Goal: Task Accomplishment & Management: Complete application form

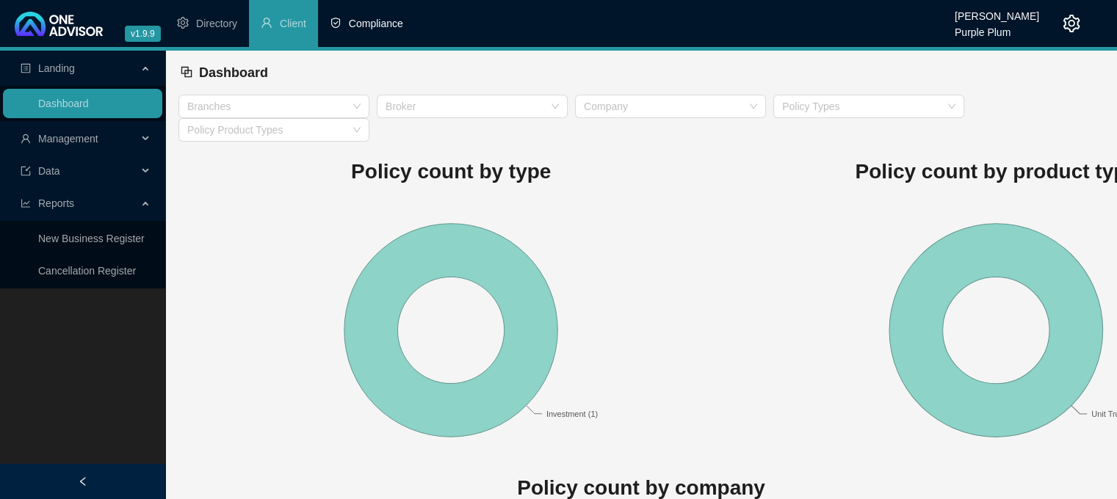
click at [369, 32] on li "Compliance" at bounding box center [366, 23] width 97 height 47
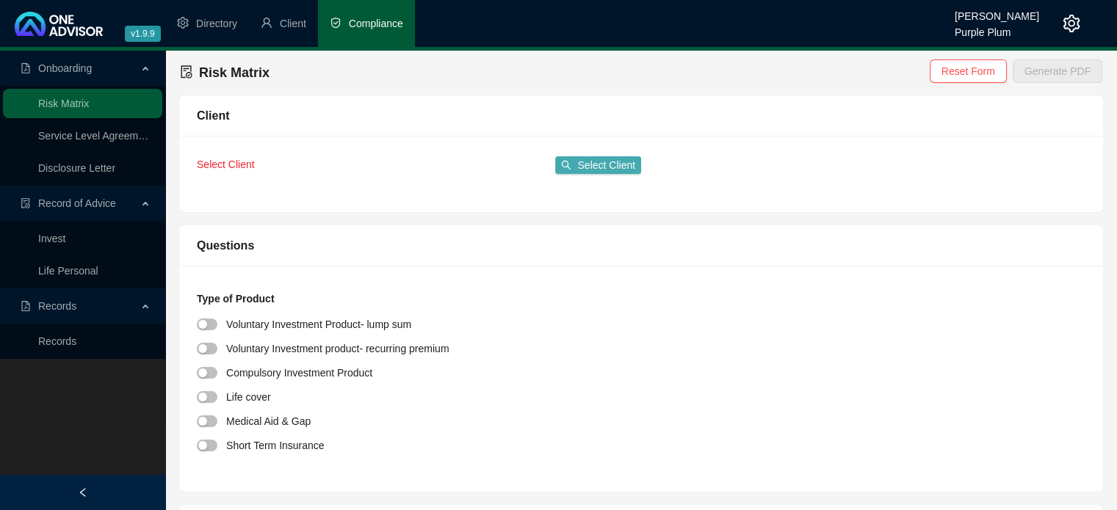
click at [585, 170] on span "Select Client" at bounding box center [606, 165] width 58 height 16
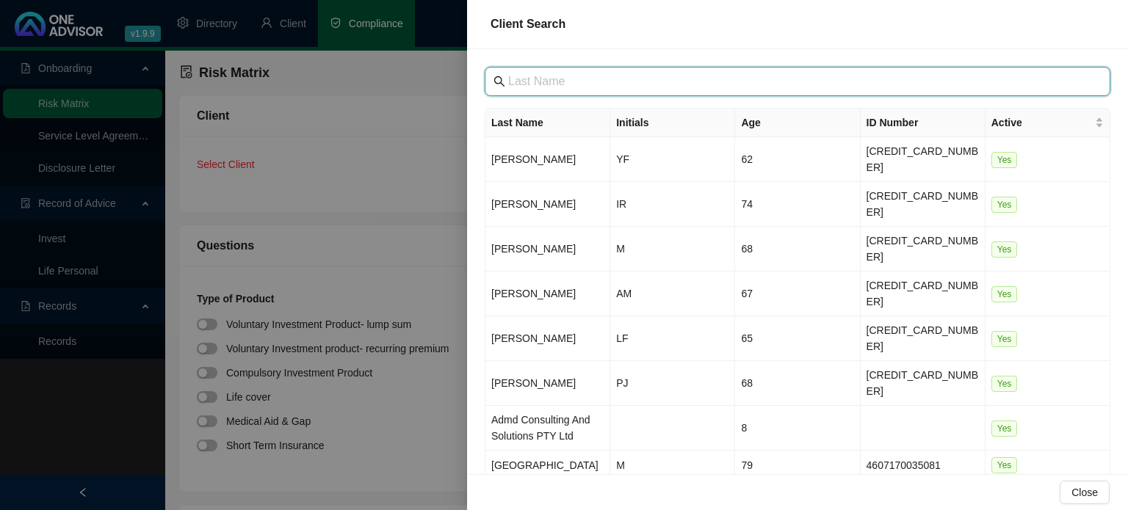
click at [547, 86] on input "text" at bounding box center [799, 82] width 582 height 18
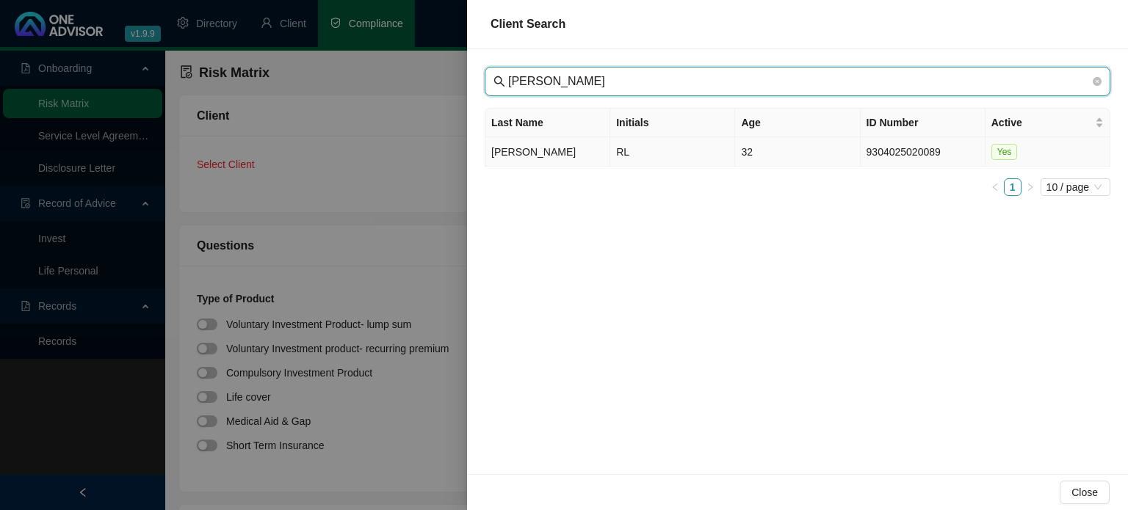
type input "[PERSON_NAME]"
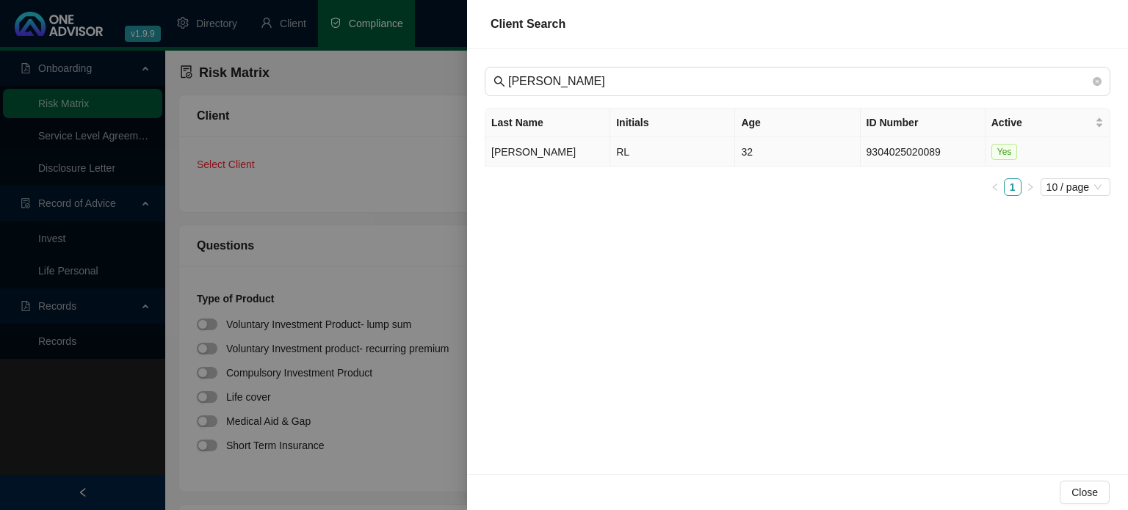
click at [542, 154] on td "[PERSON_NAME]" at bounding box center [547, 151] width 125 height 29
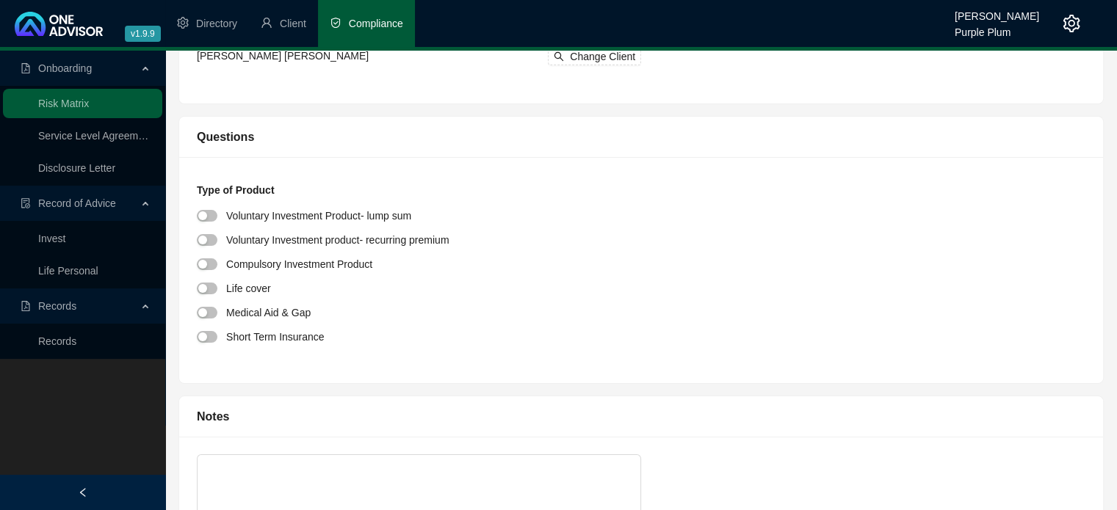
scroll to position [147, 0]
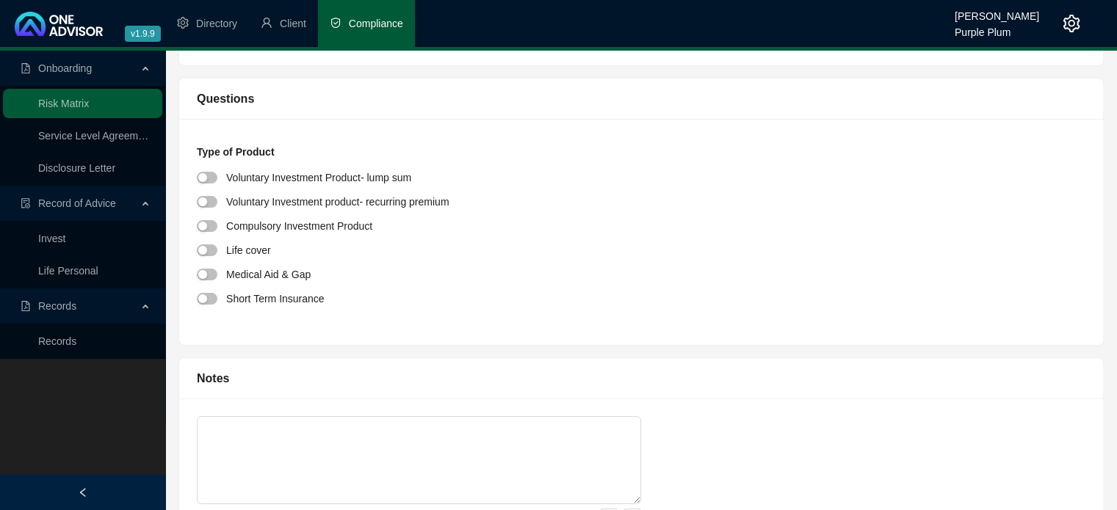
drag, startPoint x: 214, startPoint y: 252, endPoint x: 264, endPoint y: 264, distance: 51.5
click at [217, 253] on div at bounding box center [211, 250] width 29 height 17
click at [210, 252] on span "button" at bounding box center [207, 251] width 21 height 12
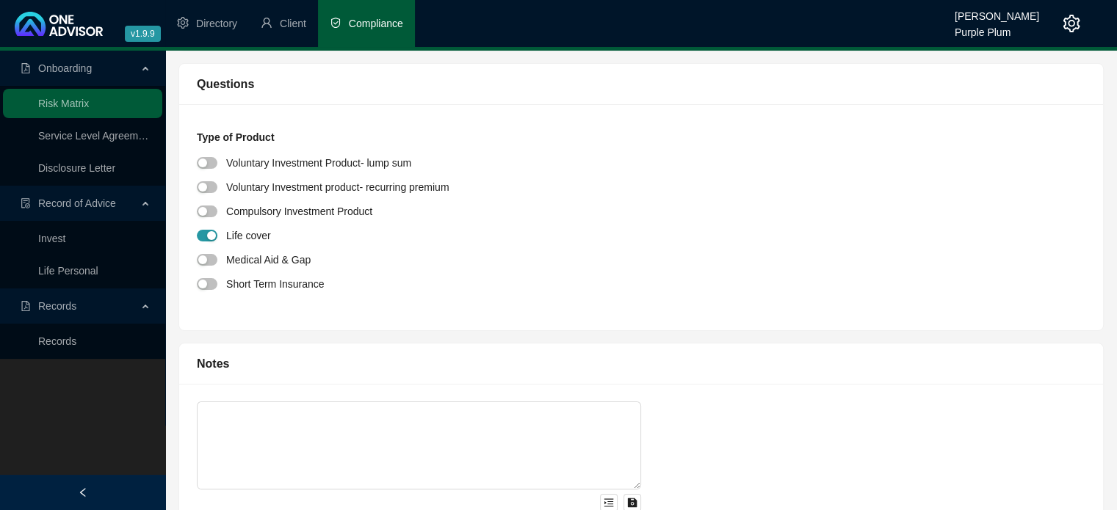
scroll to position [209, 0]
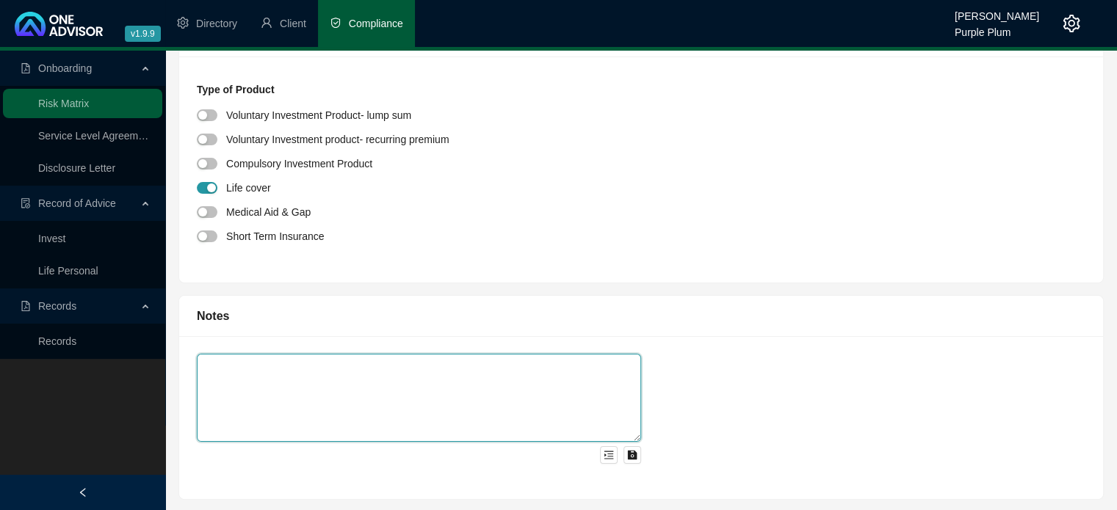
click at [365, 366] on textarea at bounding box center [419, 398] width 444 height 88
type textarea "To Insure the life of their surrogate"
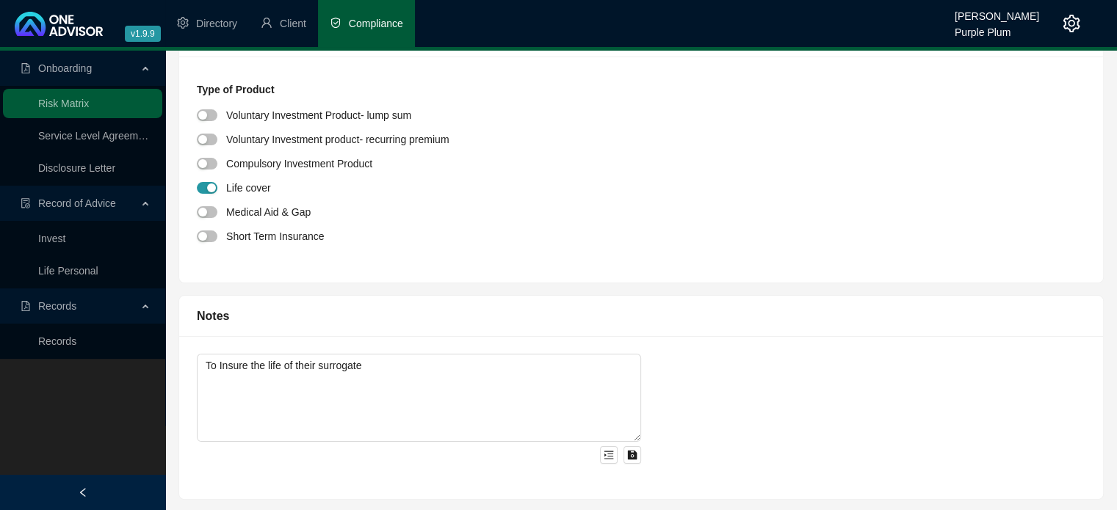
drag, startPoint x: 344, startPoint y: 368, endPoint x: 615, endPoint y: 213, distance: 312.8
click at [615, 213] on div "Medical Aid & Gap" at bounding box center [641, 212] width 889 height 20
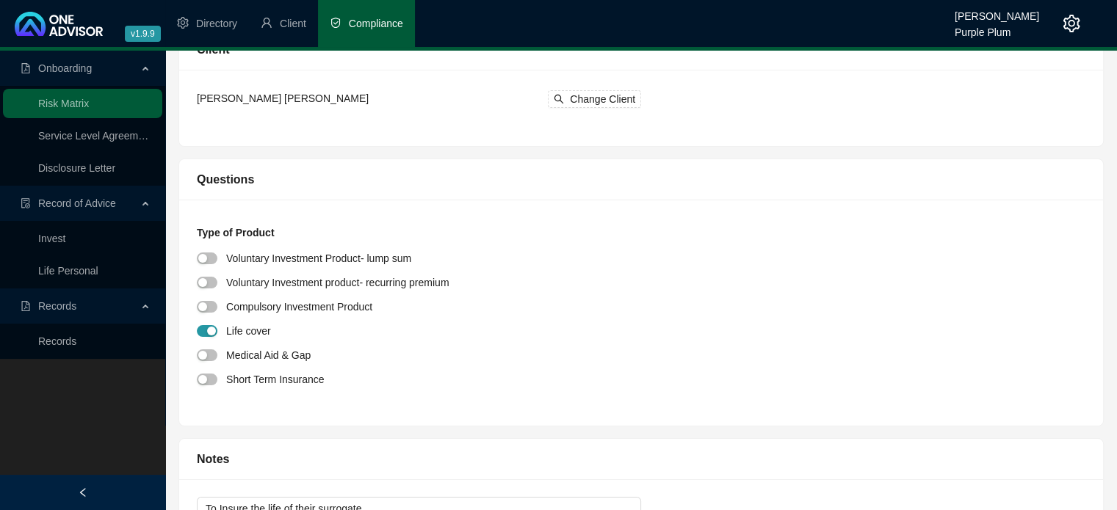
scroll to position [0, 0]
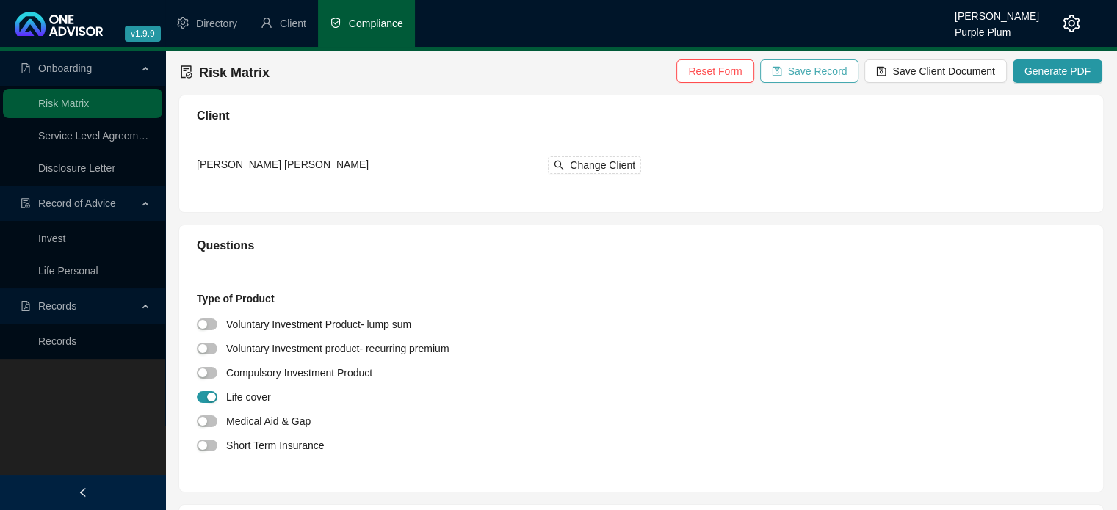
click at [814, 70] on span "Save Record" at bounding box center [817, 71] width 59 height 16
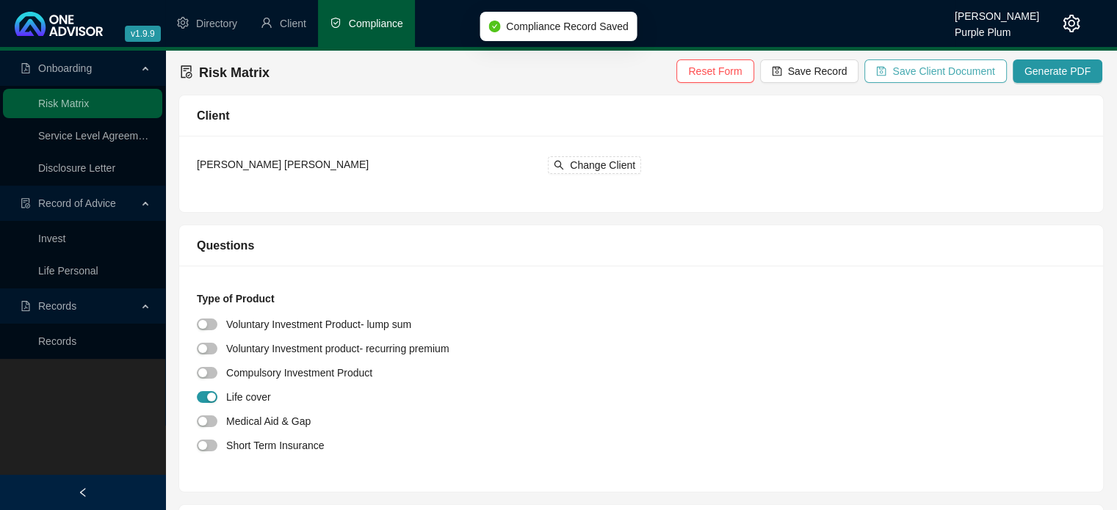
drag, startPoint x: 928, startPoint y: 62, endPoint x: 955, endPoint y: 80, distance: 31.8
click at [929, 63] on span "Save Client Document" at bounding box center [943, 71] width 102 height 16
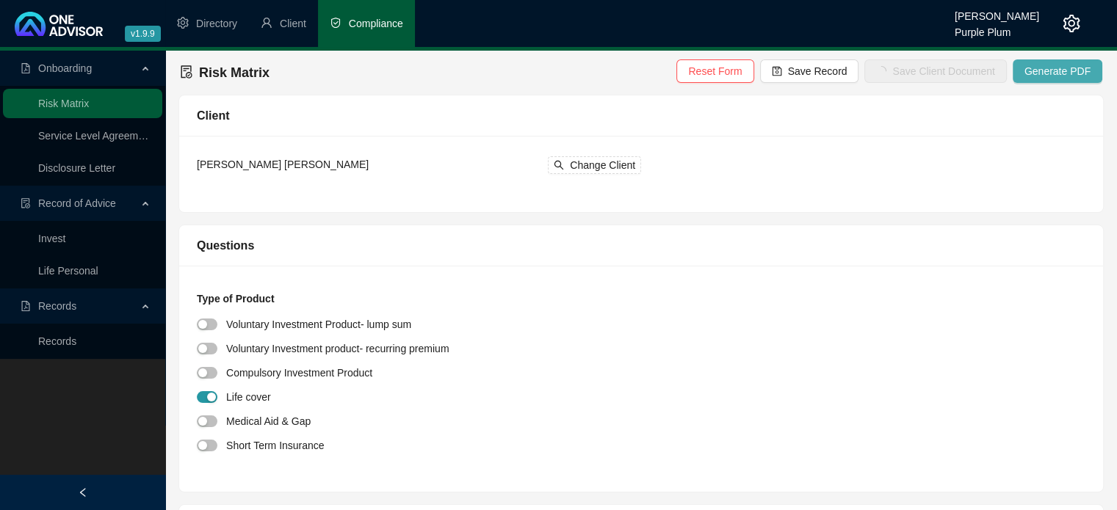
click at [1052, 73] on span "Generate PDF" at bounding box center [1057, 71] width 66 height 16
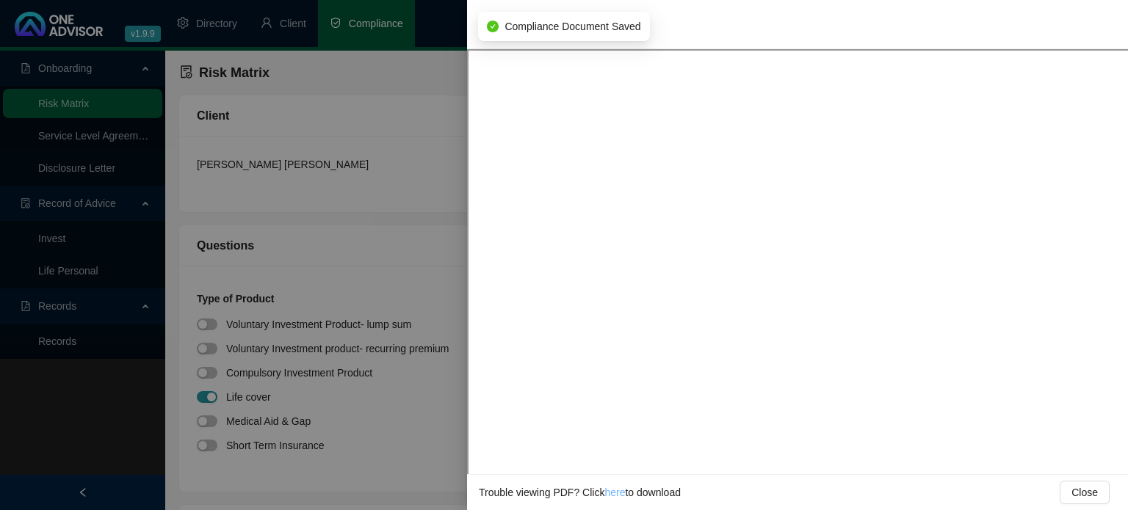
click at [615, 493] on link "here" at bounding box center [614, 493] width 21 height 12
click at [408, 231] on div at bounding box center [564, 255] width 1128 height 510
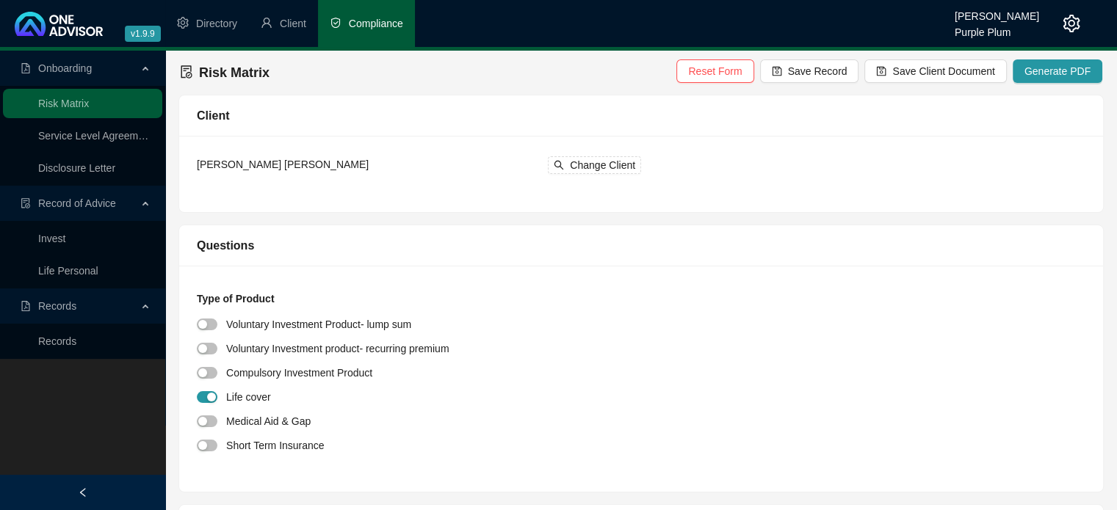
drag, startPoint x: 106, startPoint y: 175, endPoint x: 129, endPoint y: 171, distance: 23.1
click at [107, 174] on link "Disclosure Letter" at bounding box center [76, 168] width 77 height 12
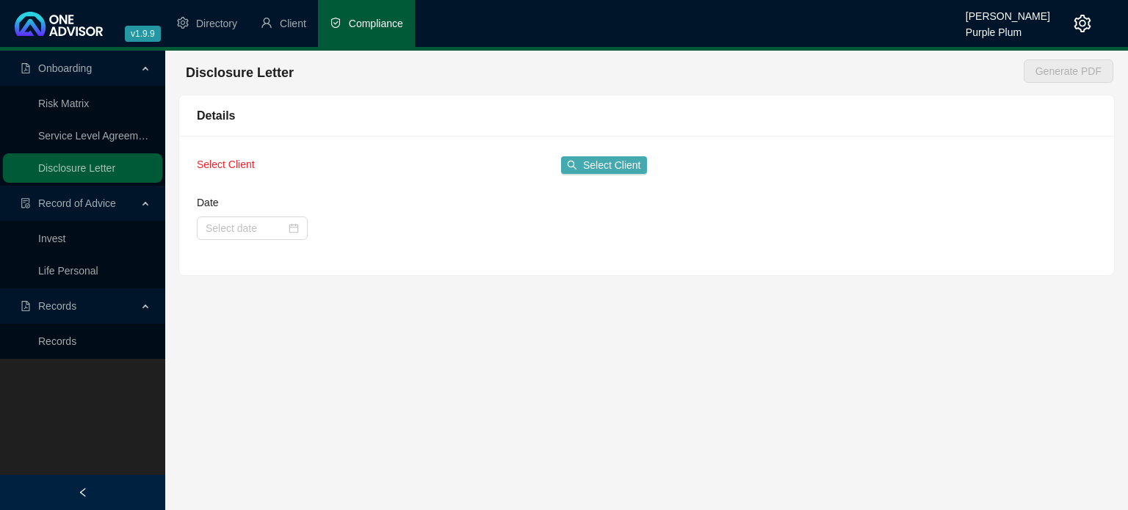
click at [594, 162] on span "Select Client" at bounding box center [612, 165] width 58 height 16
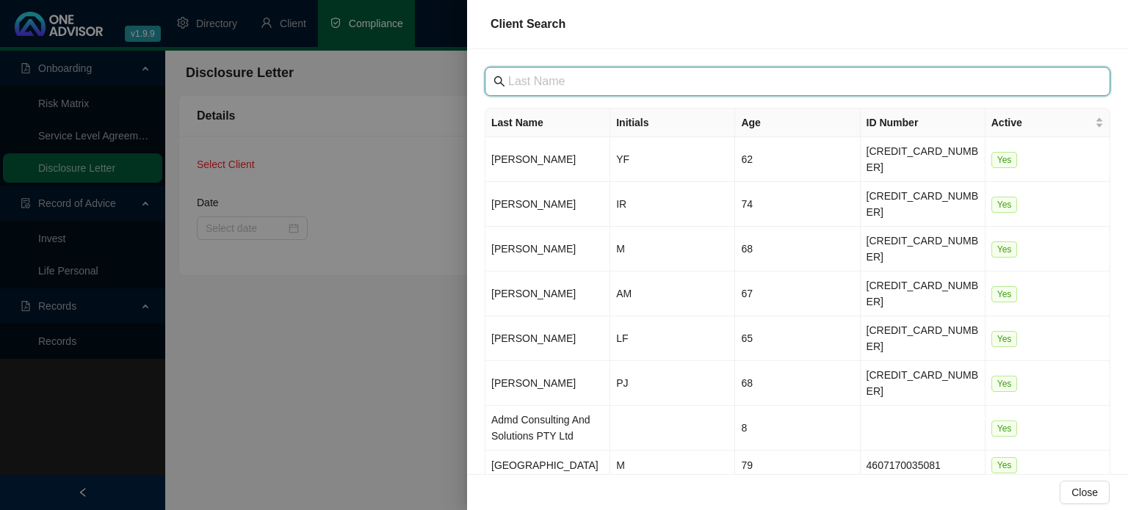
click at [540, 79] on input "text" at bounding box center [799, 82] width 582 height 18
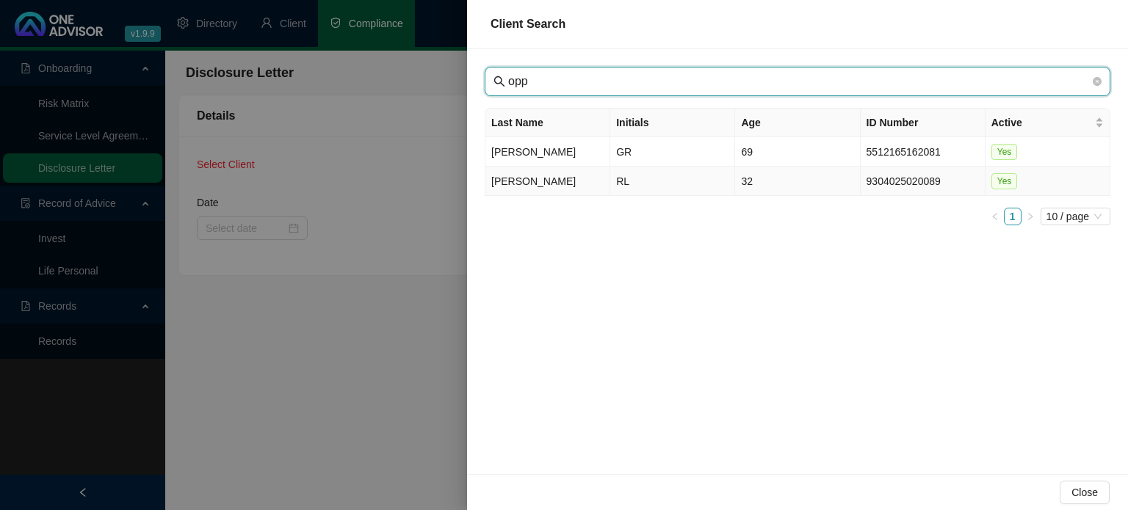
type input "opp"
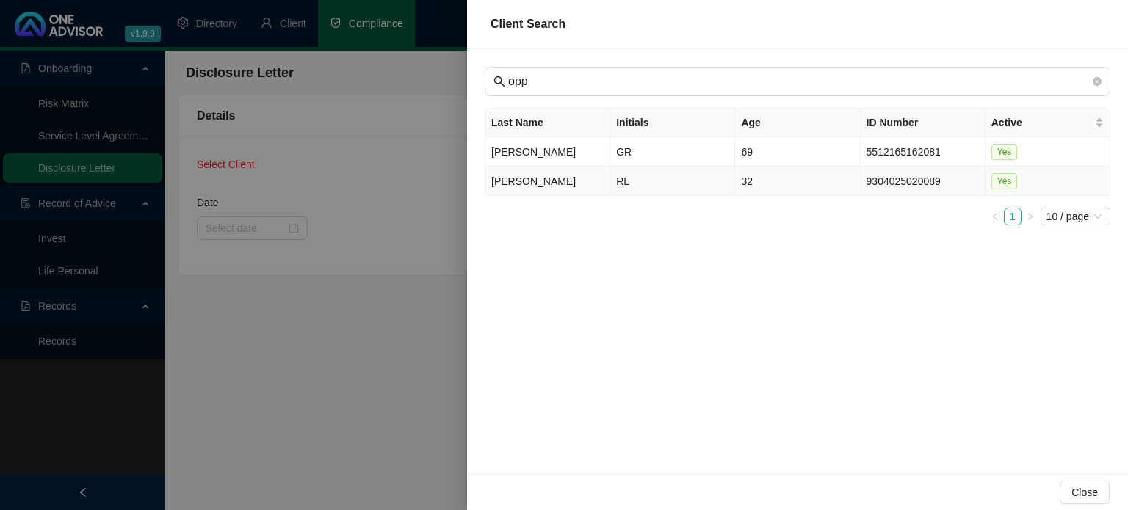
click at [535, 182] on td "[PERSON_NAME]" at bounding box center [547, 181] width 125 height 29
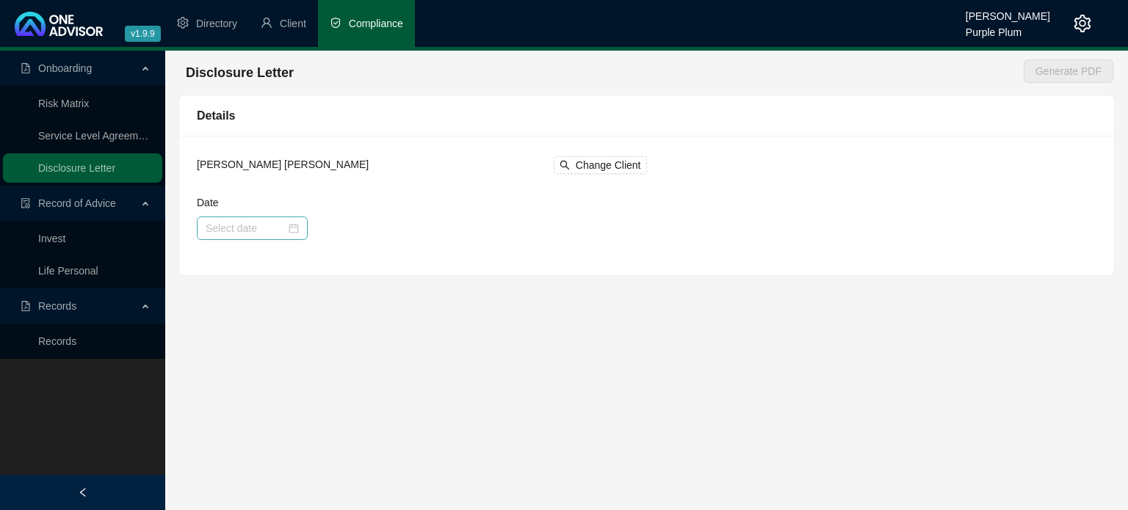
click at [294, 228] on div at bounding box center [252, 228] width 93 height 16
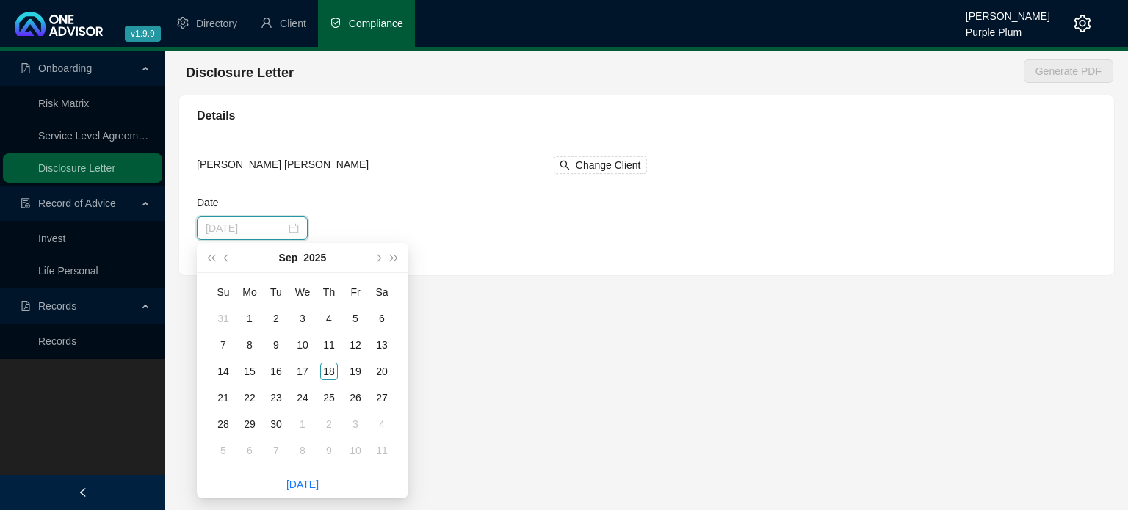
type input "[DATE]"
click at [229, 258] on span "prev-year" at bounding box center [227, 257] width 7 height 7
type input "[DATE]"
click at [272, 394] on div "19" at bounding box center [276, 398] width 18 height 18
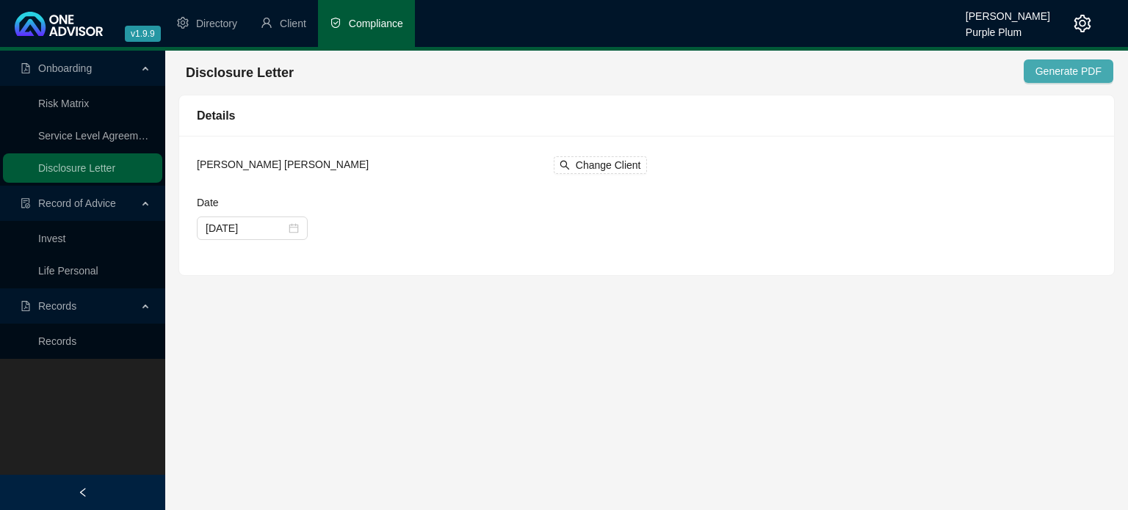
click at [1071, 67] on span "Generate PDF" at bounding box center [1068, 71] width 66 height 16
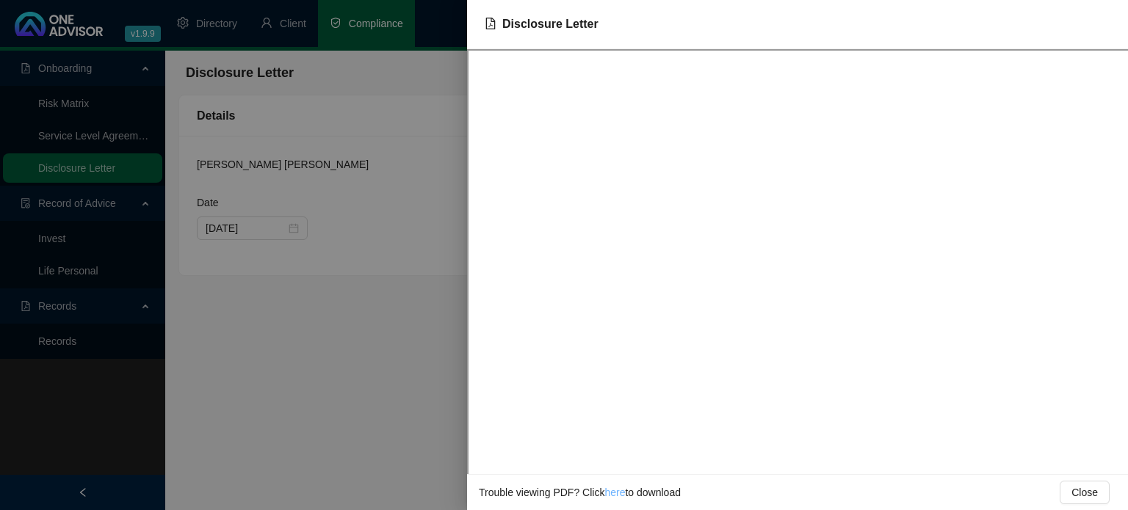
click at [611, 492] on link "here" at bounding box center [614, 493] width 21 height 12
click at [353, 361] on div at bounding box center [564, 255] width 1128 height 510
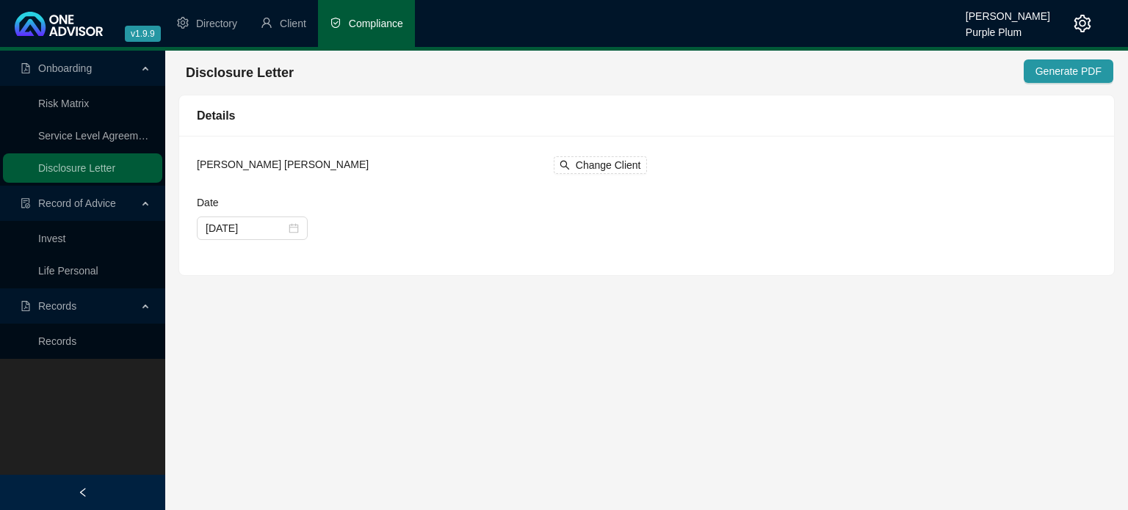
click at [58, 272] on link "Life Personal" at bounding box center [68, 271] width 60 height 12
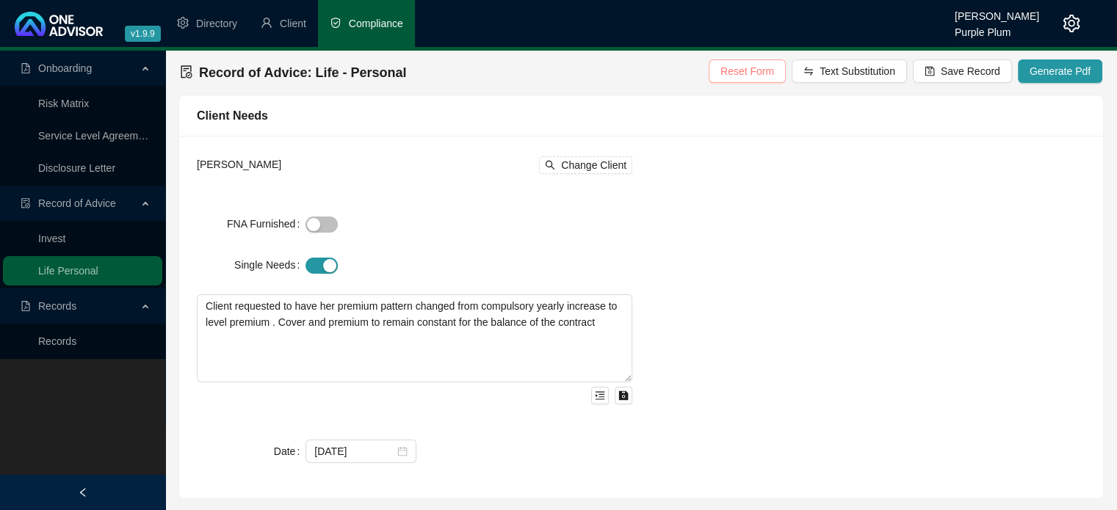
click at [749, 73] on span "Reset Form" at bounding box center [747, 71] width 54 height 16
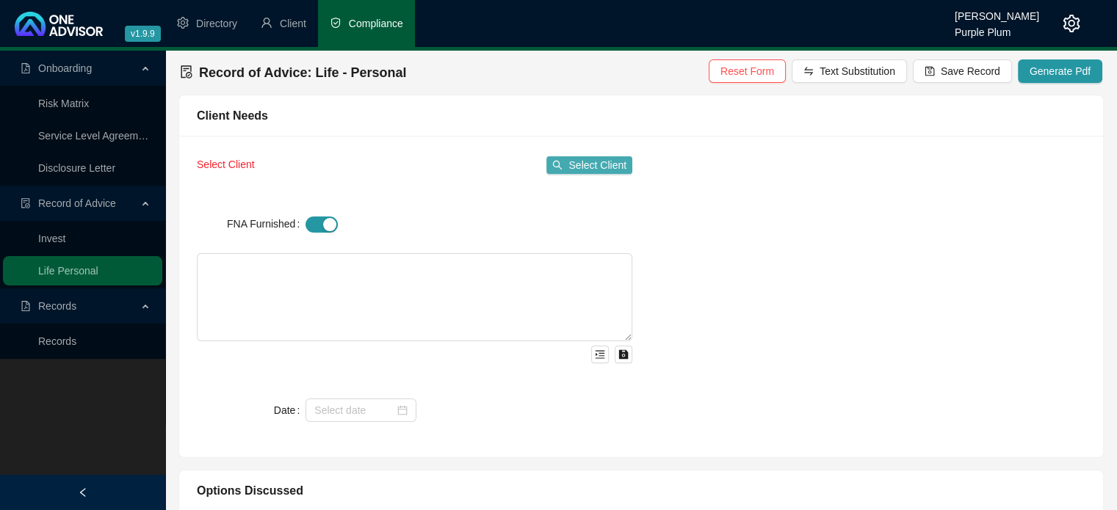
click at [589, 168] on span "Select Client" at bounding box center [597, 165] width 58 height 16
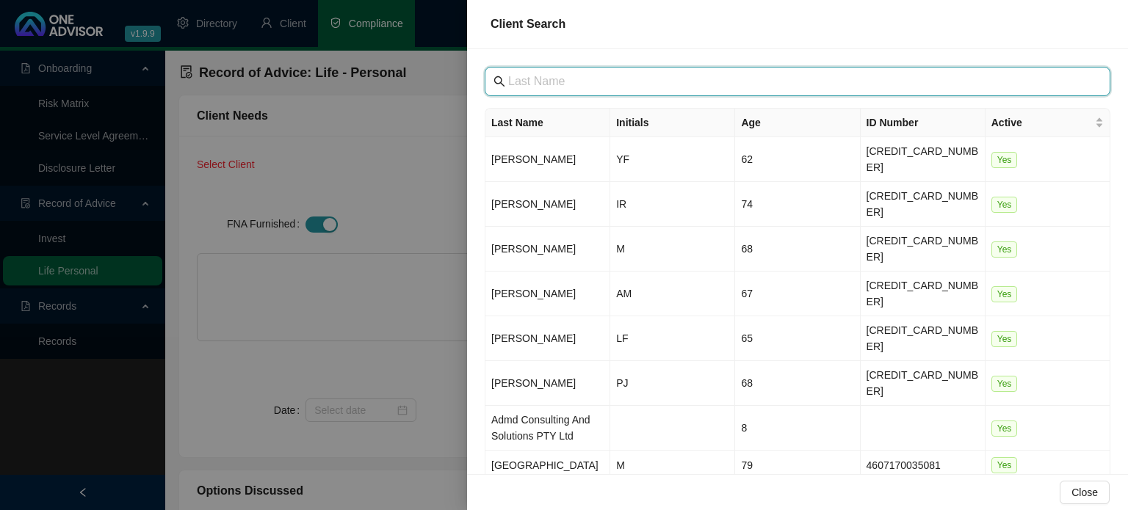
click at [538, 86] on input "text" at bounding box center [799, 82] width 582 height 18
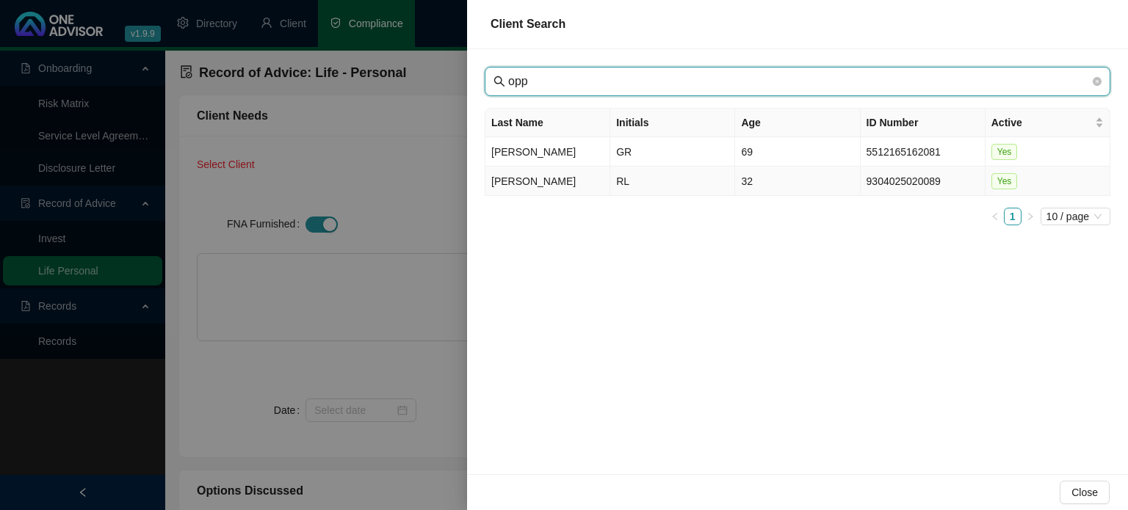
type input "opp"
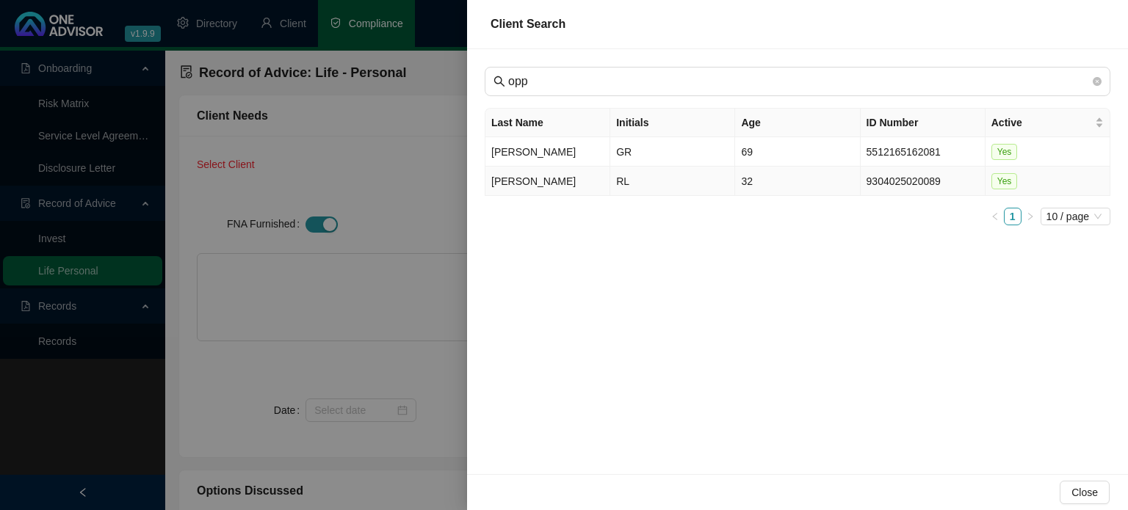
click at [544, 181] on td "[PERSON_NAME]" at bounding box center [547, 181] width 125 height 29
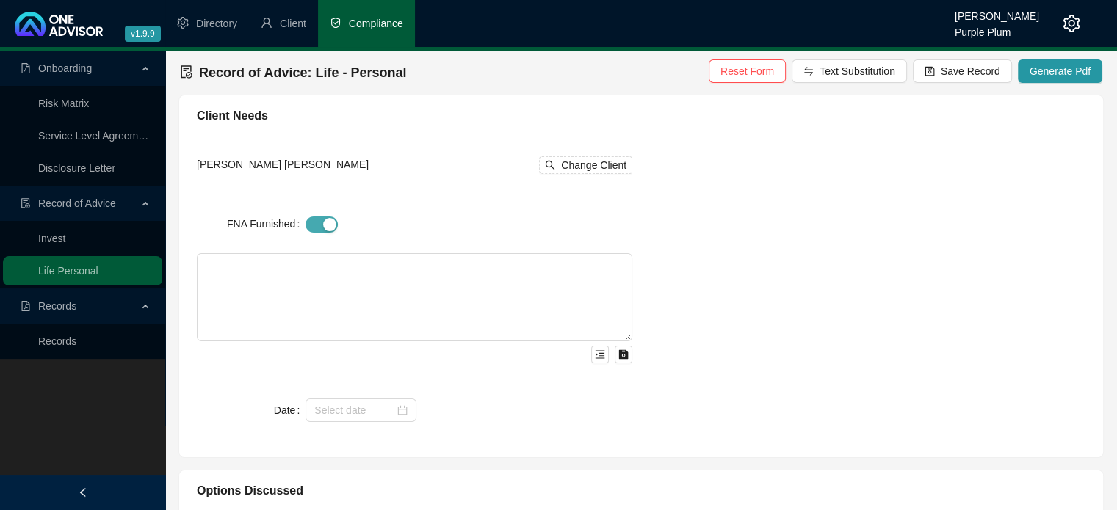
click at [308, 225] on span "button" at bounding box center [321, 225] width 32 height 16
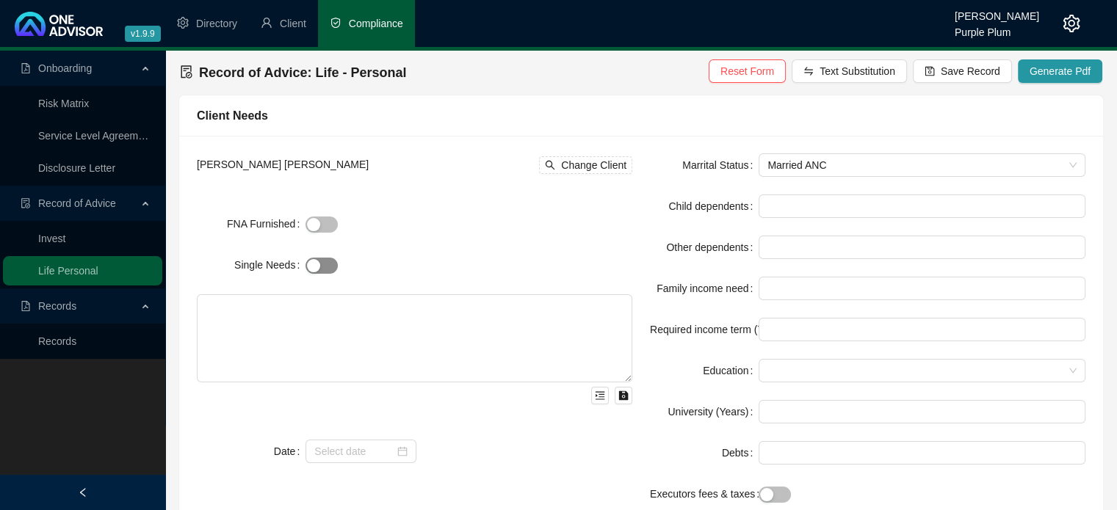
click at [330, 259] on span "button" at bounding box center [321, 266] width 32 height 16
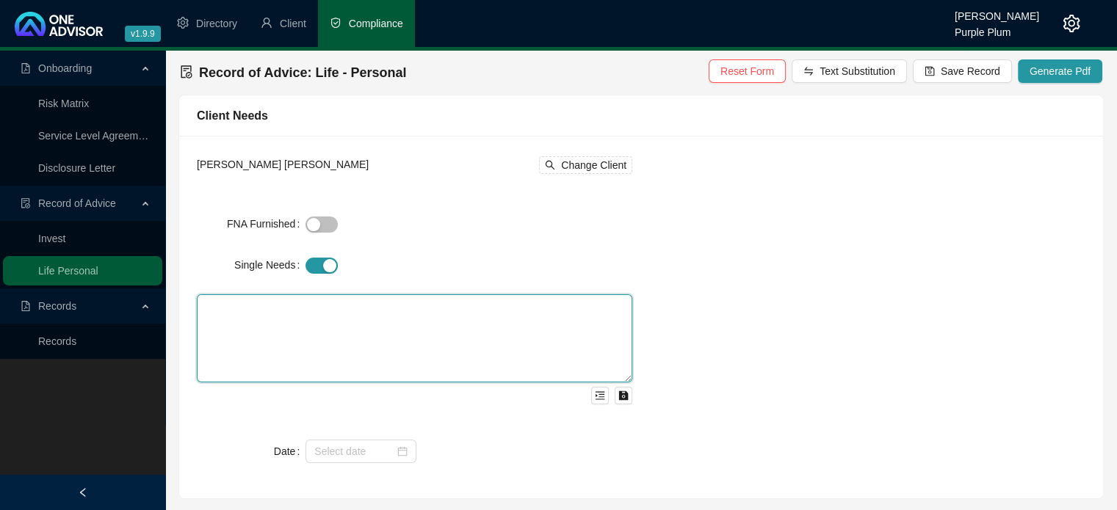
click at [297, 313] on textarea at bounding box center [414, 338] width 435 height 88
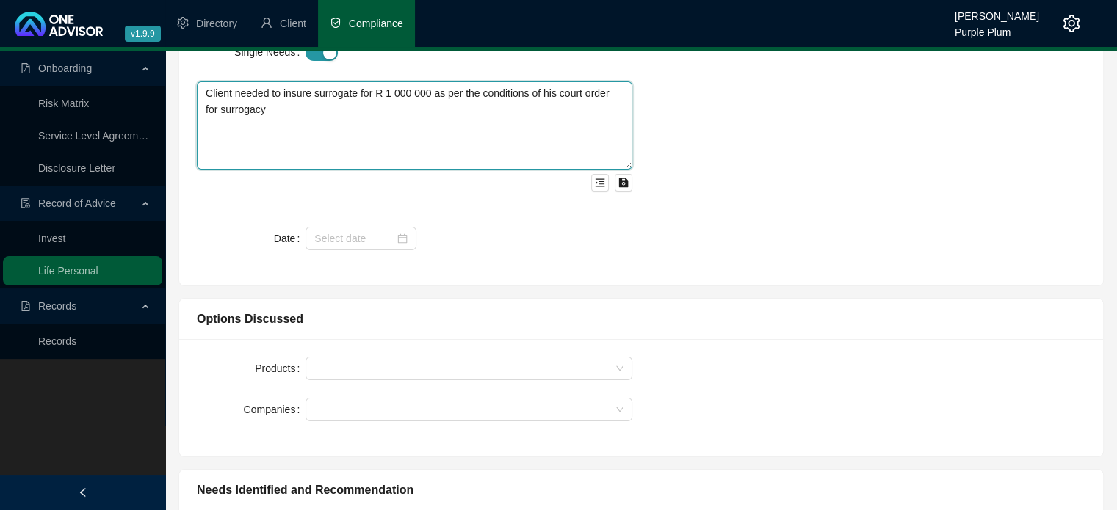
scroll to position [294, 0]
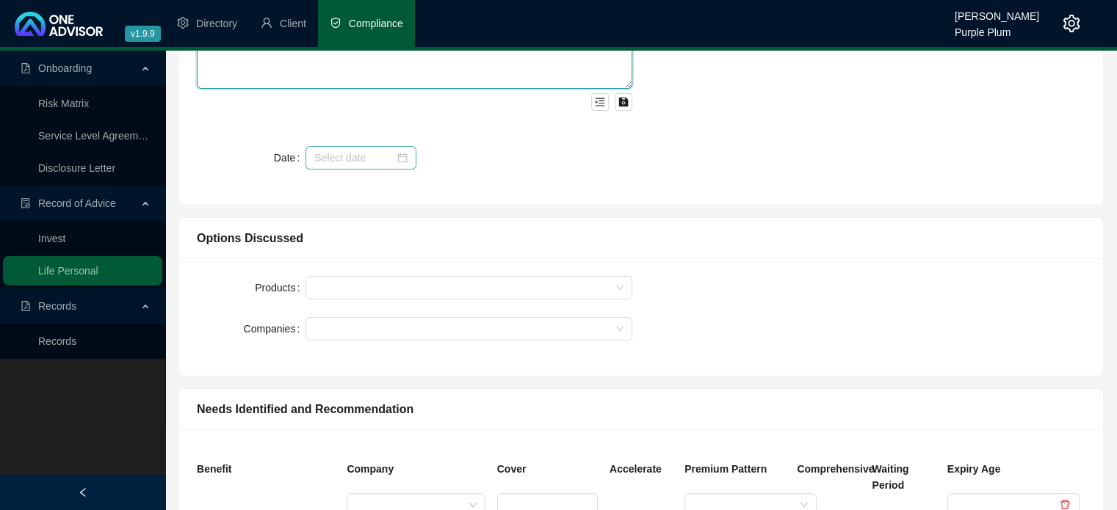
click at [397, 156] on div at bounding box center [360, 158] width 93 height 16
type textarea "Client needed to insure surrogate for R 1 000 000 as per the conditions of his …"
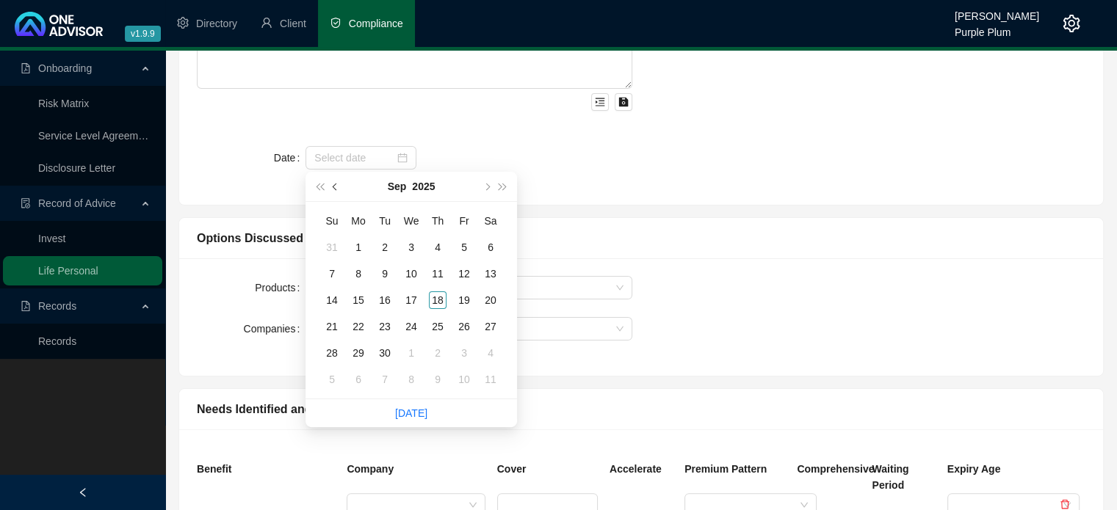
click at [338, 187] on span "prev-year" at bounding box center [336, 186] width 7 height 7
type input "[DATE]"
click at [377, 328] on div "19" at bounding box center [385, 327] width 18 height 18
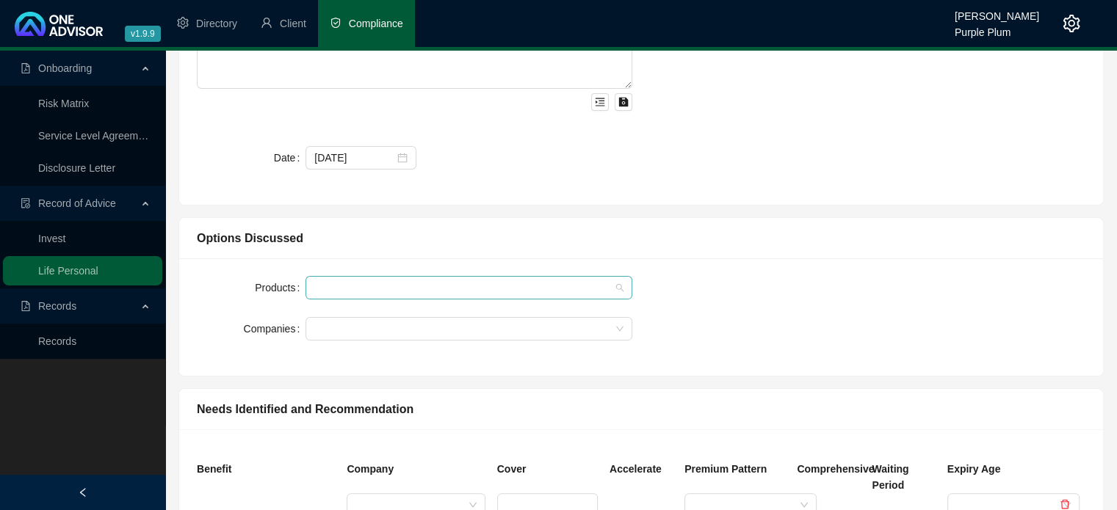
click at [350, 290] on div at bounding box center [460, 288] width 305 height 11
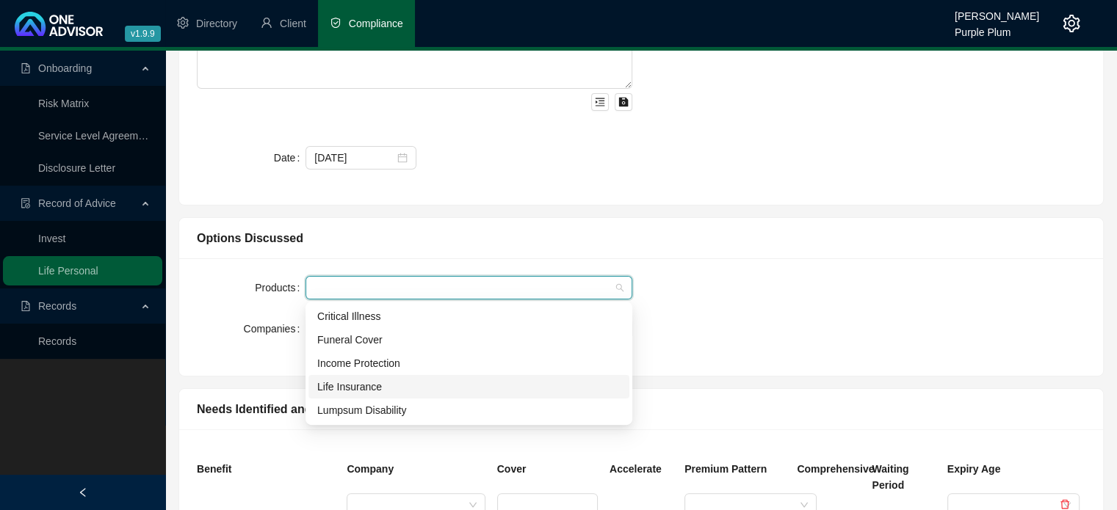
click at [360, 390] on div "Life Insurance" at bounding box center [468, 387] width 303 height 16
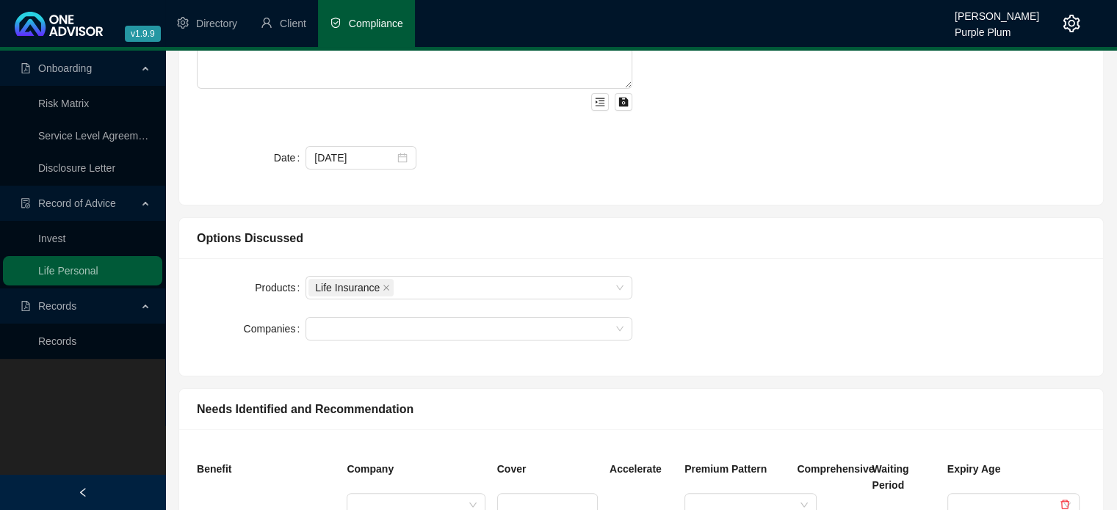
click at [254, 338] on label "Companies" at bounding box center [275, 328] width 62 height 23
click at [314, 335] on input "Companies" at bounding box center [315, 329] width 3 height 11
click at [306, 325] on div at bounding box center [468, 328] width 327 height 23
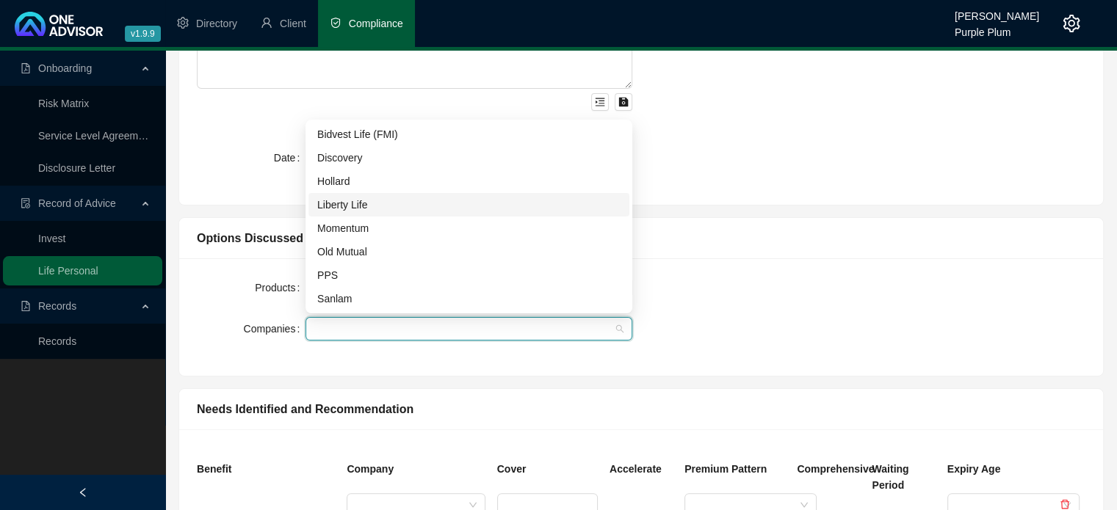
click at [335, 206] on div "Liberty Life" at bounding box center [468, 205] width 303 height 16
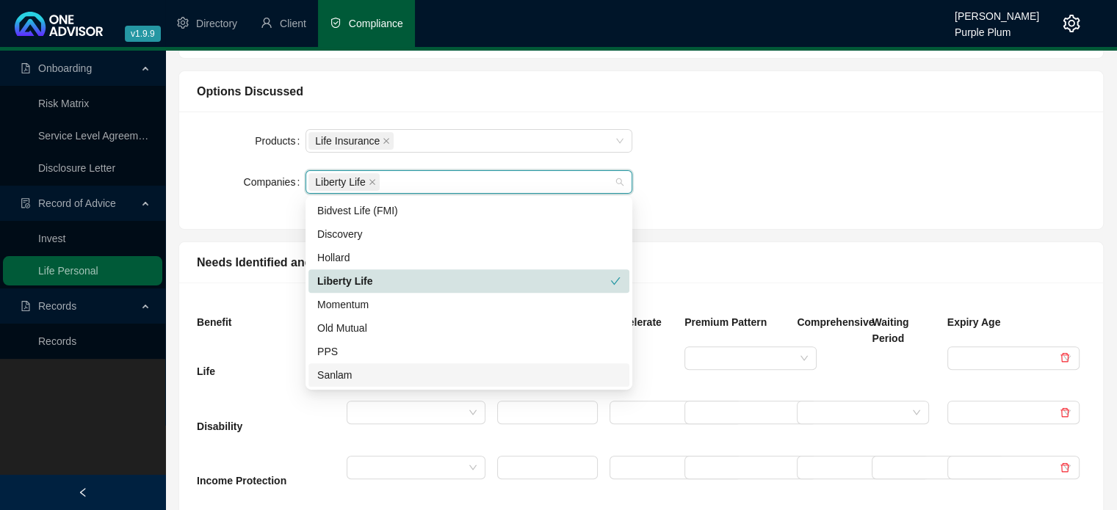
scroll to position [514, 0]
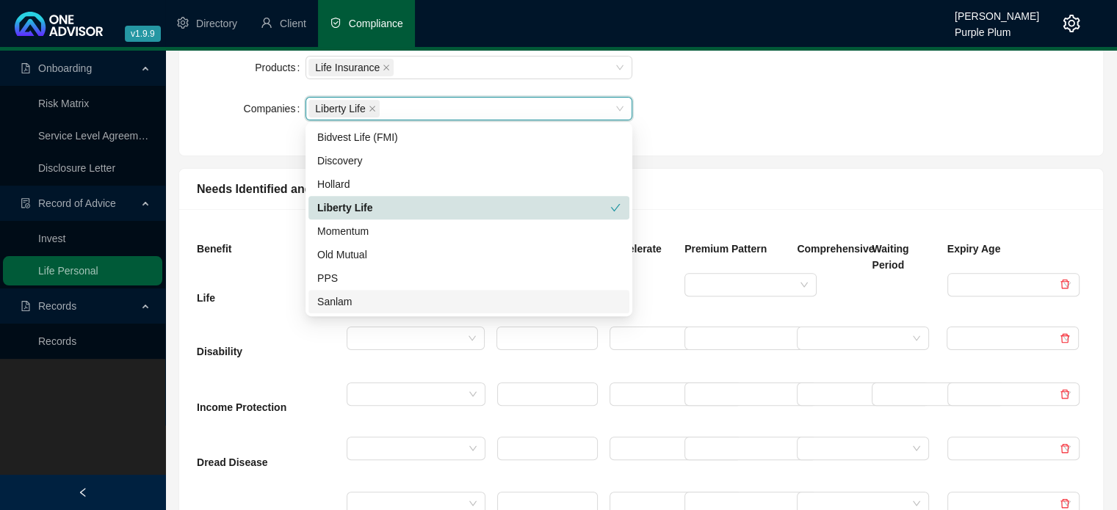
drag, startPoint x: 264, startPoint y: 344, endPoint x: 273, endPoint y: 343, distance: 8.9
click at [265, 344] on div "Life Disability Income Protection Dread Disease Retrench Cover" at bounding box center [641, 410] width 889 height 274
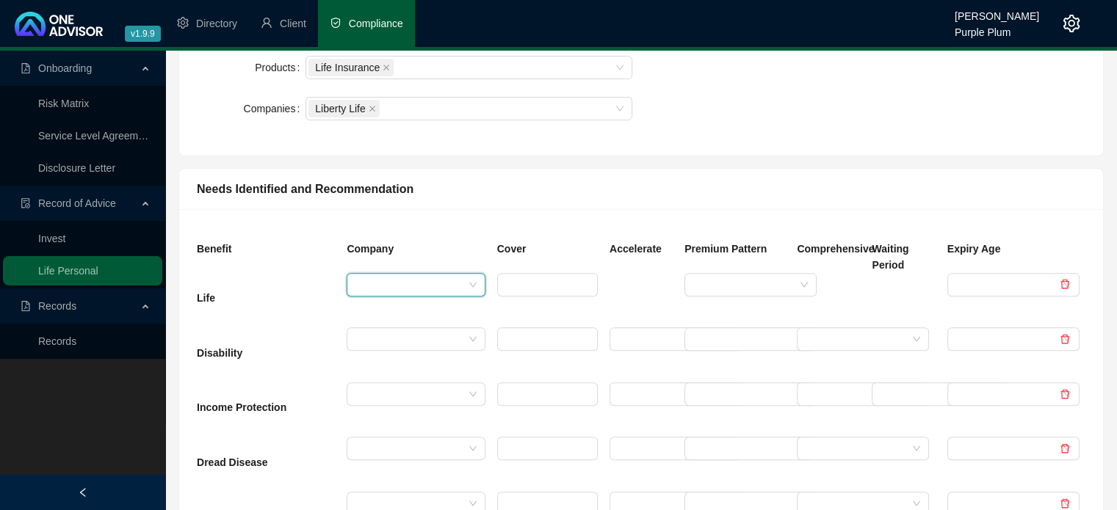
click at [392, 282] on input "search" at bounding box center [408, 285] width 107 height 22
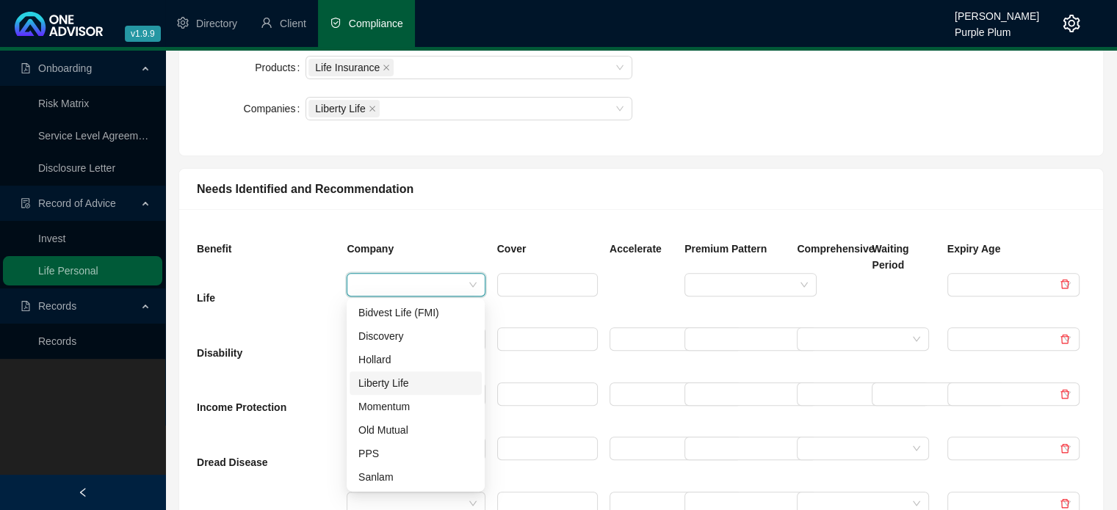
click at [388, 381] on div "Liberty Life" at bounding box center [415, 383] width 115 height 16
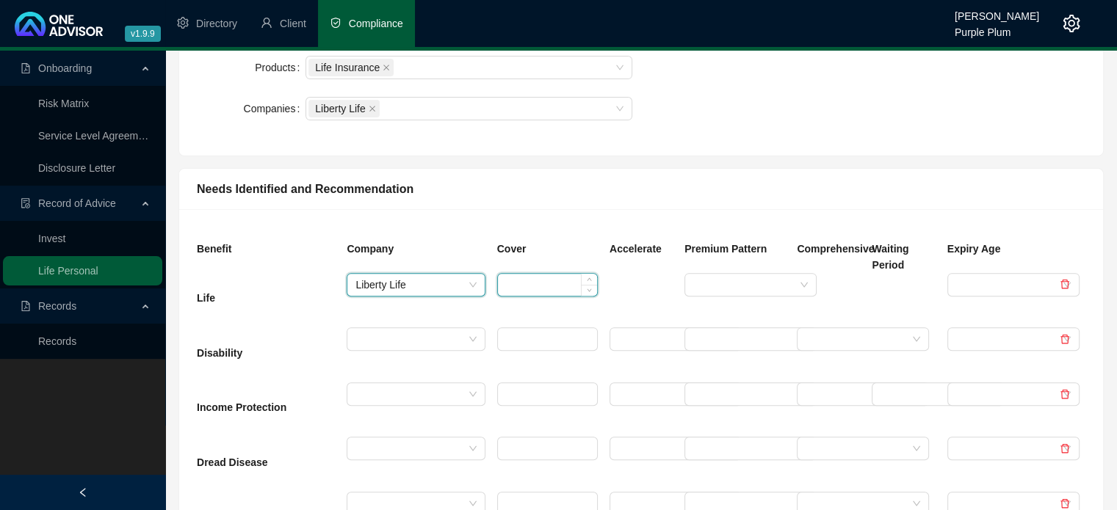
click at [521, 287] on input at bounding box center [547, 285] width 99 height 22
type input "1000000"
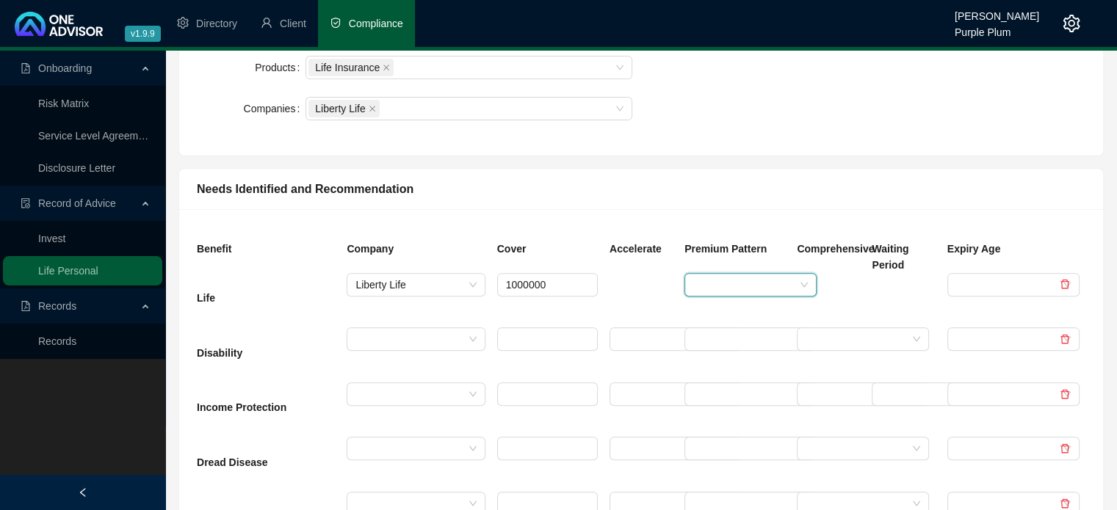
click at [706, 288] on input "search" at bounding box center [743, 285] width 101 height 22
click at [726, 357] on div "Level" at bounding box center [750, 360] width 109 height 16
click at [996, 290] on input "search" at bounding box center [1006, 285] width 101 height 22
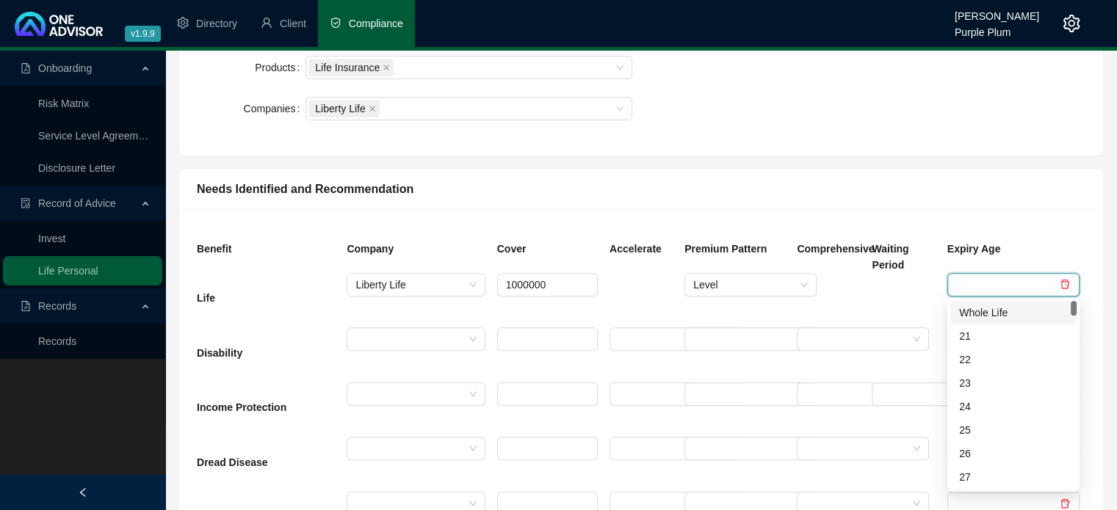
click at [989, 311] on div "Whole Life" at bounding box center [1013, 313] width 109 height 16
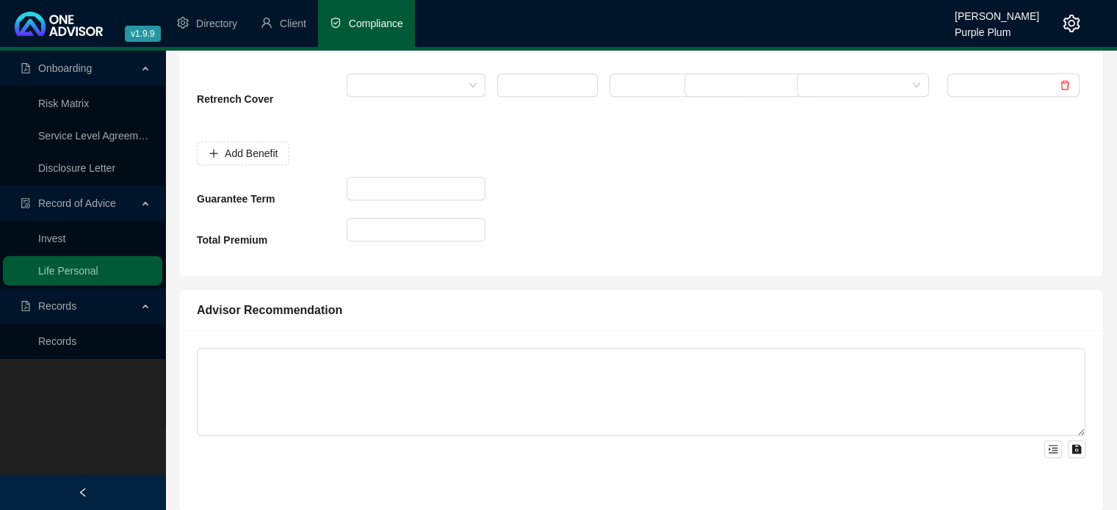
scroll to position [955, 0]
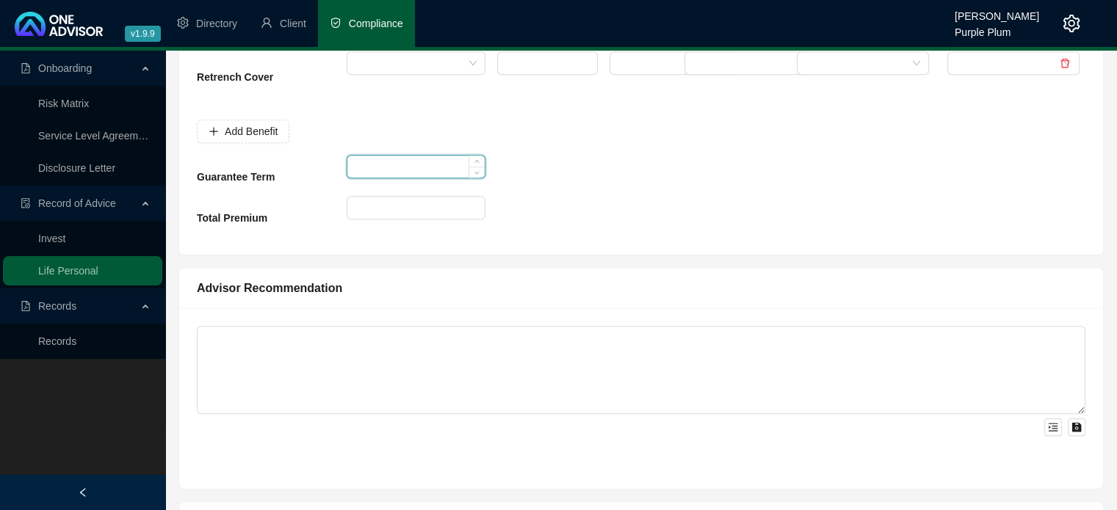
click at [375, 167] on input at bounding box center [415, 167] width 137 height 22
type input "10"
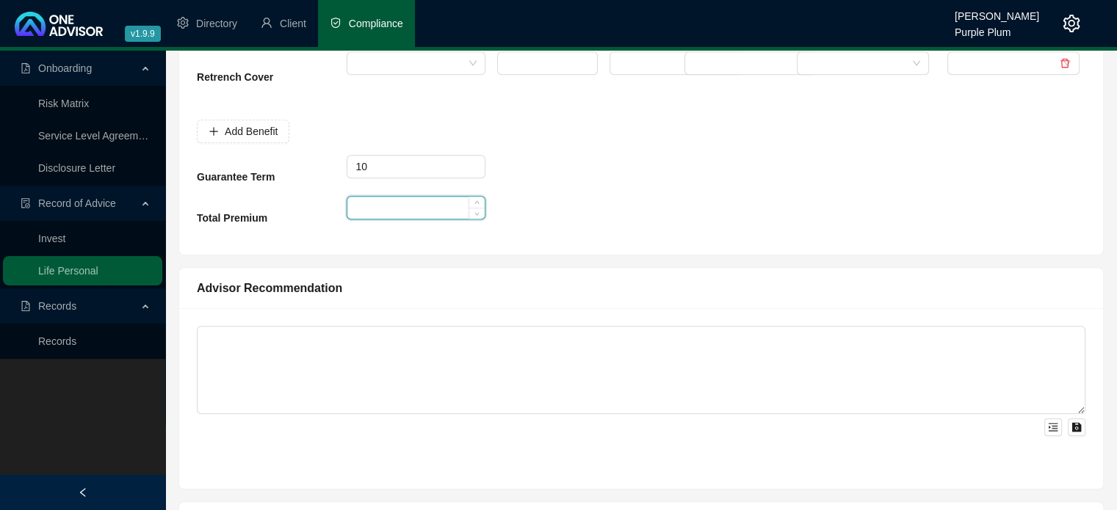
click at [383, 206] on input at bounding box center [415, 208] width 137 height 22
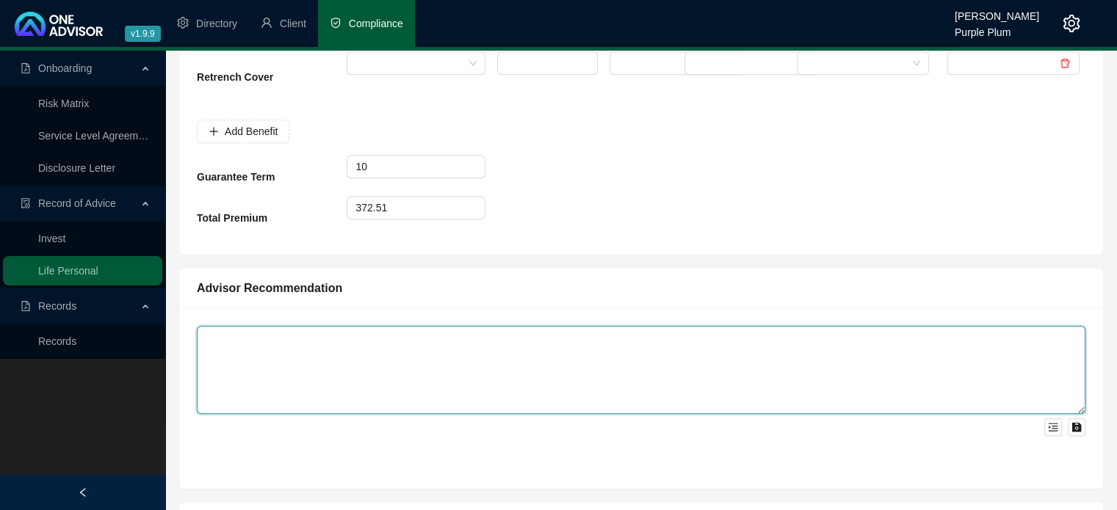
type input "373"
click at [258, 345] on textarea at bounding box center [641, 370] width 889 height 88
type textarea "A"
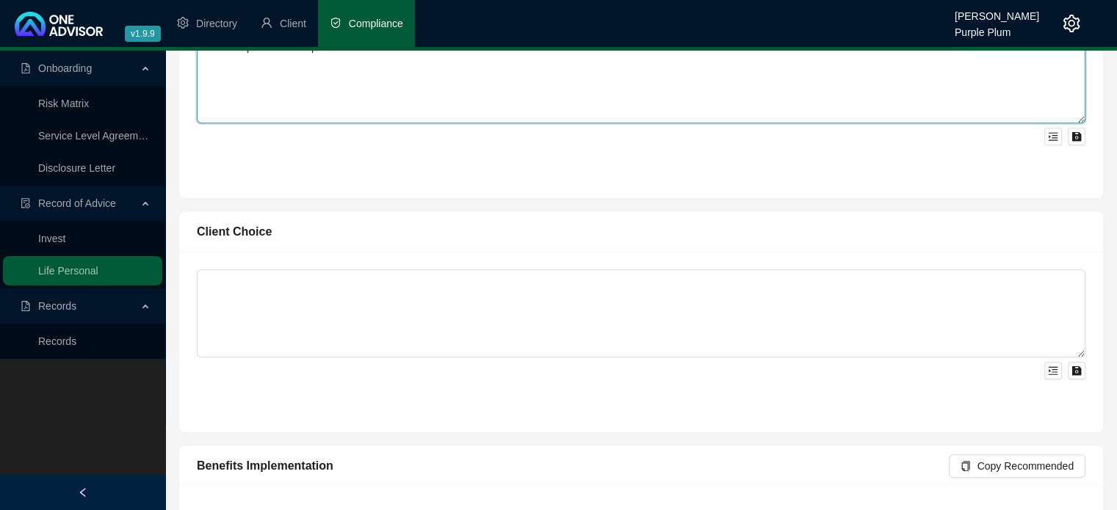
scroll to position [1248, 0]
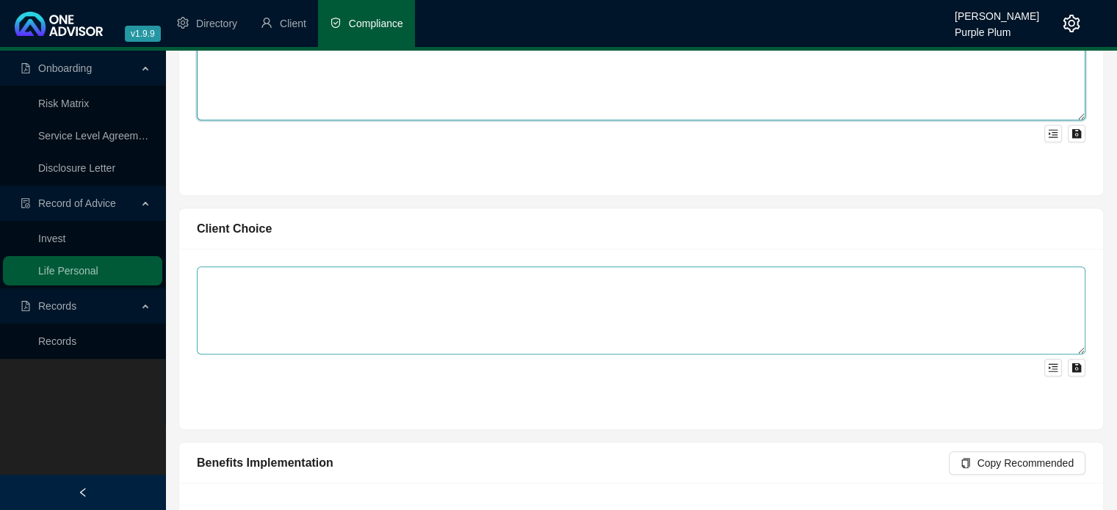
type textarea "Cover implemented as per court order"
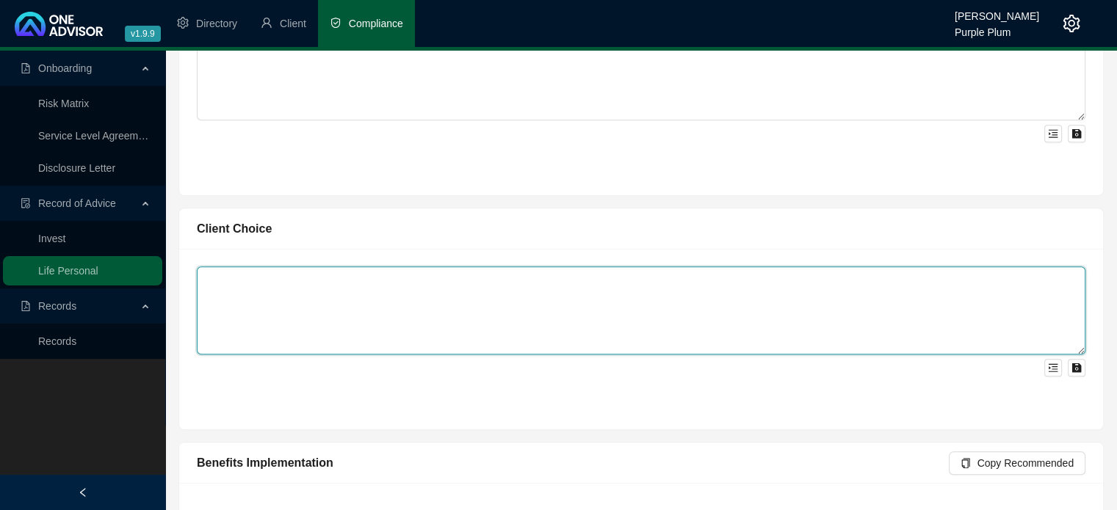
click at [267, 284] on textarea at bounding box center [641, 311] width 889 height 88
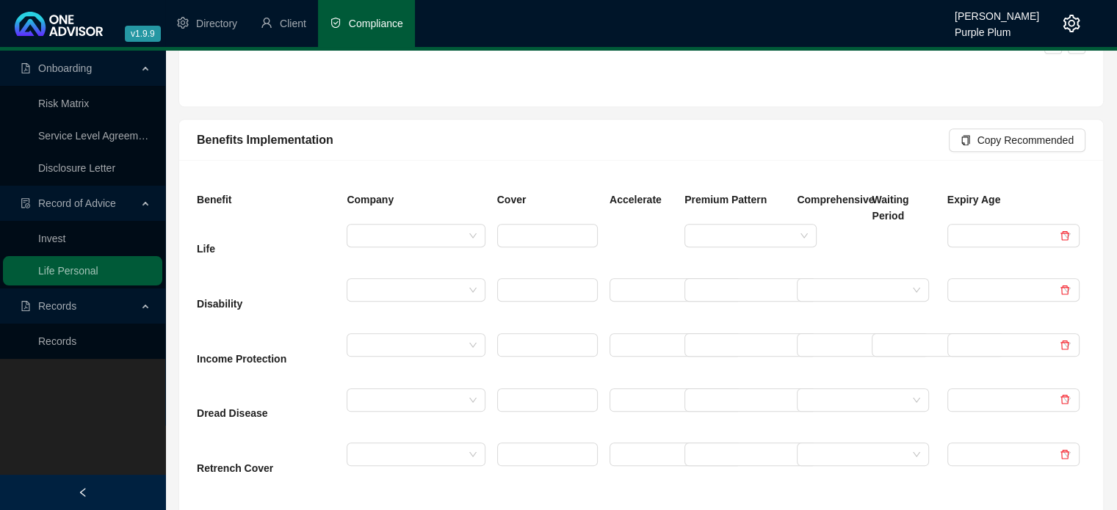
scroll to position [1616, 0]
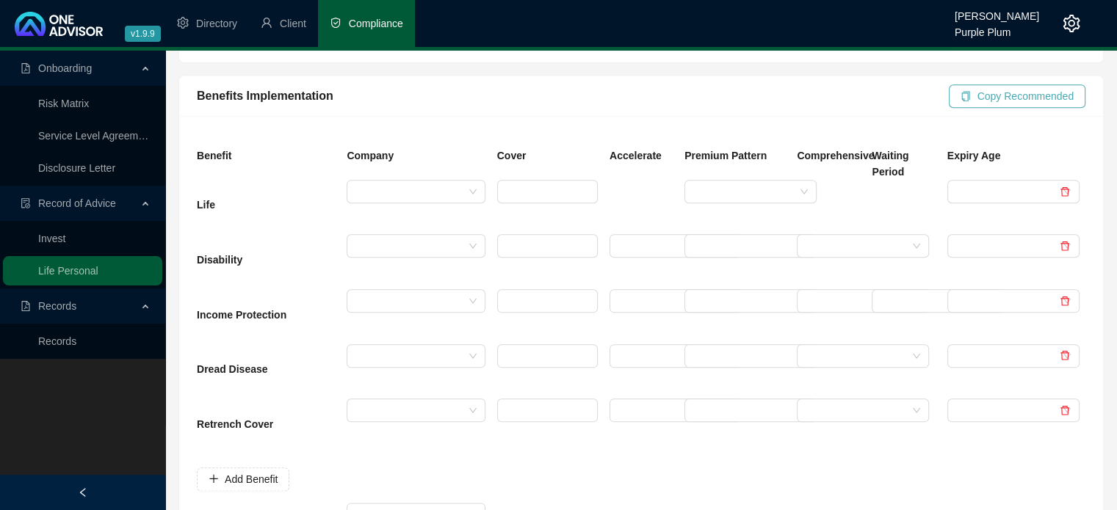
type textarea "As per court order"
click at [1000, 98] on span "Copy Recommended" at bounding box center [1025, 96] width 97 height 16
type input "1000000"
type input "10"
type input "373"
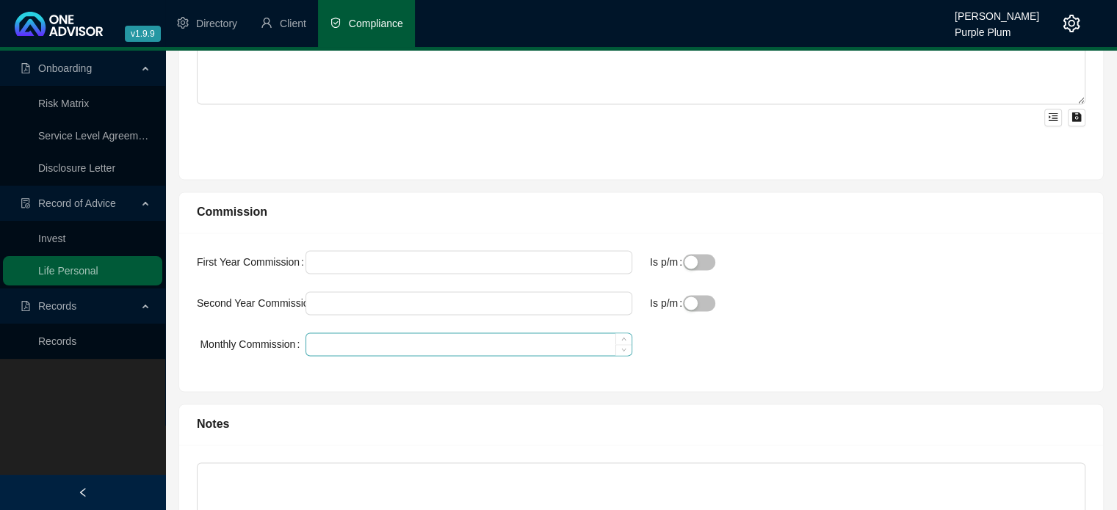
scroll to position [2276, 0]
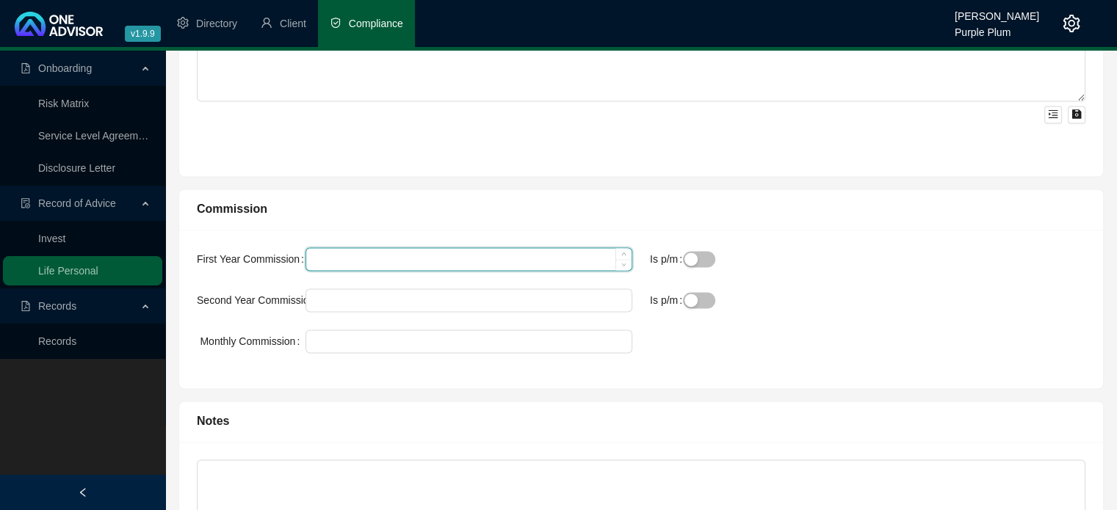
click at [574, 262] on input "First Year Commission" at bounding box center [468, 259] width 325 height 22
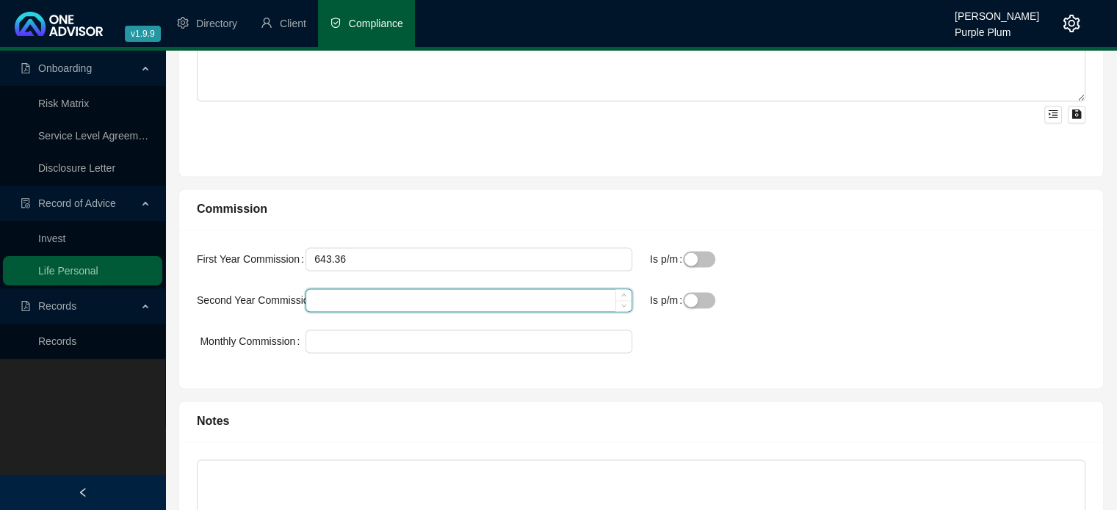
type input "643"
click at [395, 294] on input "Second Year Commission" at bounding box center [468, 300] width 325 height 22
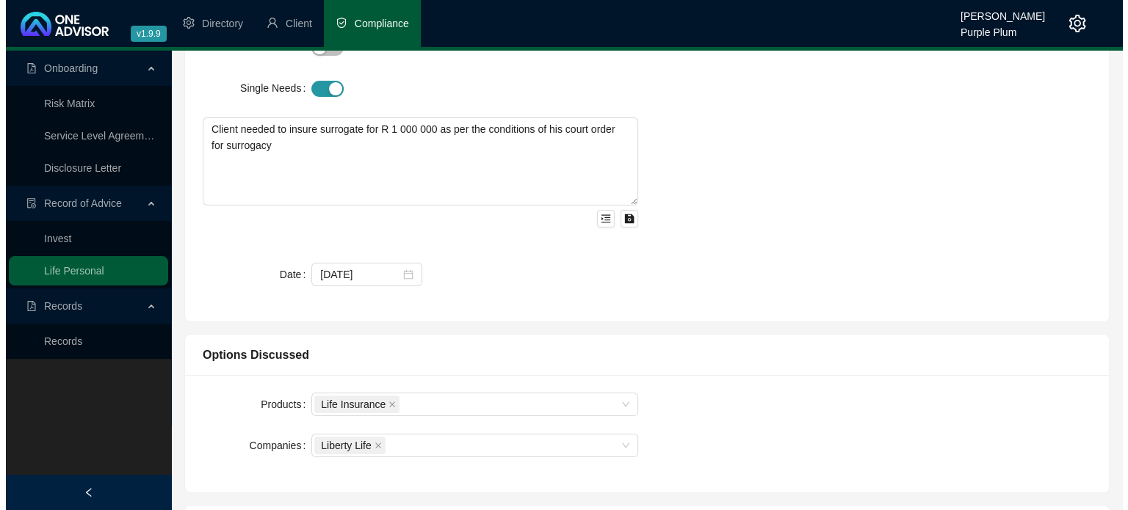
scroll to position [0, 0]
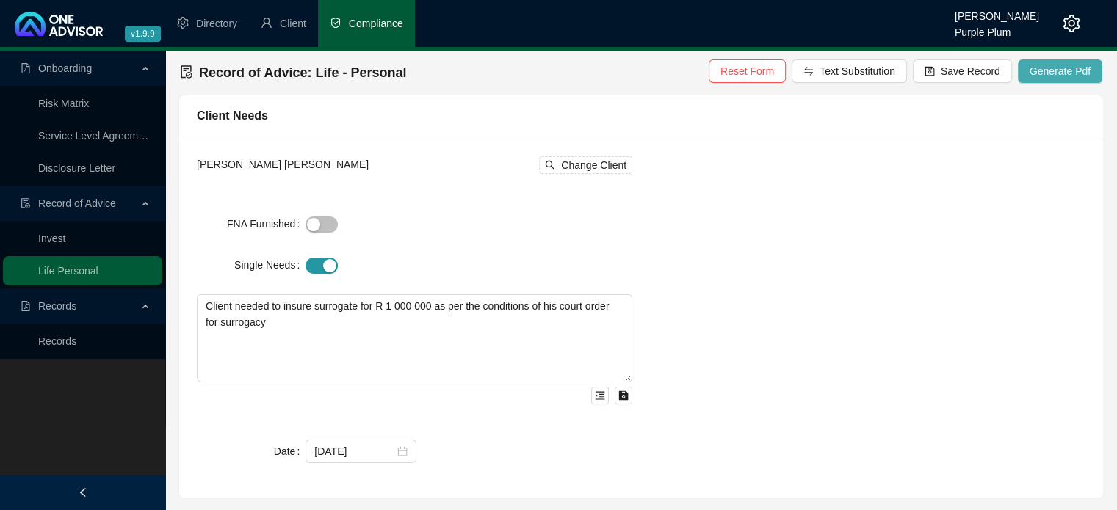
type input "214"
click at [1040, 73] on span "Generate Pdf" at bounding box center [1060, 71] width 61 height 16
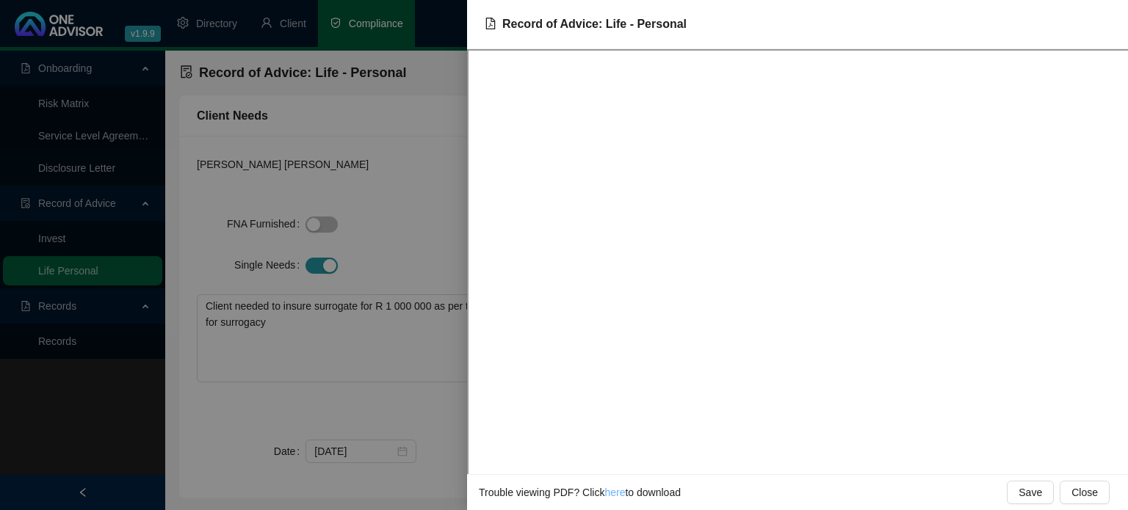
click at [607, 493] on link "here" at bounding box center [614, 493] width 21 height 12
drag, startPoint x: 397, startPoint y: 411, endPoint x: 438, endPoint y: 413, distance: 41.2
click at [402, 412] on div at bounding box center [564, 255] width 1128 height 510
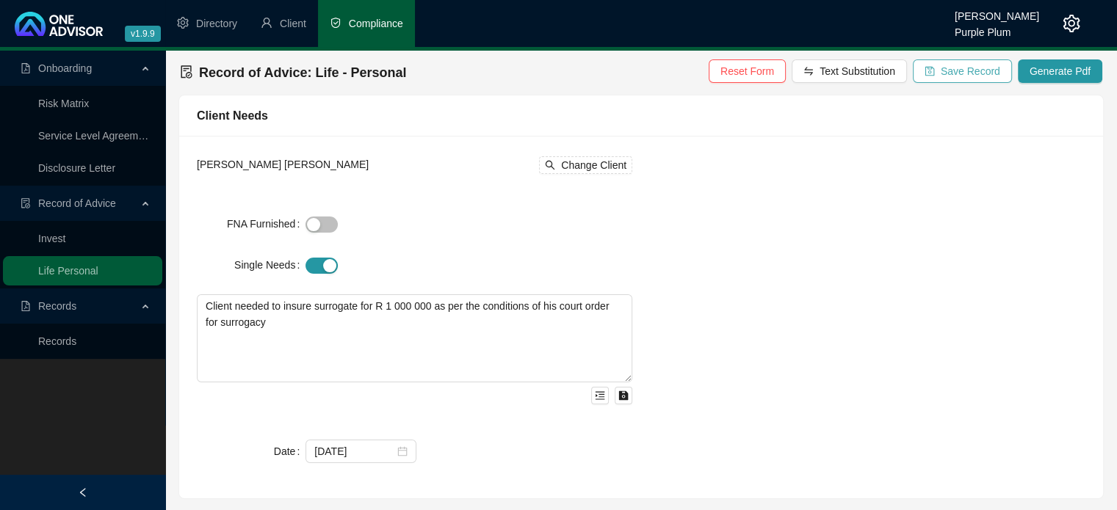
click at [957, 76] on span "Save Record" at bounding box center [970, 71] width 59 height 16
click at [46, 344] on link "Records" at bounding box center [57, 342] width 38 height 12
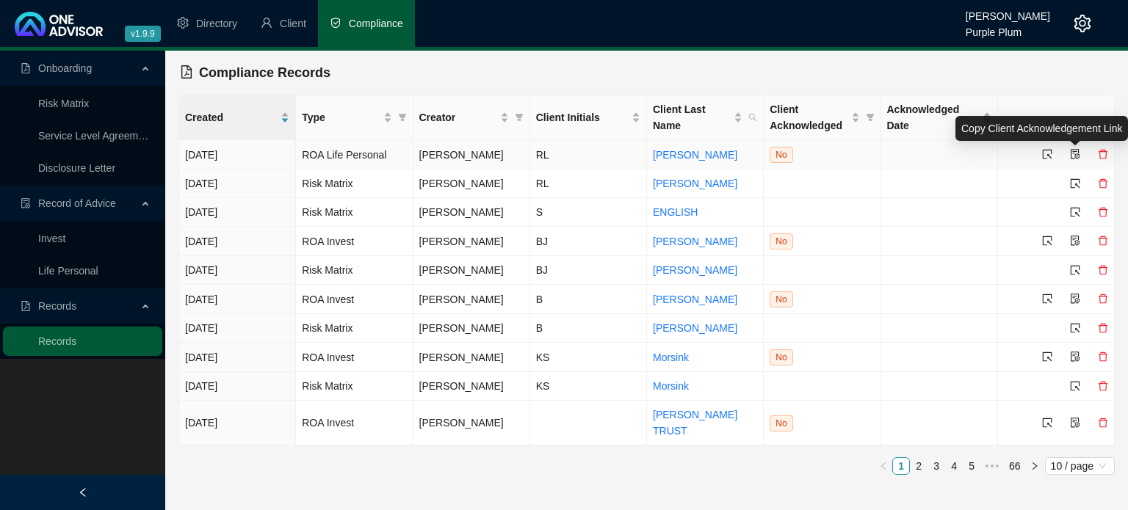
click at [1073, 154] on icon "file-protect" at bounding box center [1075, 154] width 10 height 10
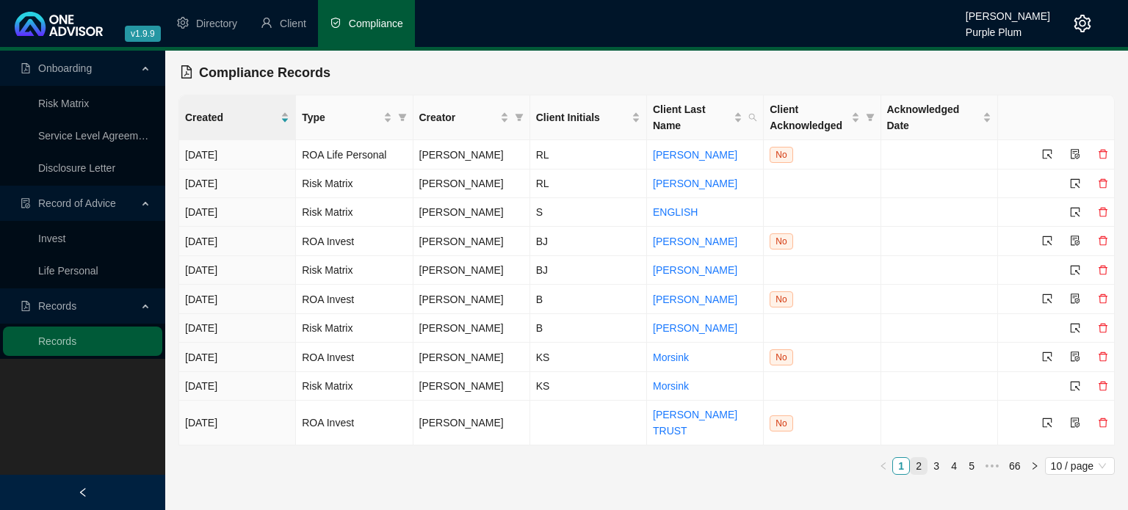
click at [920, 466] on link "2" at bounding box center [919, 466] width 16 height 16
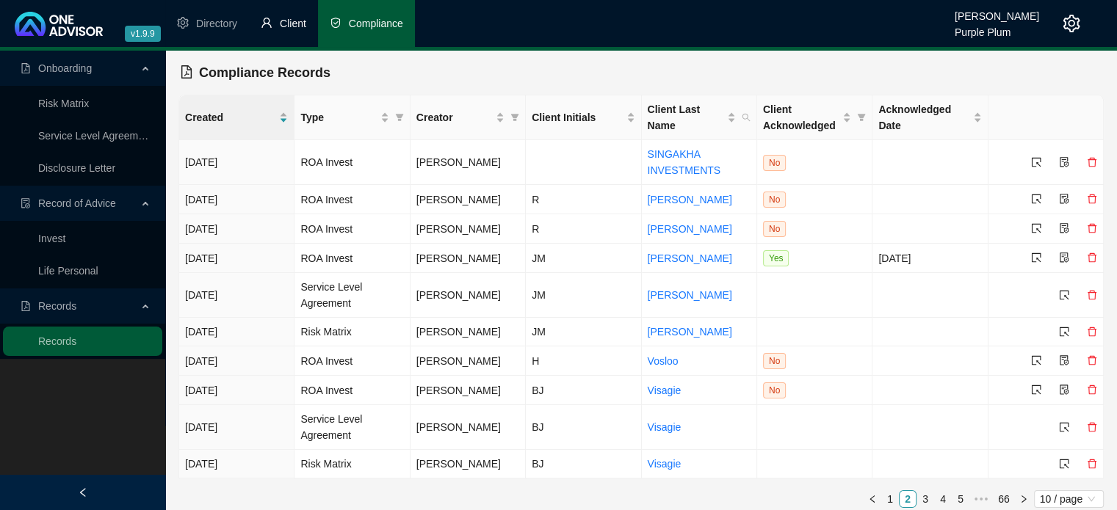
click at [291, 23] on span "Client" at bounding box center [293, 24] width 26 height 12
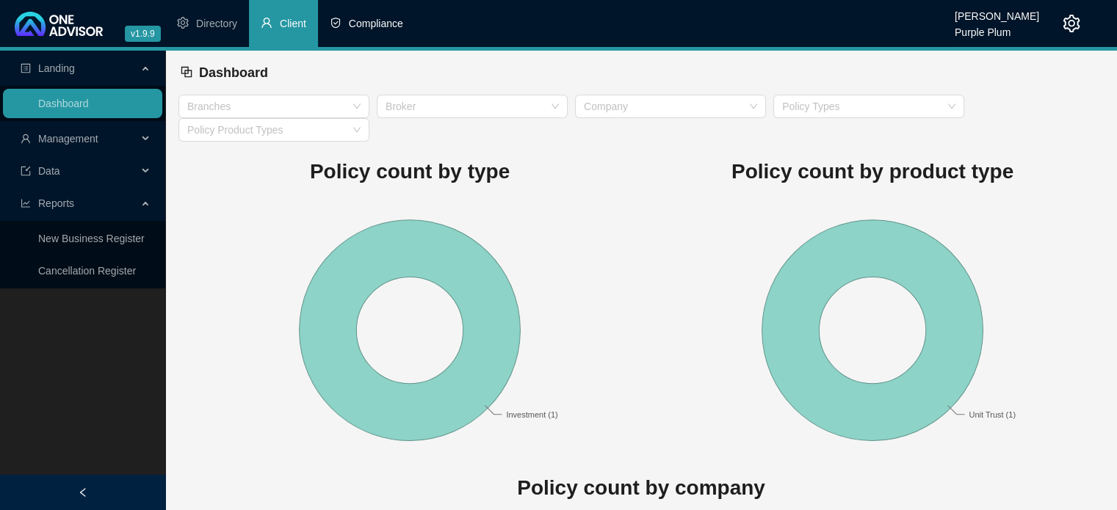
click at [379, 26] on span "Compliance" at bounding box center [376, 24] width 54 height 12
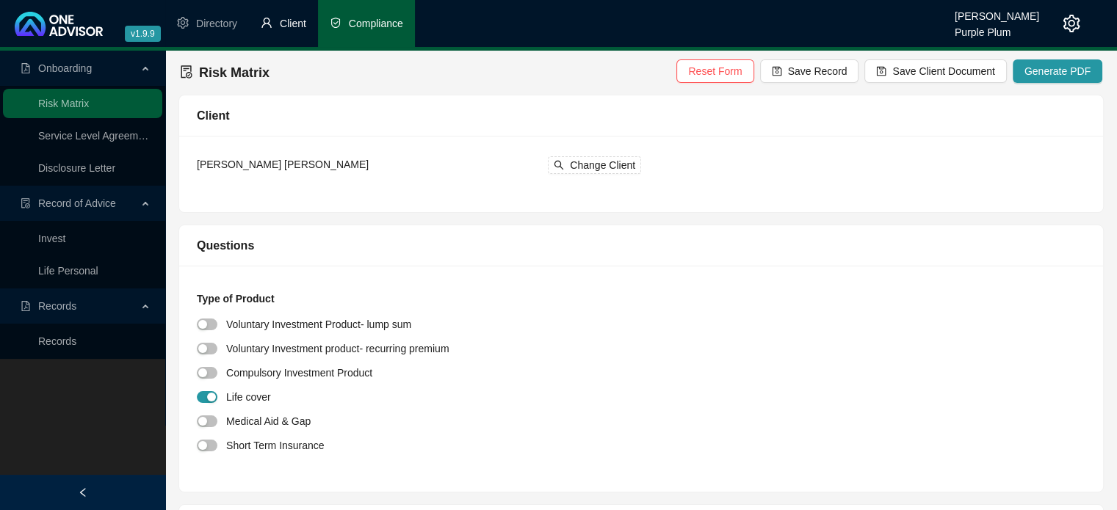
click at [300, 23] on span "Client" at bounding box center [293, 24] width 26 height 12
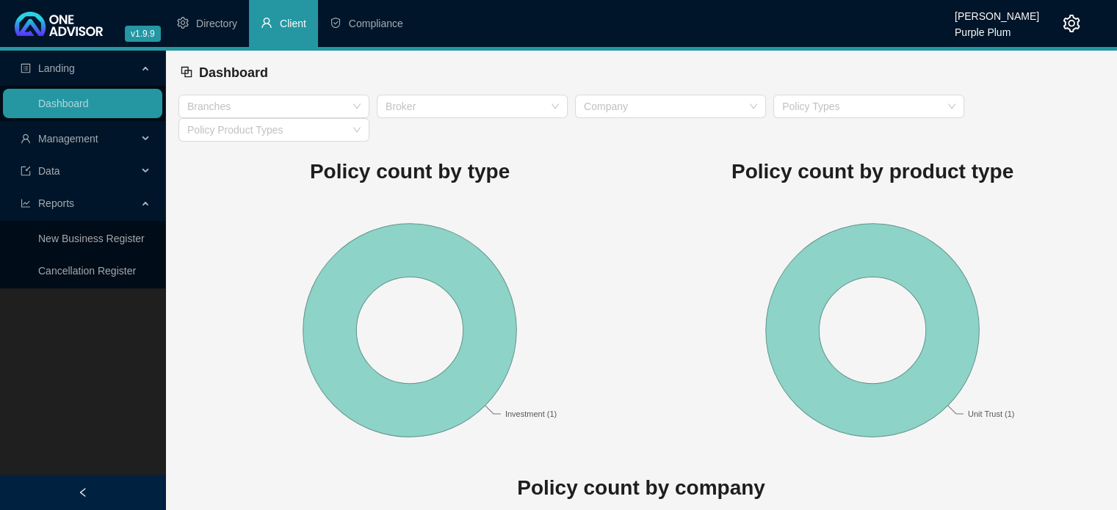
click at [77, 144] on span "Management" at bounding box center [68, 139] width 60 height 12
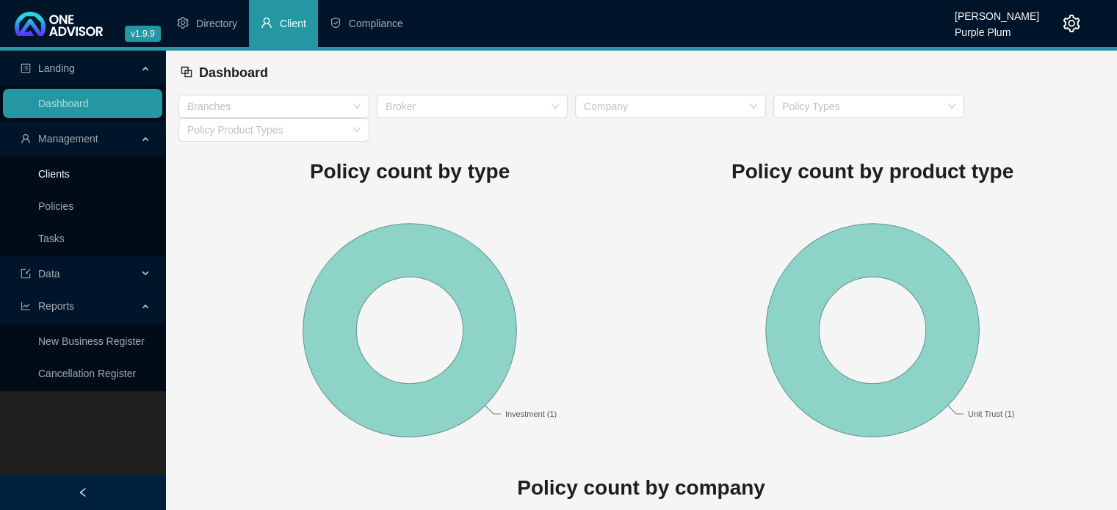
click at [65, 174] on link "Clients" at bounding box center [54, 174] width 32 height 12
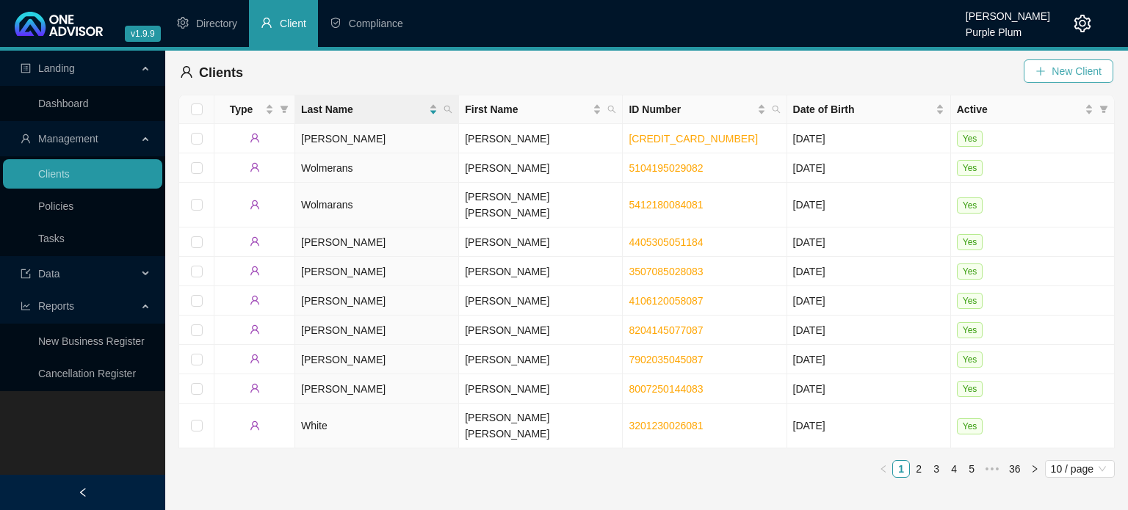
click at [1055, 73] on span "New Client" at bounding box center [1077, 71] width 50 height 16
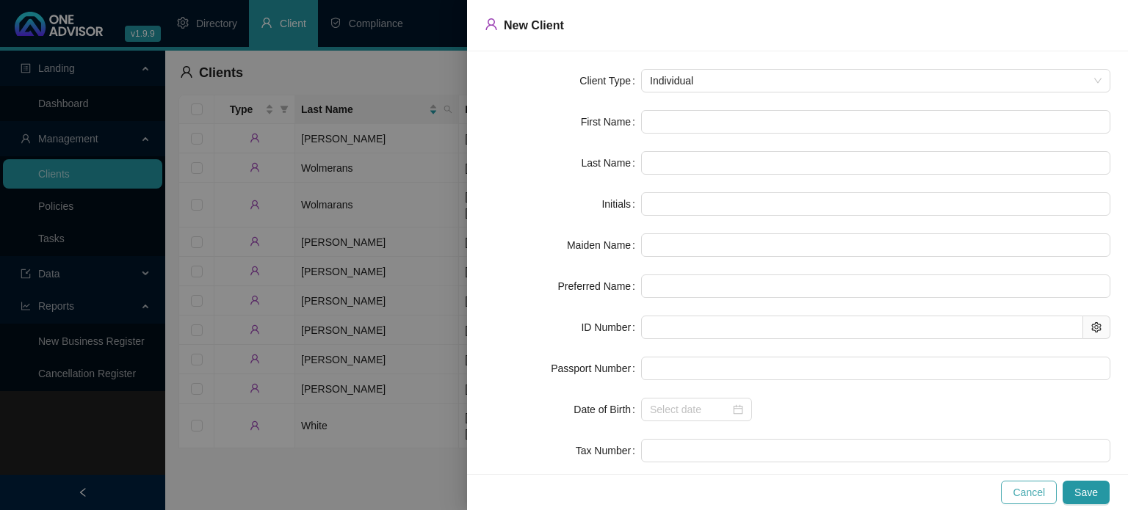
drag, startPoint x: 1022, startPoint y: 489, endPoint x: 903, endPoint y: 460, distance: 123.1
click at [1021, 489] on span "Cancel" at bounding box center [1029, 493] width 32 height 16
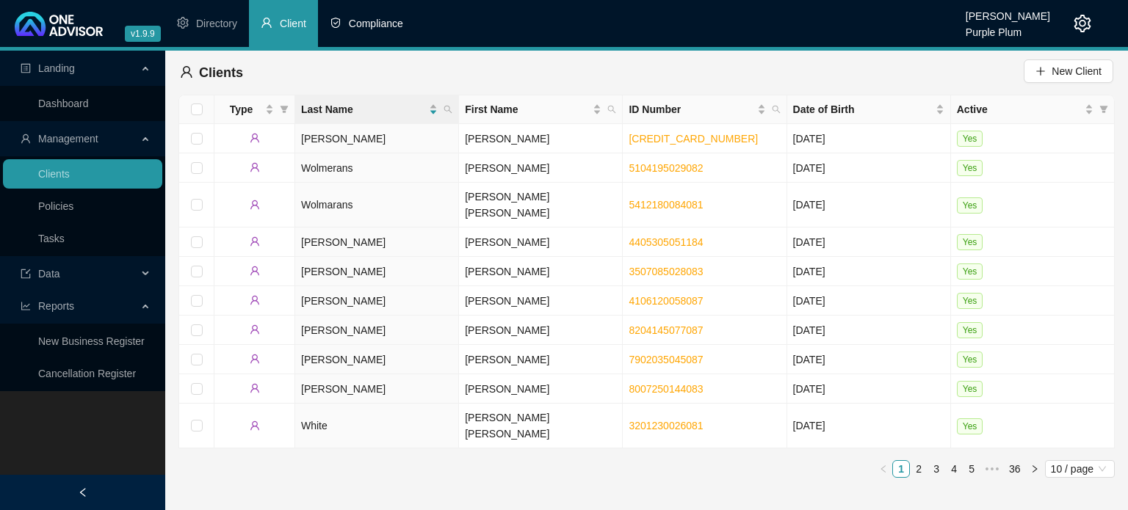
drag, startPoint x: 347, startPoint y: 25, endPoint x: 320, endPoint y: 39, distance: 29.9
click at [346, 26] on li "Compliance" at bounding box center [366, 23] width 97 height 47
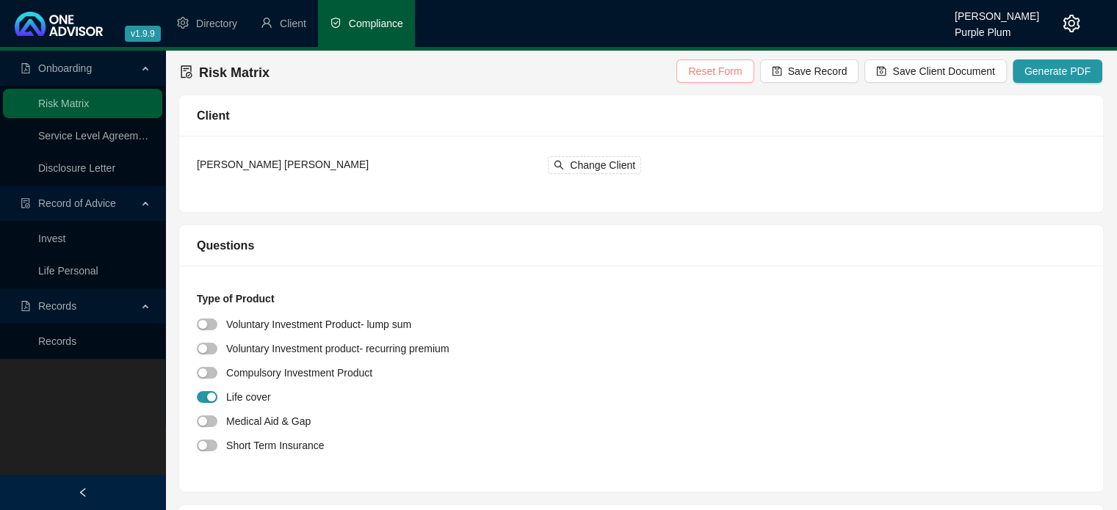
click at [726, 73] on span "Reset Form" at bounding box center [715, 71] width 54 height 16
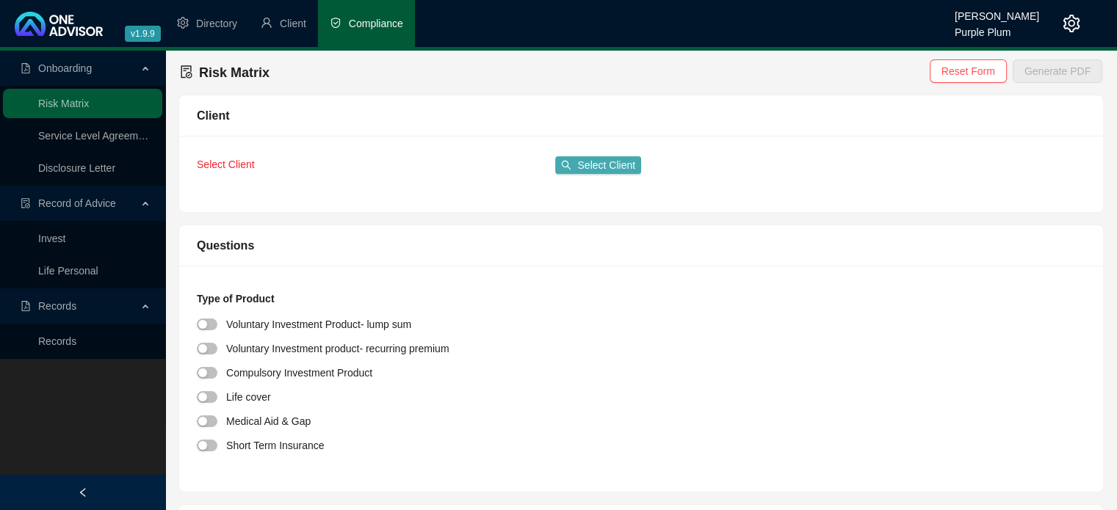
click at [598, 164] on span "Select Client" at bounding box center [606, 165] width 58 height 16
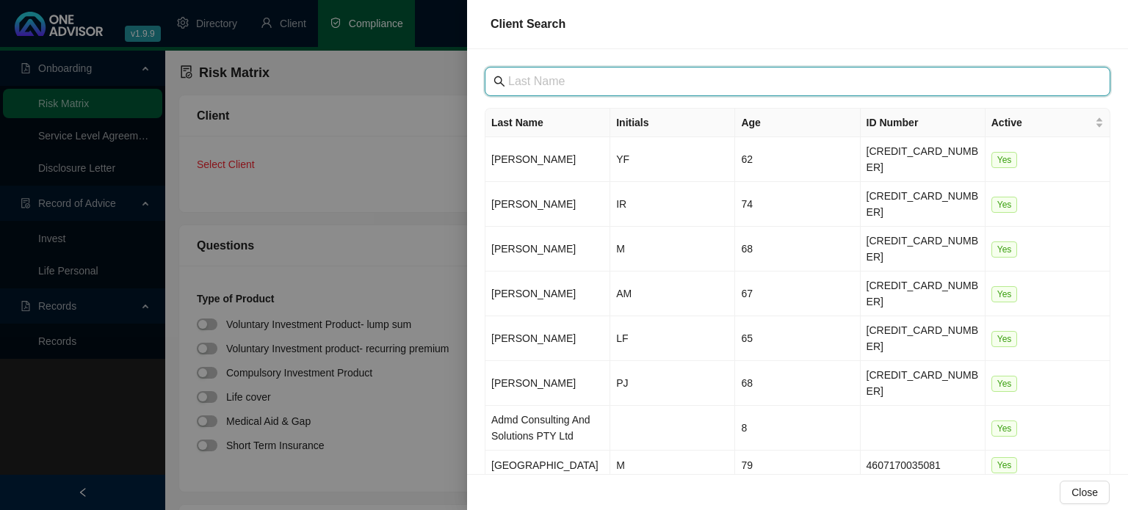
click at [552, 87] on input "text" at bounding box center [799, 82] width 582 height 18
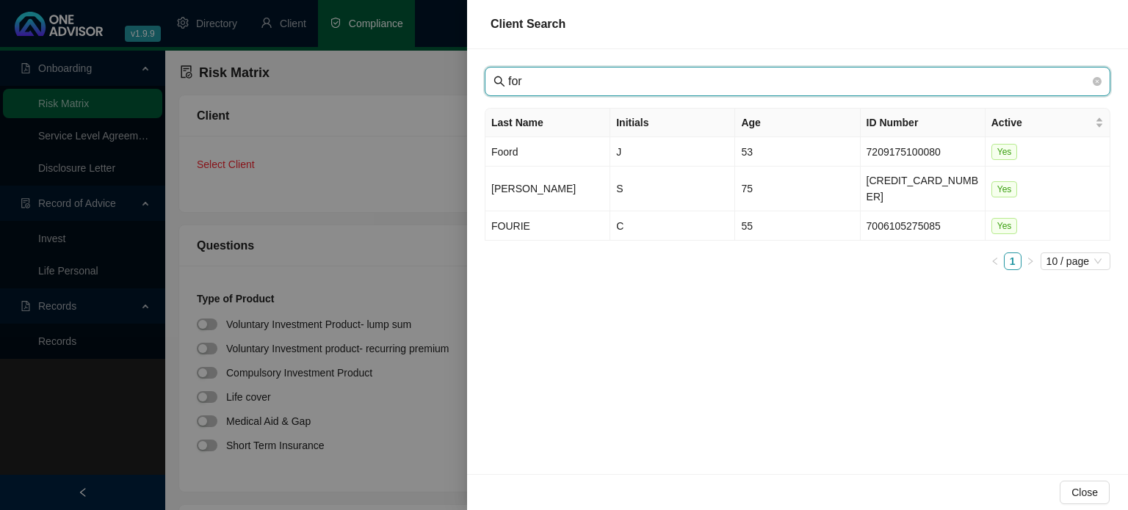
type input "for"
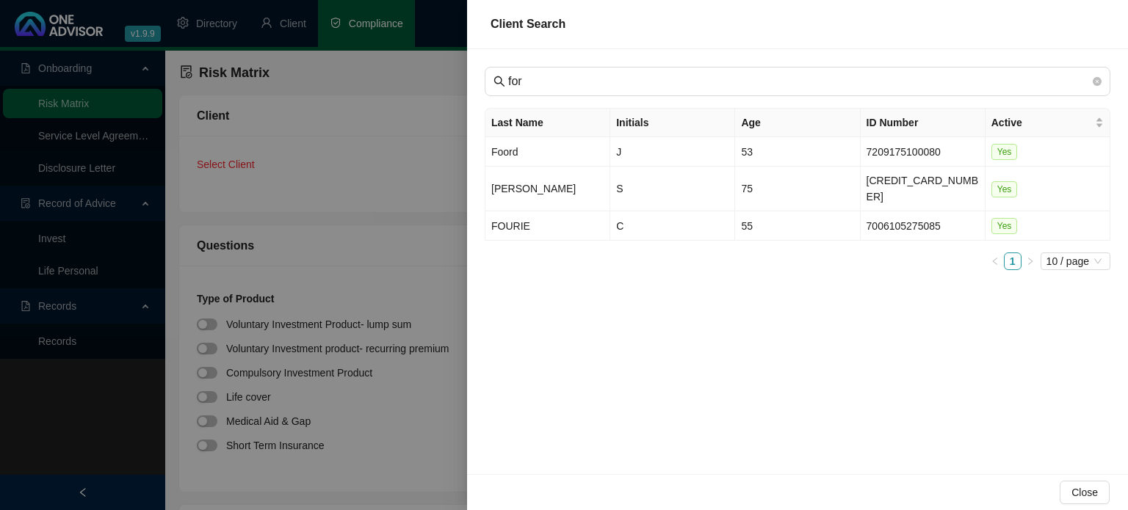
click at [364, 211] on div at bounding box center [564, 255] width 1128 height 510
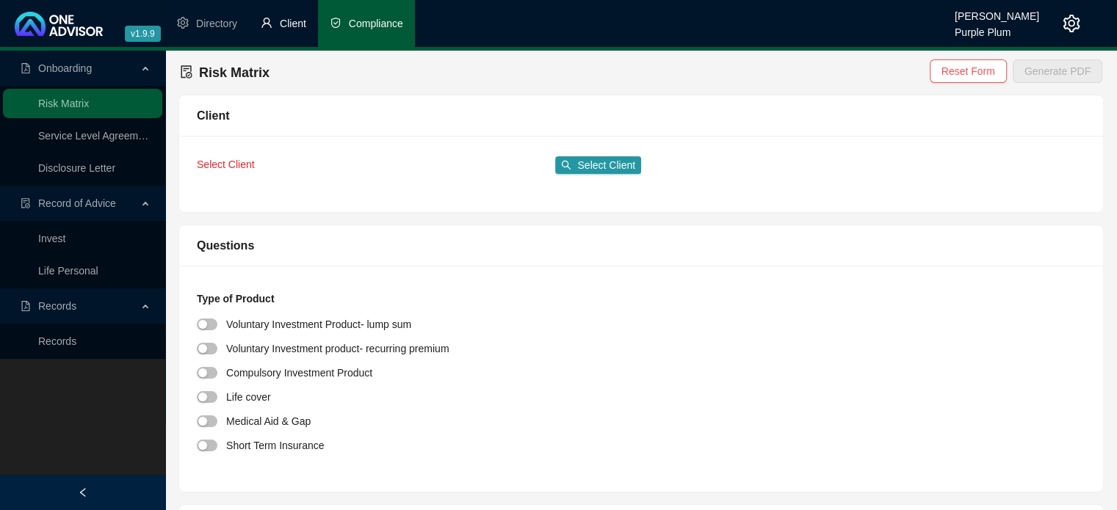
click at [280, 29] on span "Client" at bounding box center [293, 24] width 26 height 12
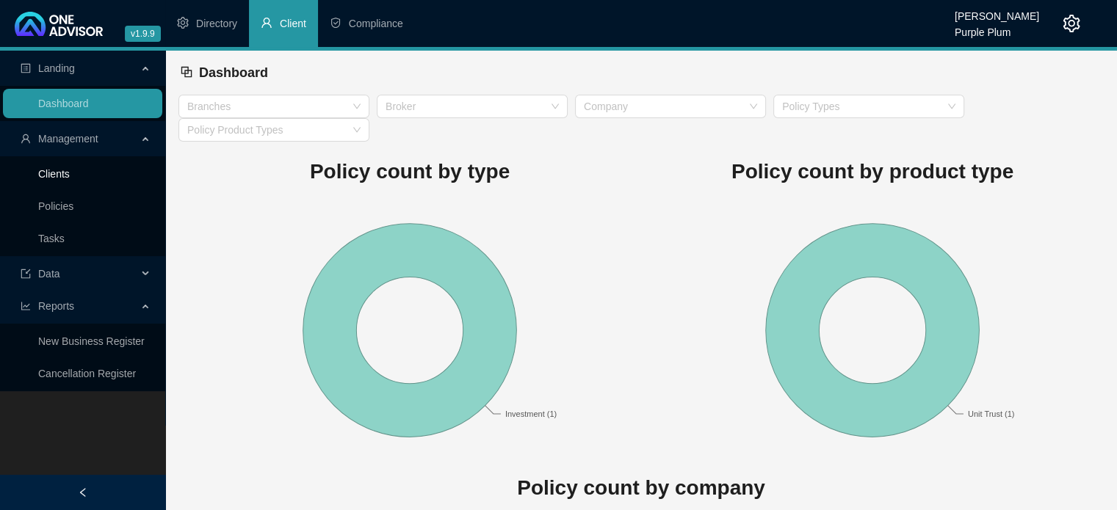
drag, startPoint x: 85, startPoint y: 176, endPoint x: 92, endPoint y: 182, distance: 9.3
click at [70, 176] on link "Clients" at bounding box center [54, 174] width 32 height 12
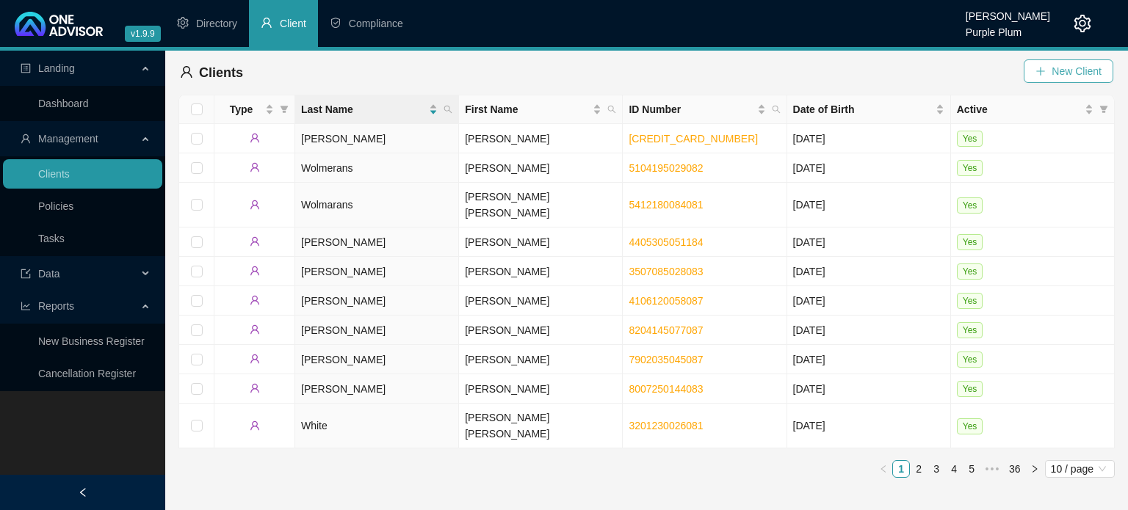
click at [1064, 69] on span "New Client" at bounding box center [1077, 71] width 50 height 16
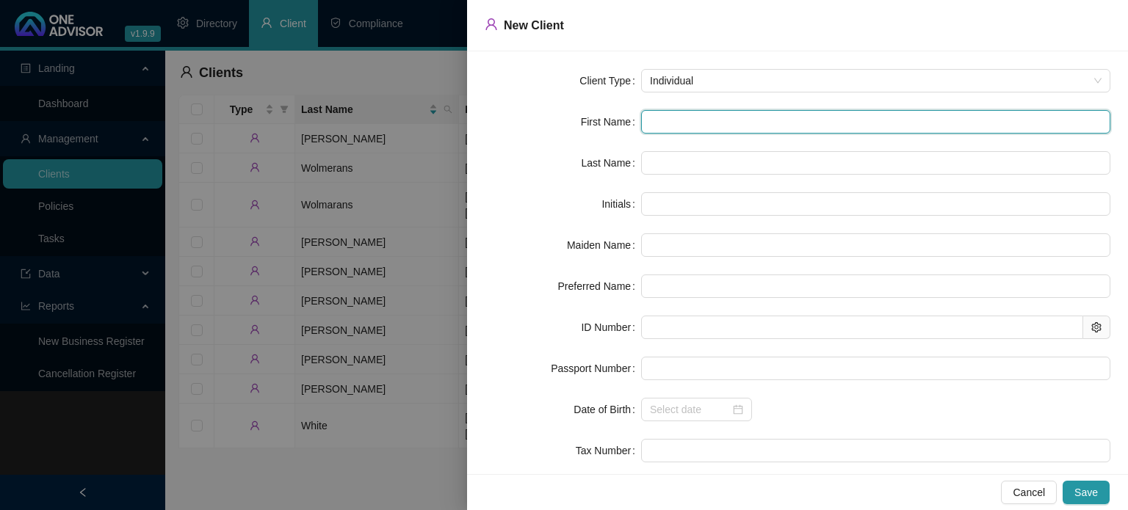
click at [664, 116] on input "text" at bounding box center [875, 121] width 469 height 23
type input "I"
type input "In"
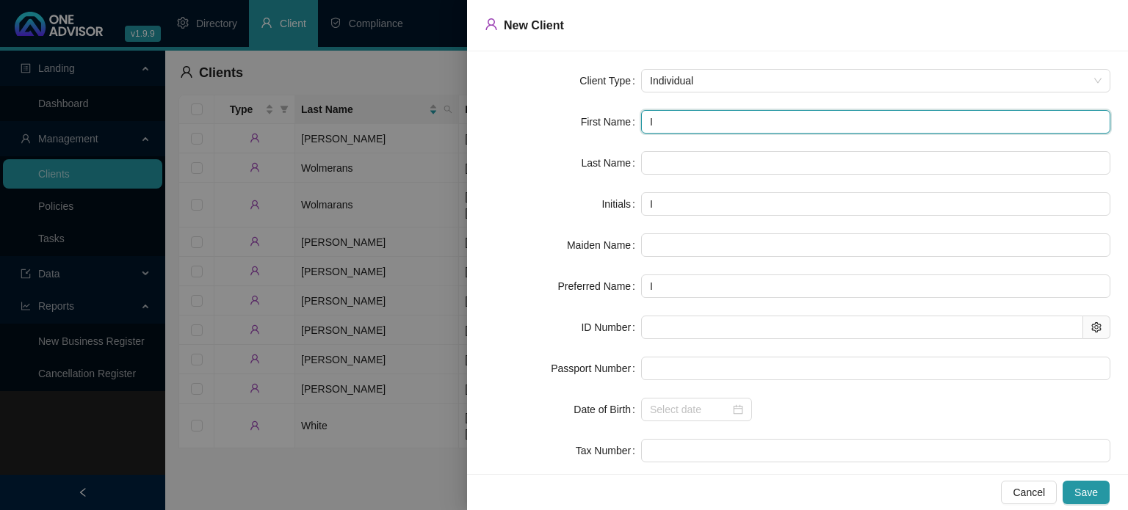
type input "In"
type input "Ing"
type input "Ingr"
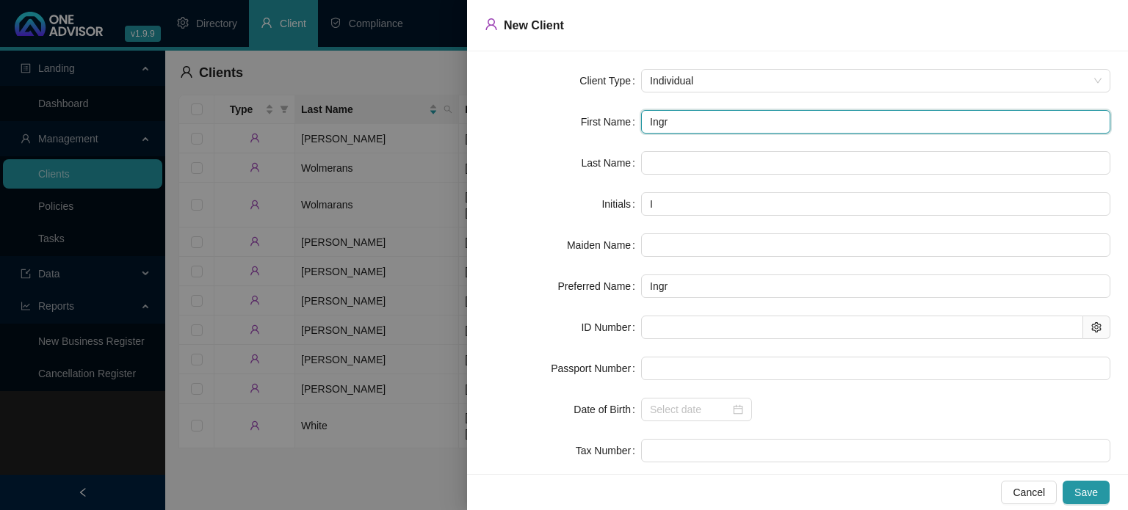
type input "Ingri"
type input "[PERSON_NAME]"
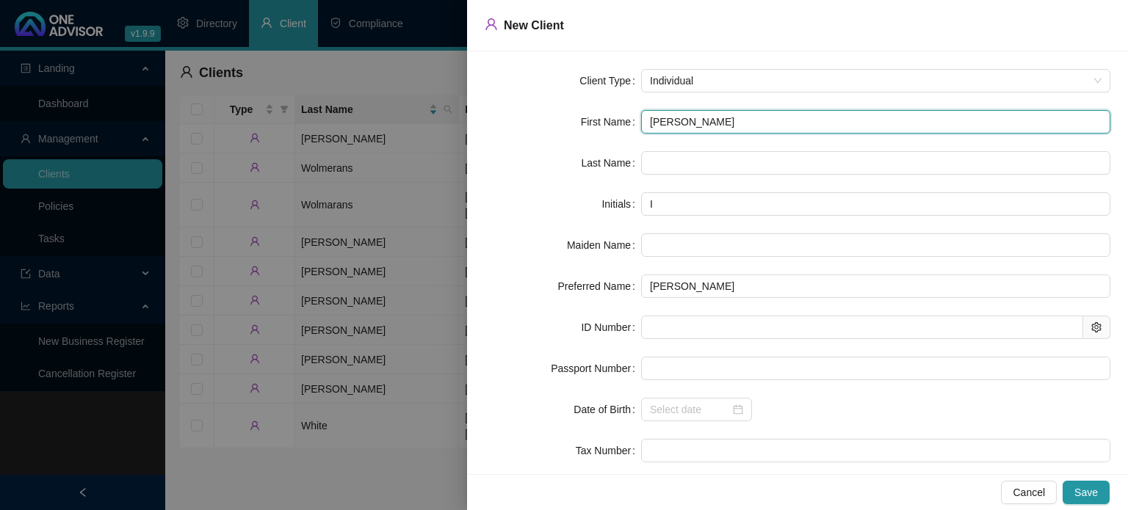
type input "IH"
type input "[PERSON_NAME] [PERSON_NAME]"
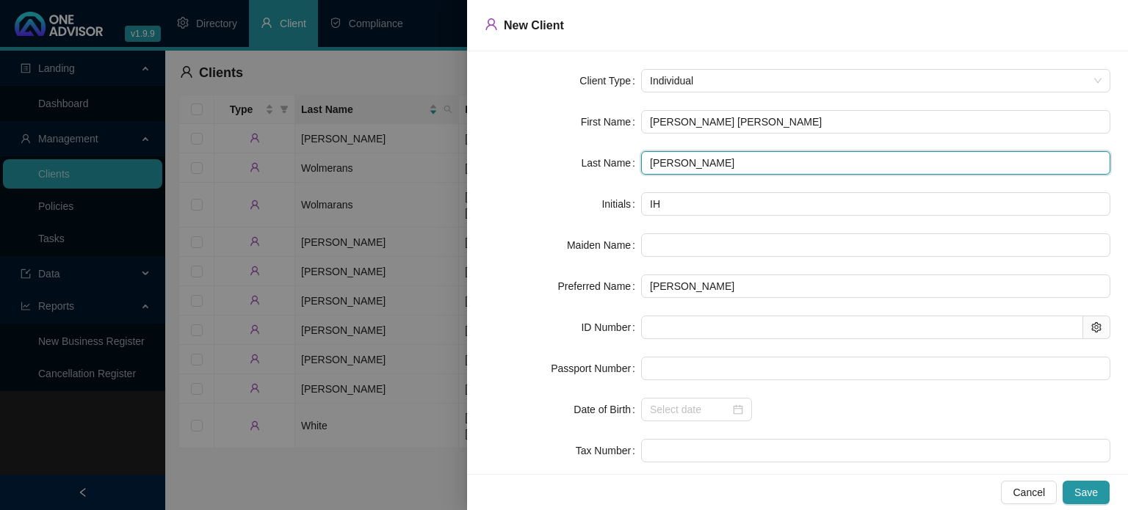
type input "[PERSON_NAME]"
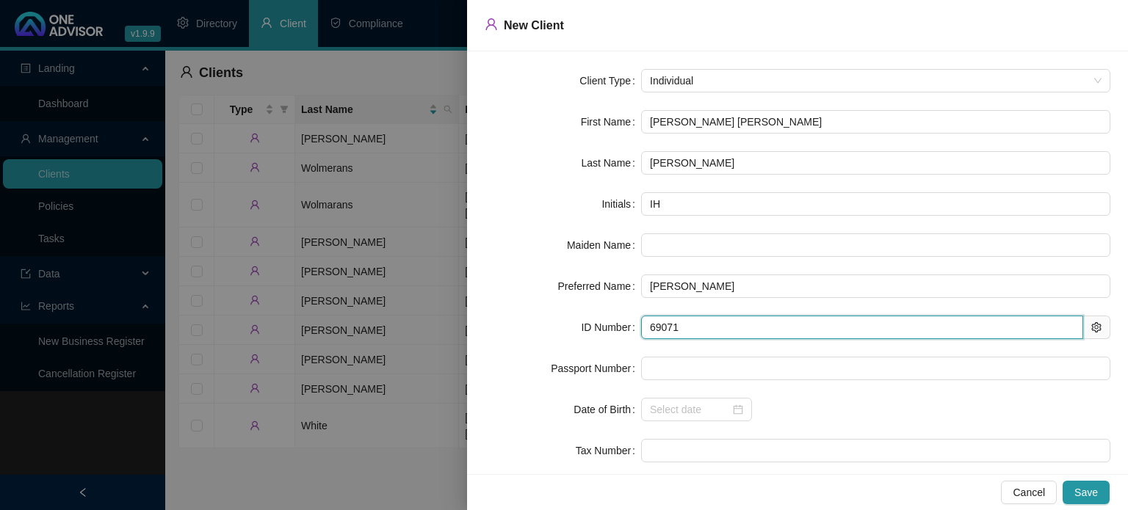
type input "690711"
type input "[DATE]"
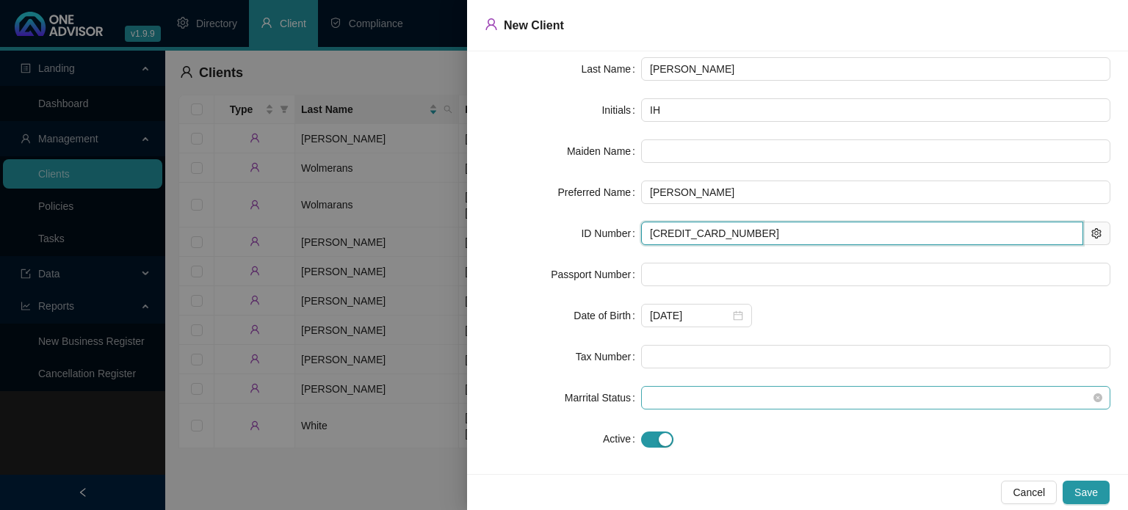
scroll to position [105, 0]
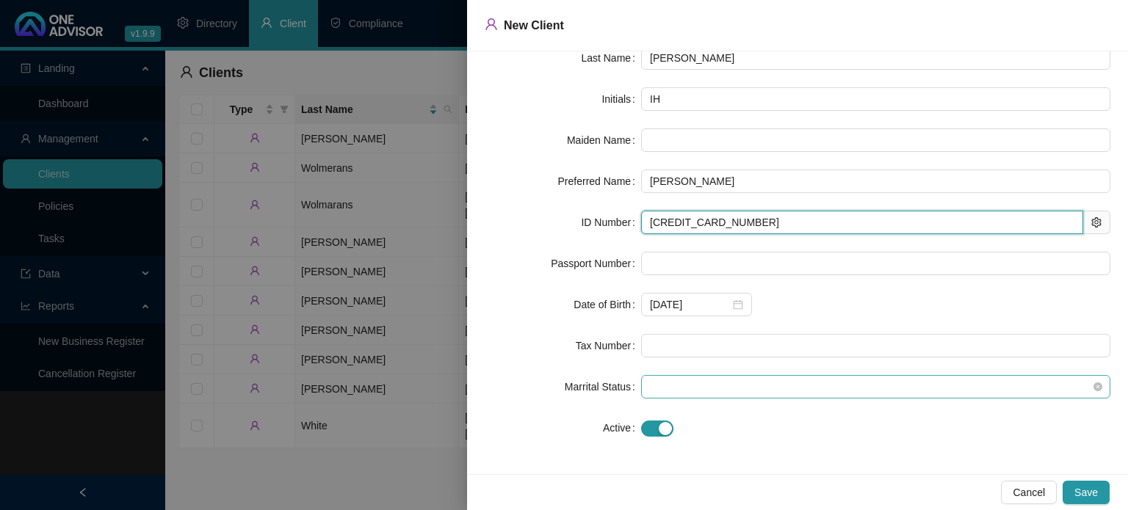
click at [675, 393] on span at bounding box center [876, 387] width 452 height 22
type input "[CREDIT_CARD_NUMBER]"
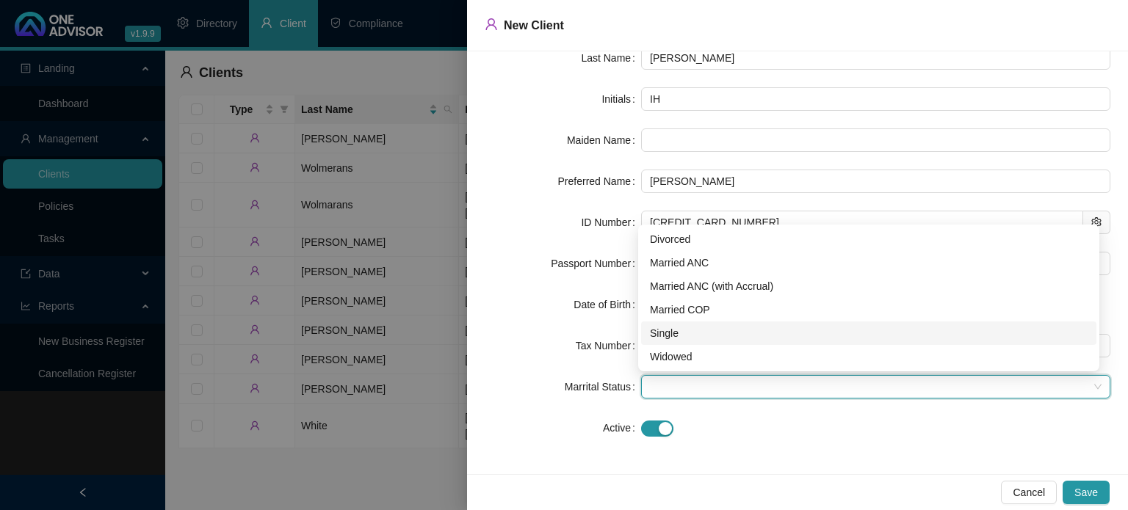
click at [670, 334] on div "Single" at bounding box center [869, 333] width 438 height 16
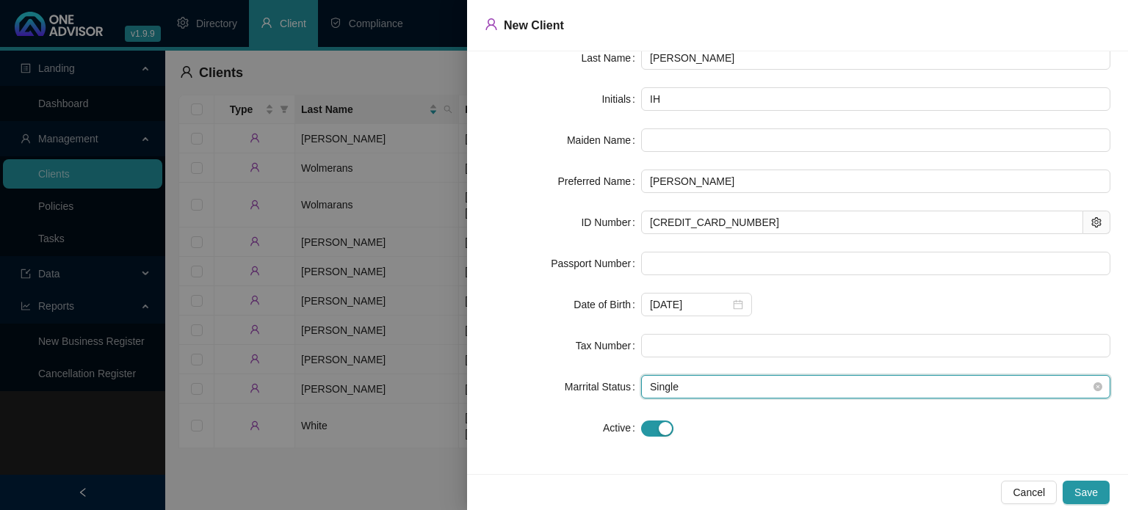
click at [731, 390] on span "Single" at bounding box center [876, 387] width 452 height 22
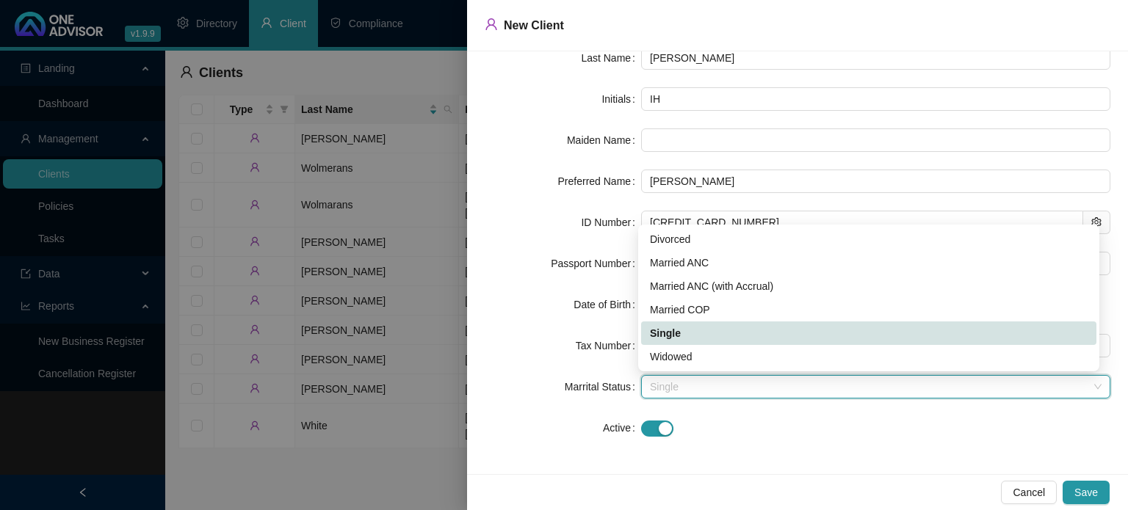
click at [664, 330] on div "Single" at bounding box center [869, 333] width 438 height 16
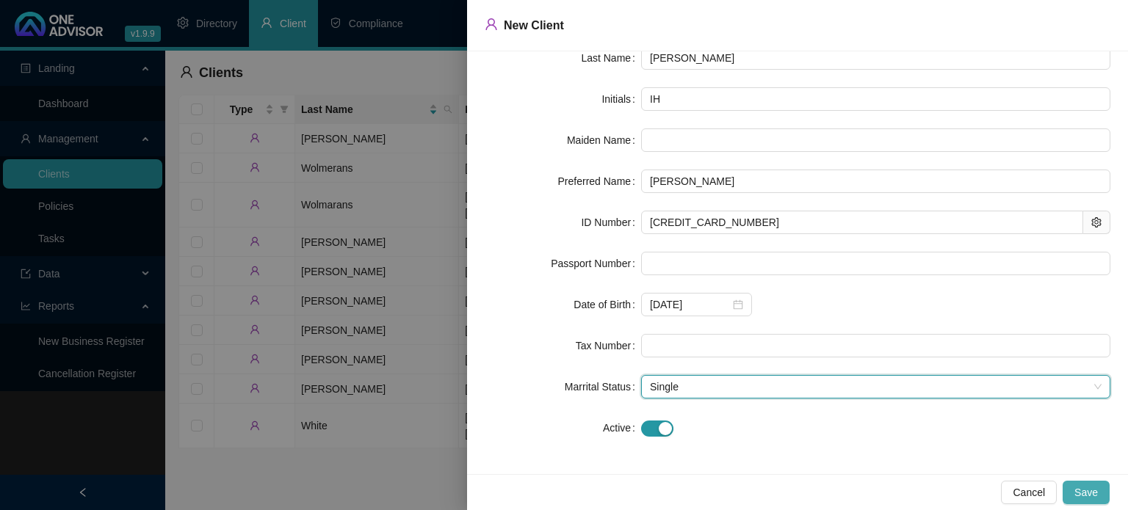
click at [1090, 493] on span "Save" at bounding box center [1085, 493] width 23 height 16
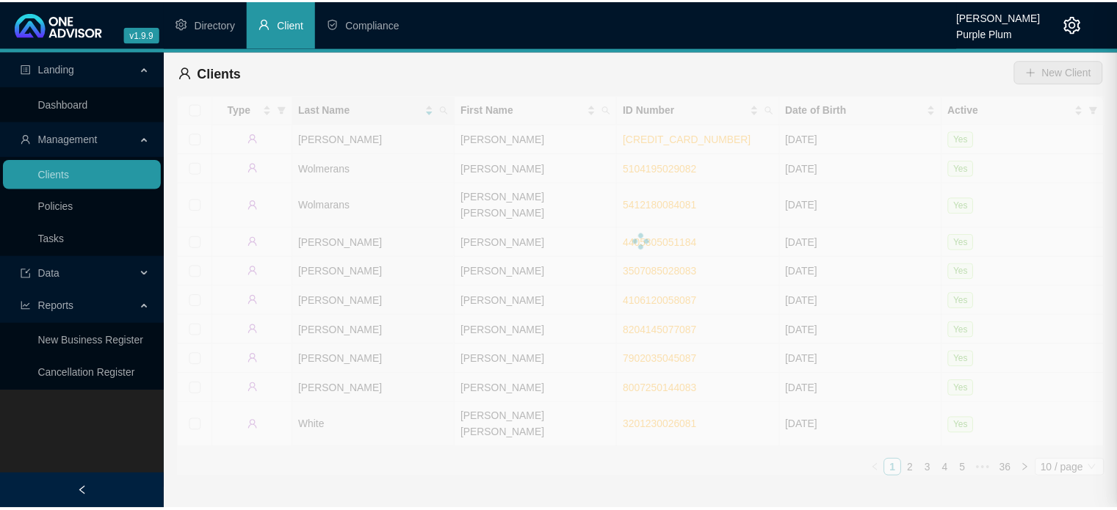
scroll to position [0, 0]
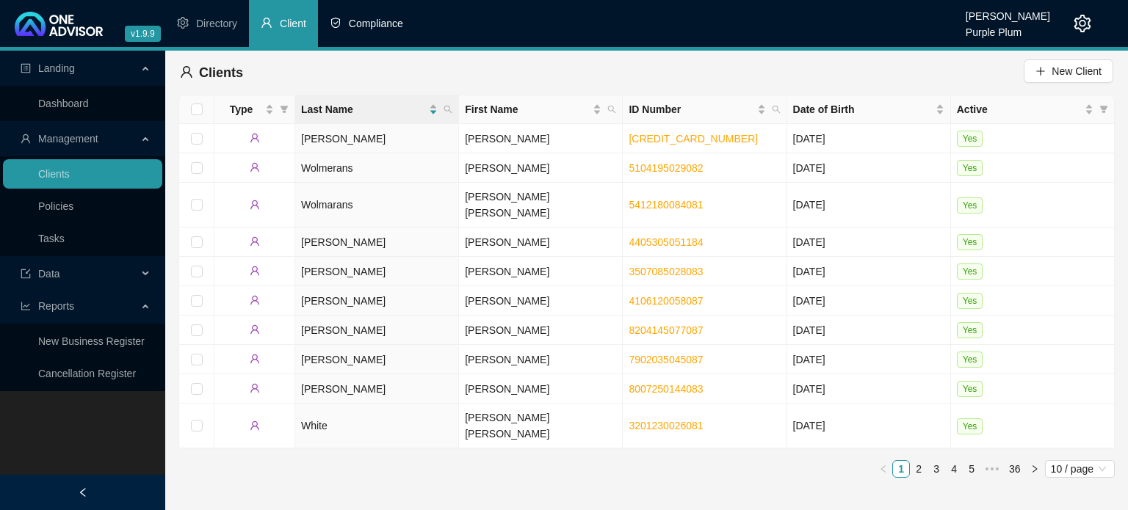
click at [367, 26] on span "Compliance" at bounding box center [376, 24] width 54 height 12
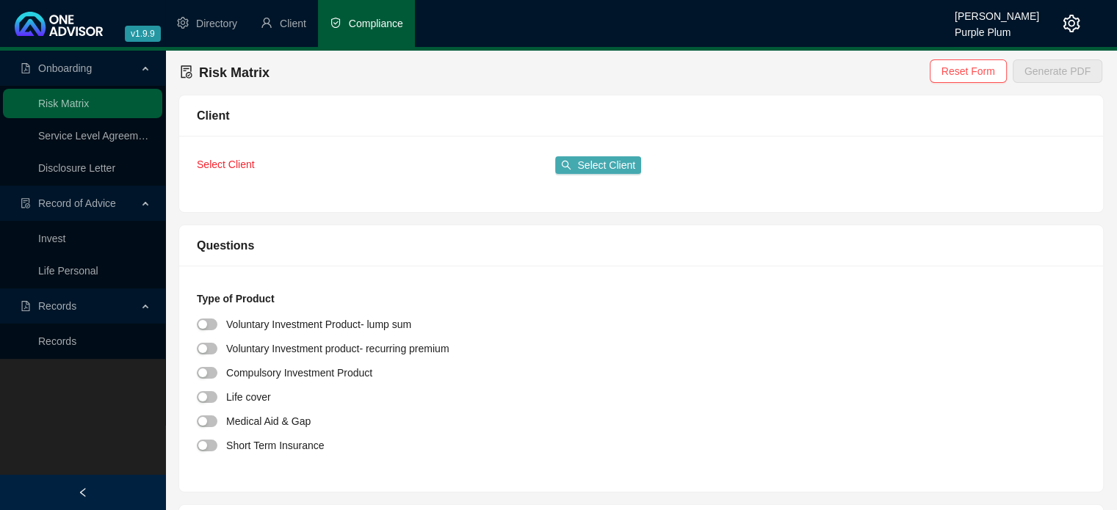
click at [593, 157] on span "Select Client" at bounding box center [606, 165] width 58 height 16
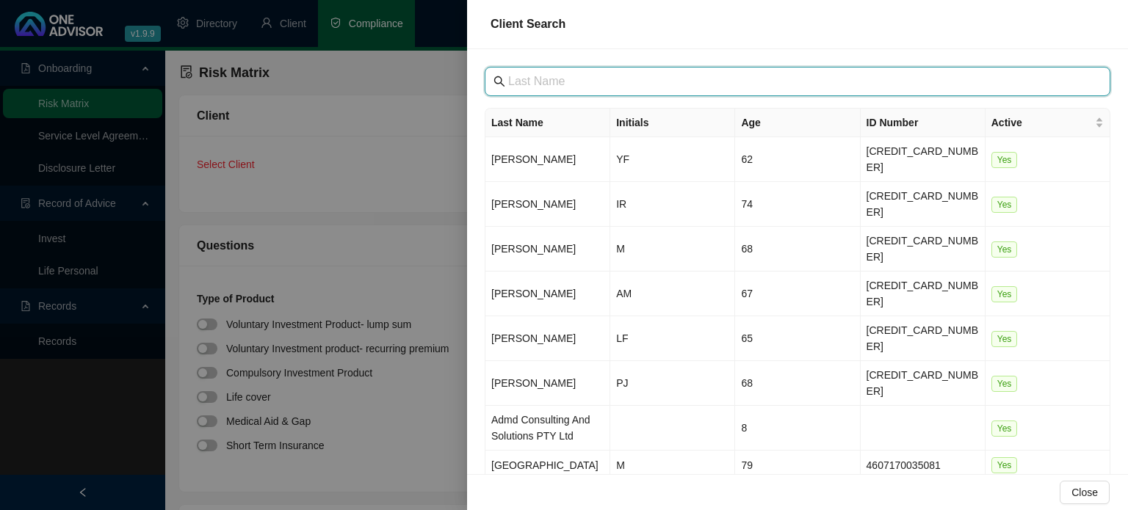
click at [535, 87] on input "text" at bounding box center [799, 82] width 582 height 18
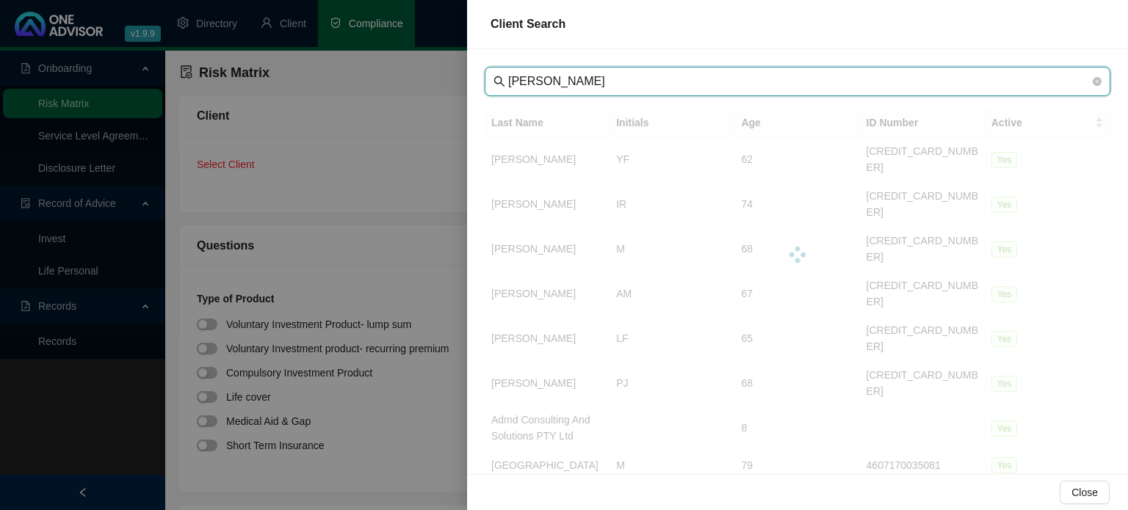
type input "[PERSON_NAME]"
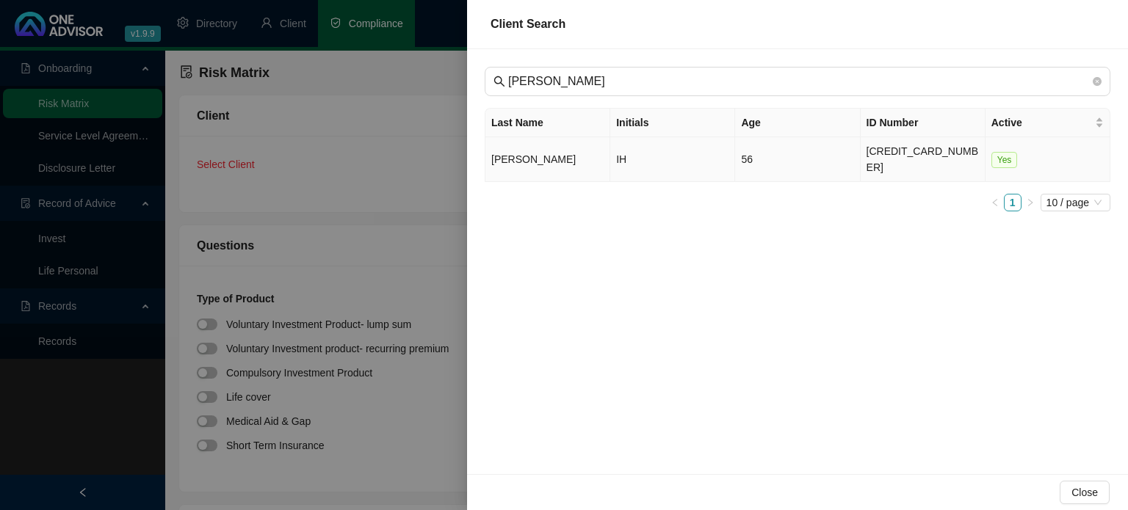
click at [521, 153] on td "[PERSON_NAME]" at bounding box center [547, 159] width 125 height 45
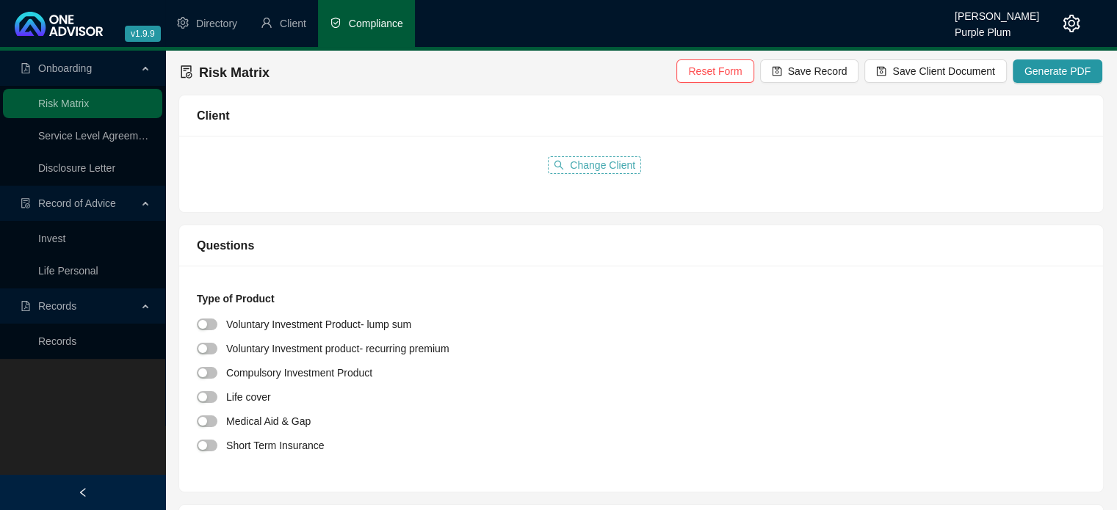
click at [589, 170] on span "Change Client" at bounding box center [602, 165] width 65 height 16
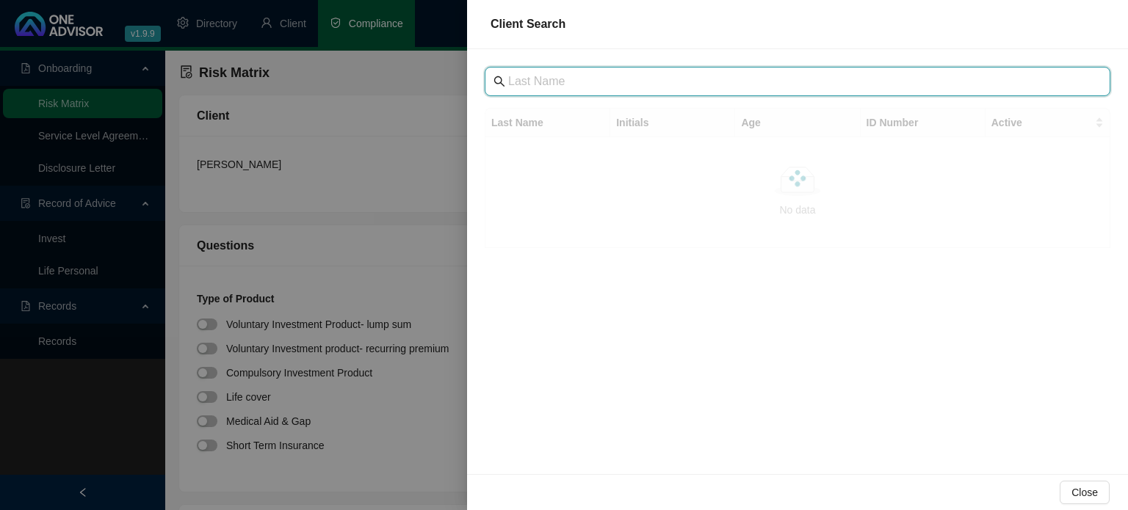
click at [539, 85] on input "text" at bounding box center [799, 82] width 582 height 18
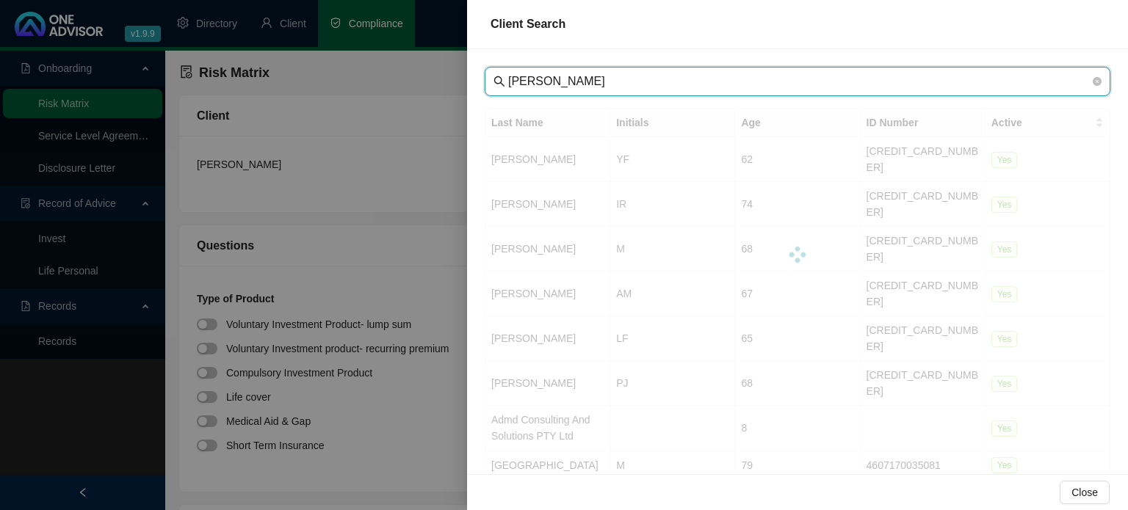
type input "[PERSON_NAME]"
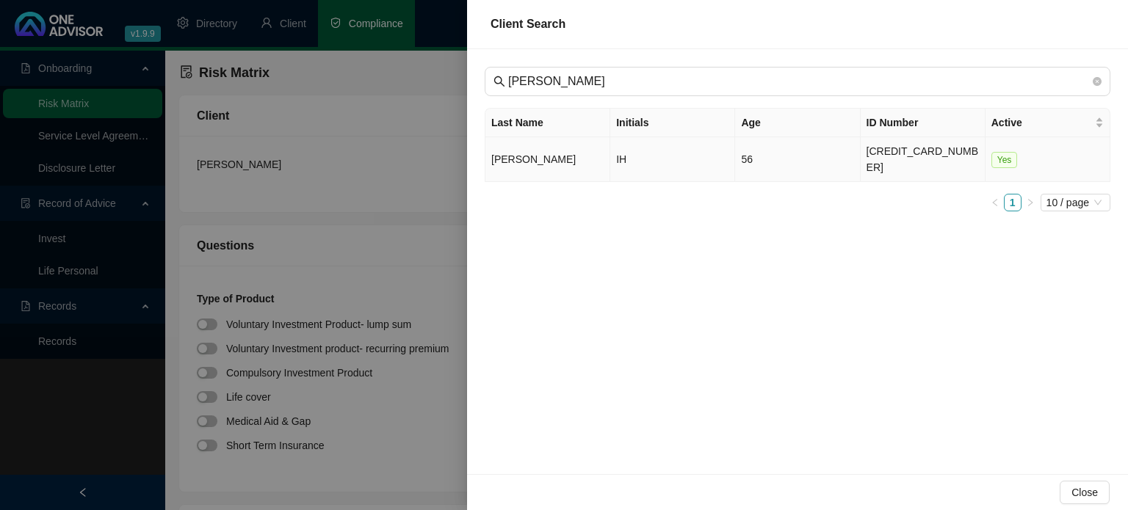
click at [570, 155] on td "[PERSON_NAME]" at bounding box center [547, 159] width 125 height 45
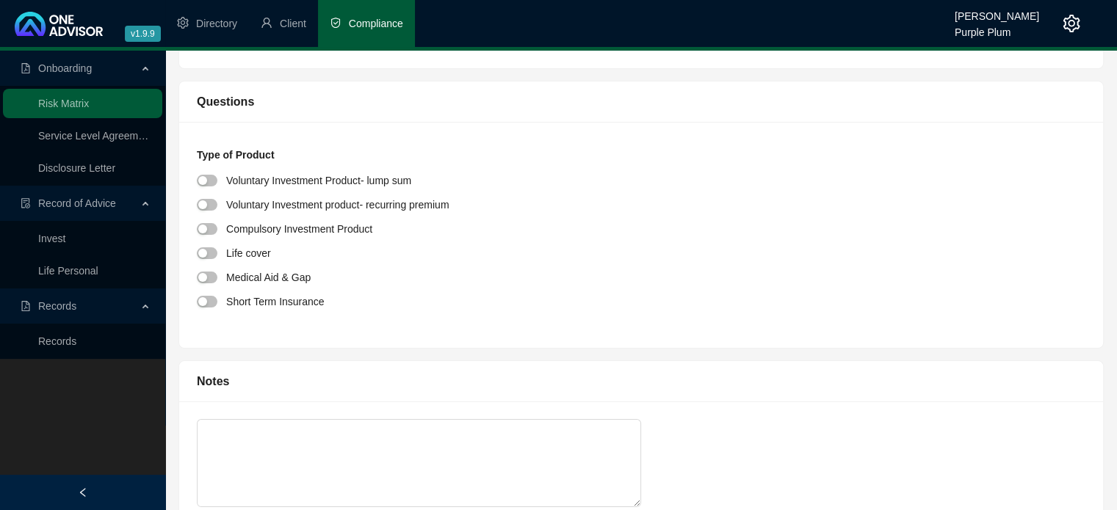
scroll to position [147, 0]
click at [215, 203] on span "button" at bounding box center [207, 202] width 21 height 12
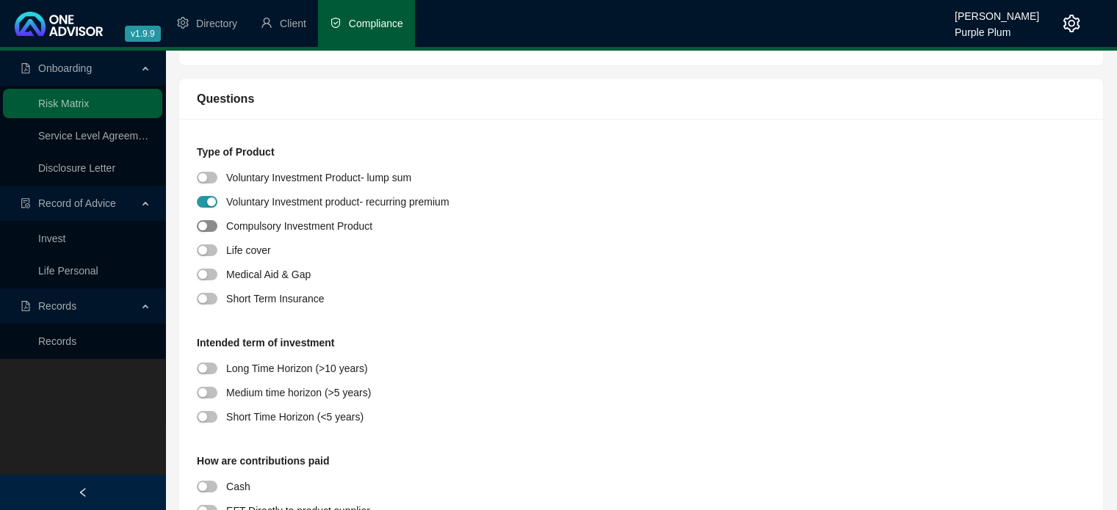
click at [210, 228] on span "button" at bounding box center [207, 226] width 21 height 12
click at [209, 198] on span "button" at bounding box center [207, 202] width 21 height 12
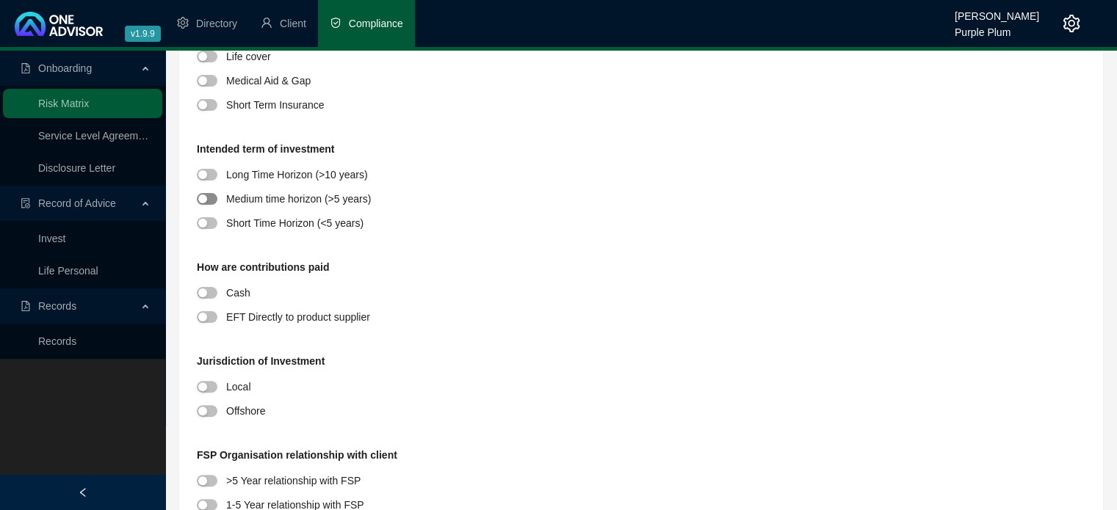
scroll to position [367, 0]
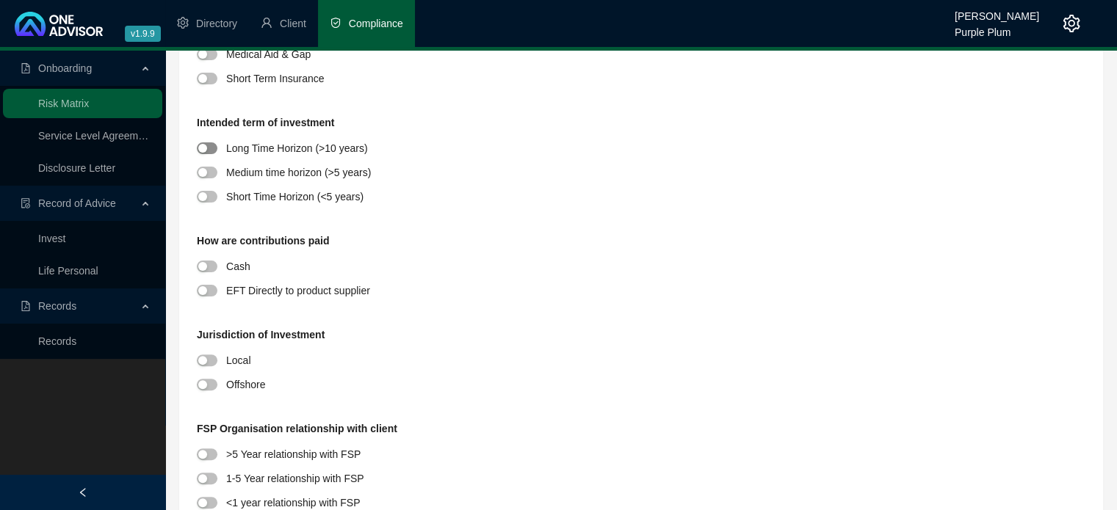
click at [213, 146] on span "button" at bounding box center [207, 148] width 21 height 12
click at [212, 292] on span "button" at bounding box center [207, 291] width 21 height 12
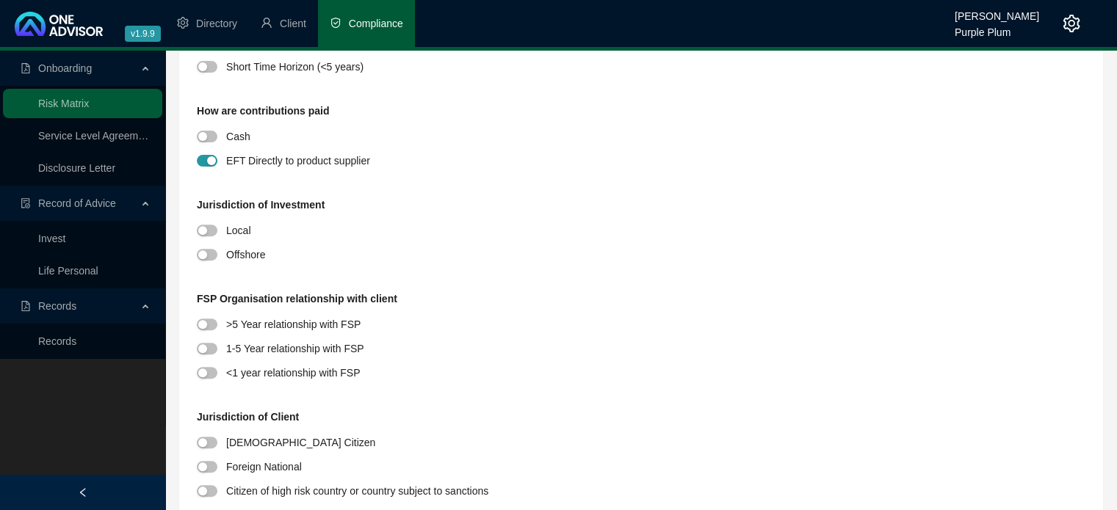
scroll to position [514, 0]
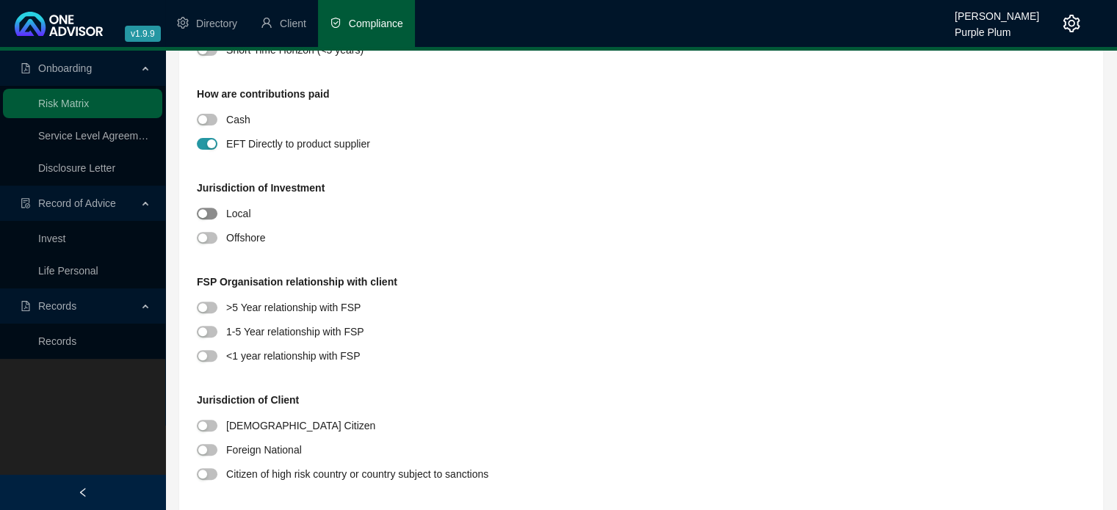
click at [213, 213] on span "button" at bounding box center [207, 214] width 21 height 12
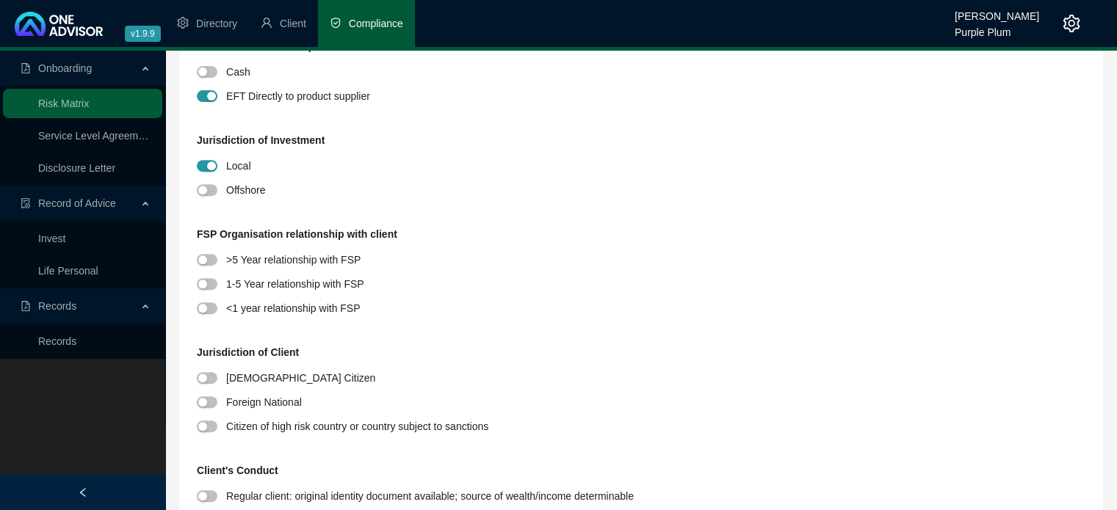
scroll to position [587, 0]
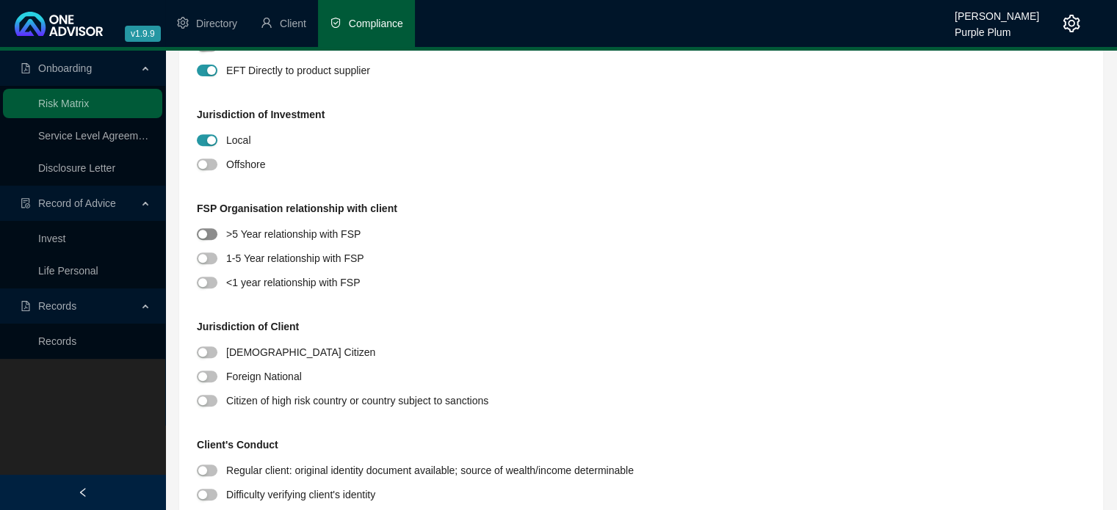
click at [209, 235] on span "button" at bounding box center [207, 234] width 21 height 12
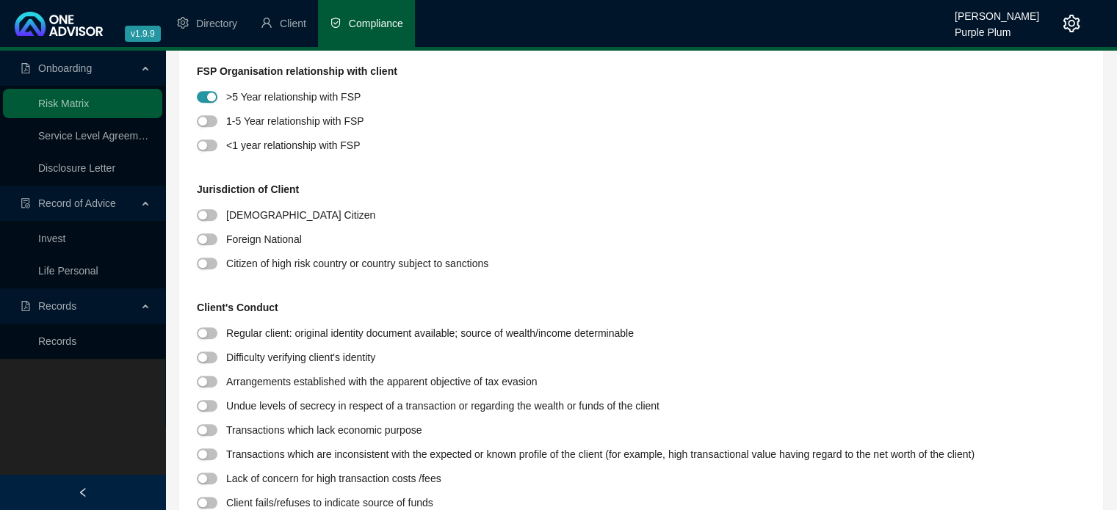
scroll to position [734, 0]
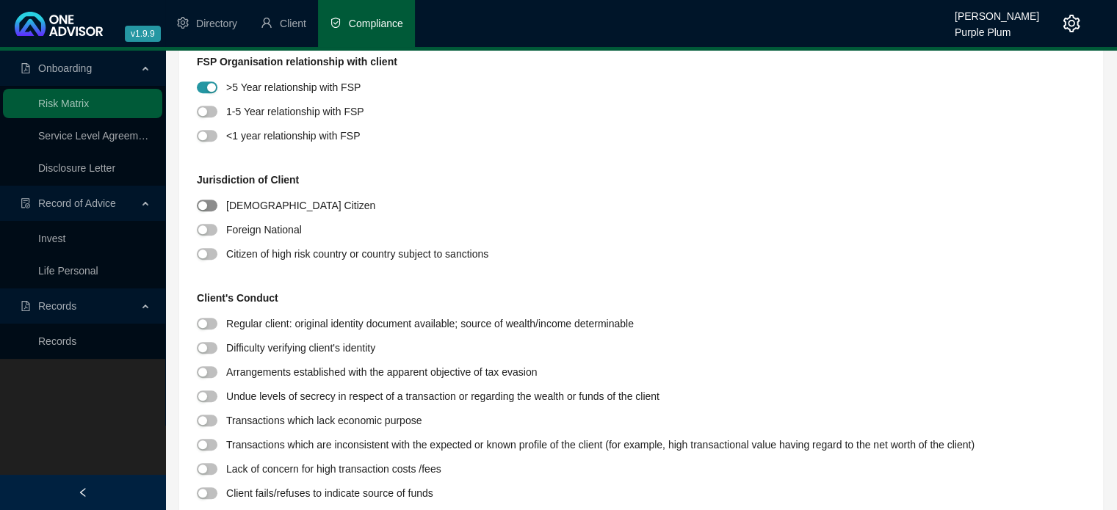
click at [214, 208] on span "button" at bounding box center [207, 206] width 21 height 12
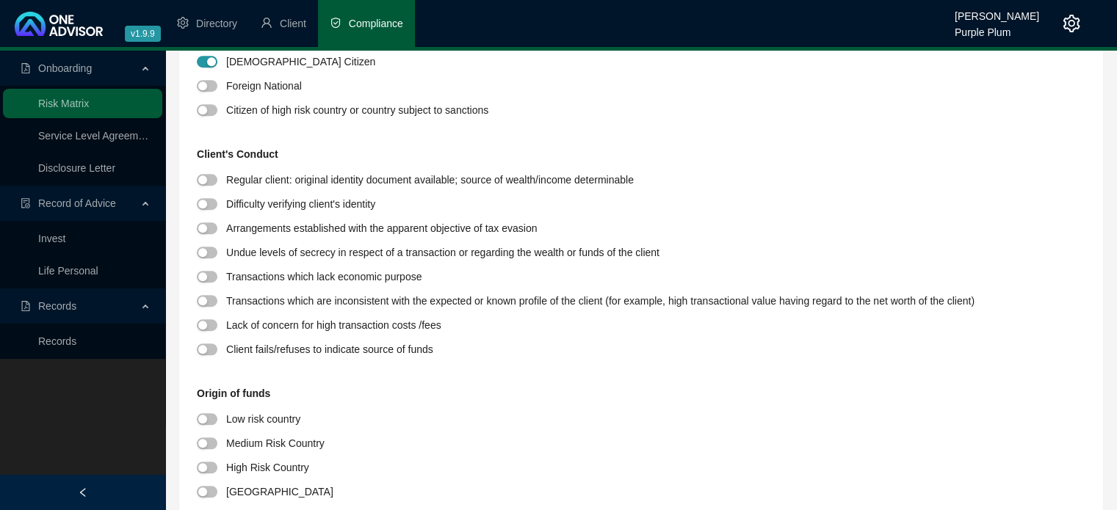
scroll to position [881, 0]
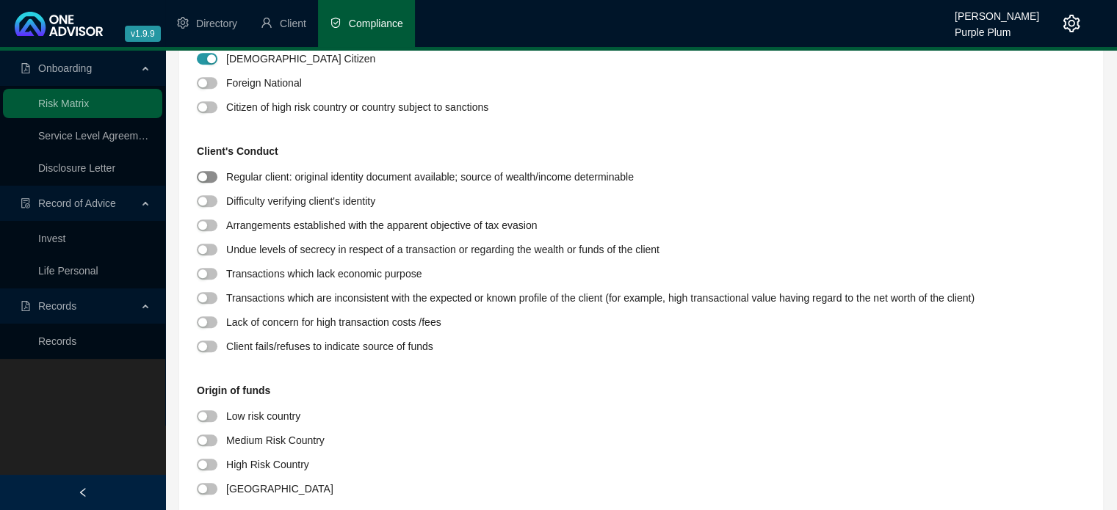
click at [213, 179] on span "button" at bounding box center [207, 177] width 21 height 12
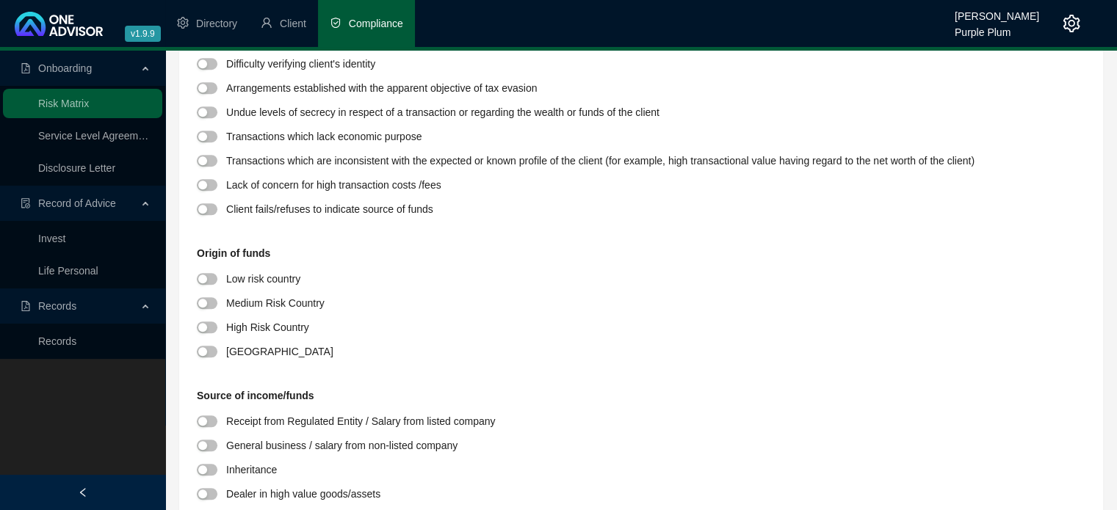
scroll to position [1028, 0]
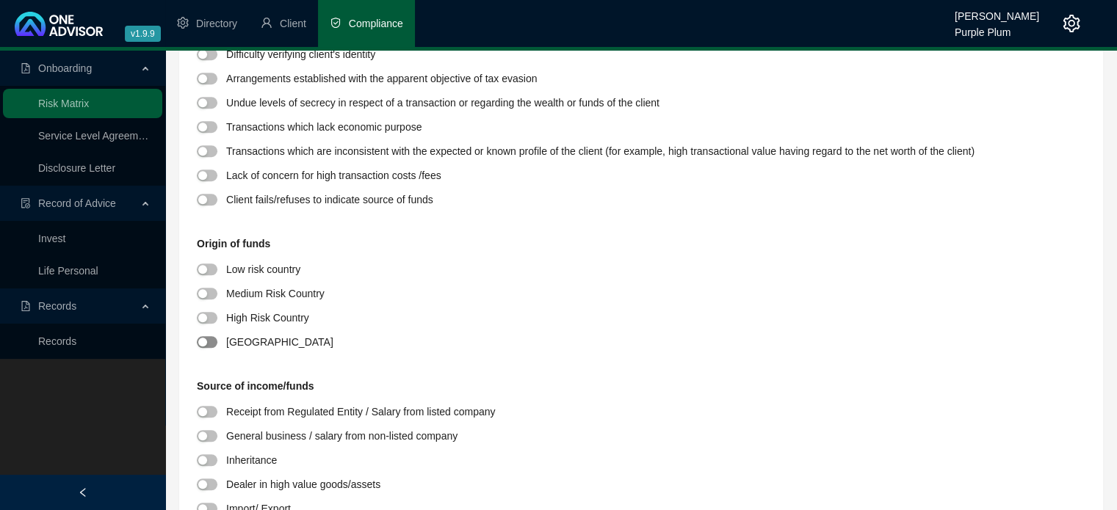
click at [214, 342] on span "button" at bounding box center [207, 342] width 21 height 12
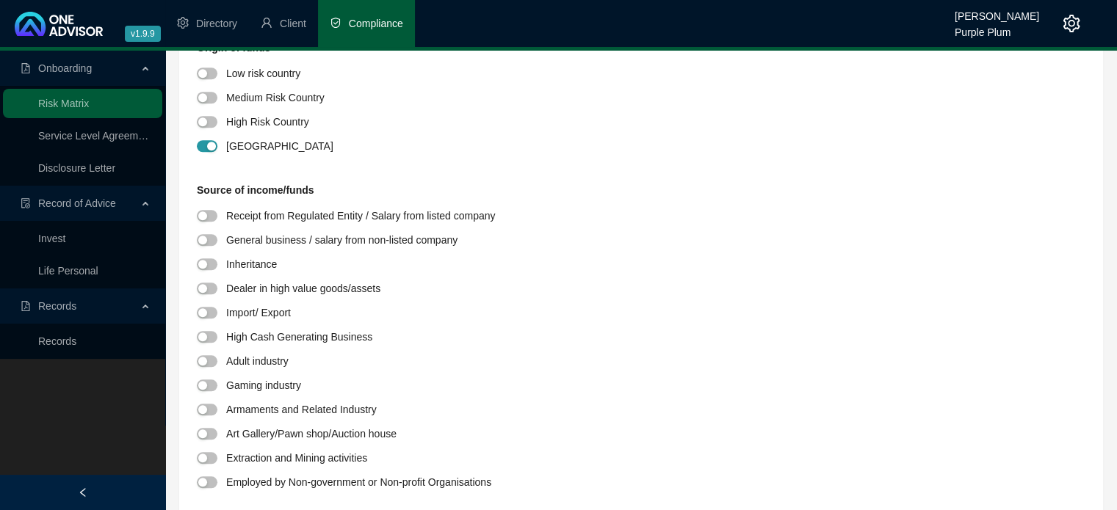
scroll to position [1248, 0]
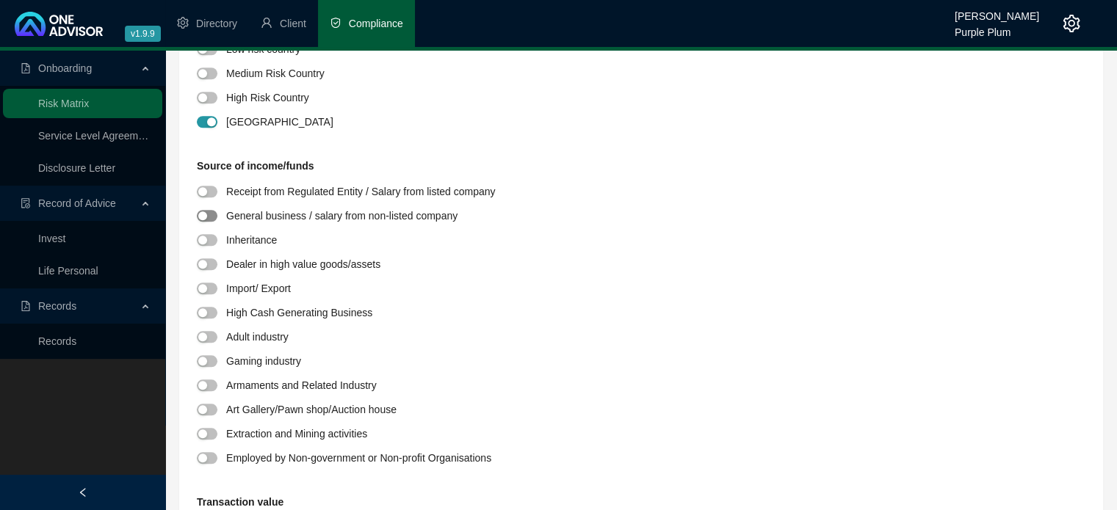
click at [214, 216] on span "button" at bounding box center [207, 216] width 21 height 12
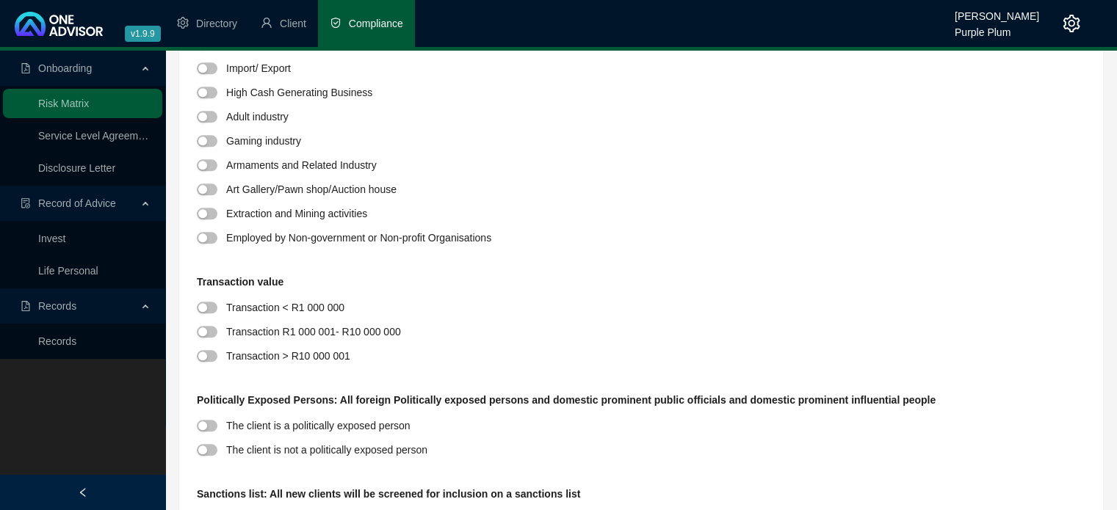
scroll to position [1542, 0]
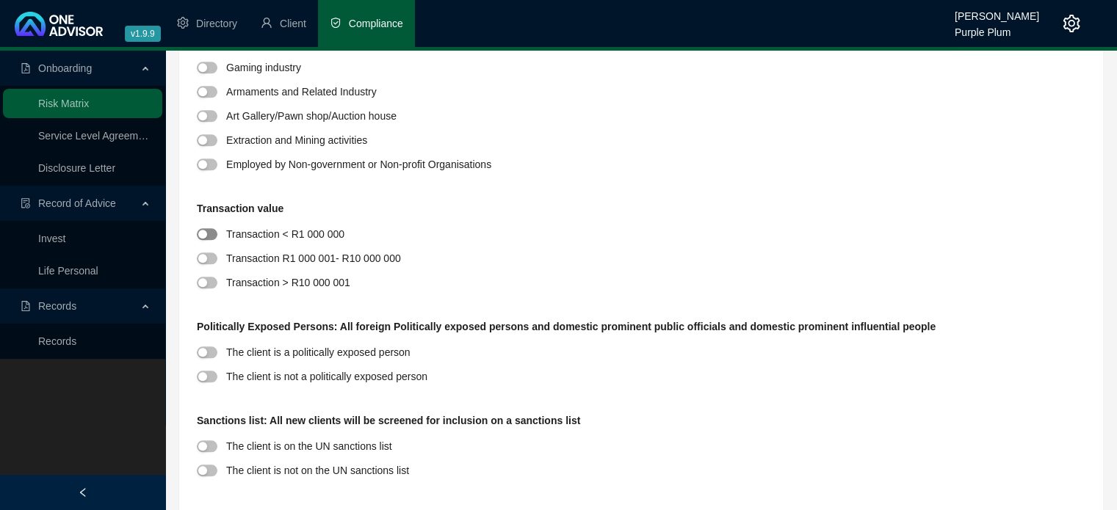
click at [214, 235] on span "button" at bounding box center [207, 234] width 21 height 12
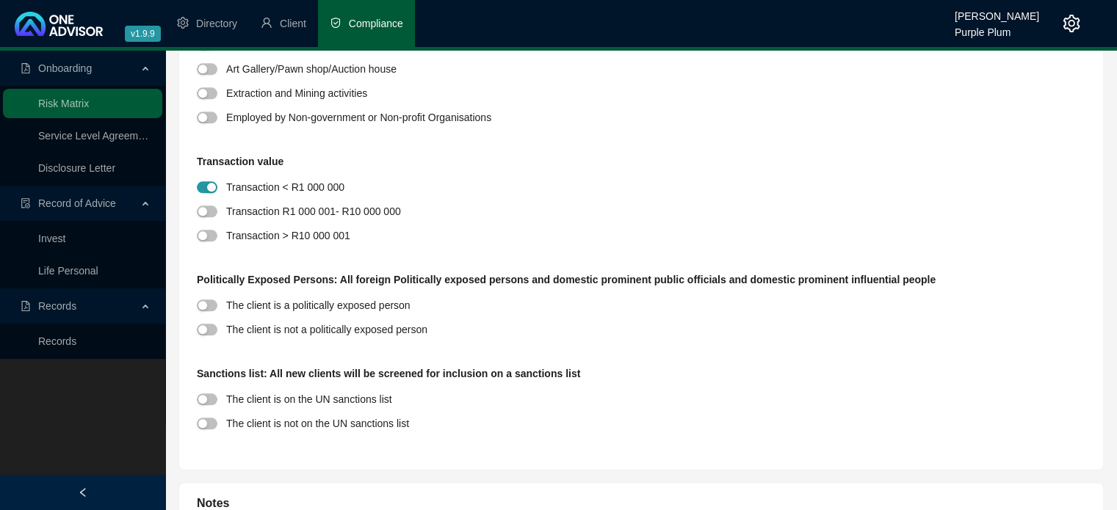
scroll to position [1616, 0]
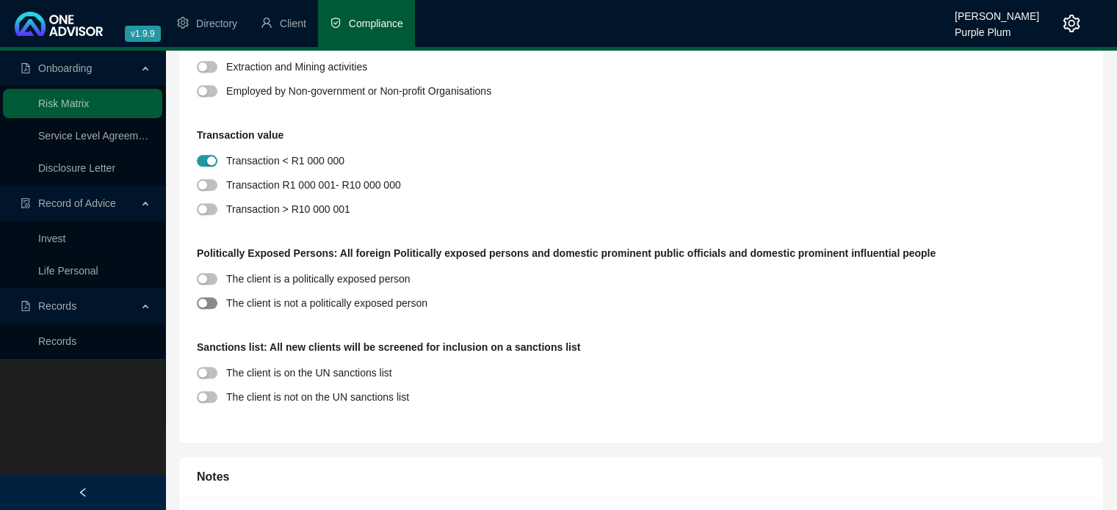
click at [212, 300] on span "button" at bounding box center [207, 303] width 21 height 12
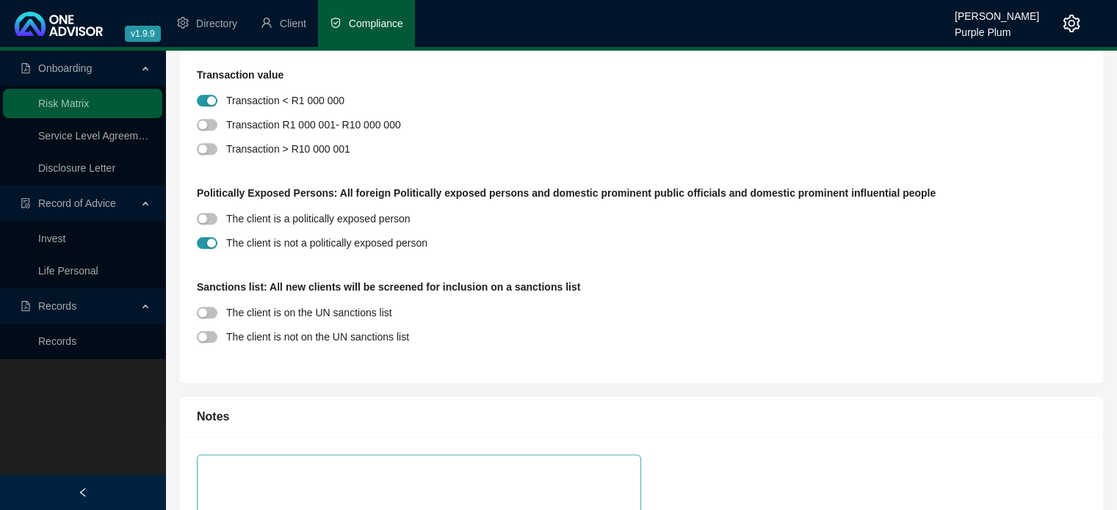
scroll to position [1762, 0]
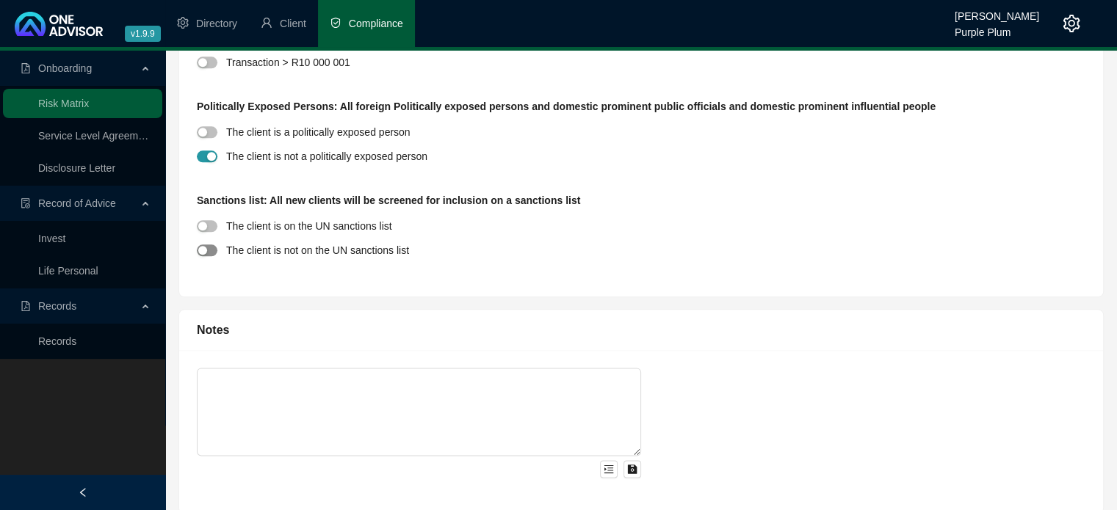
click at [214, 252] on span "button" at bounding box center [207, 251] width 21 height 12
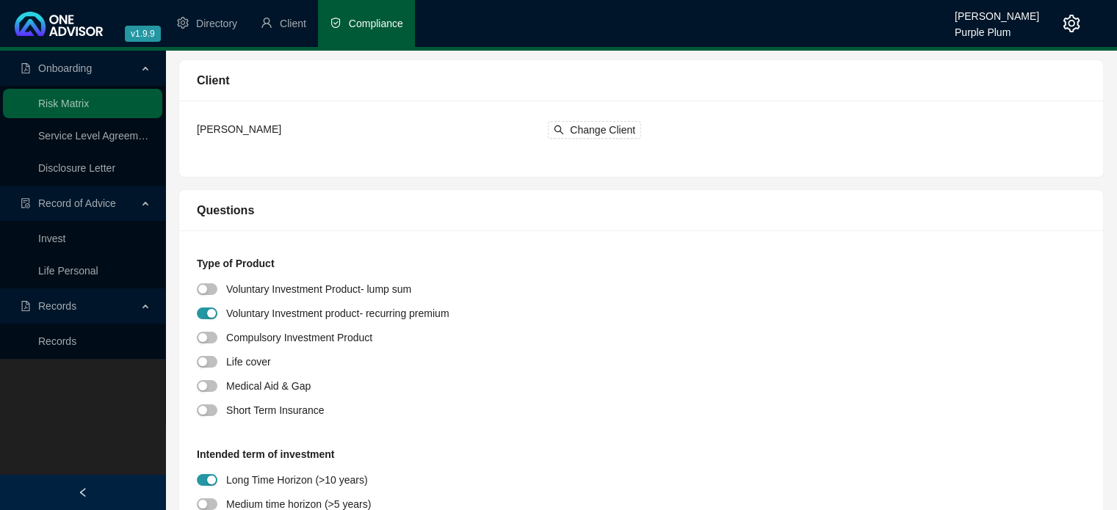
scroll to position [0, 0]
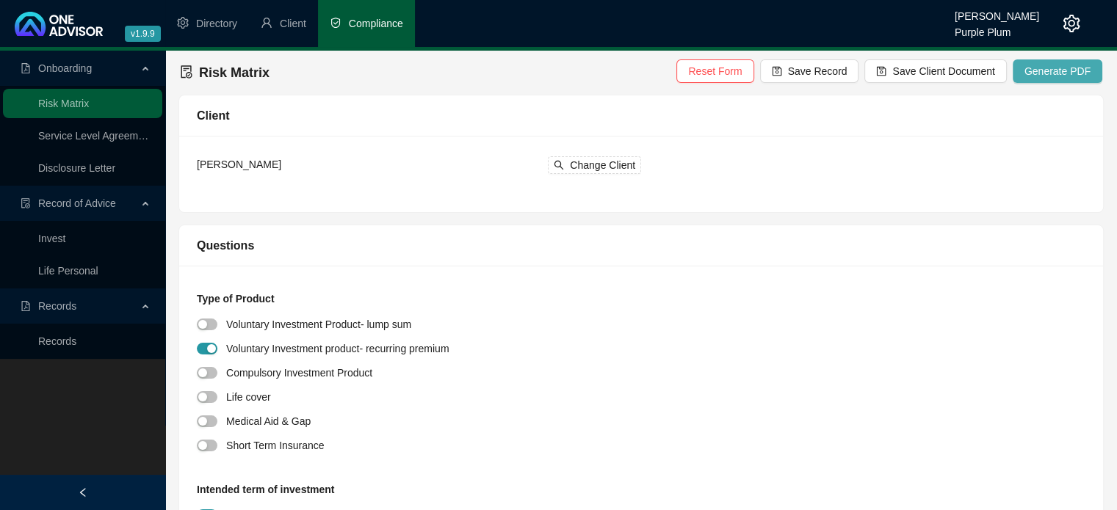
click at [1057, 77] on span "Generate PDF" at bounding box center [1057, 71] width 66 height 16
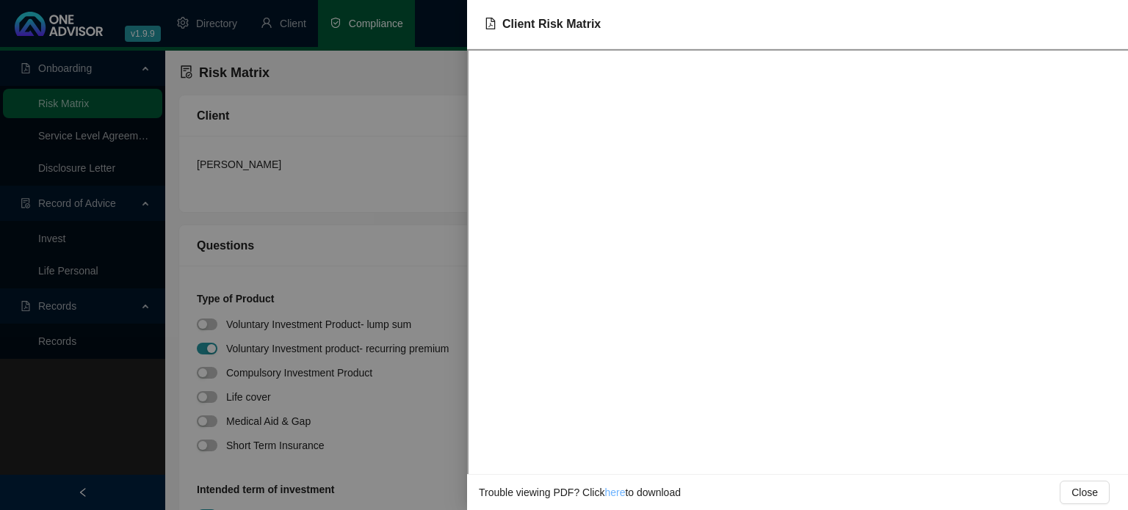
click at [608, 495] on link "here" at bounding box center [614, 493] width 21 height 12
click at [381, 163] on div at bounding box center [564, 255] width 1128 height 510
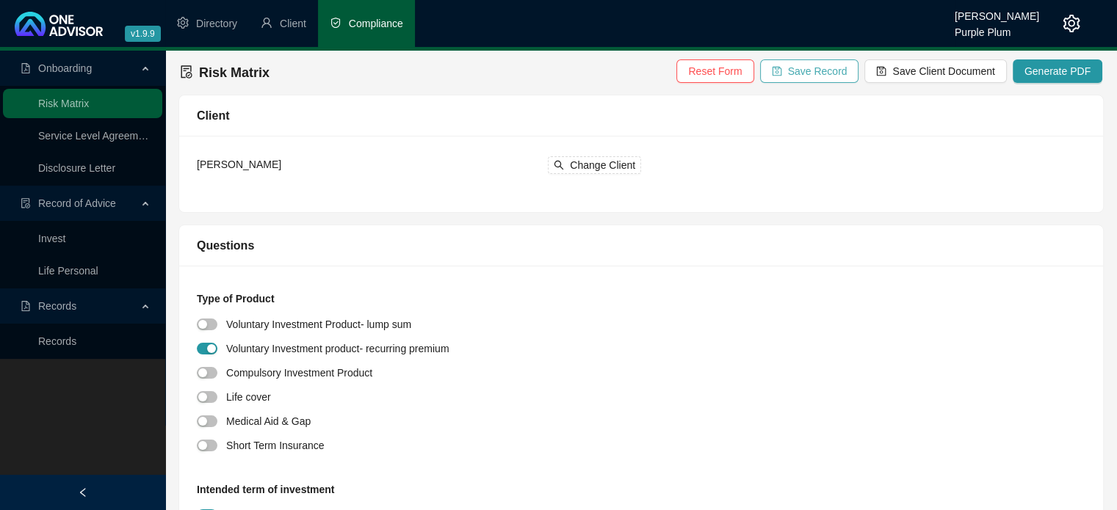
click at [847, 75] on span "Save Record" at bounding box center [817, 71] width 59 height 16
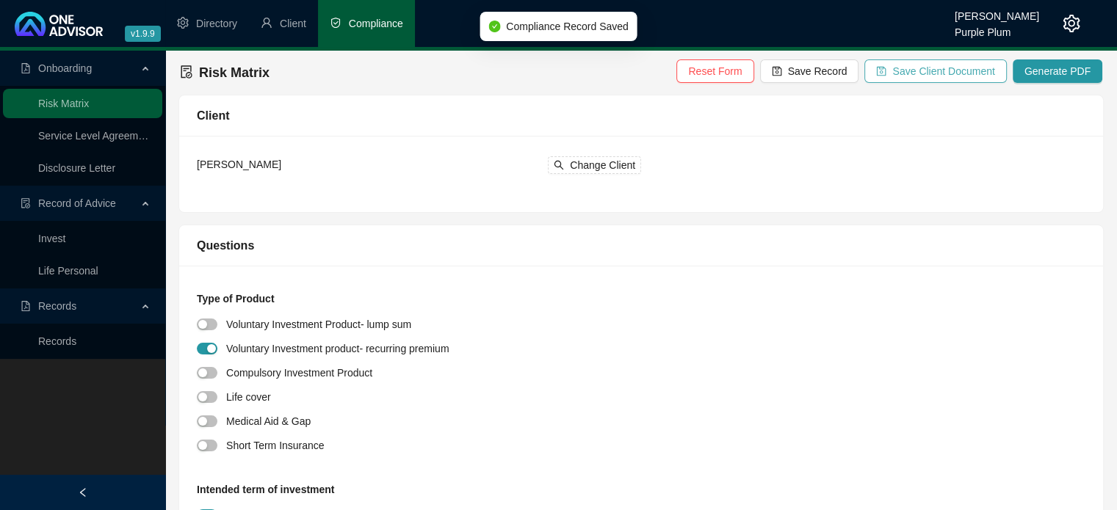
click at [949, 79] on span "Save Client Document" at bounding box center [943, 71] width 102 height 16
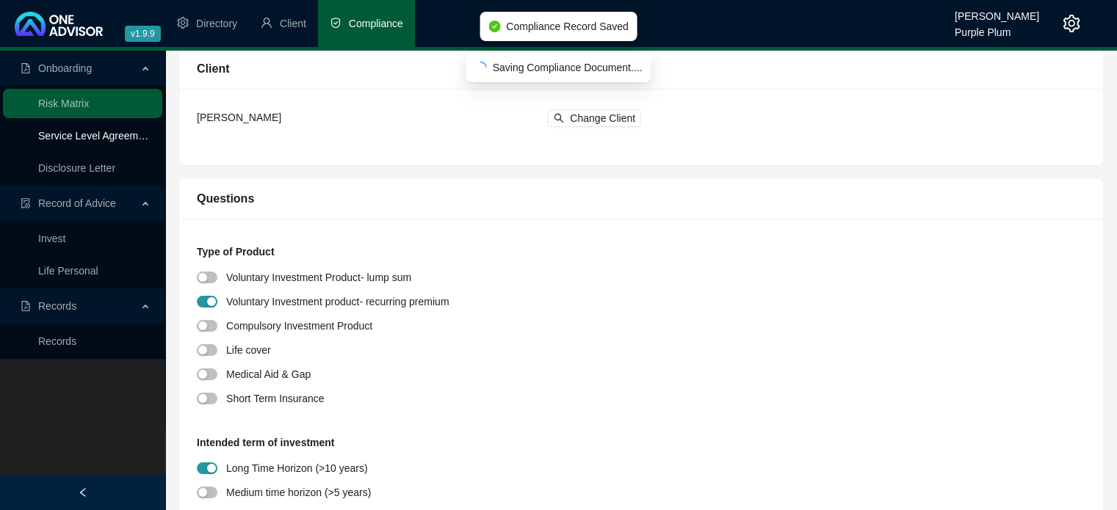
scroll to position [73, 0]
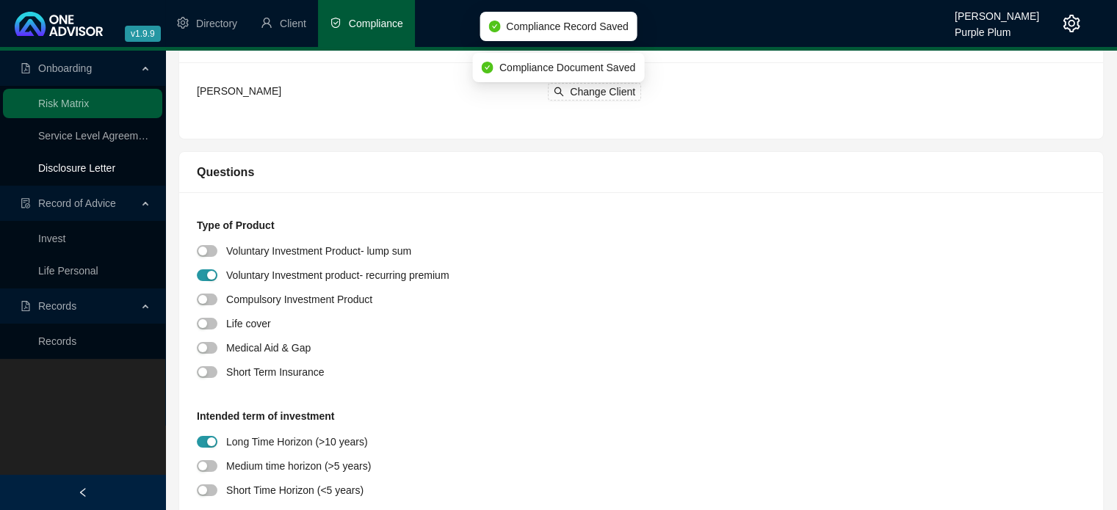
drag, startPoint x: 103, startPoint y: 167, endPoint x: 112, endPoint y: 170, distance: 9.3
click at [103, 167] on link "Disclosure Letter" at bounding box center [76, 168] width 77 height 12
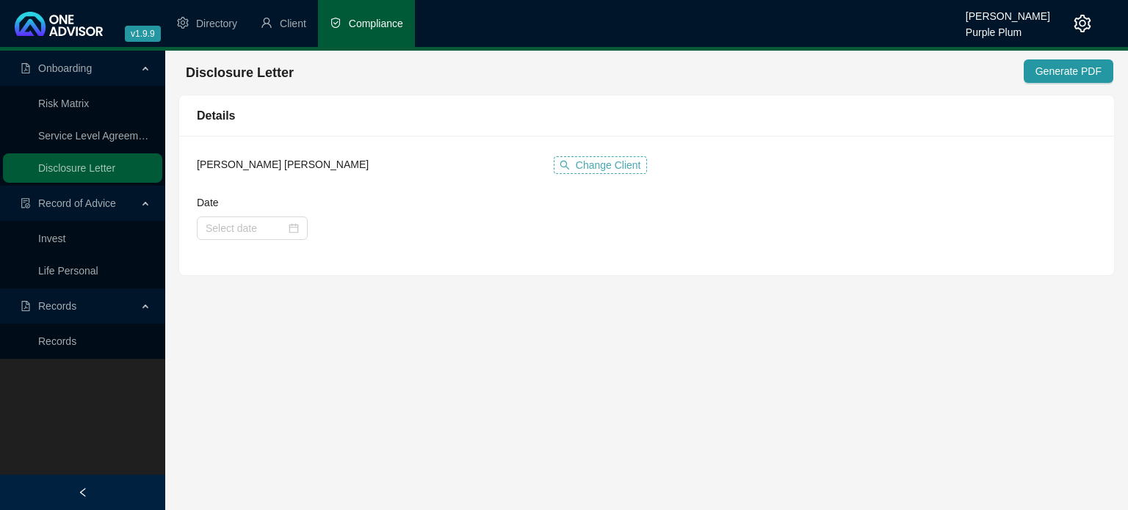
click at [598, 164] on span "Change Client" at bounding box center [608, 165] width 65 height 16
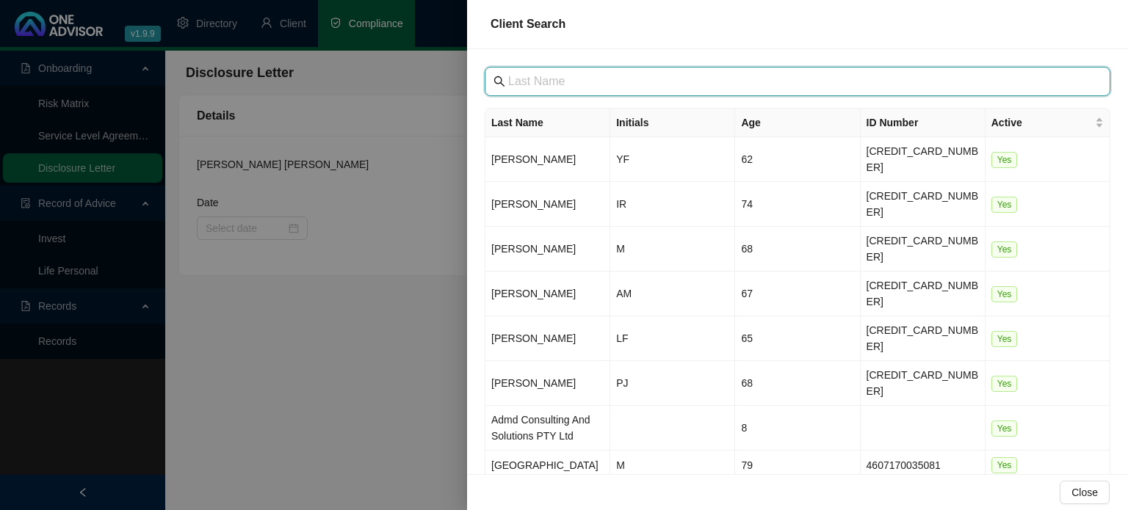
click at [587, 83] on input "text" at bounding box center [799, 82] width 582 height 18
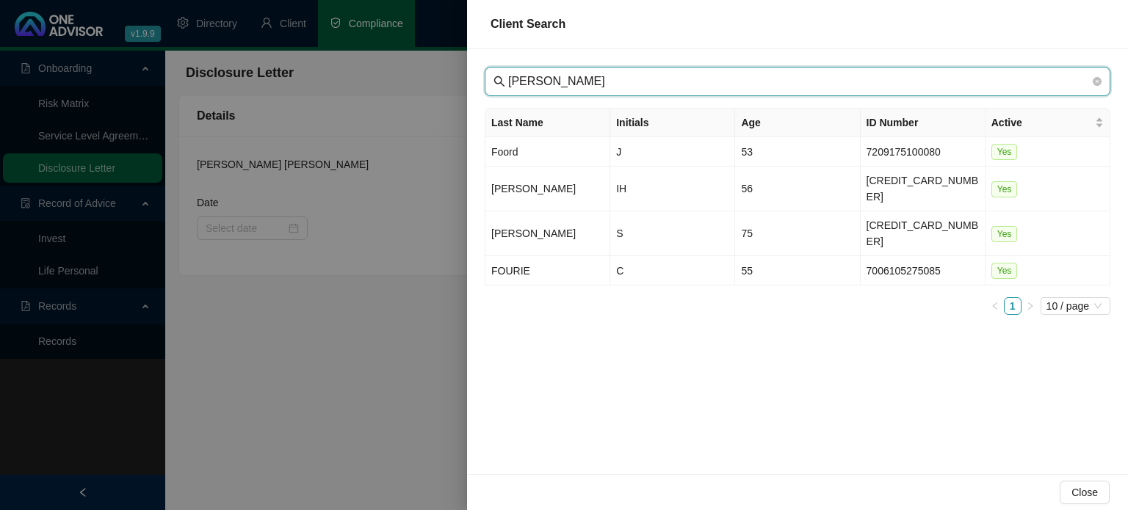
type input "[PERSON_NAME]"
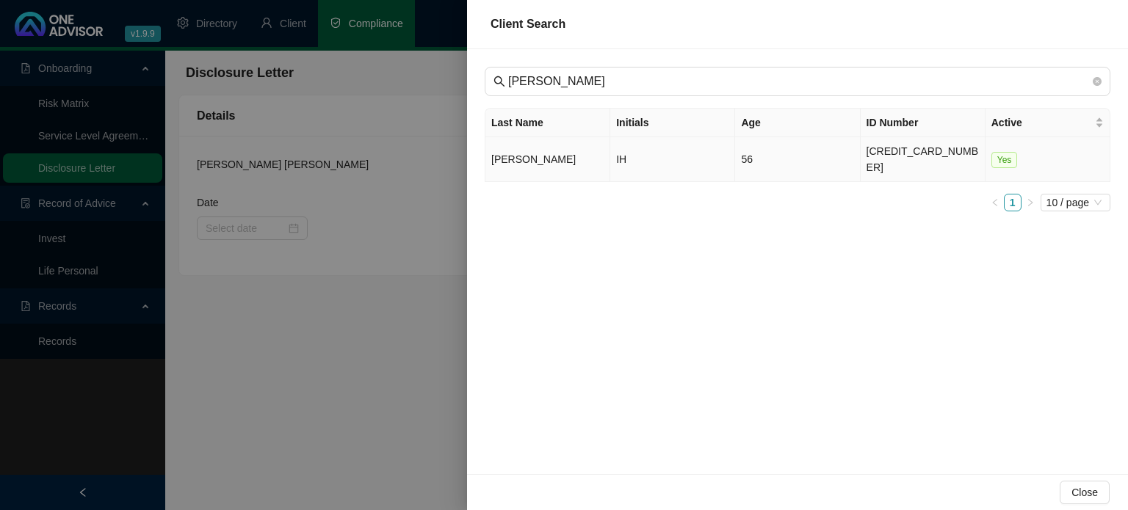
click at [516, 151] on td "[PERSON_NAME]" at bounding box center [547, 159] width 125 height 45
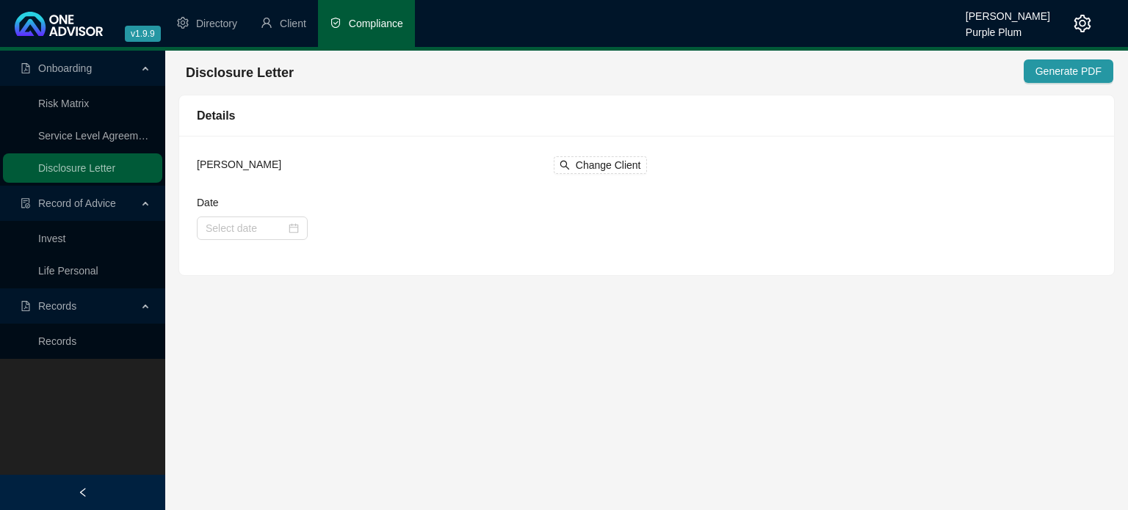
drag, startPoint x: 288, startPoint y: 226, endPoint x: 319, endPoint y: 250, distance: 38.8
click at [292, 227] on div at bounding box center [252, 228] width 93 height 16
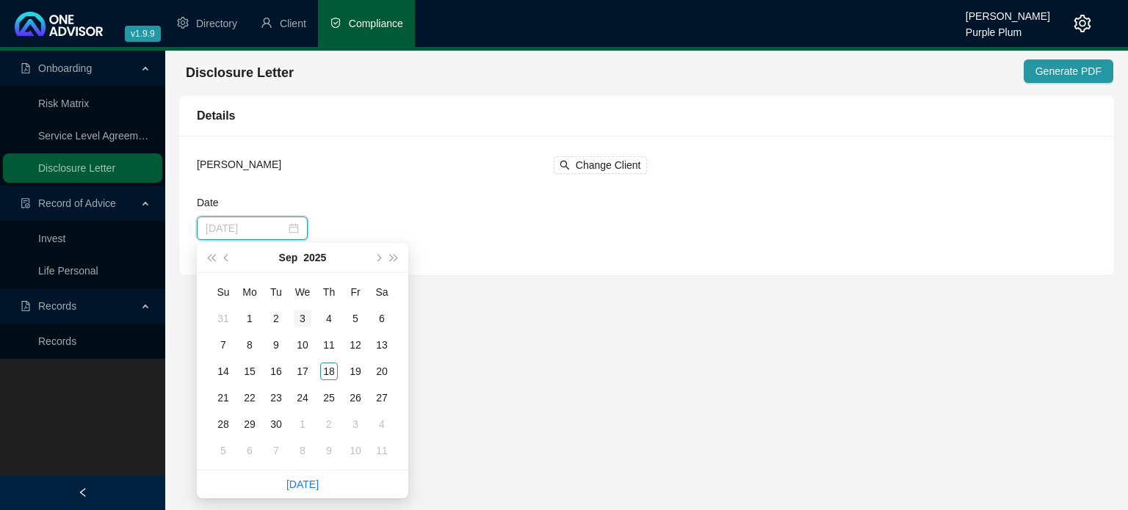
type input "[DATE]"
click at [223, 254] on button "prev-year" at bounding box center [227, 257] width 16 height 29
type input "[DATE]"
click at [300, 369] on div "13" at bounding box center [303, 372] width 18 height 18
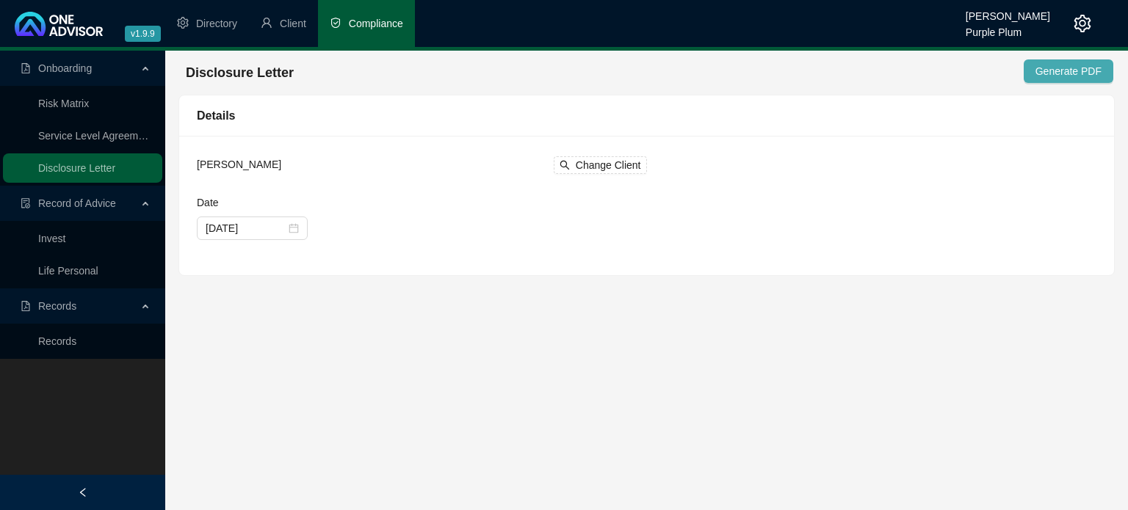
click at [1055, 79] on button "Generate PDF" at bounding box center [1069, 70] width 90 height 23
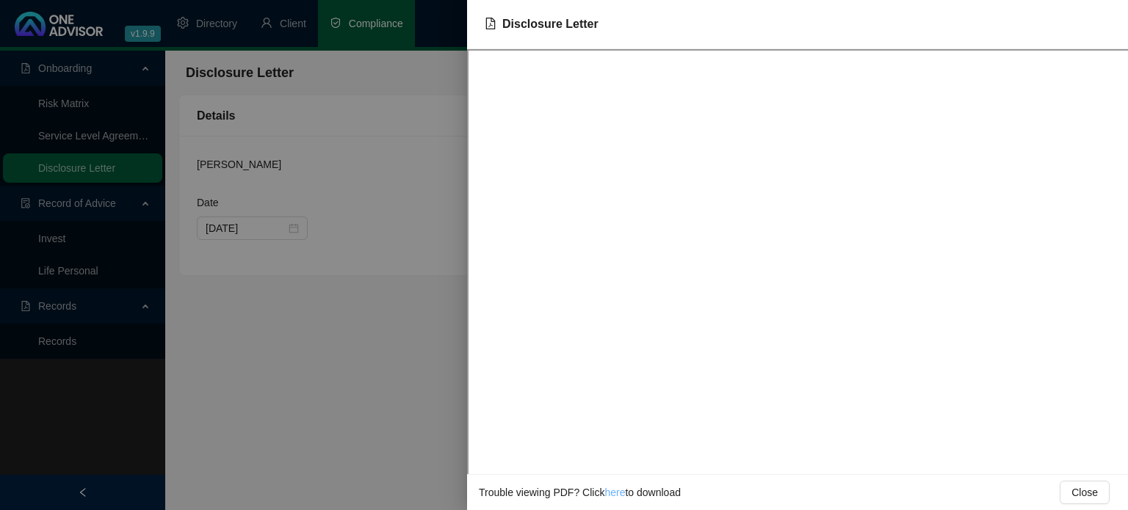
click at [614, 492] on link "here" at bounding box center [614, 493] width 21 height 12
click at [336, 300] on div at bounding box center [564, 255] width 1128 height 510
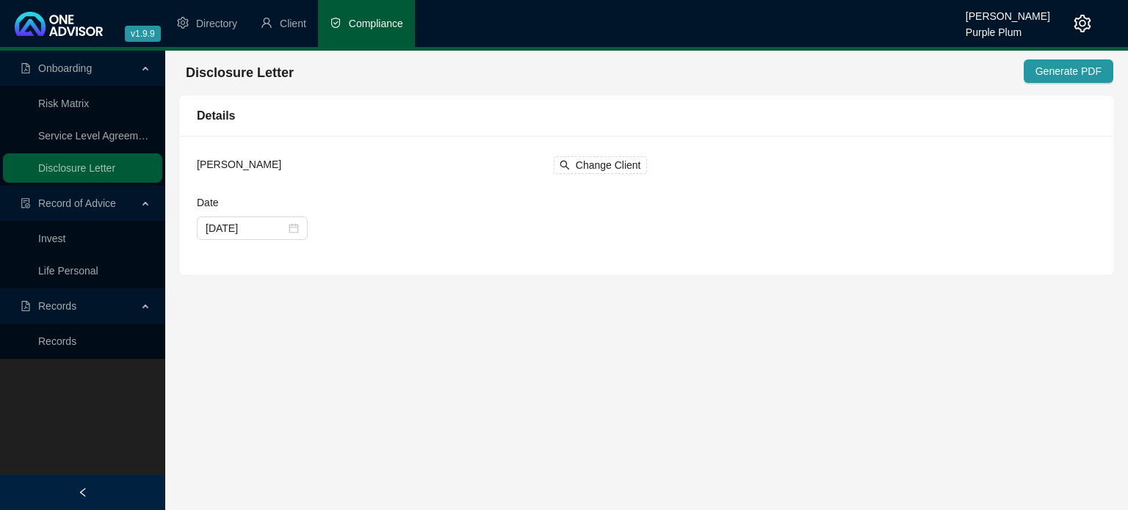
drag, startPoint x: 56, startPoint y: 241, endPoint x: 65, endPoint y: 244, distance: 9.3
click at [56, 241] on link "Invest" at bounding box center [51, 239] width 27 height 12
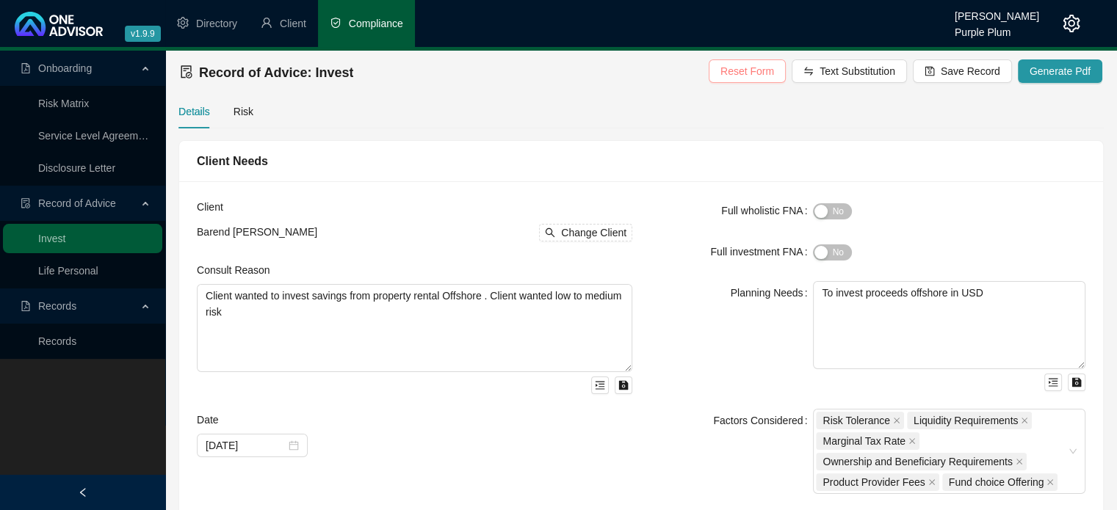
click at [766, 73] on span "Reset Form" at bounding box center [747, 71] width 54 height 16
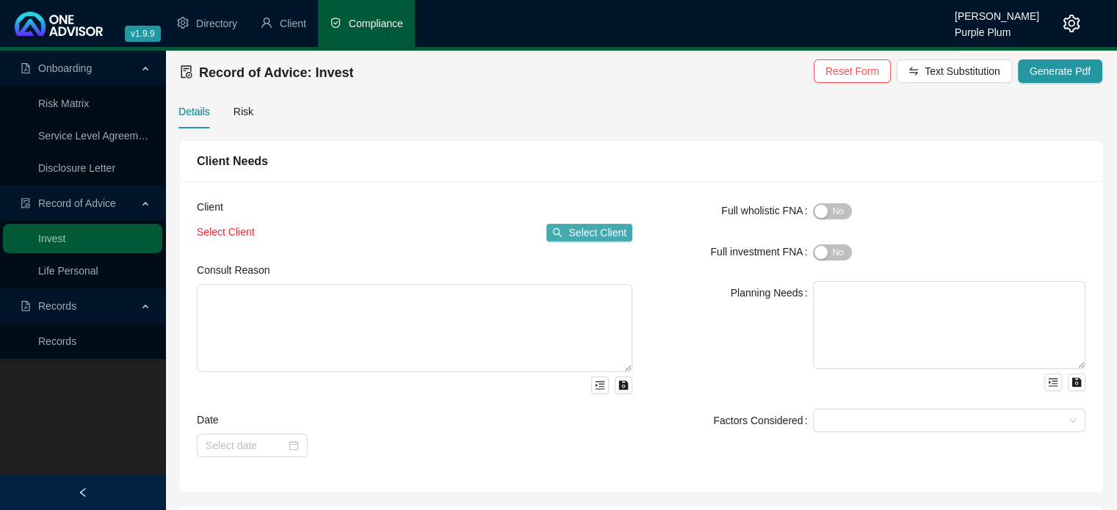
click at [595, 234] on span "Select Client" at bounding box center [597, 233] width 58 height 16
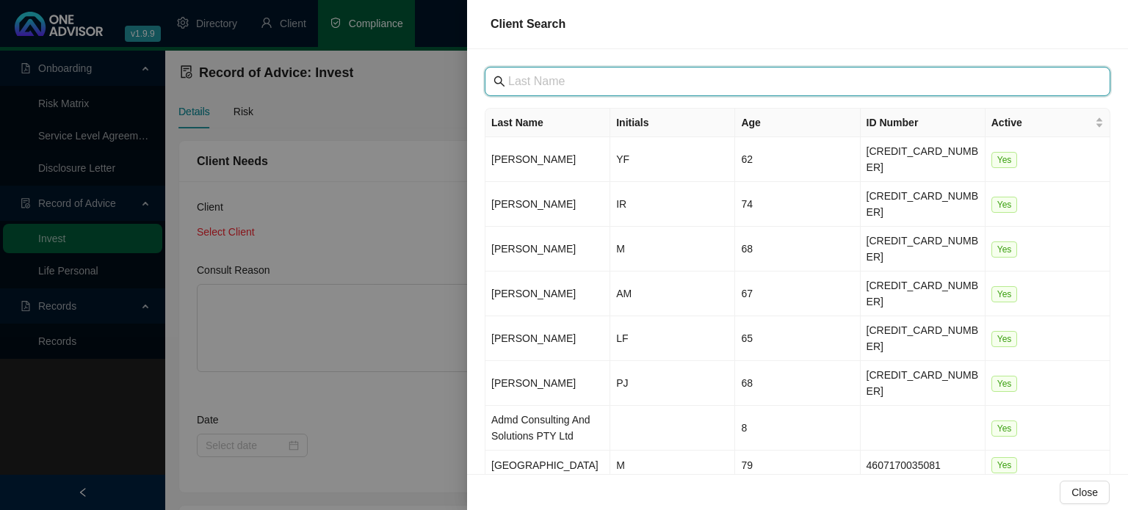
click at [552, 85] on input "text" at bounding box center [799, 82] width 582 height 18
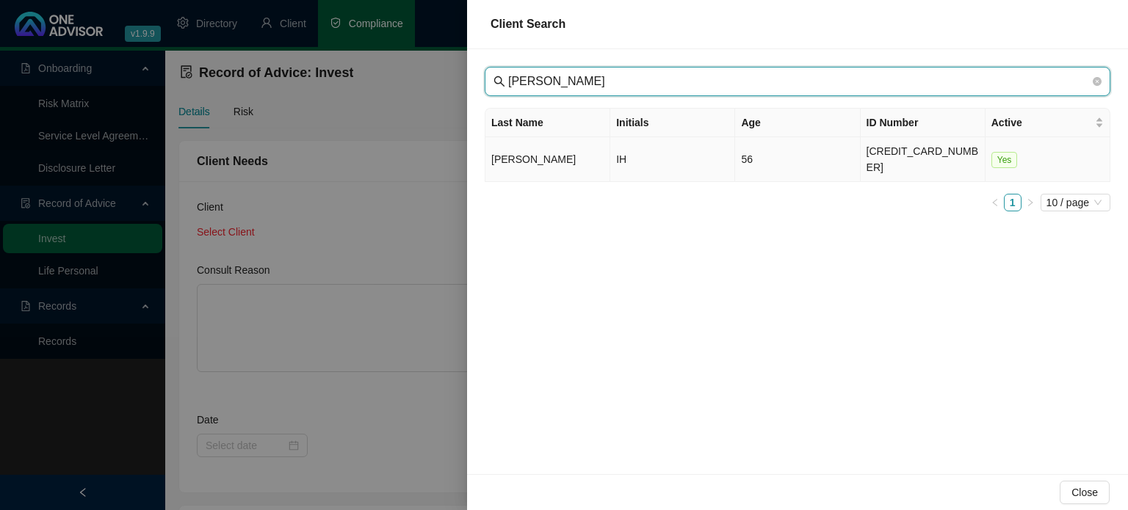
type input "[PERSON_NAME]"
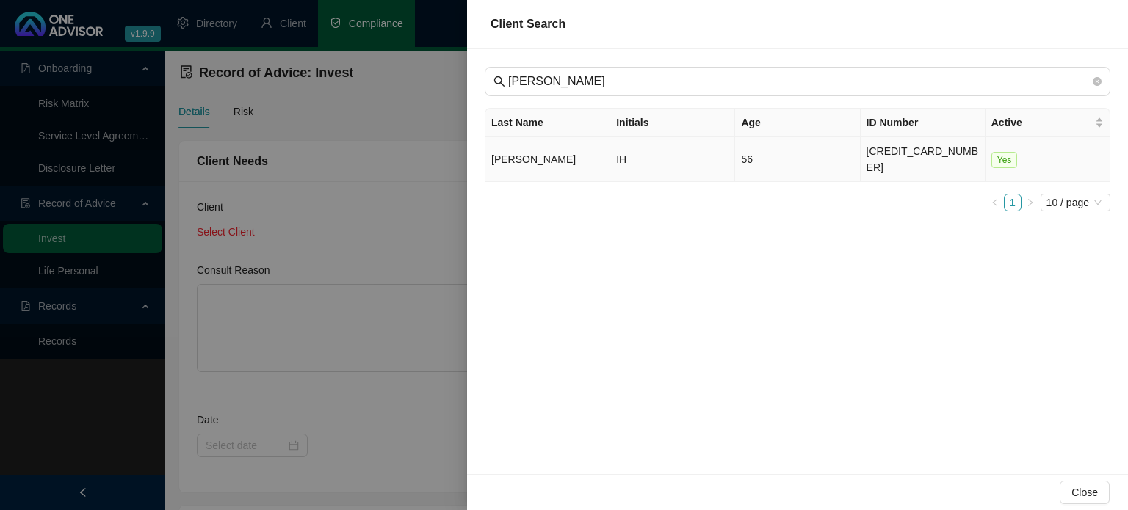
click at [538, 152] on td "[PERSON_NAME]" at bounding box center [547, 159] width 125 height 45
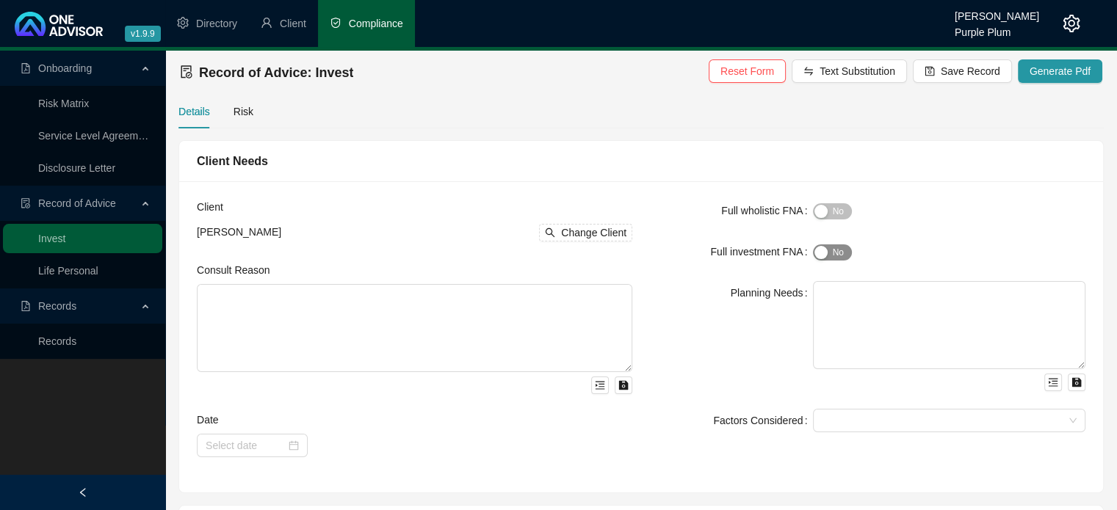
click at [837, 252] on span "Yes No" at bounding box center [832, 253] width 39 height 16
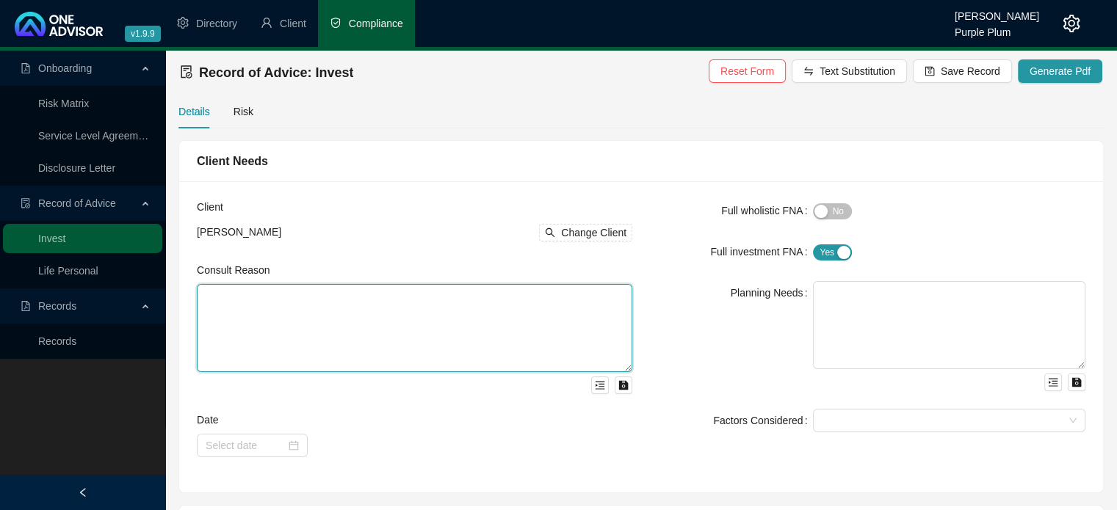
click at [457, 316] on textarea at bounding box center [414, 328] width 435 height 88
click at [543, 300] on textarea "Client needed to restart her savings after withdrawing funds to move her" at bounding box center [414, 328] width 435 height 88
drag, startPoint x: 552, startPoint y: 298, endPoint x: 538, endPoint y: 325, distance: 30.5
click at [538, 325] on textarea "Client needed to restart her savings after withdrawing funds to move her restua…" at bounding box center [414, 328] width 435 height 88
click at [565, 300] on textarea "Client needed to restart her savings after withdrawing funds to move her restua…" at bounding box center [414, 328] width 435 height 88
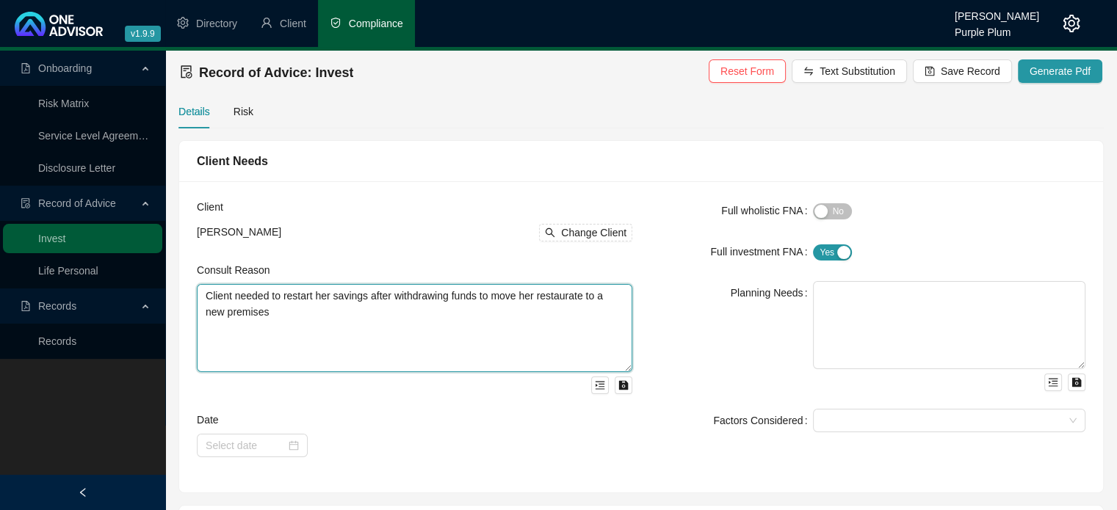
click at [549, 337] on textarea "Client needed to restart her savings after withdrawing funds to move her restau…" at bounding box center [414, 328] width 435 height 88
click at [573, 294] on textarea "Client needed to restart her savings after withdrawing funds to move her restau…" at bounding box center [414, 328] width 435 height 88
click at [547, 334] on textarea "Client needed to restart her savings after withdrawing funds to move her restau…" at bounding box center [414, 328] width 435 height 88
type textarea "Client needed to restart her savings after withdrawing funds to move her restau…"
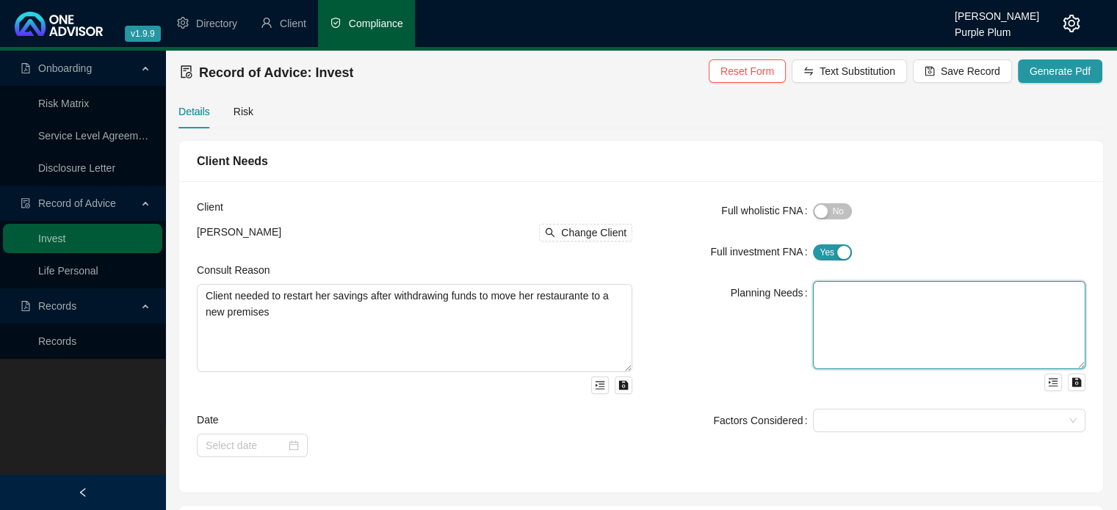
click at [831, 297] on textarea at bounding box center [949, 325] width 272 height 88
type textarea "To invest monthly due to disinvestments done from retirement savings"
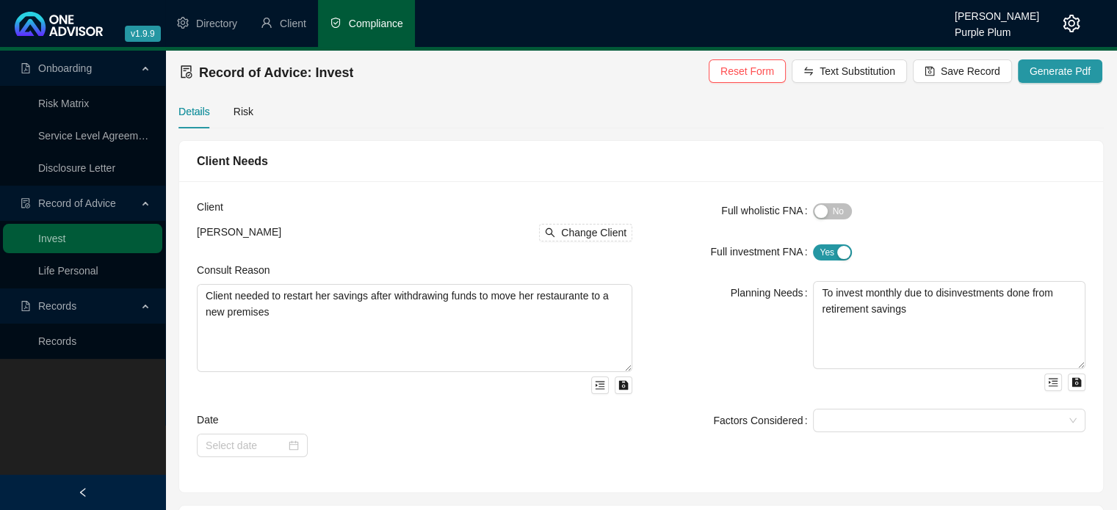
click at [491, 412] on div "Date" at bounding box center [414, 423] width 435 height 22
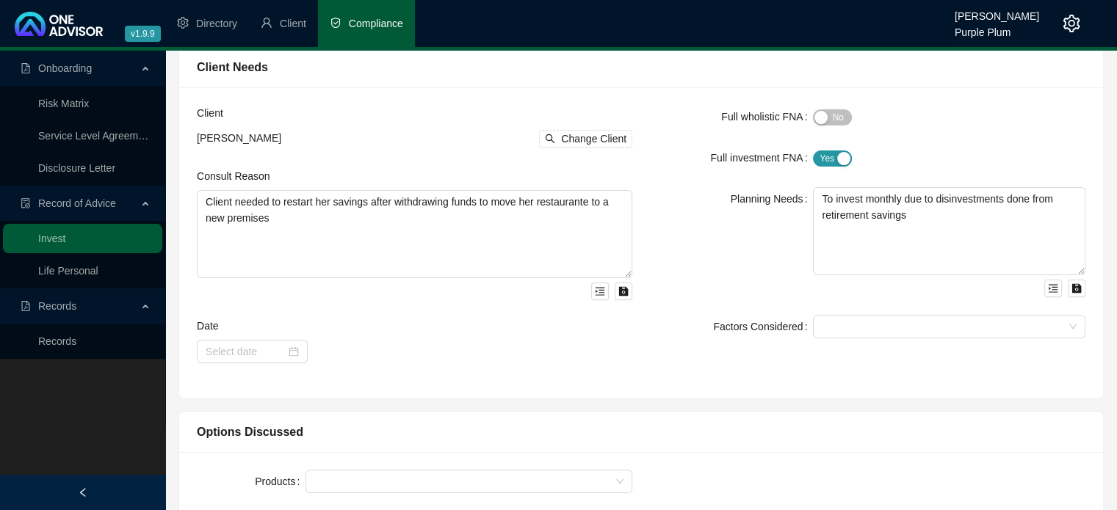
scroll to position [147, 0]
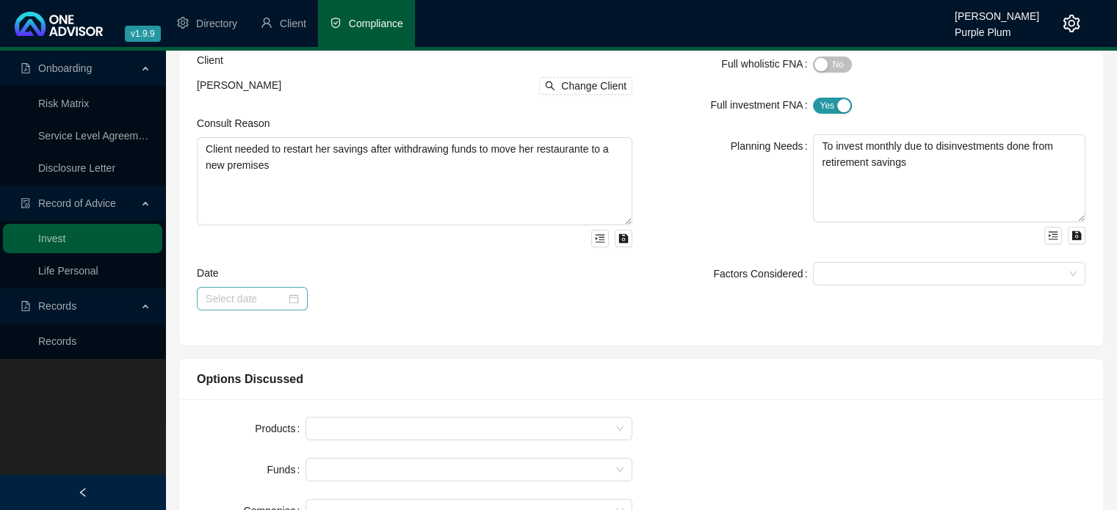
click at [294, 297] on div at bounding box center [252, 299] width 93 height 16
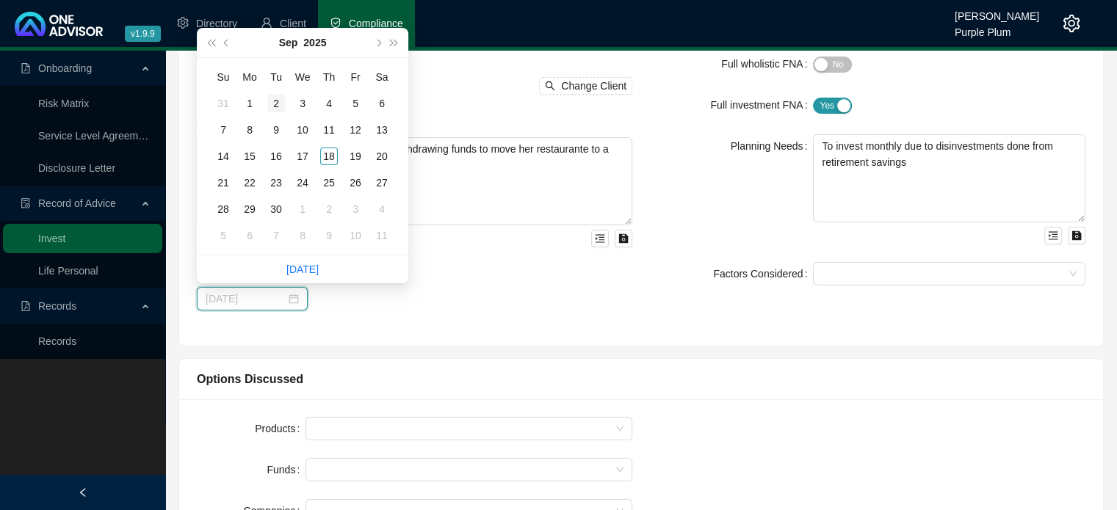
type input "[DATE]"
click at [222, 39] on button "prev-year" at bounding box center [227, 42] width 16 height 29
type input "[DATE]"
click at [305, 151] on div "13" at bounding box center [303, 157] width 18 height 18
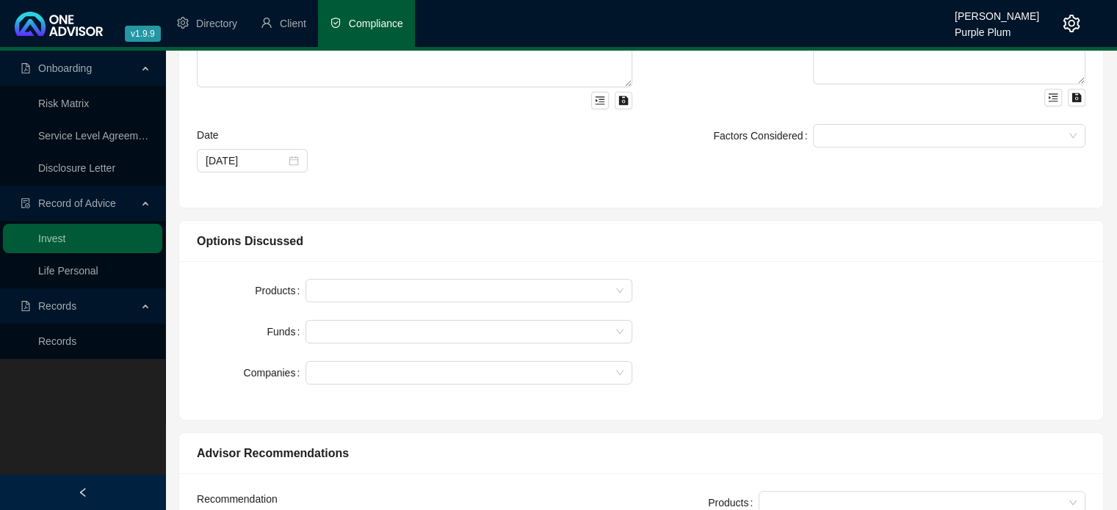
scroll to position [294, 0]
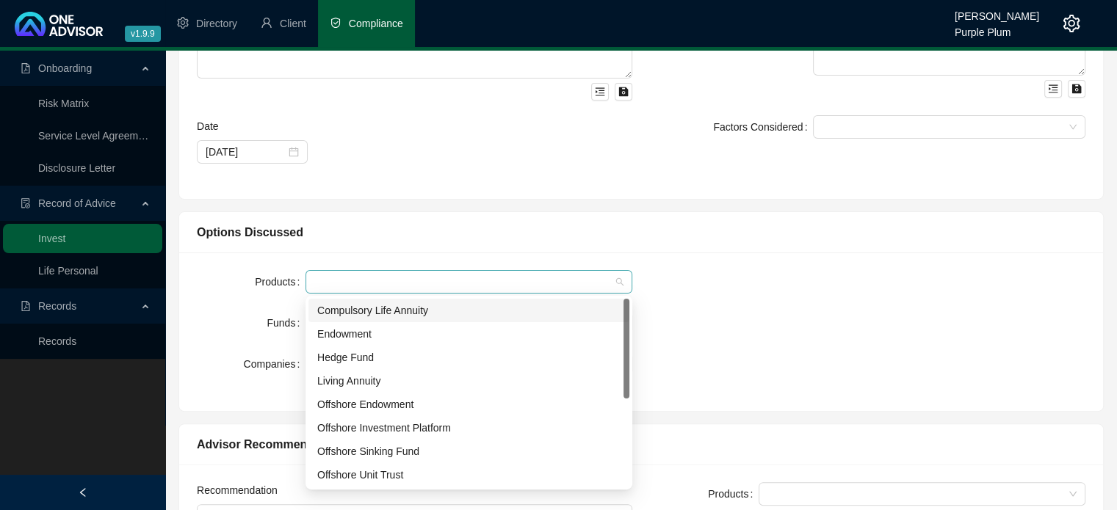
click at [333, 281] on div at bounding box center [460, 282] width 305 height 11
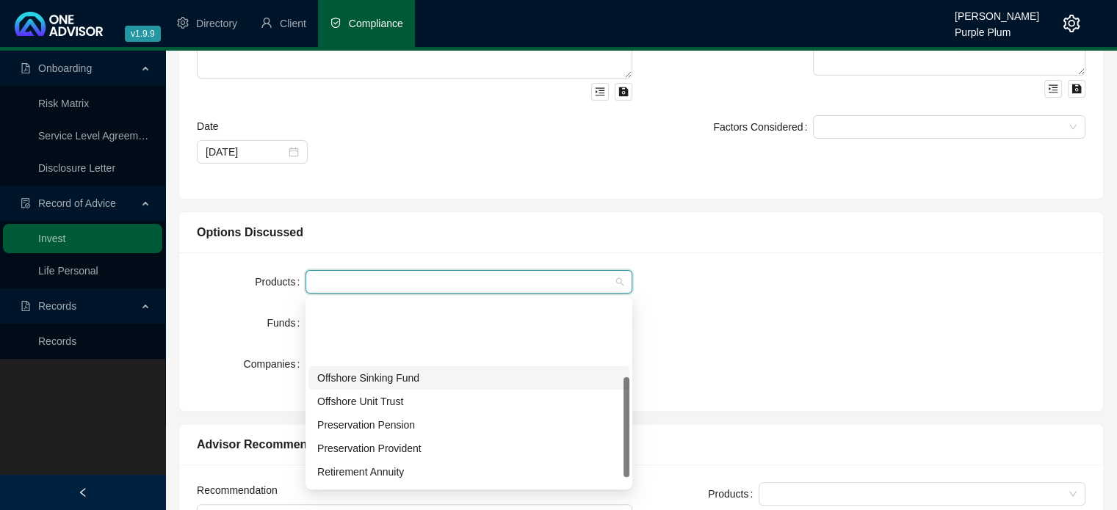
scroll to position [147, 0]
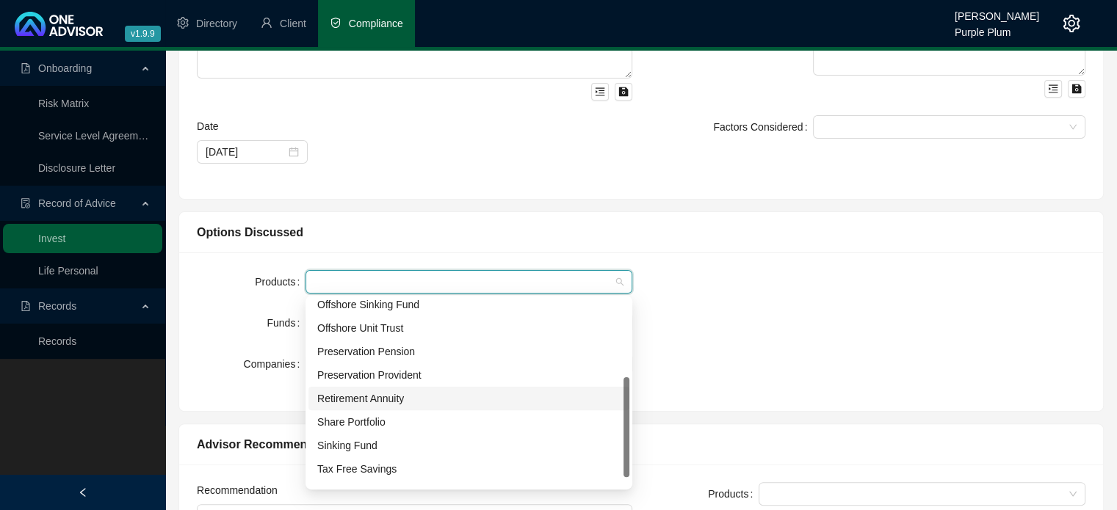
click at [365, 402] on div "Retirement Annuity" at bounding box center [468, 399] width 303 height 16
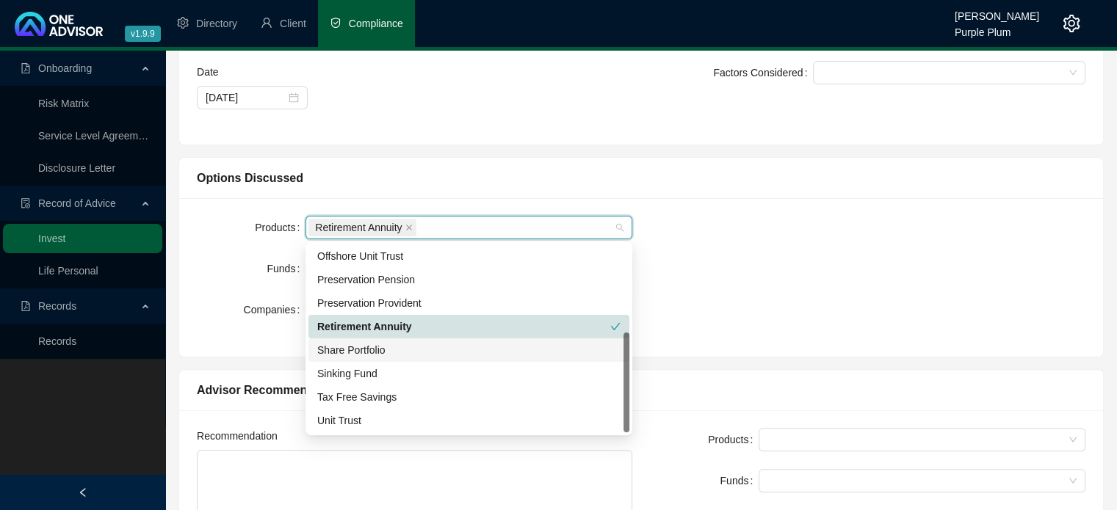
scroll to position [367, 0]
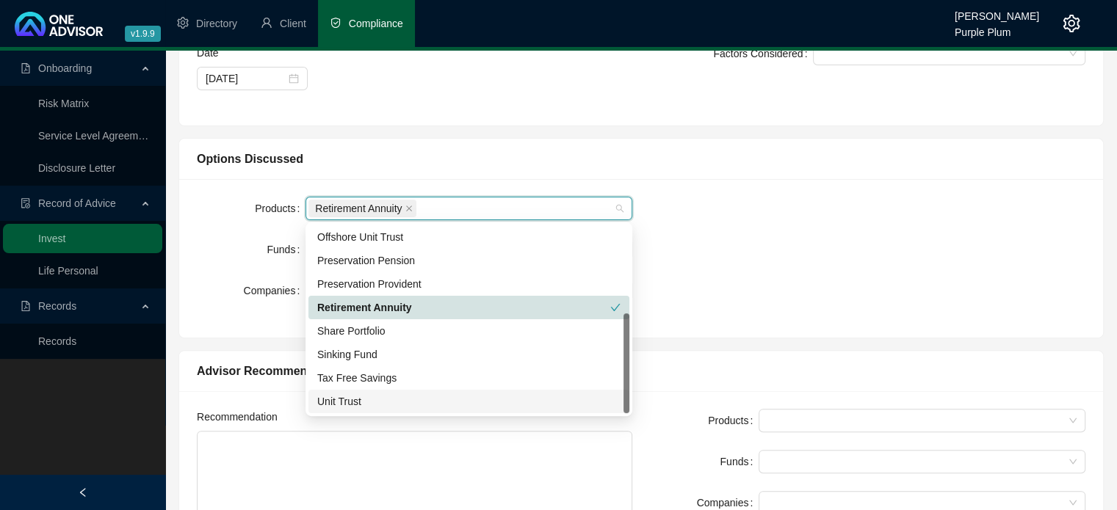
click at [350, 405] on div "Unit Trust" at bounding box center [468, 402] width 303 height 16
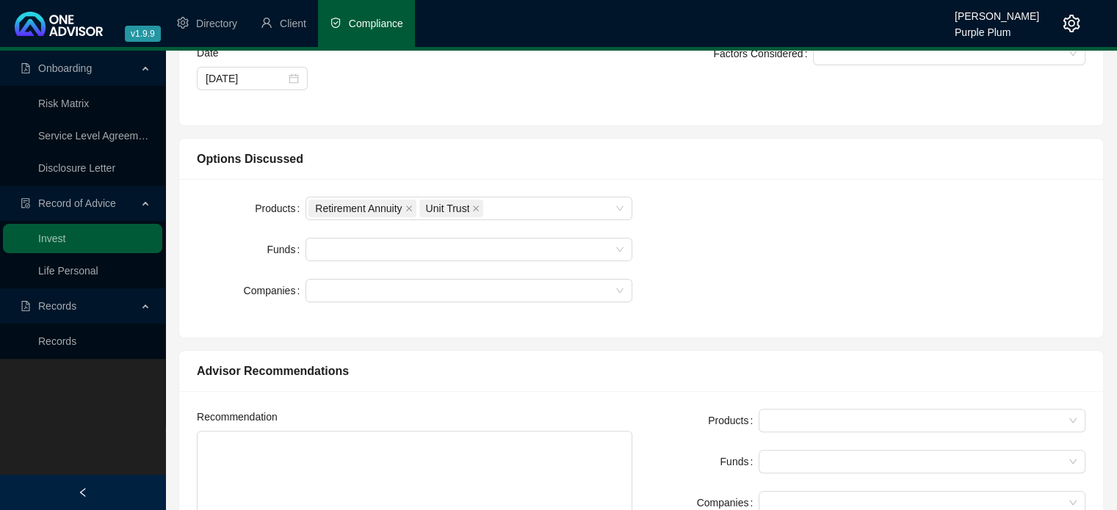
click at [798, 282] on div "Products Retirement Annuity Unit Trust Funds Companies" at bounding box center [641, 258] width 906 height 123
click at [338, 250] on div at bounding box center [460, 250] width 305 height 11
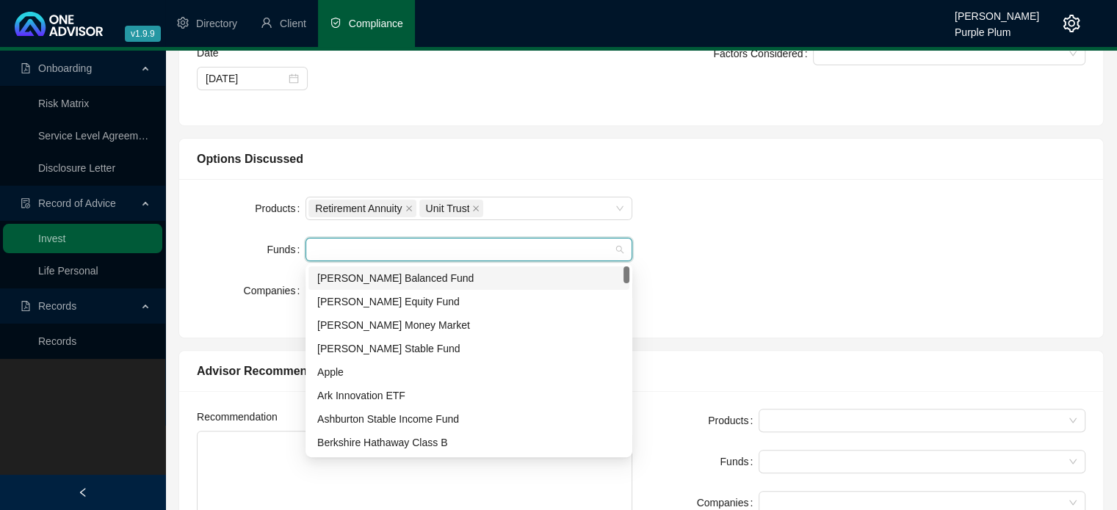
click at [344, 276] on div "[PERSON_NAME] Balanced Fund" at bounding box center [468, 278] width 303 height 16
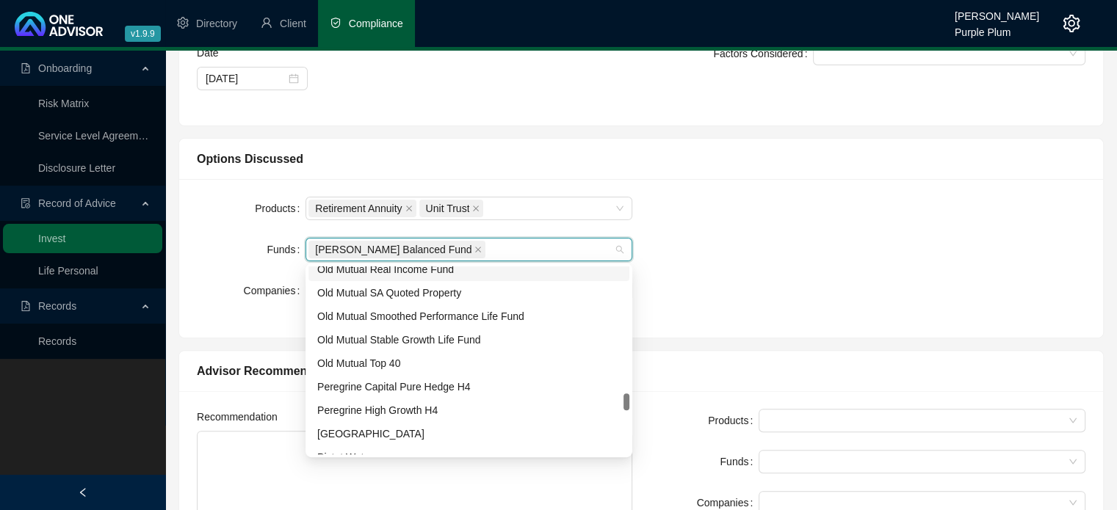
scroll to position [1469, 0]
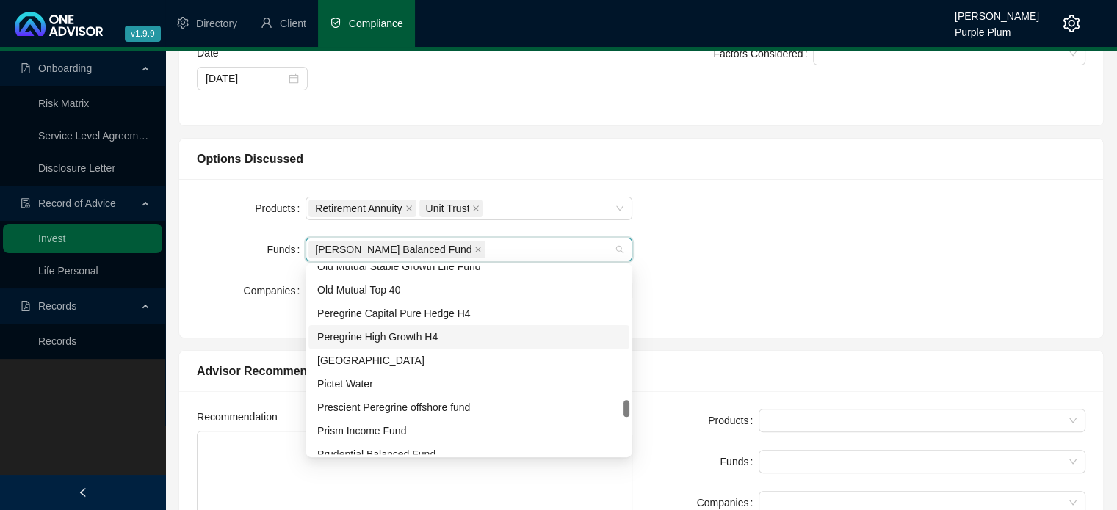
click at [376, 339] on div "Peregrine High Growth H4" at bounding box center [468, 337] width 303 height 16
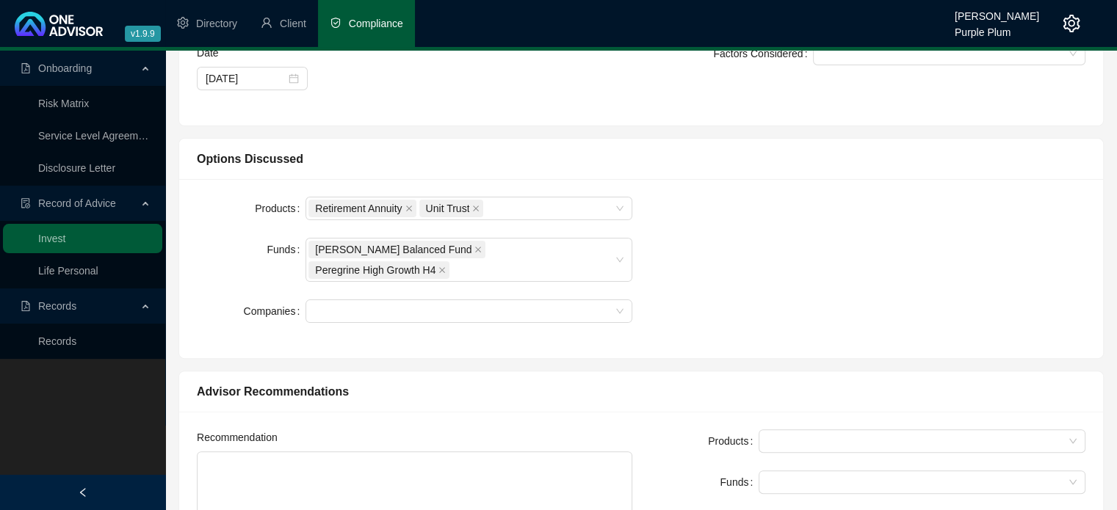
click at [767, 283] on div "Products Retirement Annuity Unit Trust Funds [PERSON_NAME] Balanced Fund Peregr…" at bounding box center [641, 269] width 906 height 144
click at [372, 306] on div at bounding box center [460, 311] width 305 height 11
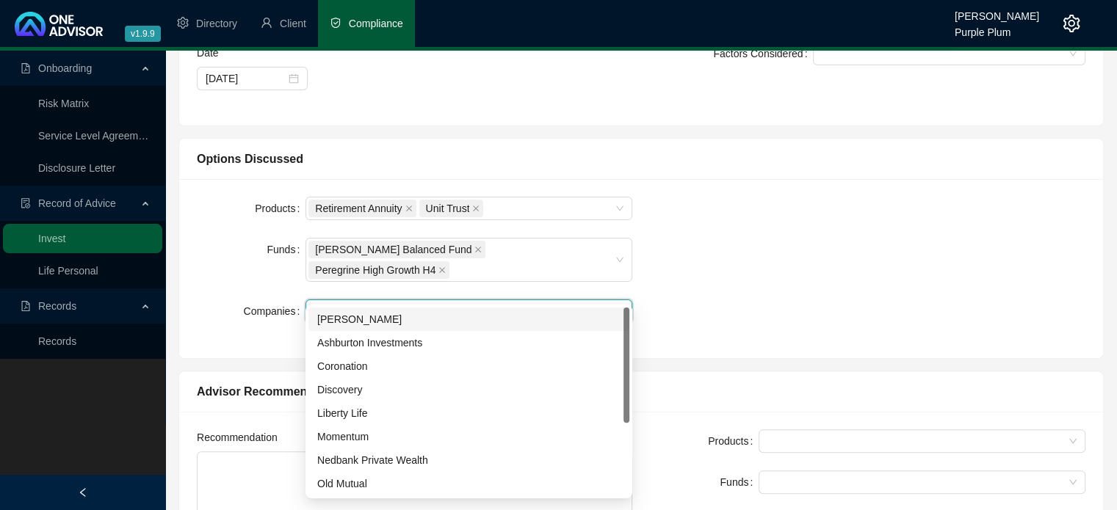
click at [371, 317] on div "[PERSON_NAME]" at bounding box center [468, 319] width 303 height 16
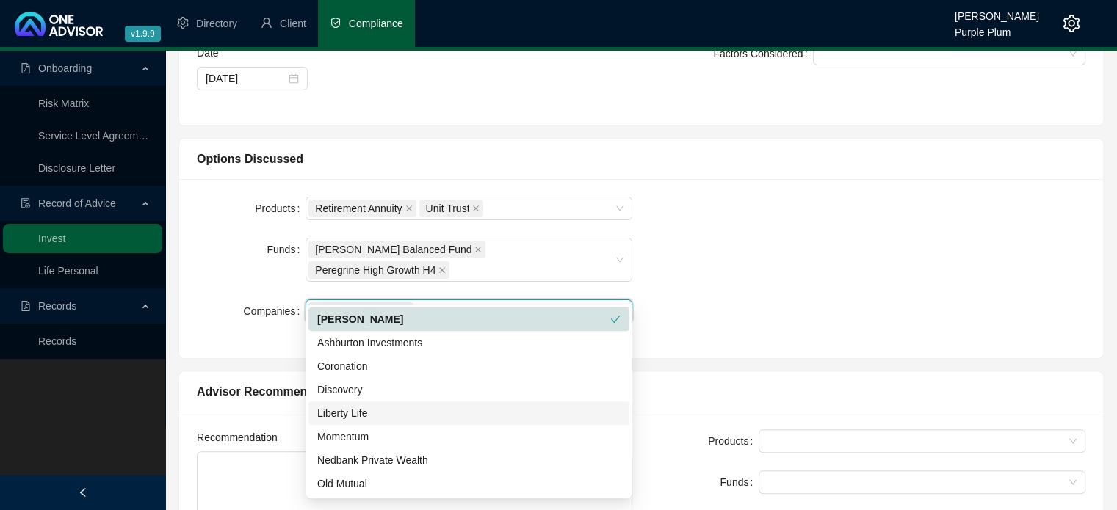
click at [355, 416] on div "Liberty Life" at bounding box center [468, 413] width 303 height 16
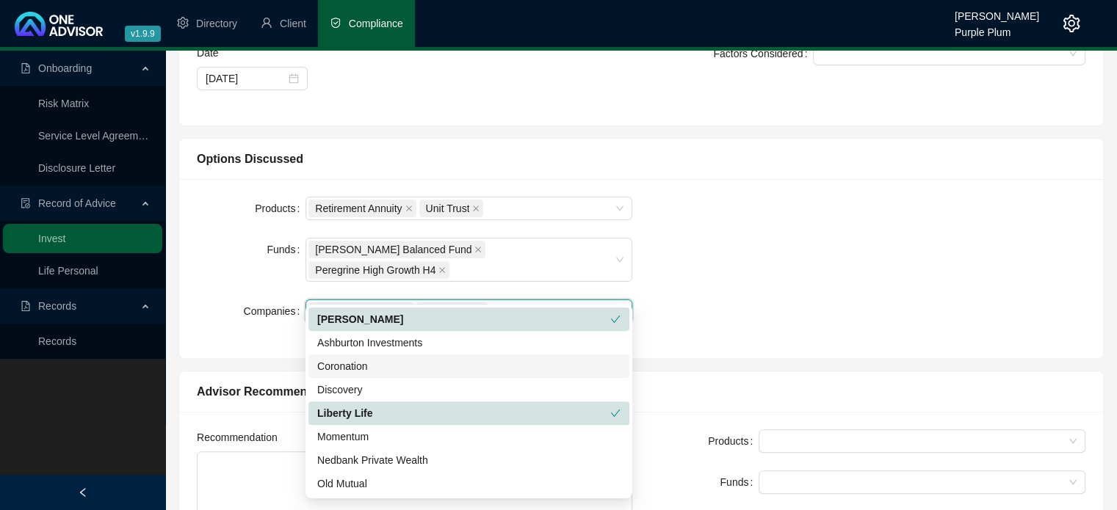
click at [737, 300] on div "Products Retirement Annuity Unit Trust Funds [PERSON_NAME] Balanced Fund Peregr…" at bounding box center [641, 269] width 906 height 144
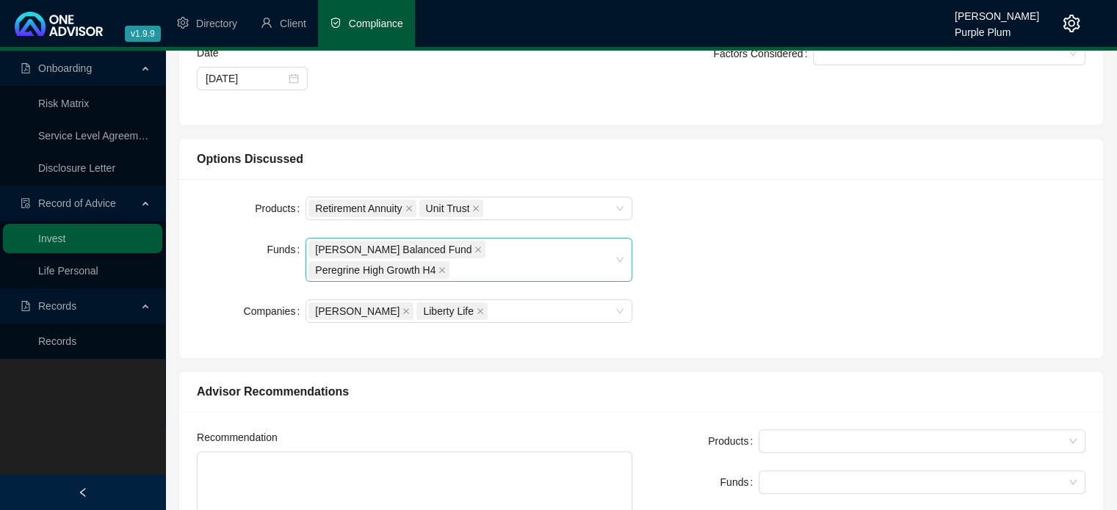
click at [610, 251] on div "[PERSON_NAME] Balanced Fund Peregrine High Growth H4" at bounding box center [460, 259] width 305 height 41
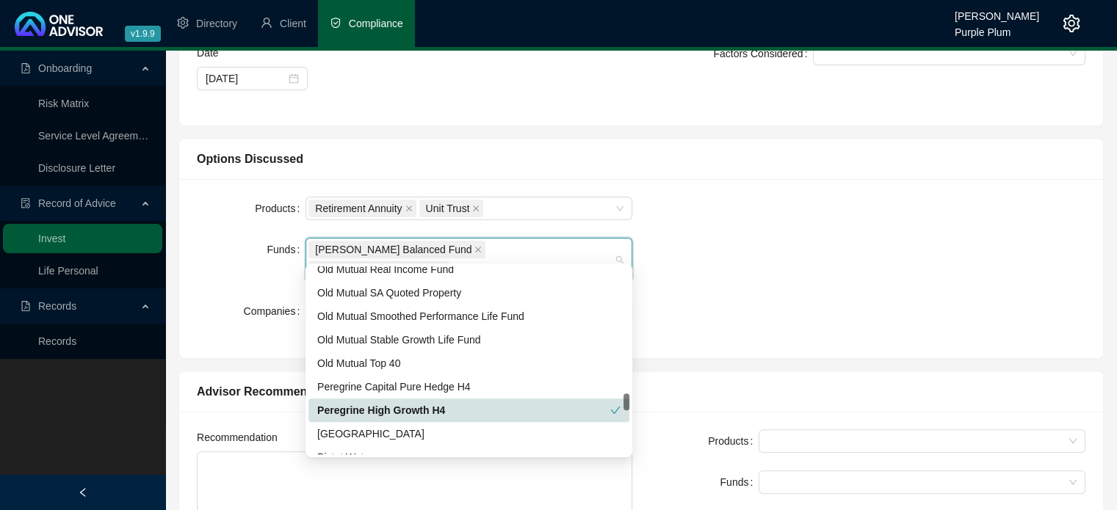
scroll to position [1542, 0]
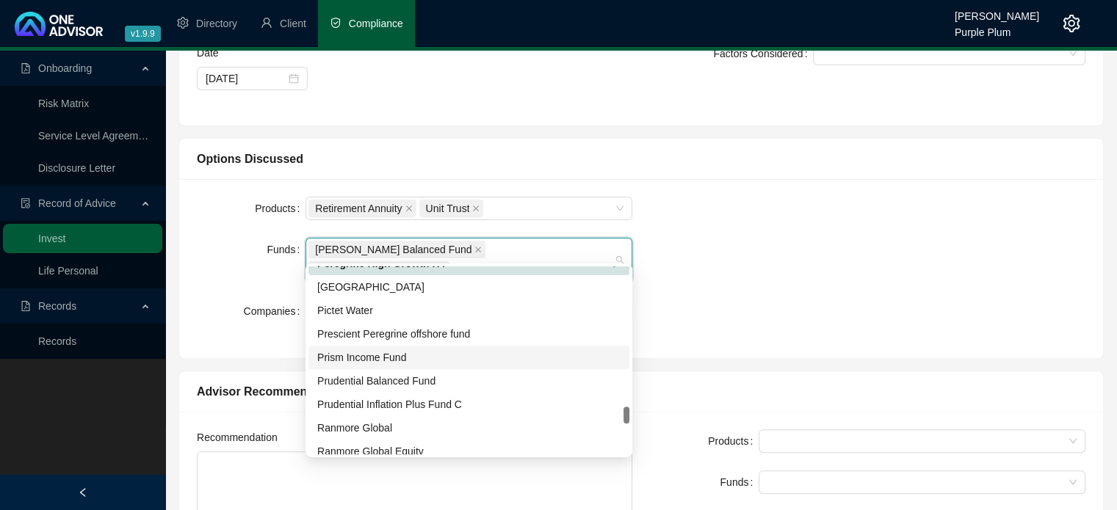
click at [731, 278] on div "Products Retirement Annuity Unit Trust Funds [PERSON_NAME] Balanced Fund Peregr…" at bounding box center [641, 269] width 906 height 144
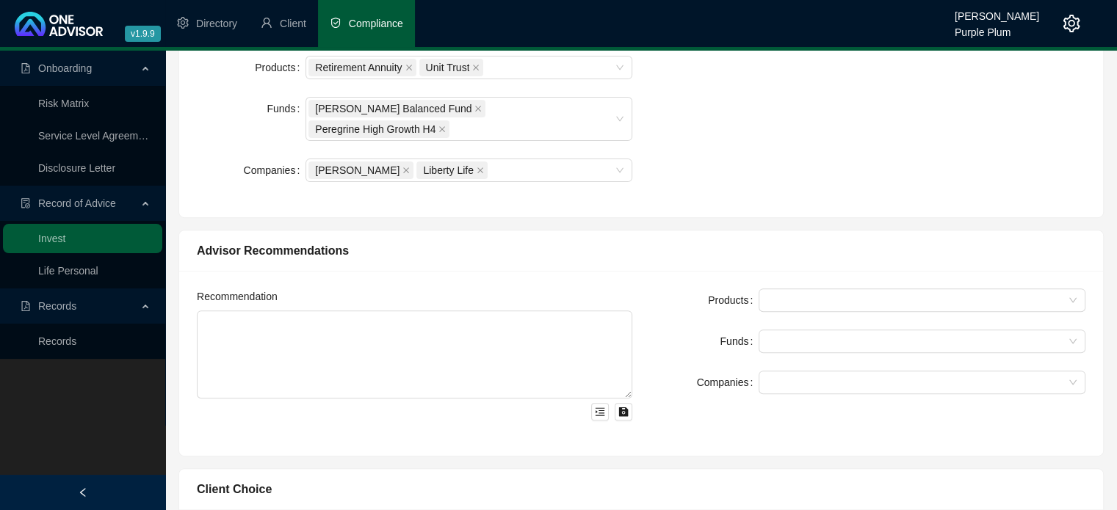
scroll to position [514, 0]
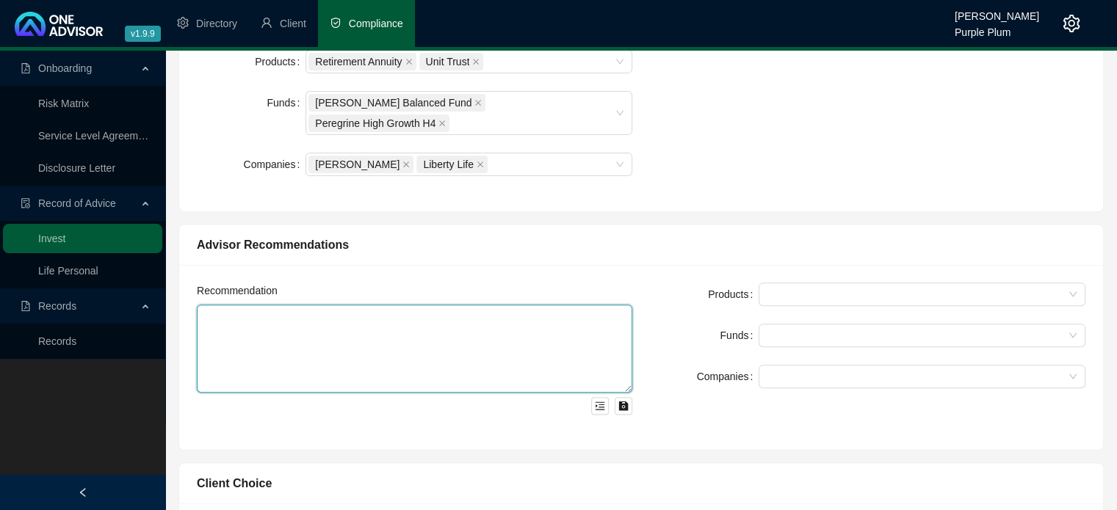
drag, startPoint x: 258, startPoint y: 289, endPoint x: 265, endPoint y: 301, distance: 14.1
click at [259, 305] on textarea at bounding box center [414, 349] width 435 height 88
click at [485, 305] on textarea "Client to increase existing Liberty RA by R 1000 to R 3357.95" at bounding box center [414, 349] width 435 height 88
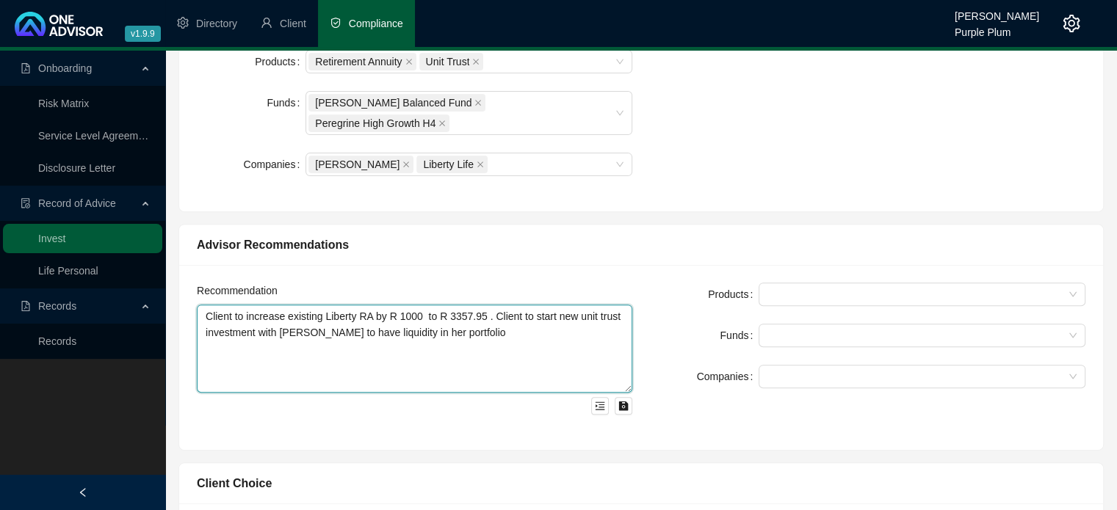
click at [551, 337] on textarea "Client to increase existing Liberty RA by R 1000 to R 3357.95 . Client to start…" at bounding box center [414, 349] width 435 height 88
click at [773, 289] on div at bounding box center [914, 294] width 305 height 11
type textarea "Client to increase existing Liberty RA by R 1000 to R 3357.95 . Client to start…"
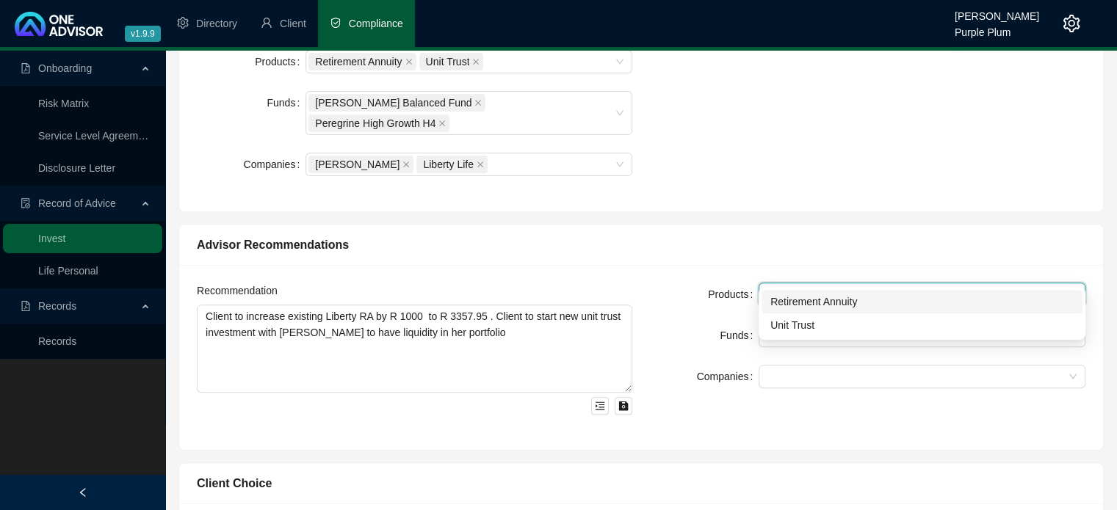
click at [782, 305] on div "Retirement Annuity" at bounding box center [921, 302] width 303 height 16
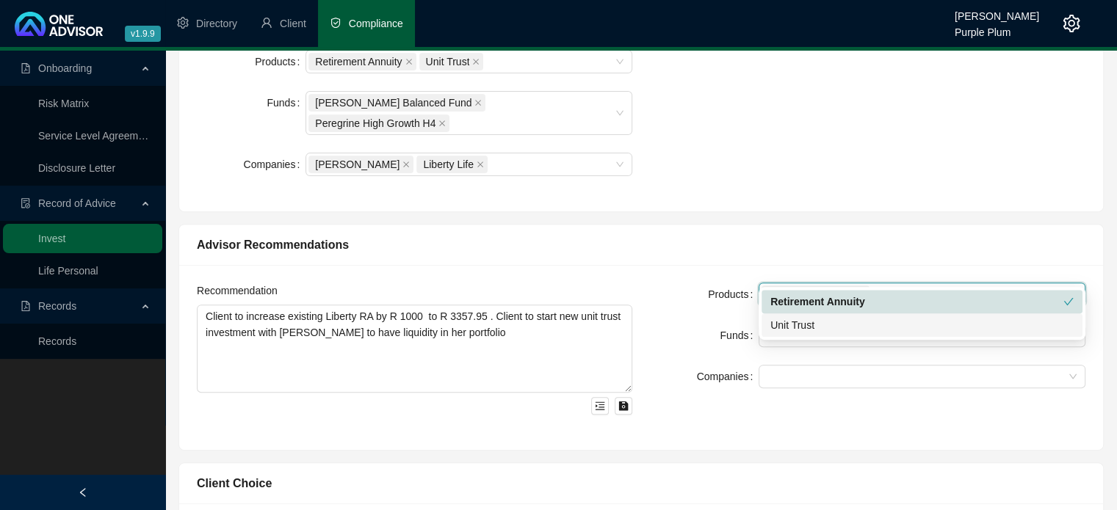
click at [784, 328] on div "Unit Trust" at bounding box center [921, 325] width 303 height 16
click at [701, 324] on div "Funds" at bounding box center [704, 335] width 109 height 23
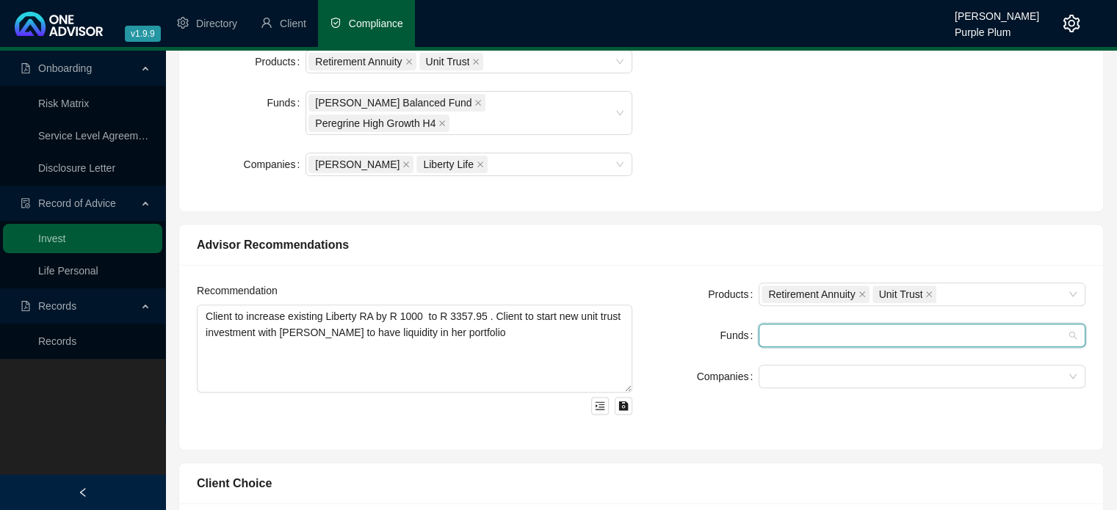
drag, startPoint x: 770, startPoint y: 317, endPoint x: 779, endPoint y: 340, distance: 24.7
click at [770, 330] on div at bounding box center [914, 335] width 305 height 11
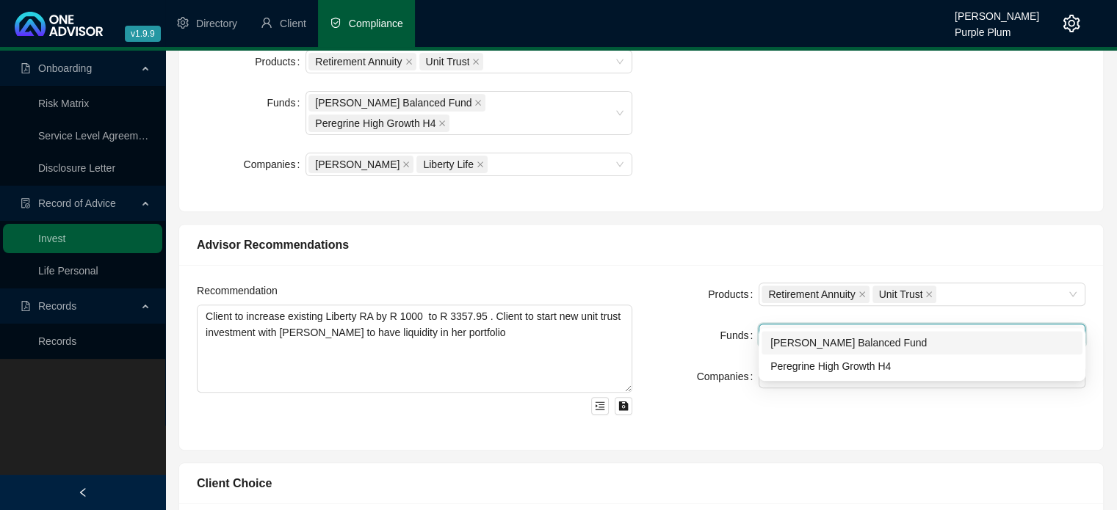
drag, startPoint x: 780, startPoint y: 341, endPoint x: 778, endPoint y: 357, distance: 16.2
click at [780, 343] on div "[PERSON_NAME] Balanced Fund" at bounding box center [921, 343] width 303 height 16
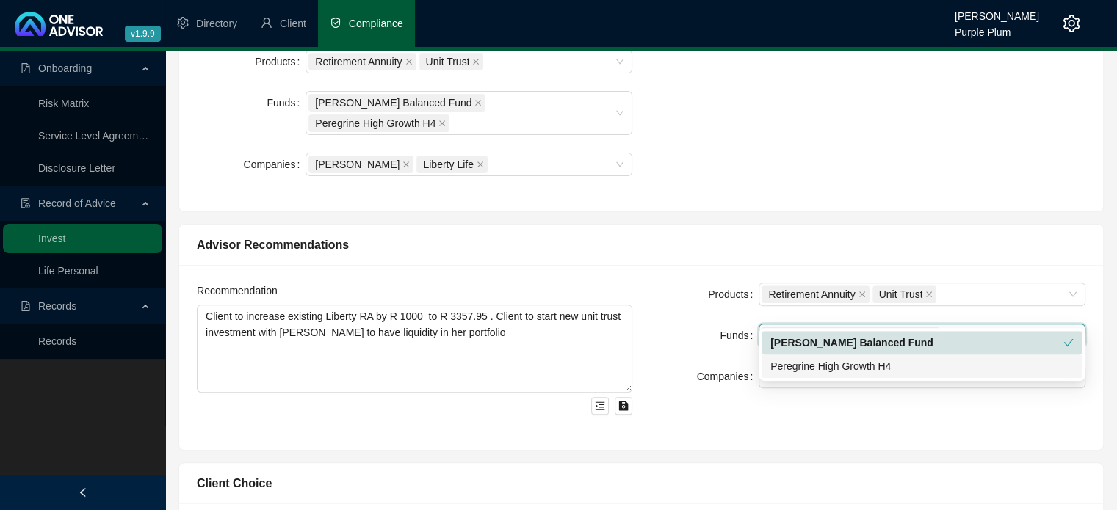
drag, startPoint x: 782, startPoint y: 374, endPoint x: 739, endPoint y: 358, distance: 45.6
click at [778, 374] on div "Peregrine High Growth H4" at bounding box center [921, 366] width 303 height 16
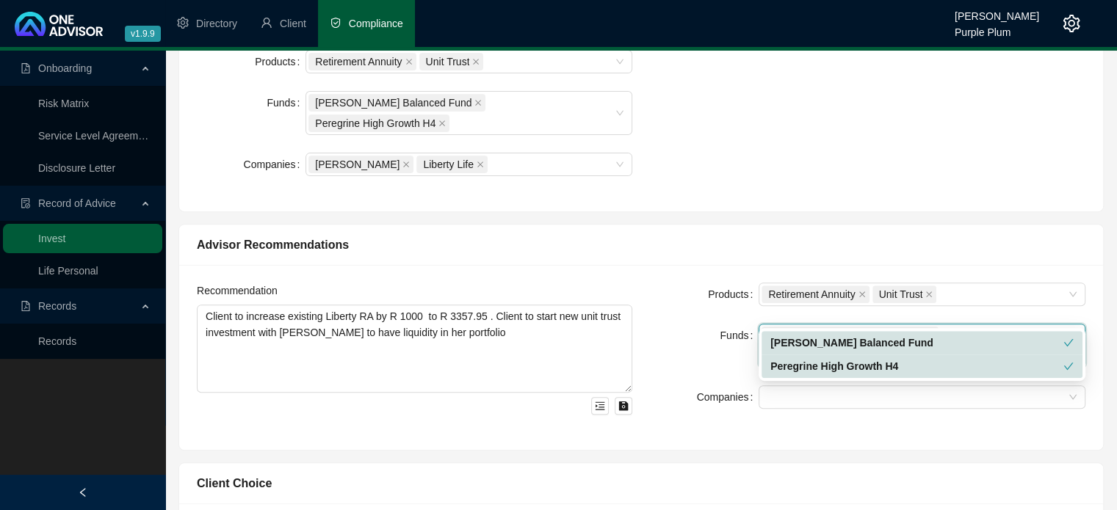
click at [656, 324] on div "Funds" at bounding box center [704, 346] width 109 height 44
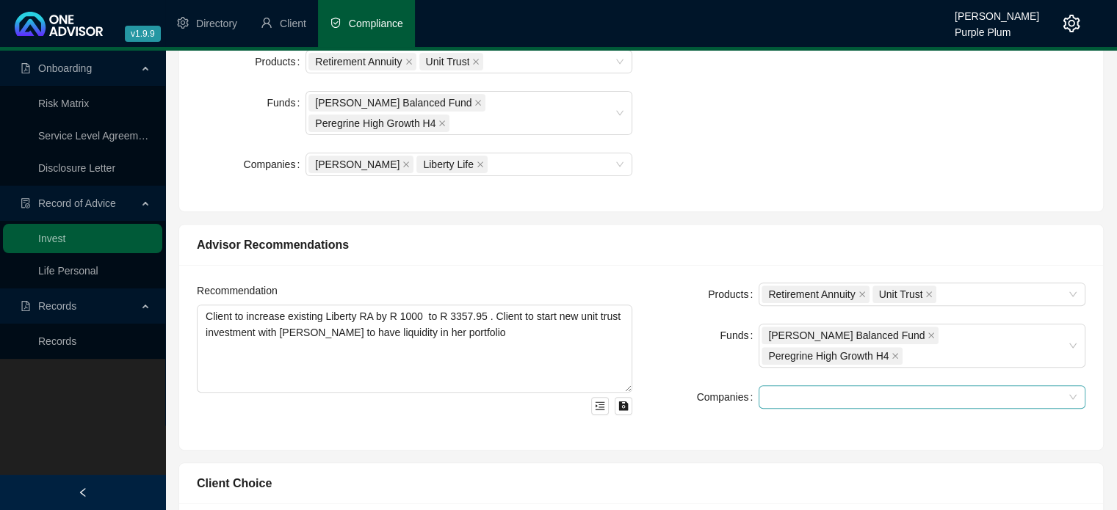
click at [770, 392] on input "search" at bounding box center [768, 397] width 3 height 11
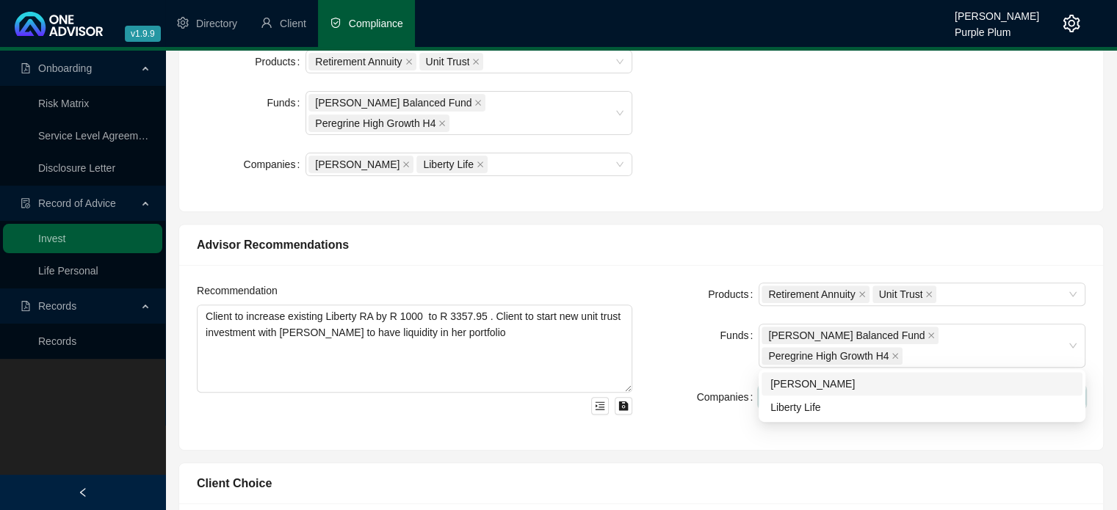
drag, startPoint x: 773, startPoint y: 381, endPoint x: 778, endPoint y: 416, distance: 35.0
click at [774, 386] on div "[PERSON_NAME]" at bounding box center [921, 384] width 303 height 16
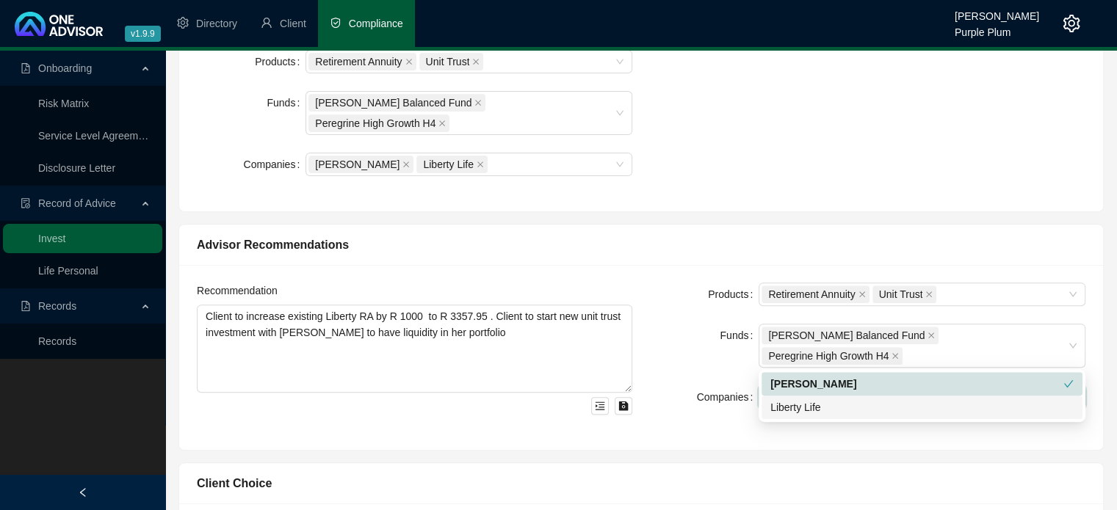
click at [778, 416] on div "4045aa81-4ebe-4216-b019-d1a542853a07 61d2ca50-7fe0-4507-be1c-eb1e77355ab7 [PERS…" at bounding box center [922, 395] width 327 height 53
click at [776, 413] on div "Liberty Life" at bounding box center [921, 407] width 303 height 16
click at [699, 399] on div "Products Retirement Annuity Unit Trust Funds [PERSON_NAME] Balanced Fund Peregr…" at bounding box center [867, 358] width 453 height 150
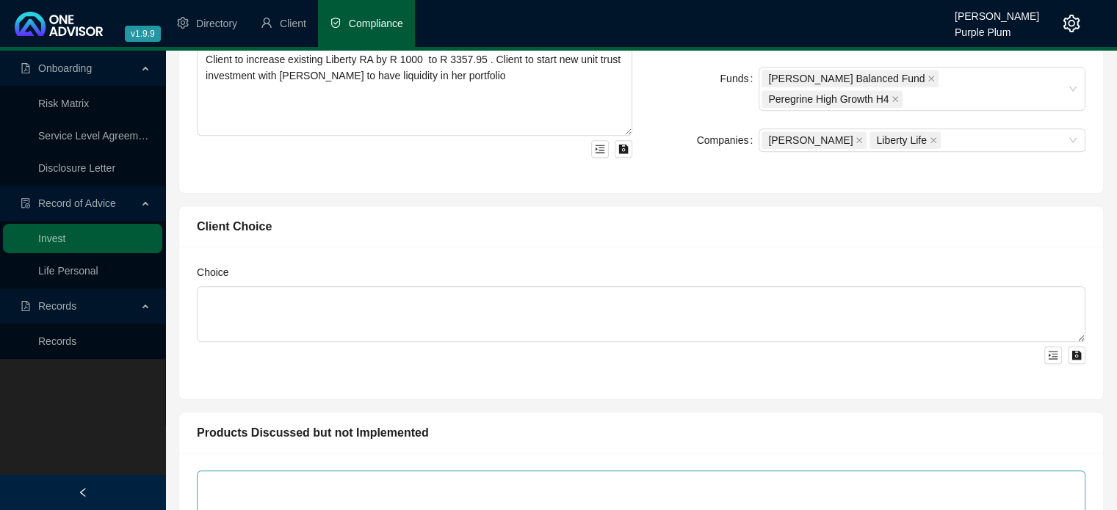
scroll to position [734, 0]
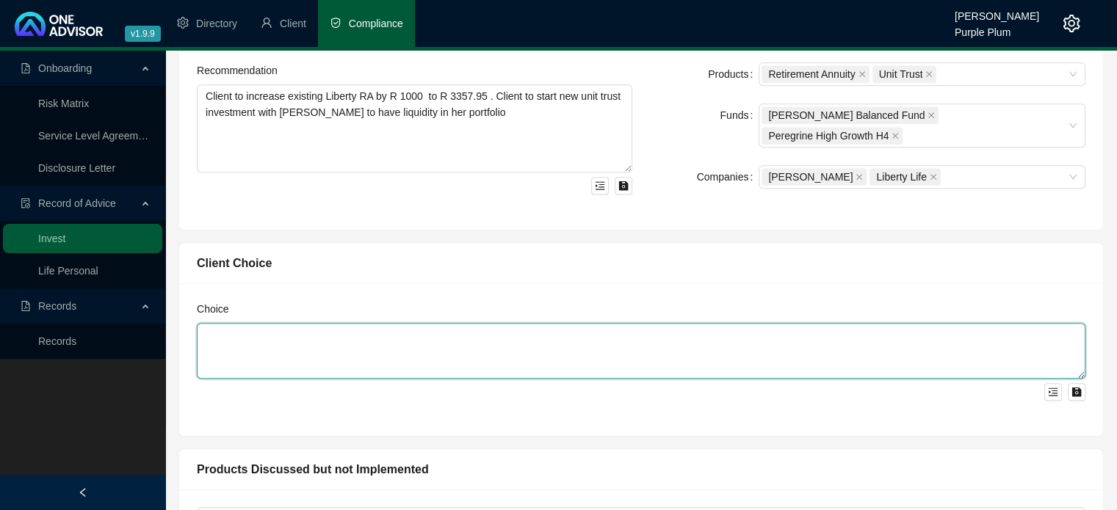
click at [351, 323] on textarea at bounding box center [641, 351] width 889 height 56
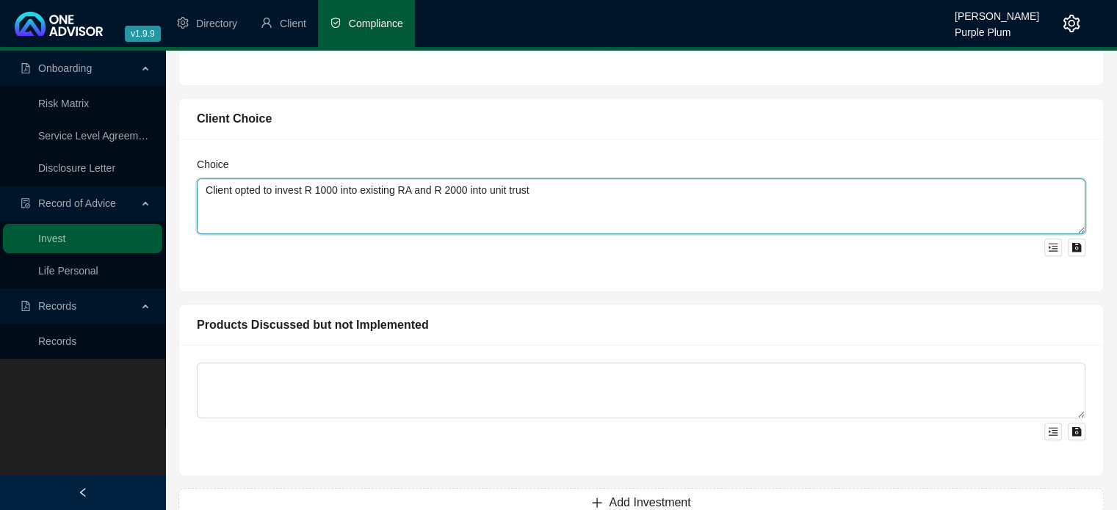
scroll to position [886, 0]
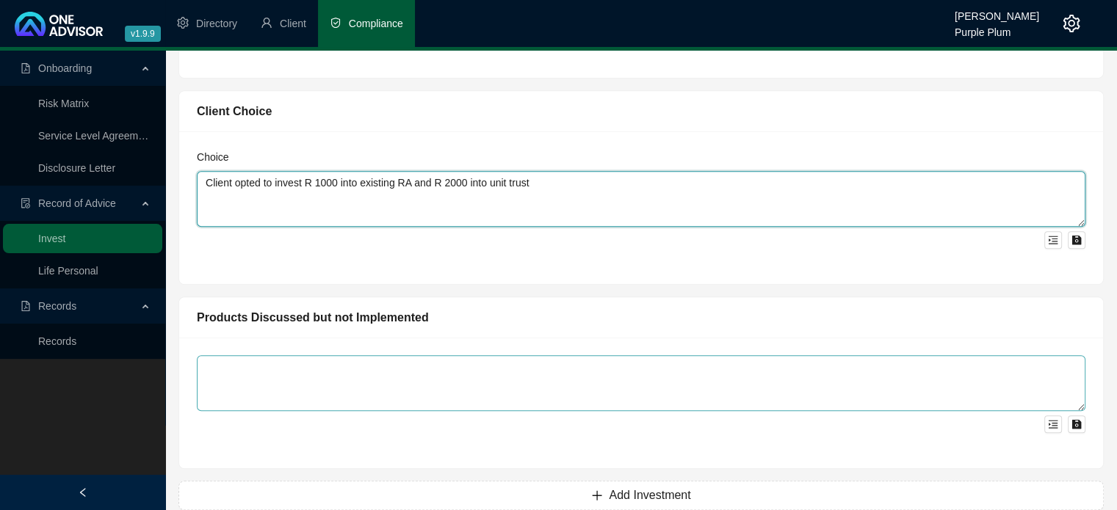
type textarea "Client opted to invest R 1000 into existing RA and R 2000 into unit trust"
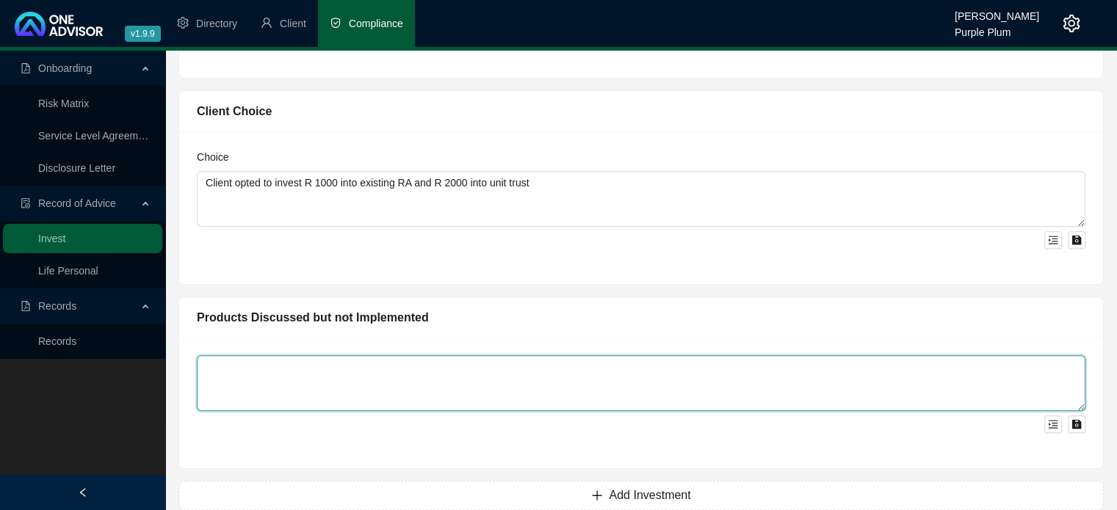
click at [367, 355] on textarea at bounding box center [641, 383] width 889 height 56
type textarea "None"
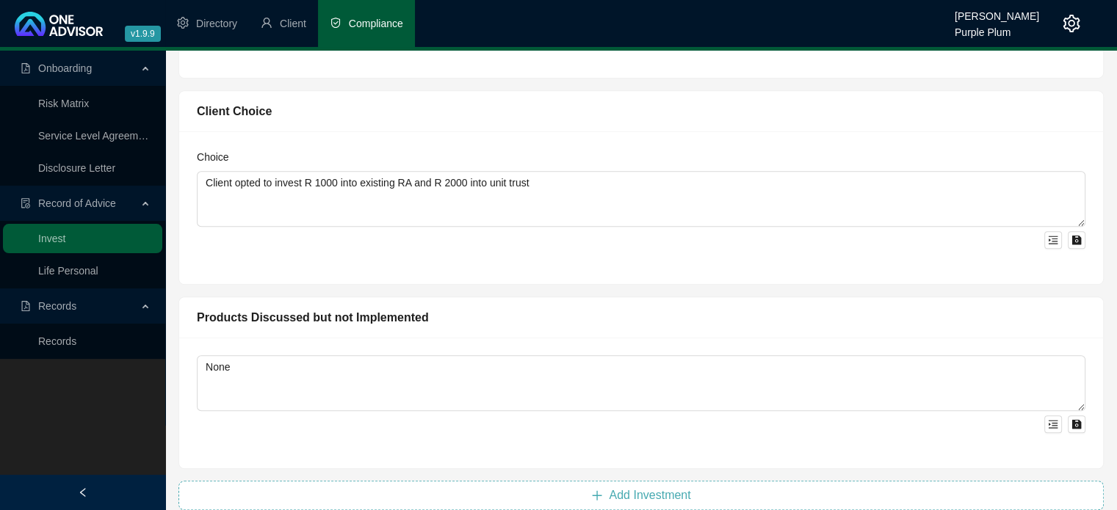
click at [629, 487] on span "Add Investment" at bounding box center [650, 496] width 82 height 18
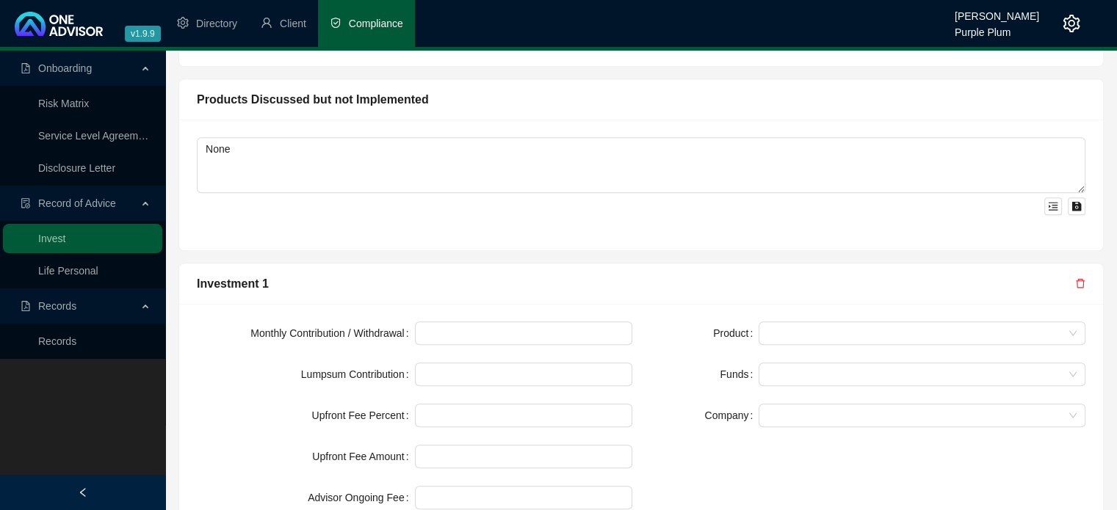
scroll to position [1107, 0]
click at [450, 320] on input at bounding box center [524, 331] width 217 height 22
type input "2000"
click at [427, 402] on form "Monthly Contribution / Withdrawal 2000 Lumpsum Contribution Upfront Fee Percent…" at bounding box center [414, 413] width 435 height 188
click at [429, 402] on input at bounding box center [524, 413] width 217 height 22
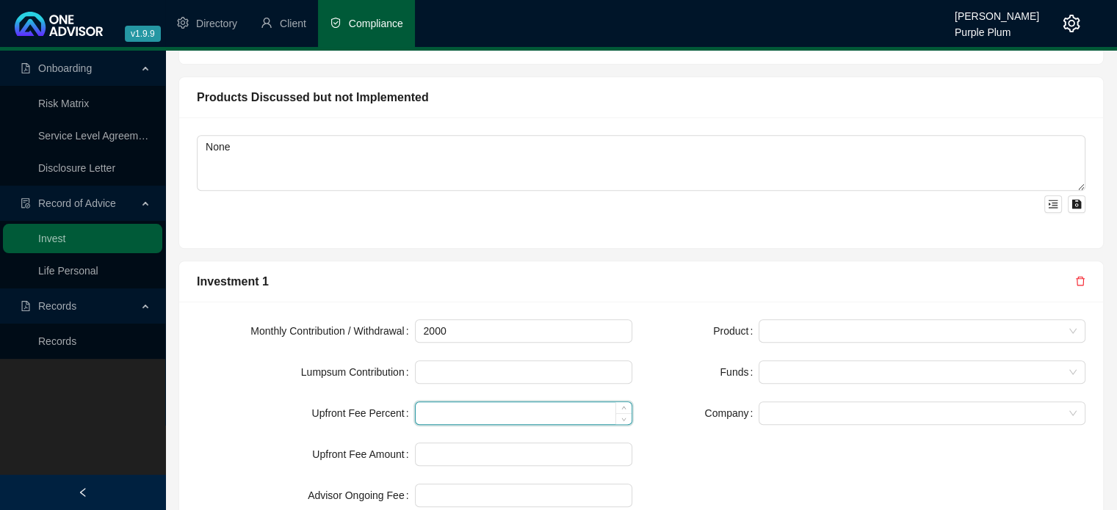
click at [429, 402] on input at bounding box center [524, 413] width 217 height 22
type input "1.00"
type input "20"
type input "1.00"
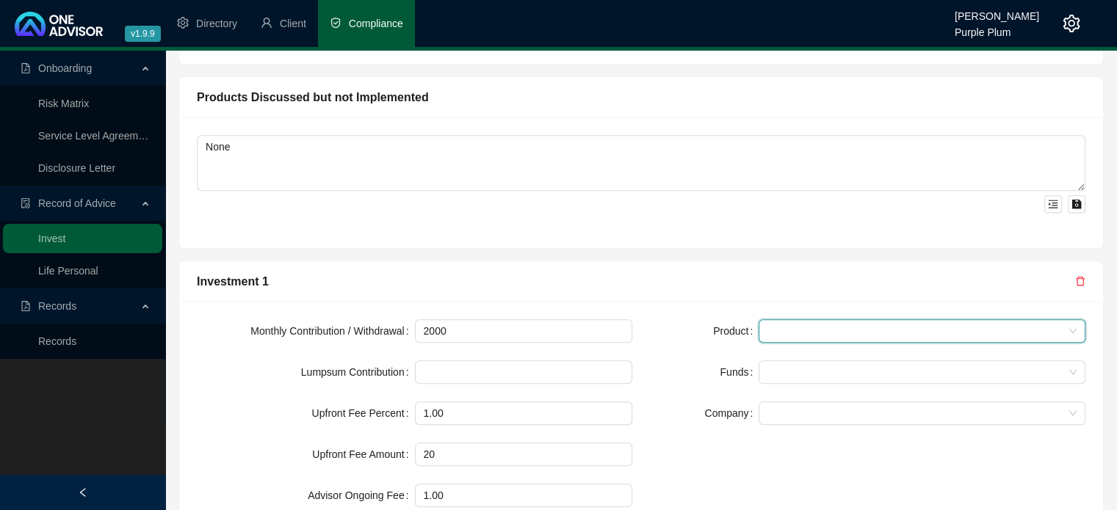
click at [773, 320] on span at bounding box center [921, 331] width 309 height 22
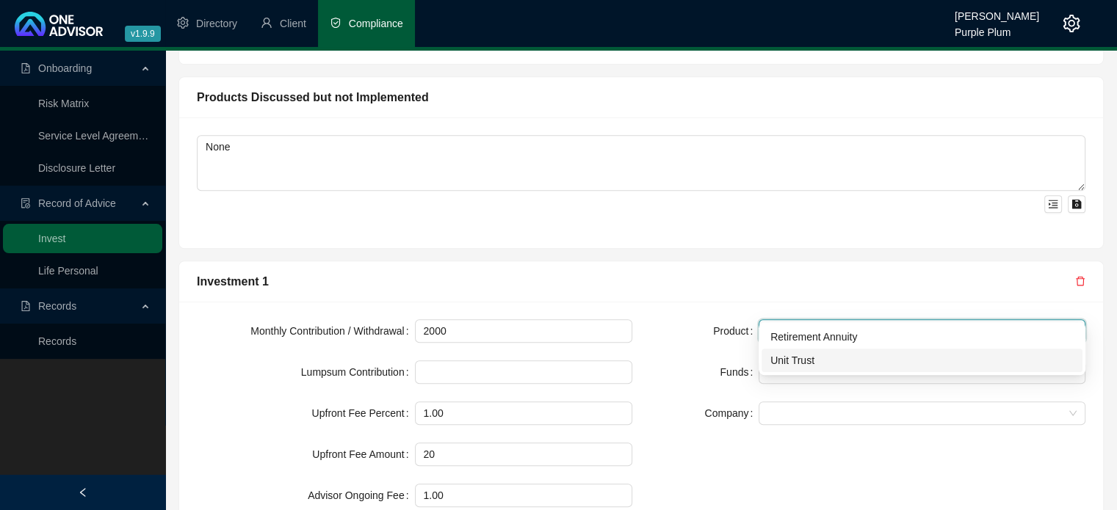
click at [784, 361] on div "Unit Trust" at bounding box center [921, 360] width 303 height 16
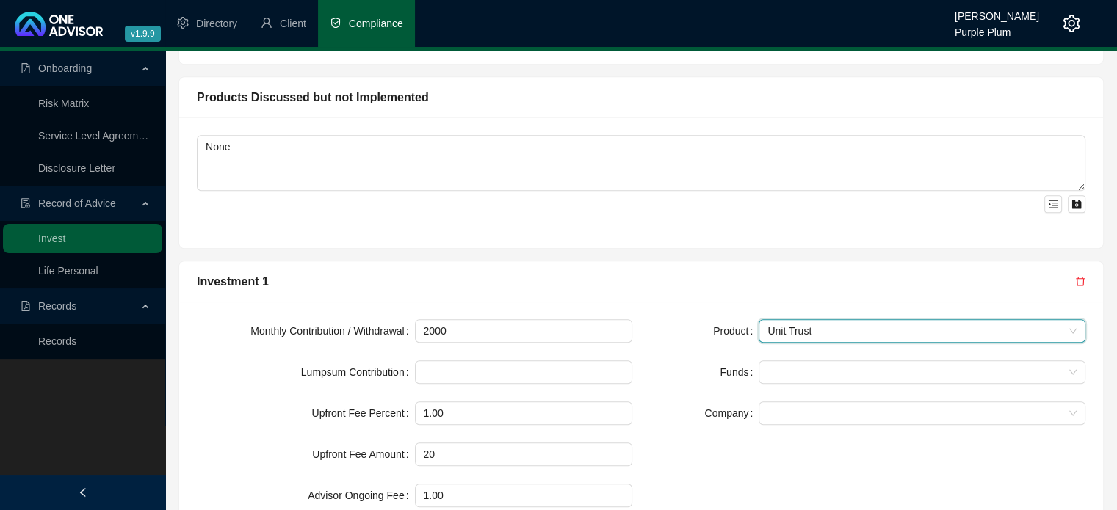
click at [704, 320] on form "Product Unit Trust Unit Trust Funds Company" at bounding box center [867, 372] width 435 height 106
click at [764, 367] on div at bounding box center [766, 372] width 9 height 11
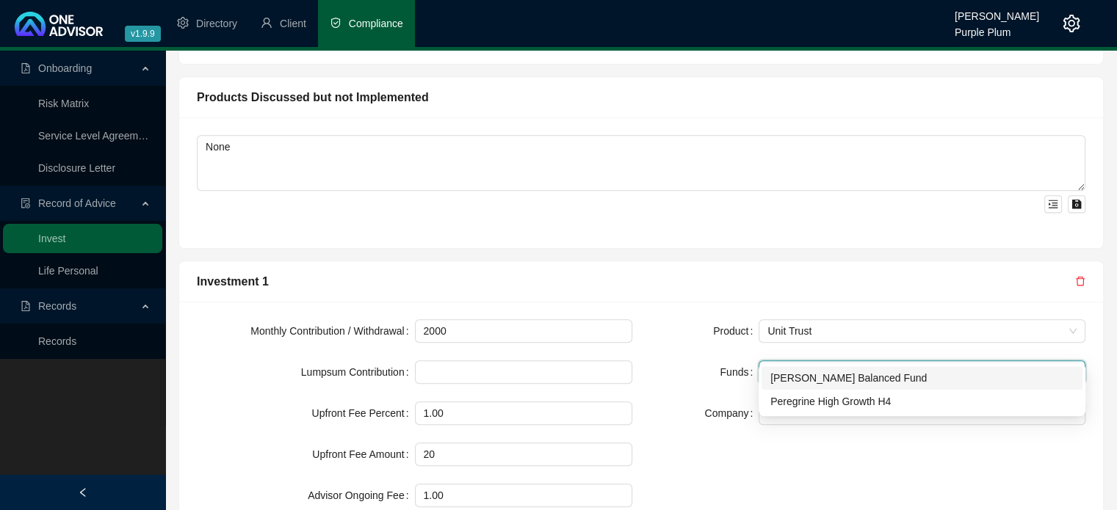
click at [781, 375] on div "[PERSON_NAME] Balanced Fund" at bounding box center [921, 378] width 303 height 16
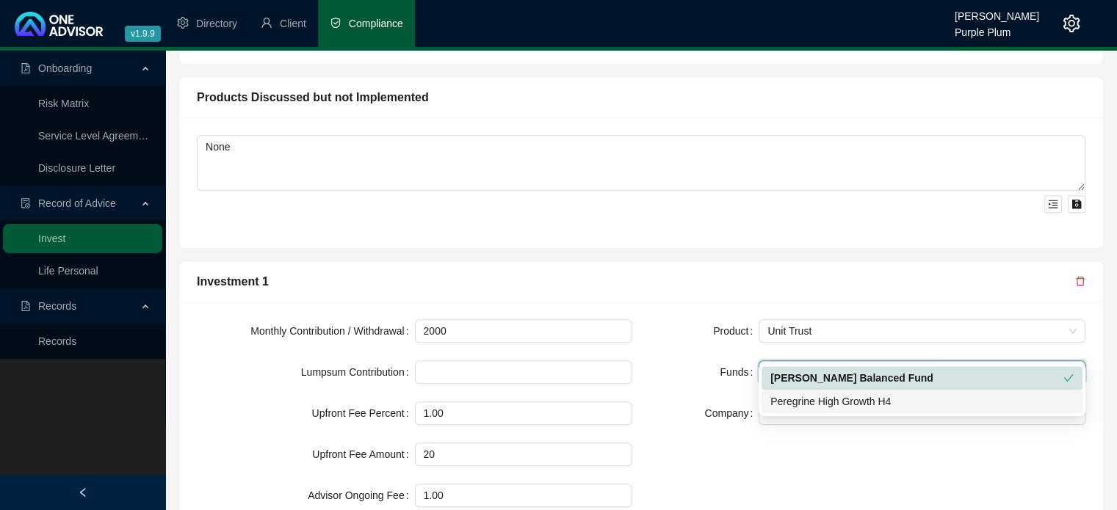
click at [780, 400] on div "Peregrine High Growth H4" at bounding box center [921, 402] width 303 height 16
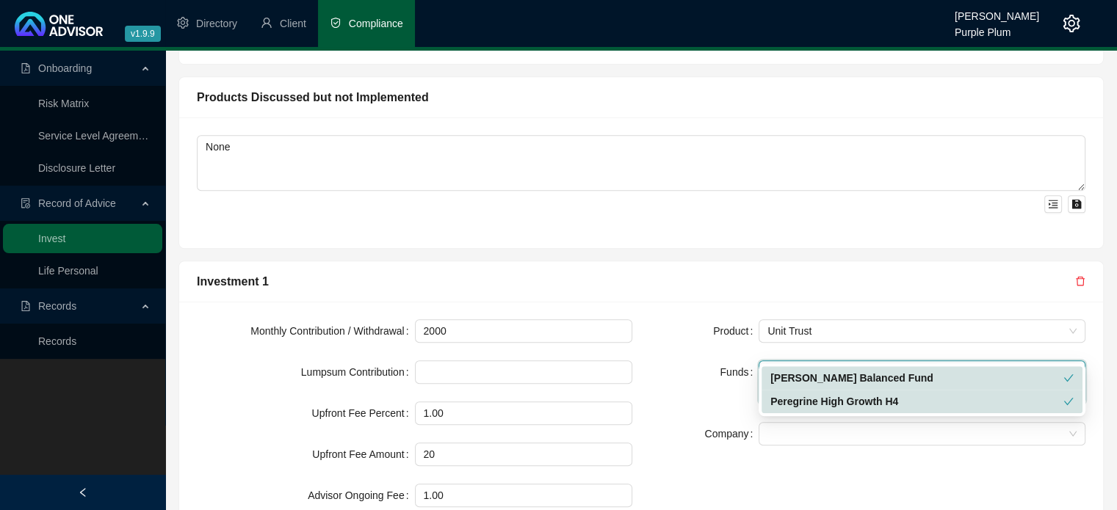
click at [696, 361] on div "Funds" at bounding box center [704, 383] width 109 height 44
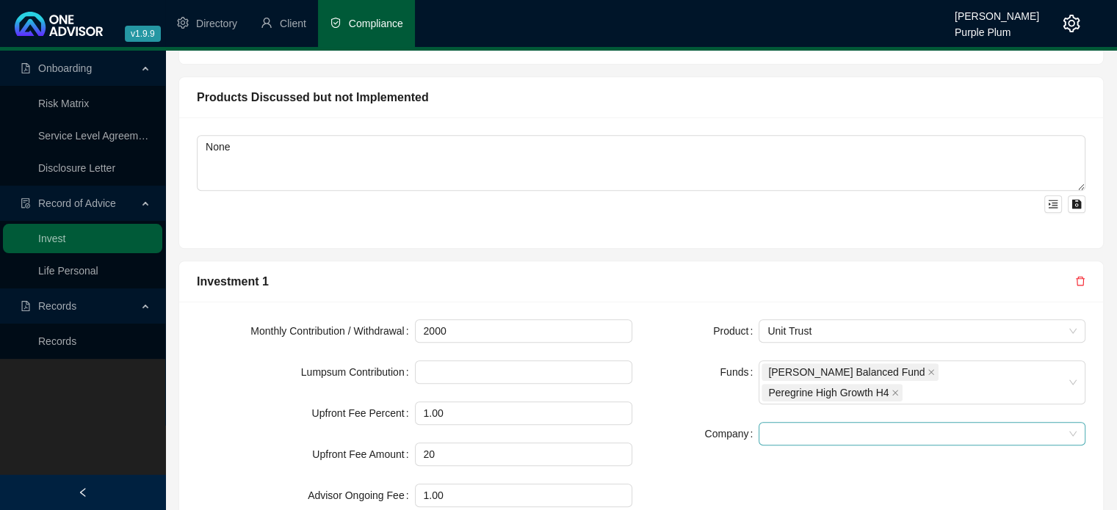
click at [764, 422] on div at bounding box center [922, 433] width 327 height 23
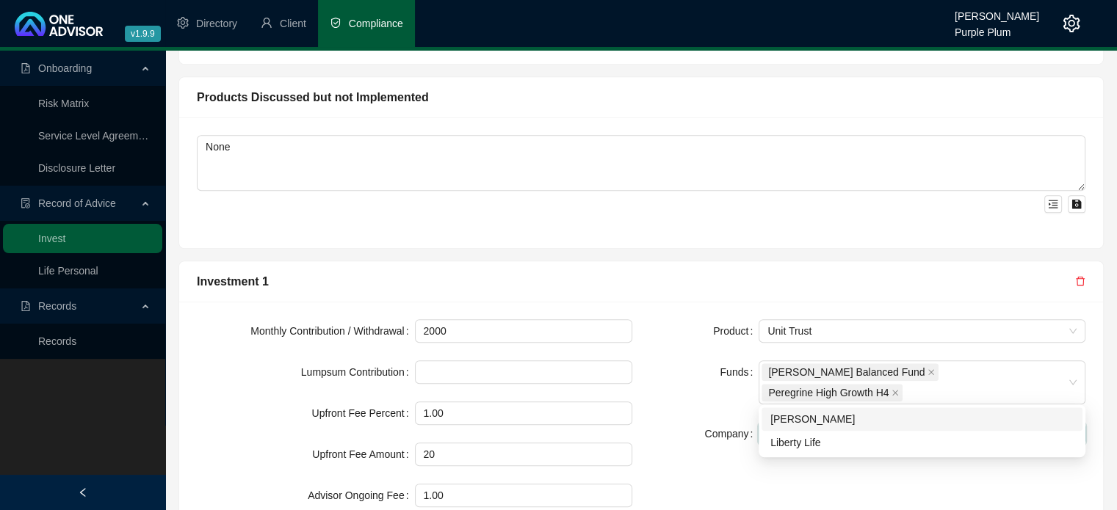
click at [784, 417] on div "[PERSON_NAME]" at bounding box center [921, 419] width 303 height 16
drag, startPoint x: 654, startPoint y: 344, endPoint x: 646, endPoint y: 341, distance: 8.4
click at [653, 361] on div "Funds" at bounding box center [704, 383] width 109 height 44
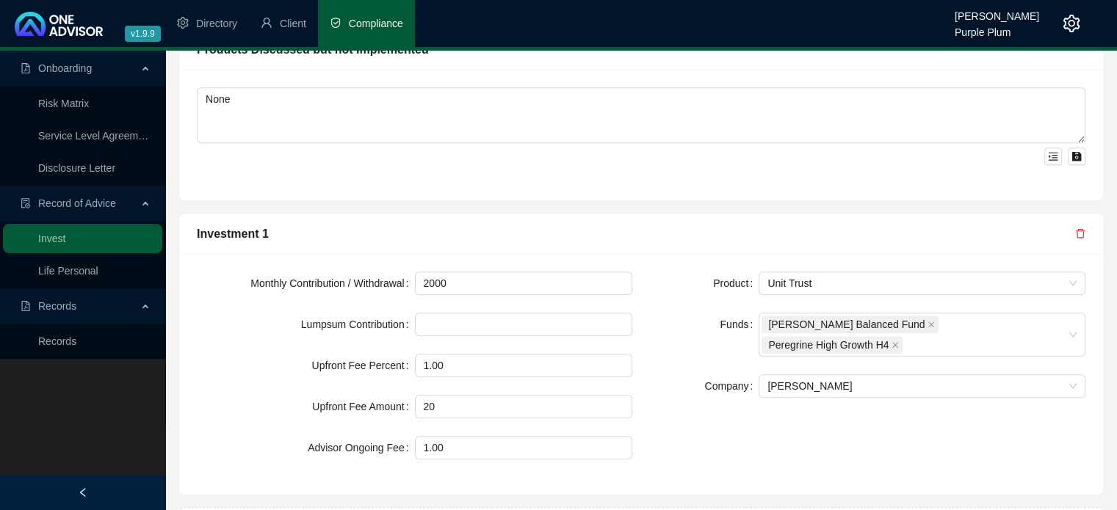
scroll to position [1181, 0]
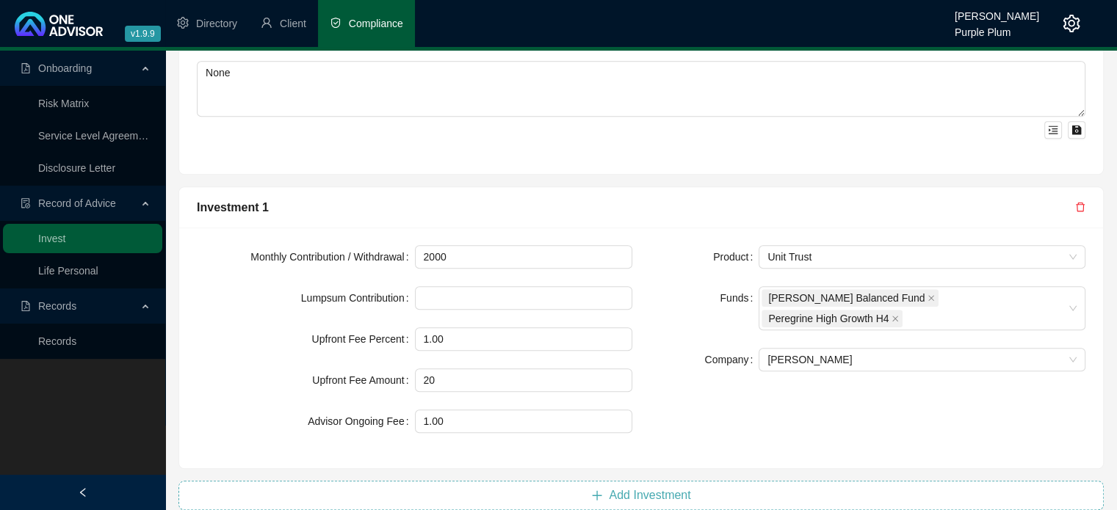
click at [629, 487] on span "Add Investment" at bounding box center [650, 496] width 82 height 18
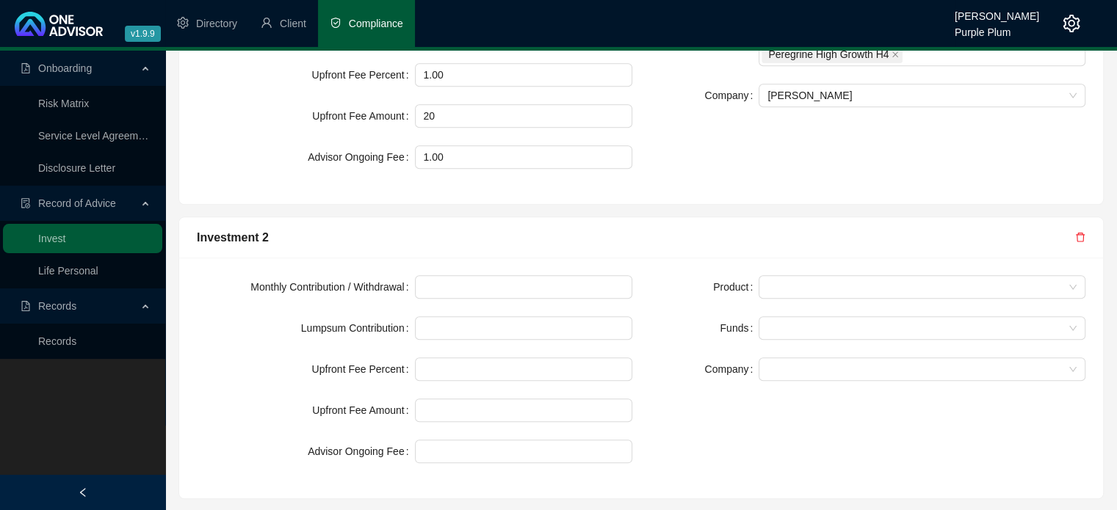
scroll to position [1475, 0]
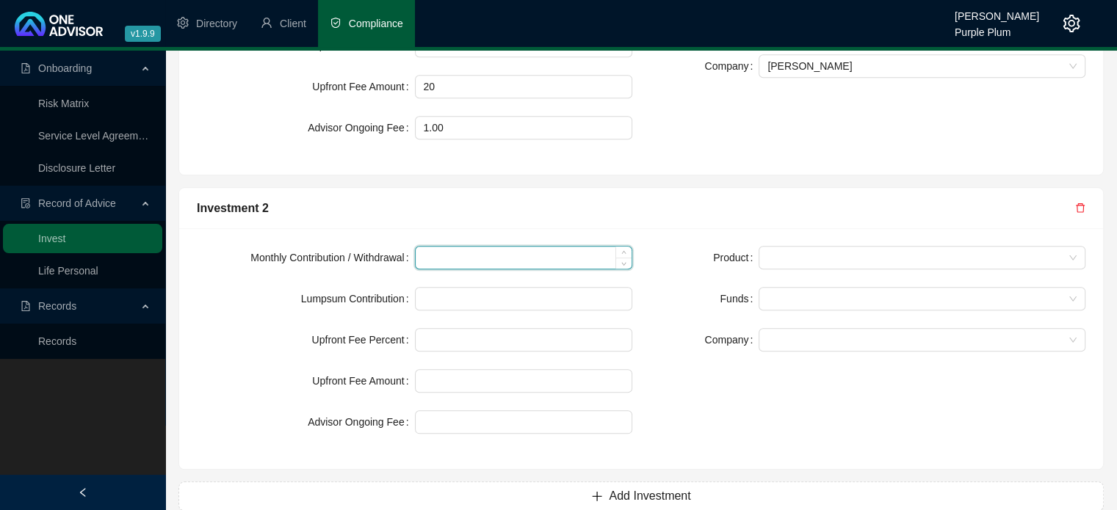
click at [444, 247] on input at bounding box center [524, 258] width 217 height 22
type input "1000"
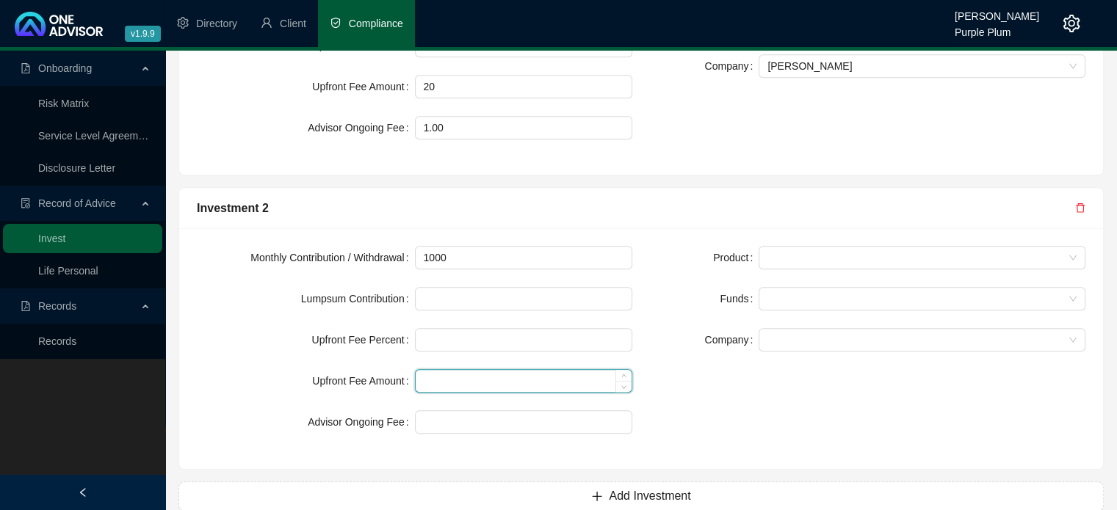
click at [424, 370] on input at bounding box center [524, 381] width 217 height 22
type input "2130"
type input "0.00"
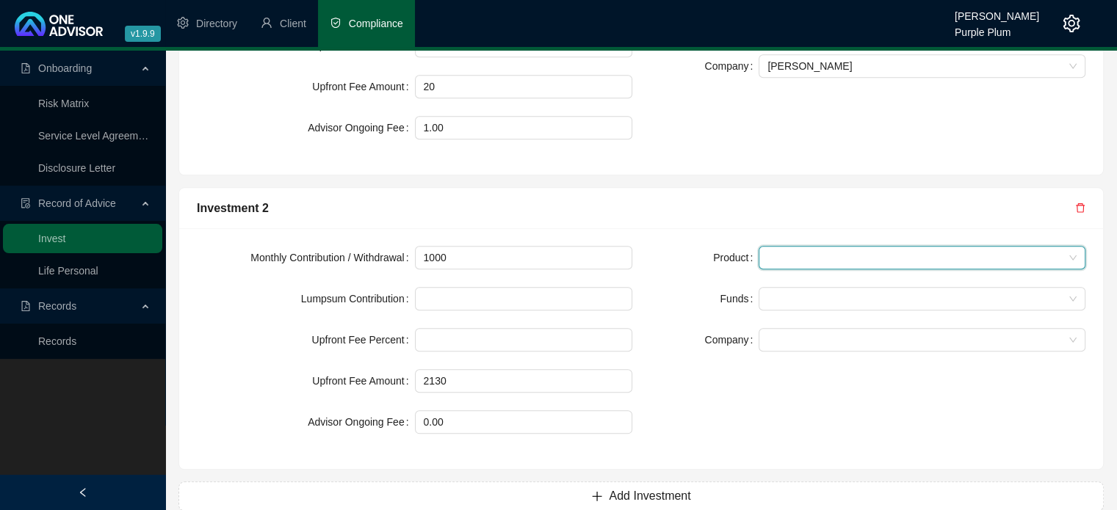
click at [770, 247] on span at bounding box center [921, 258] width 309 height 22
click at [782, 264] on div "Retirement Annuity" at bounding box center [921, 264] width 303 height 16
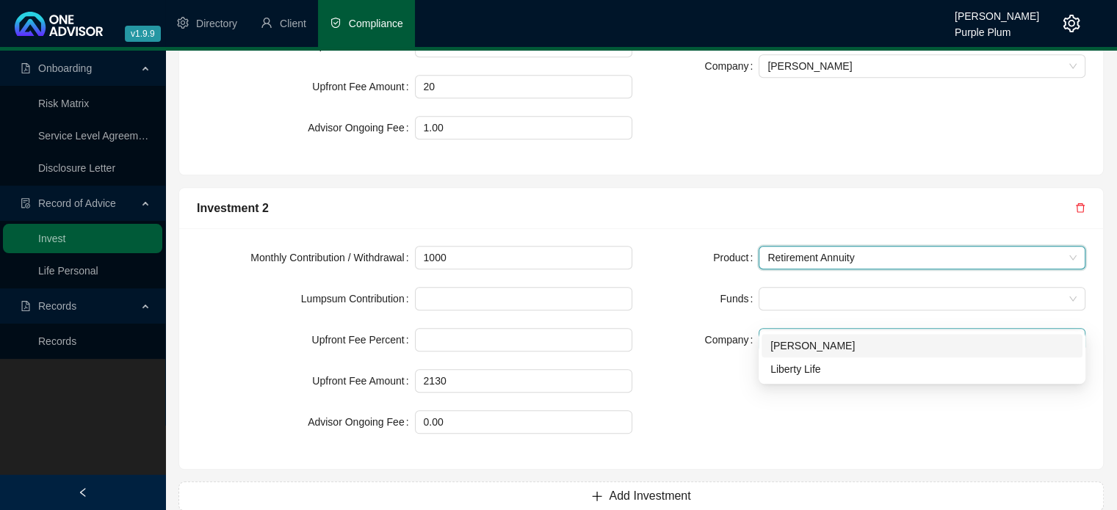
click at [763, 328] on div at bounding box center [922, 339] width 327 height 23
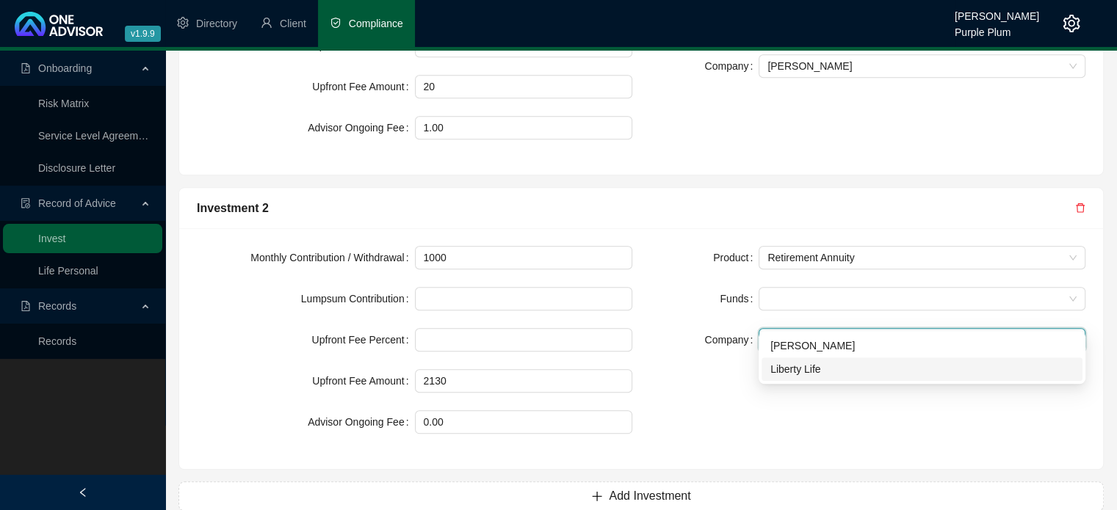
click at [776, 370] on div "Liberty Life" at bounding box center [921, 369] width 303 height 16
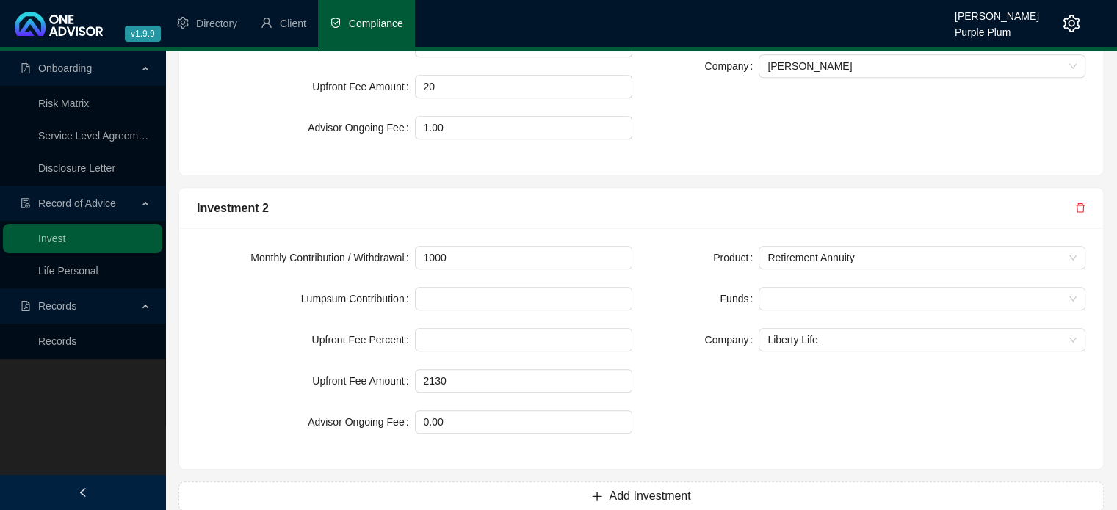
click at [696, 363] on div "Product Retirement Annuity Funds Company Liberty Life" at bounding box center [867, 349] width 453 height 206
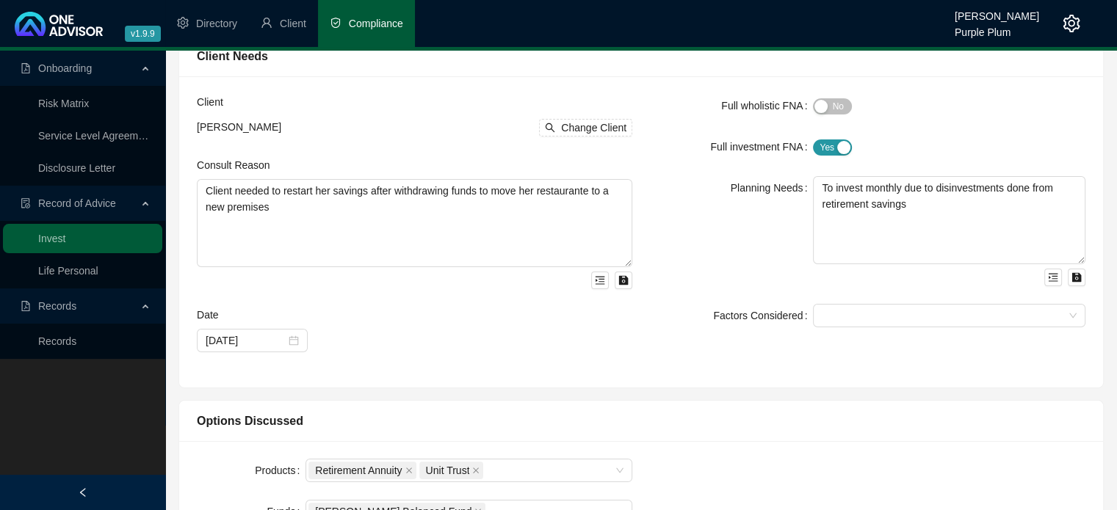
scroll to position [79, 0]
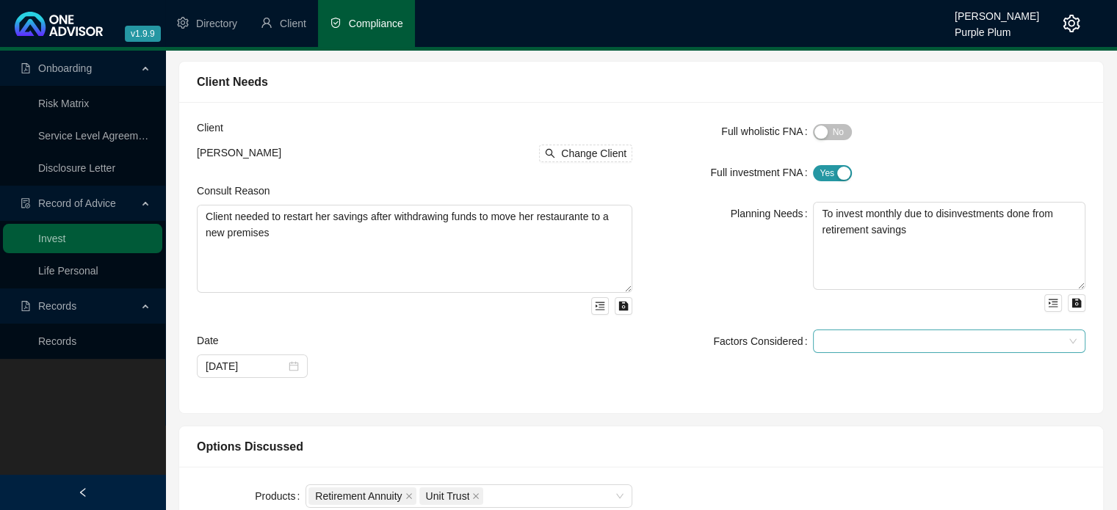
click at [817, 342] on div at bounding box center [820, 341] width 9 height 11
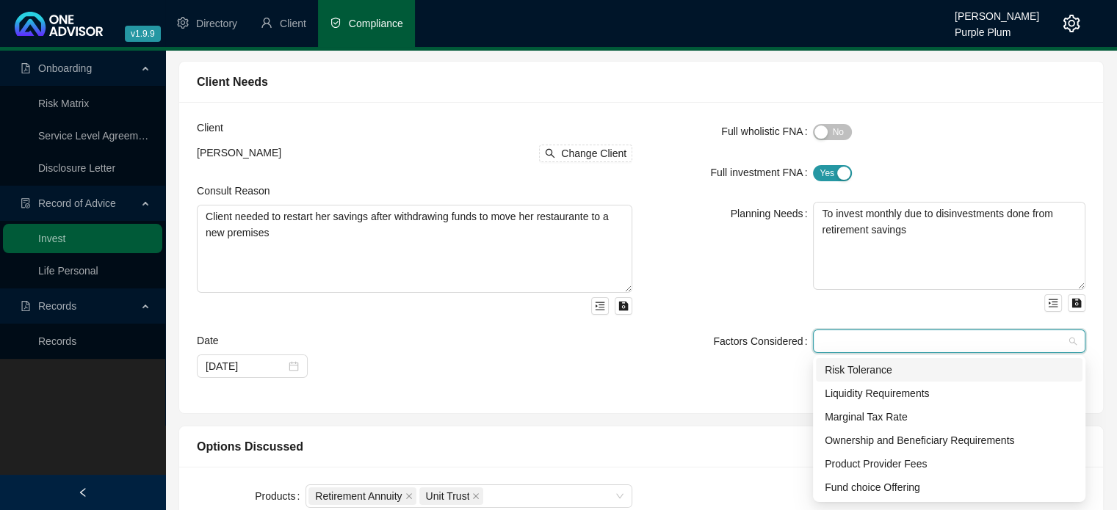
click at [842, 367] on div "Risk Tolerance" at bounding box center [949, 370] width 249 height 16
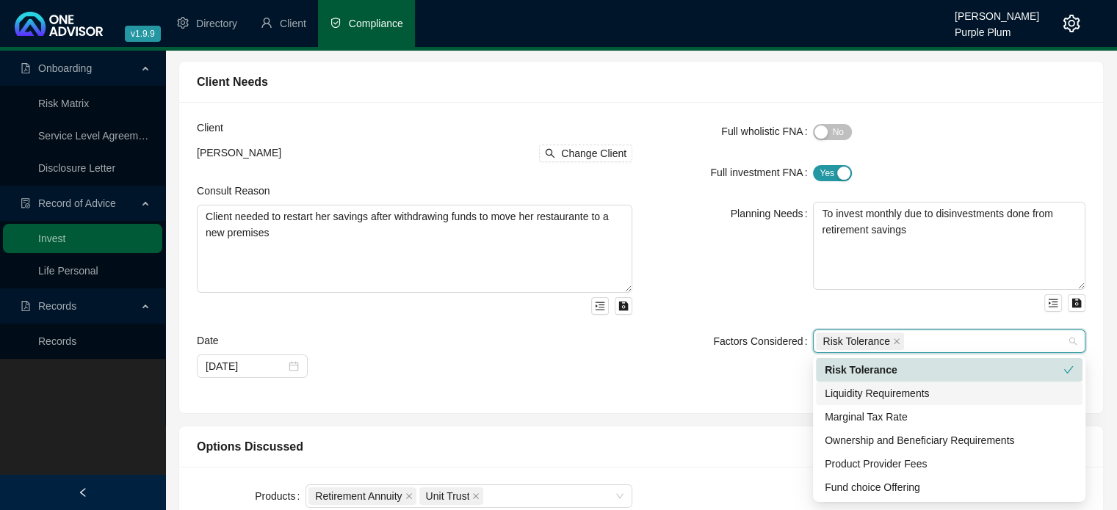
click at [839, 394] on div "Liquidity Requirements" at bounding box center [949, 394] width 249 height 16
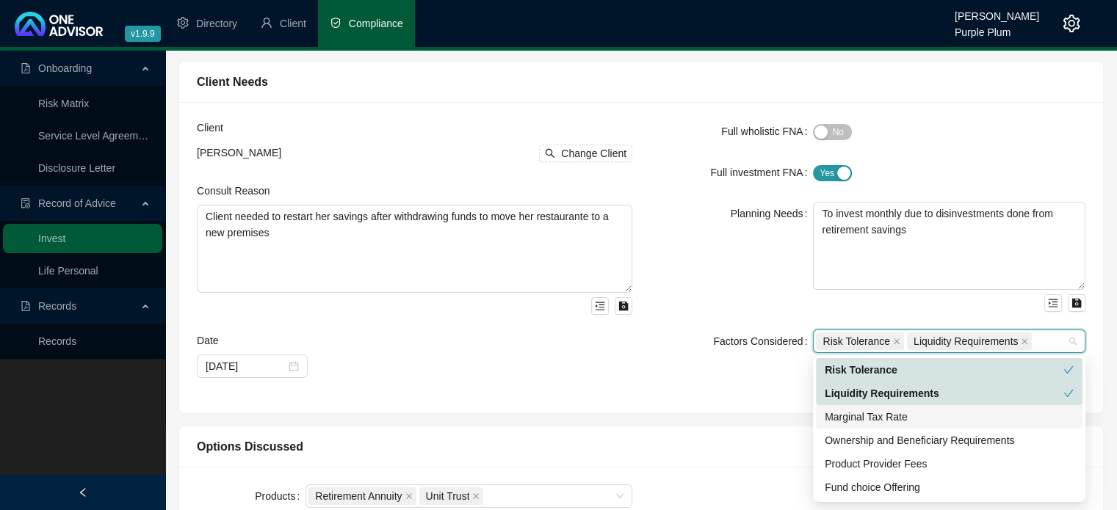
click at [833, 416] on div "Marginal Tax Rate" at bounding box center [949, 417] width 249 height 16
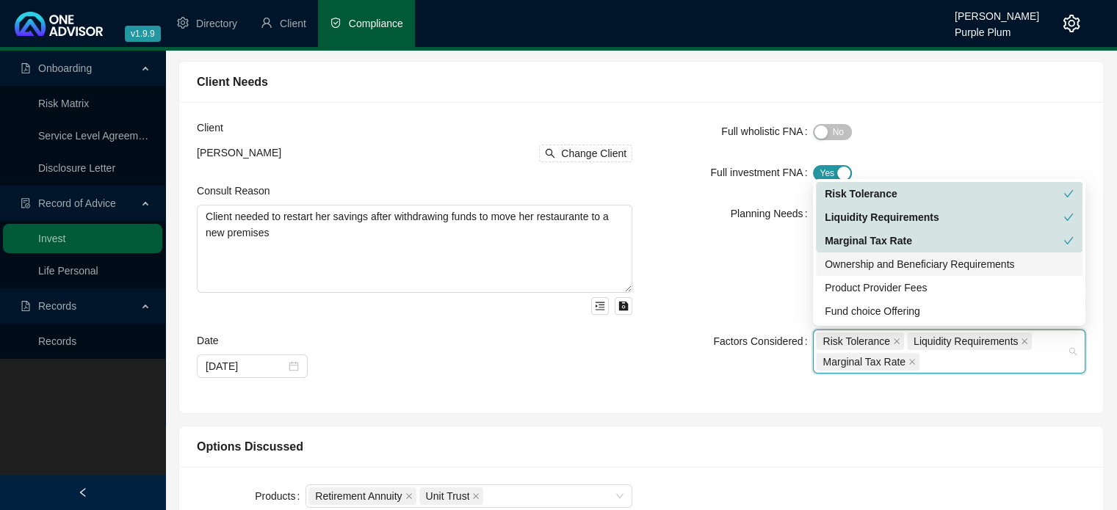
click at [849, 267] on div "Ownership and Beneficiary Requirements" at bounding box center [949, 264] width 249 height 16
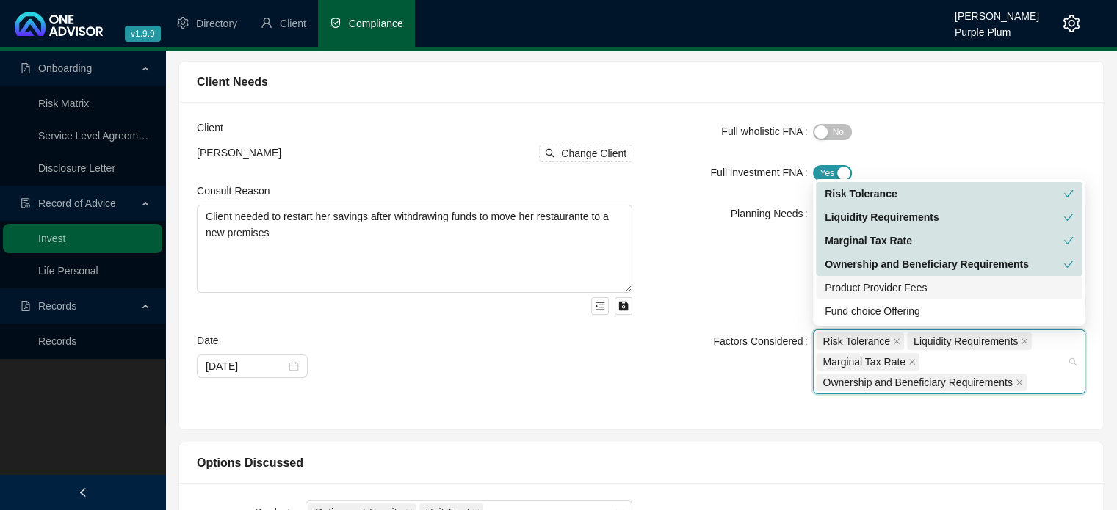
click at [849, 288] on div "Product Provider Fees" at bounding box center [949, 288] width 249 height 16
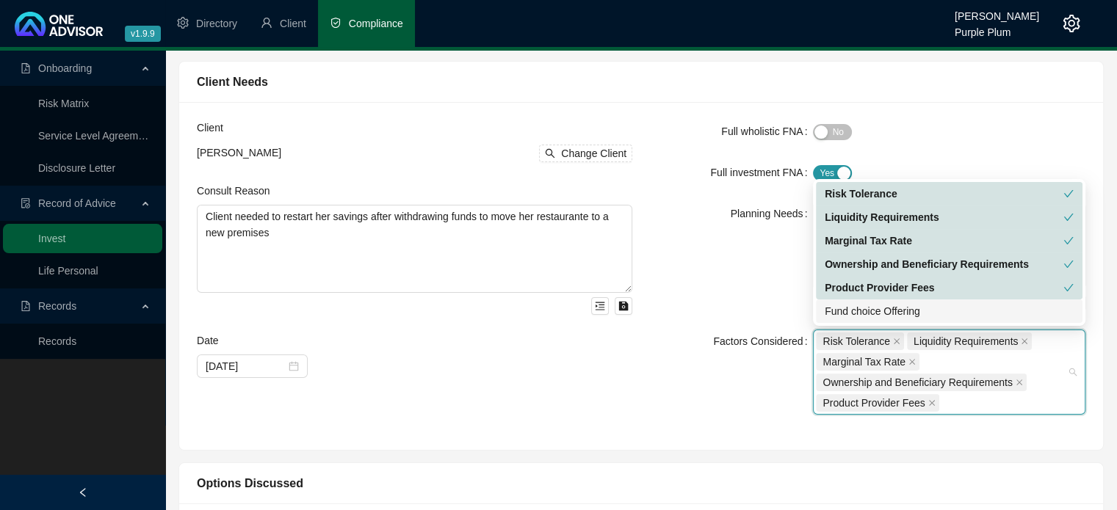
click at [846, 314] on div "Fund choice Offering" at bounding box center [949, 311] width 249 height 16
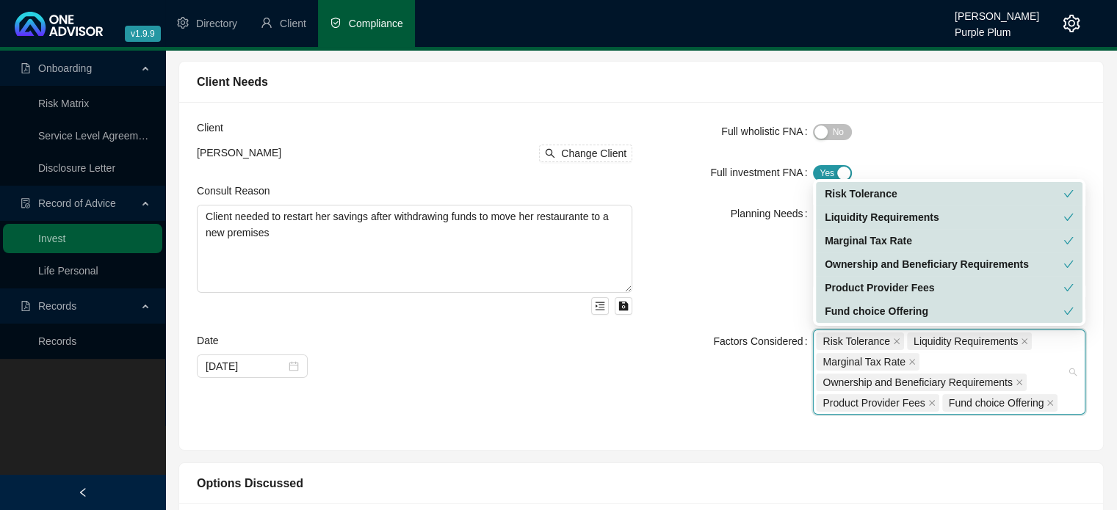
click at [716, 397] on div "Factors Considered" at bounding box center [731, 372] width 163 height 85
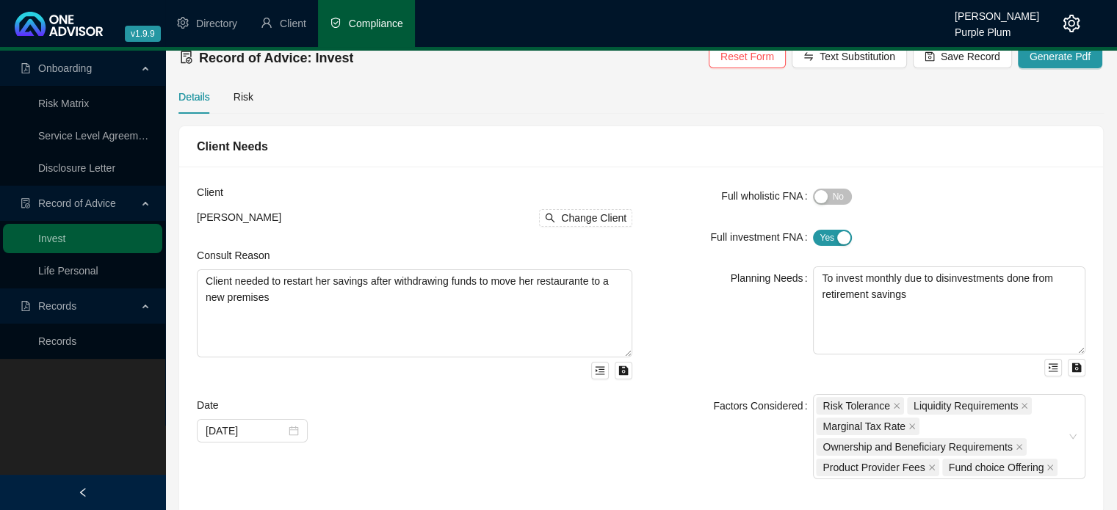
scroll to position [0, 0]
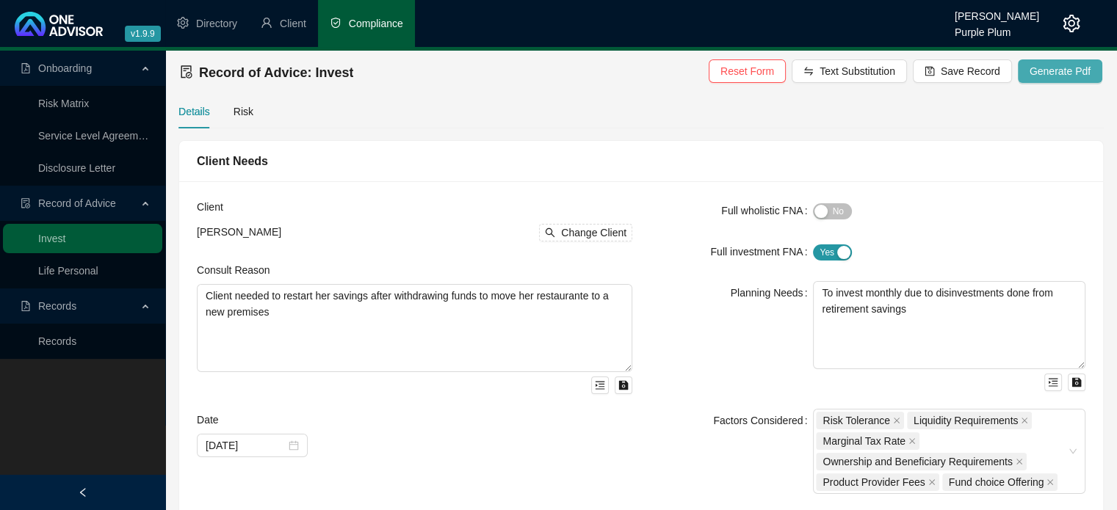
click at [1043, 73] on span "Generate Pdf" at bounding box center [1060, 71] width 61 height 16
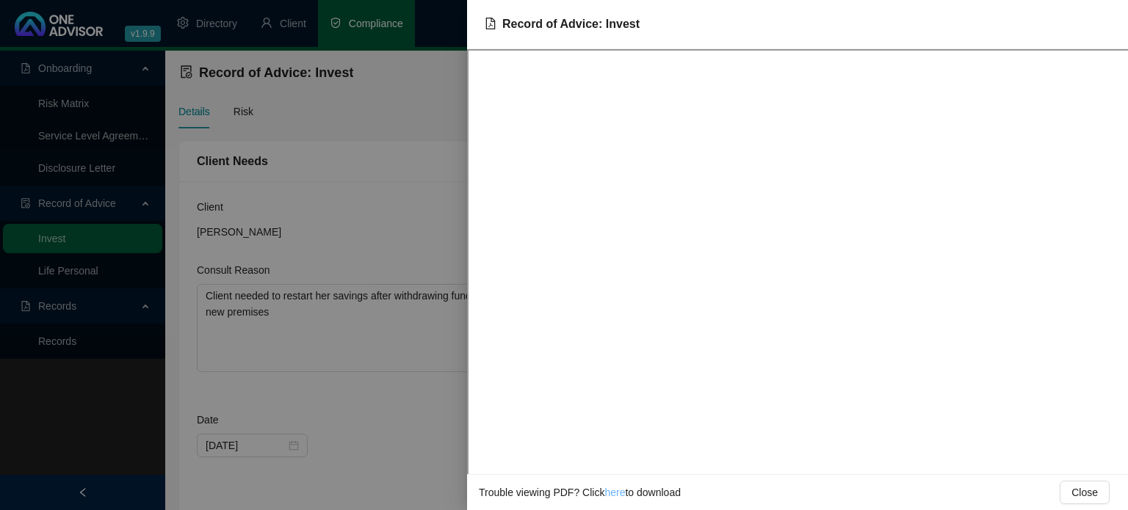
click at [613, 491] on link "here" at bounding box center [614, 493] width 21 height 12
click at [409, 405] on div at bounding box center [564, 255] width 1128 height 510
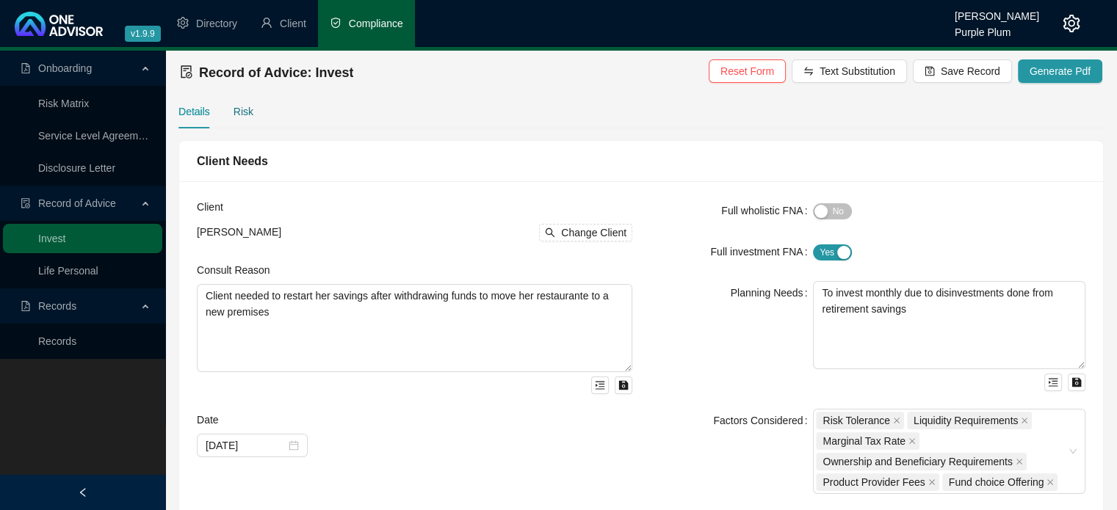
click at [238, 111] on div "Risk" at bounding box center [244, 112] width 20 height 16
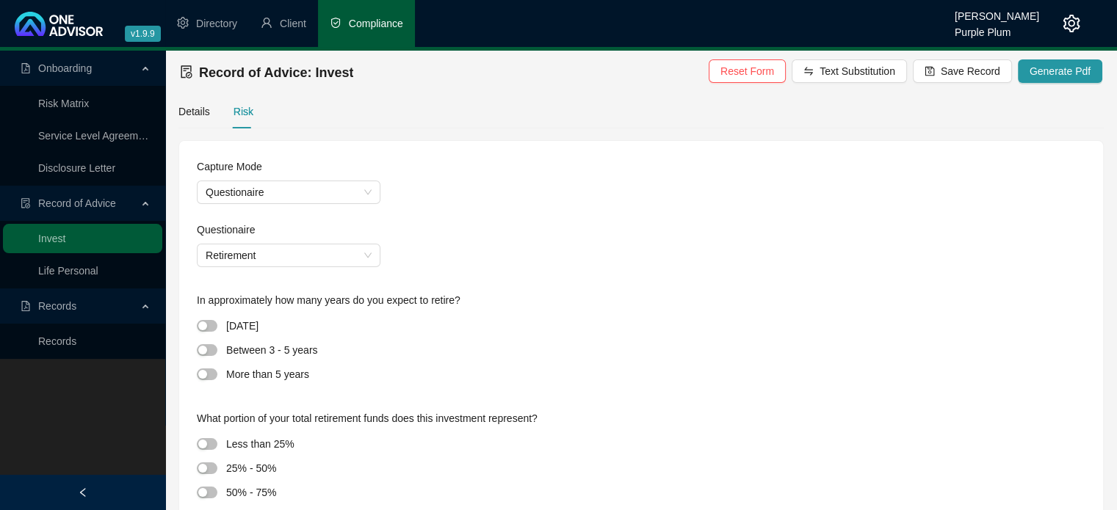
scroll to position [73, 0]
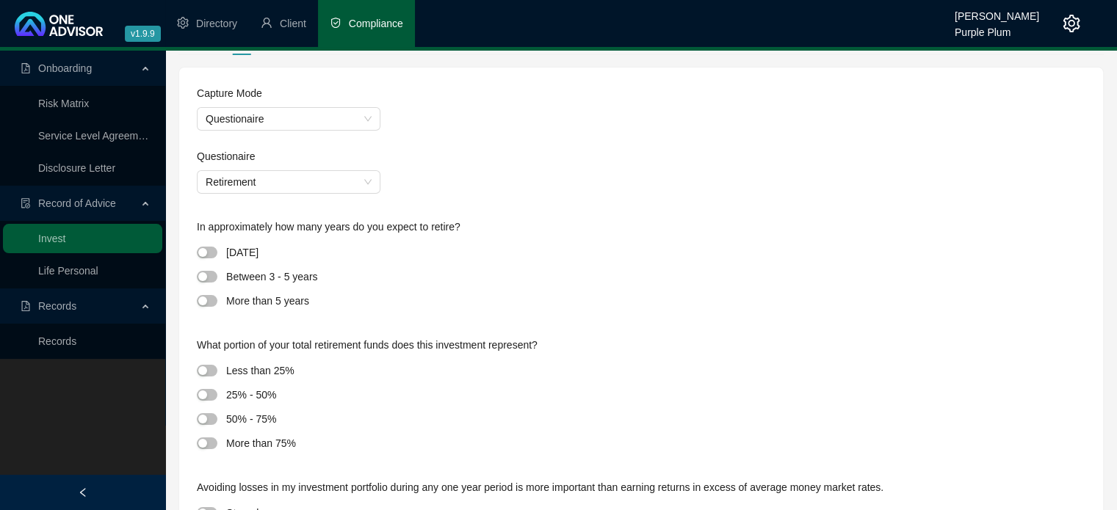
click at [216, 302] on span "button" at bounding box center [207, 301] width 21 height 12
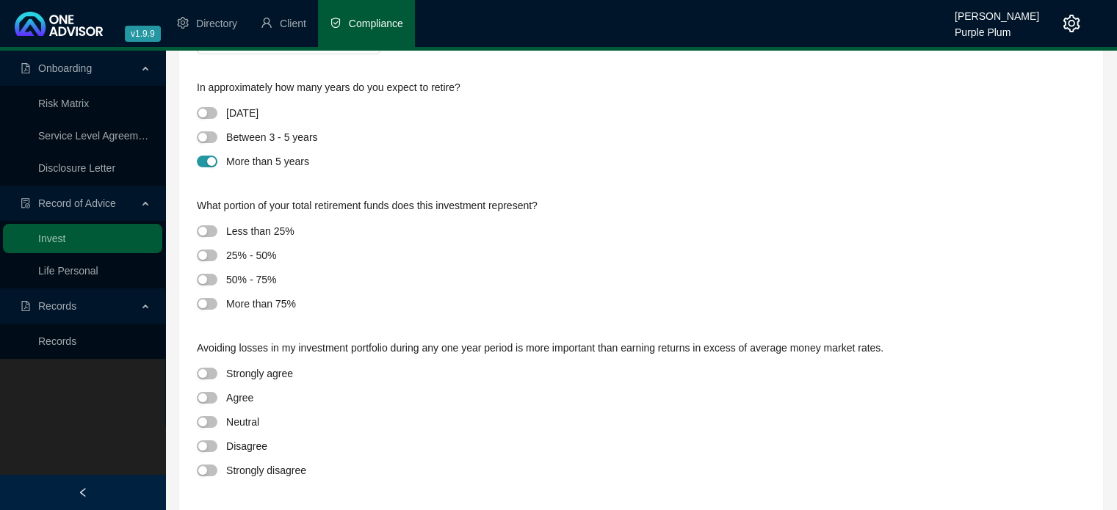
scroll to position [220, 0]
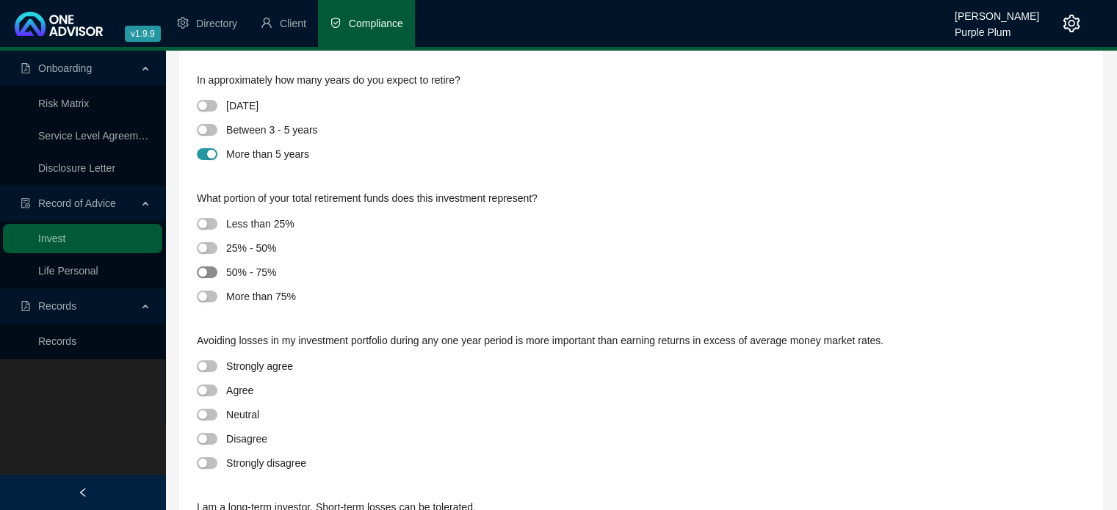
click at [210, 273] on span "button" at bounding box center [207, 273] width 21 height 12
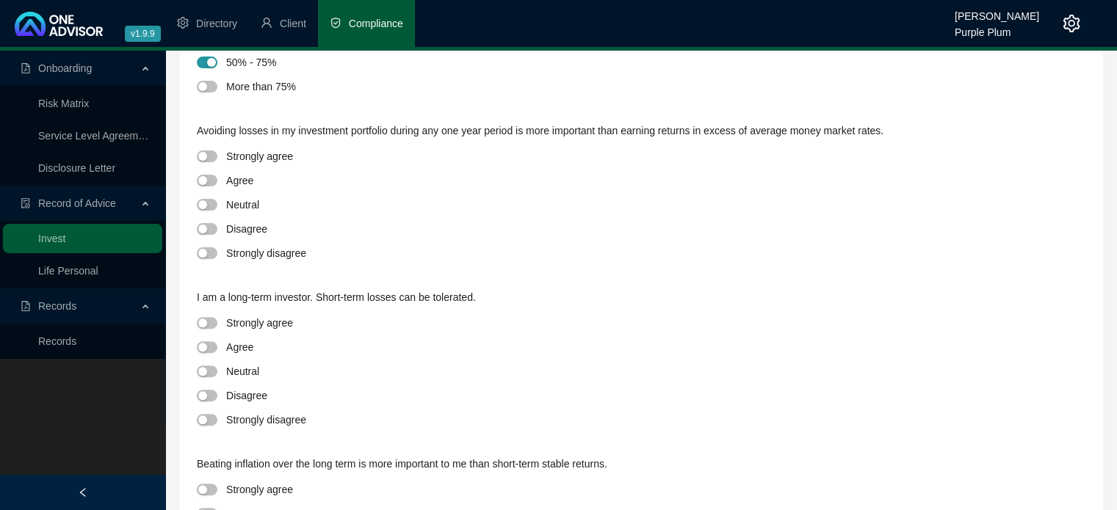
scroll to position [441, 0]
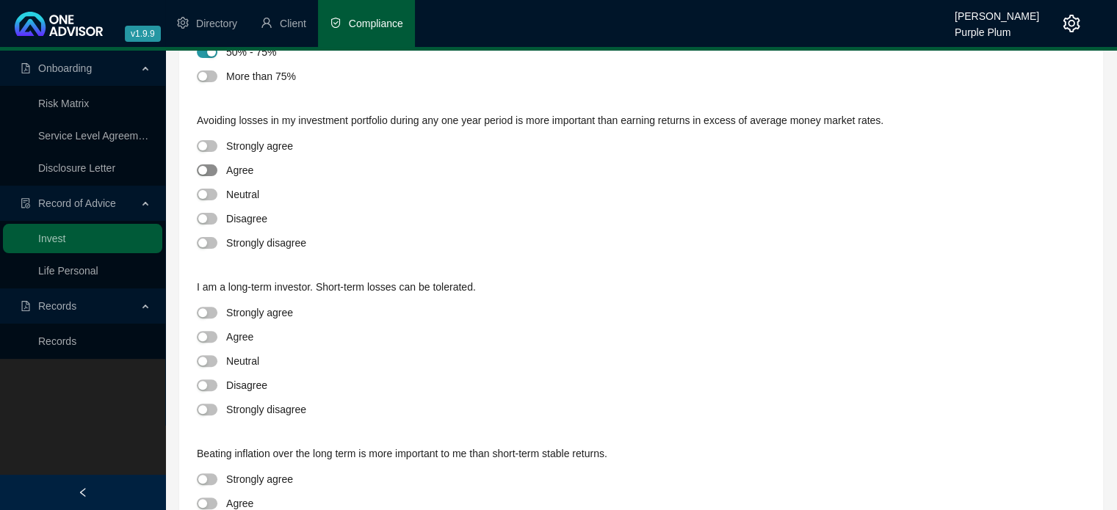
click at [213, 170] on span "button" at bounding box center [207, 170] width 21 height 12
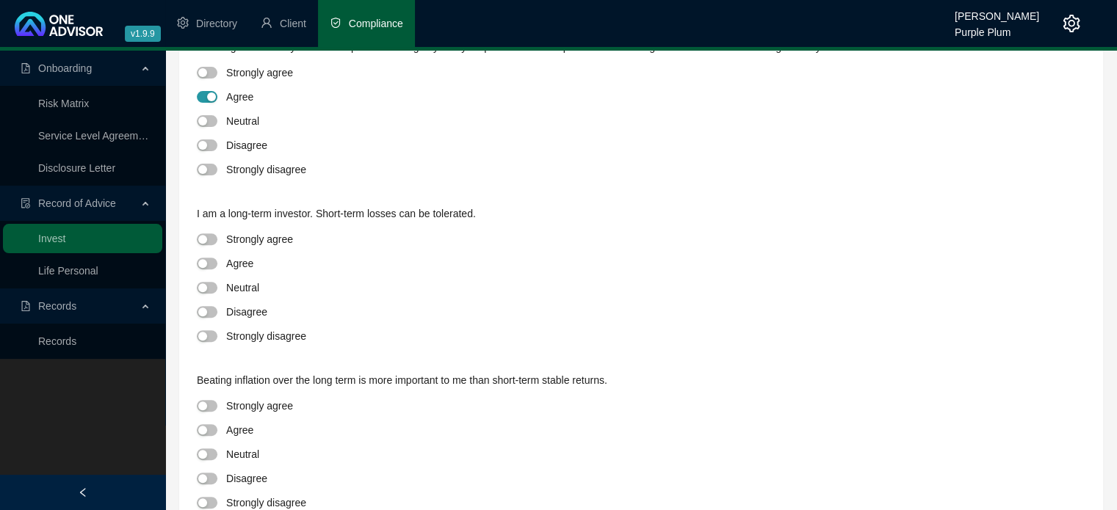
scroll to position [587, 0]
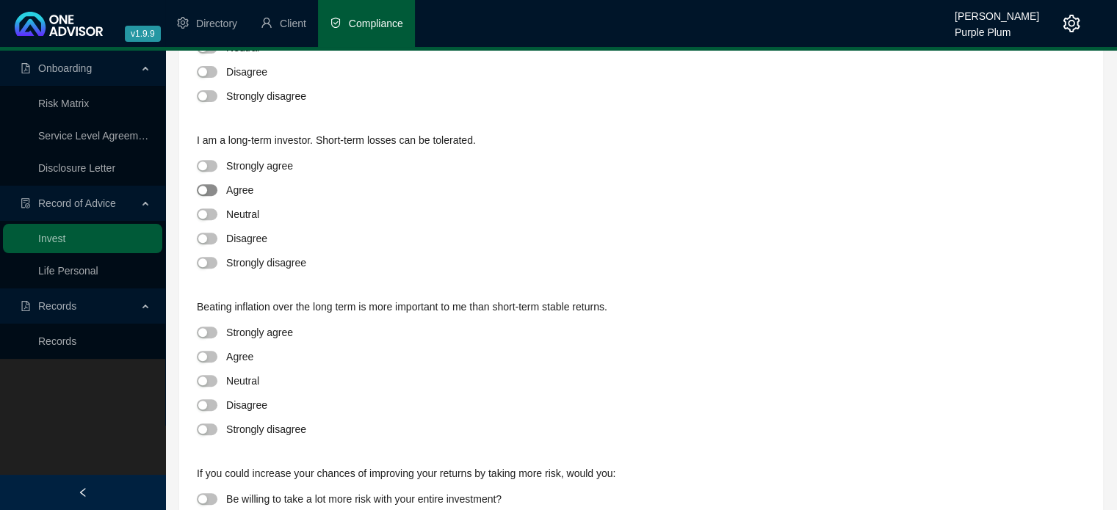
click at [211, 191] on span "button" at bounding box center [207, 190] width 21 height 12
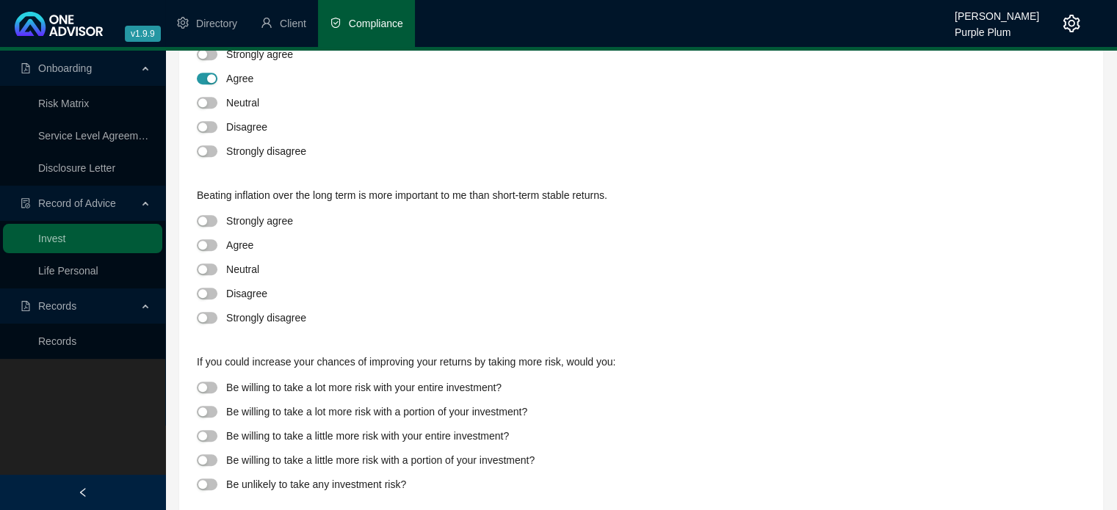
scroll to position [720, 0]
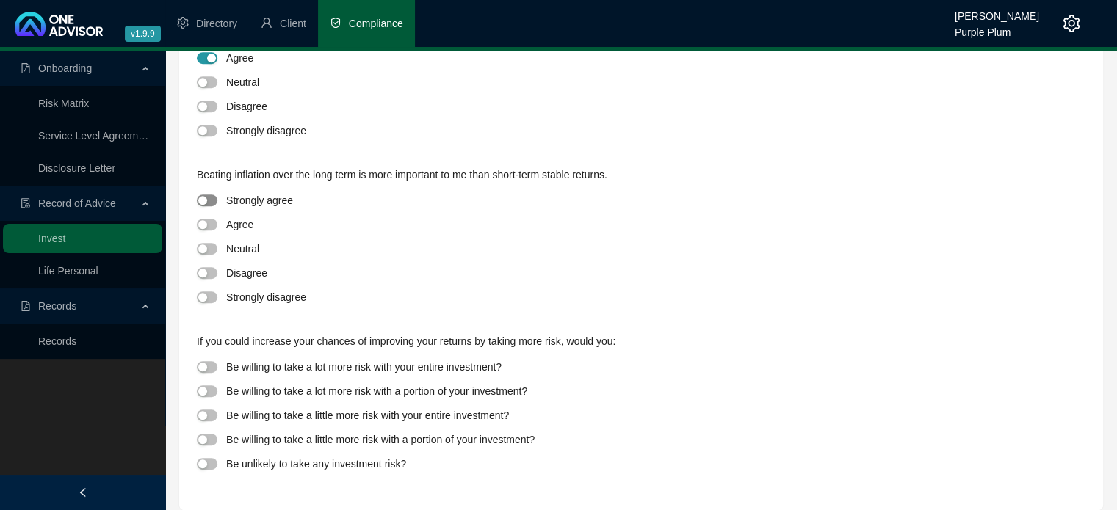
click at [211, 202] on span "button" at bounding box center [207, 201] width 21 height 12
drag, startPoint x: 211, startPoint y: 413, endPoint x: 336, endPoint y: 422, distance: 125.1
click at [212, 413] on span "button" at bounding box center [207, 416] width 21 height 12
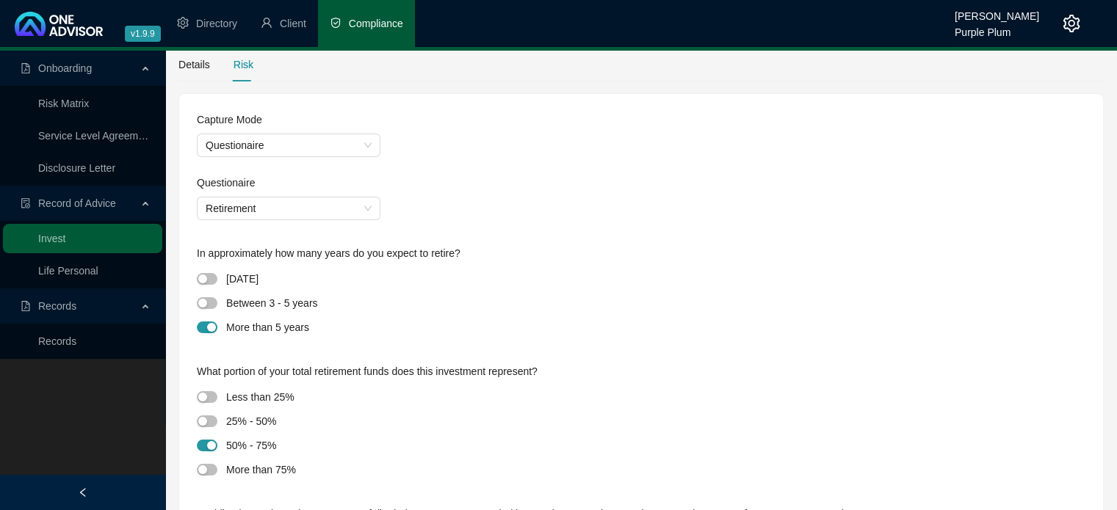
scroll to position [0, 0]
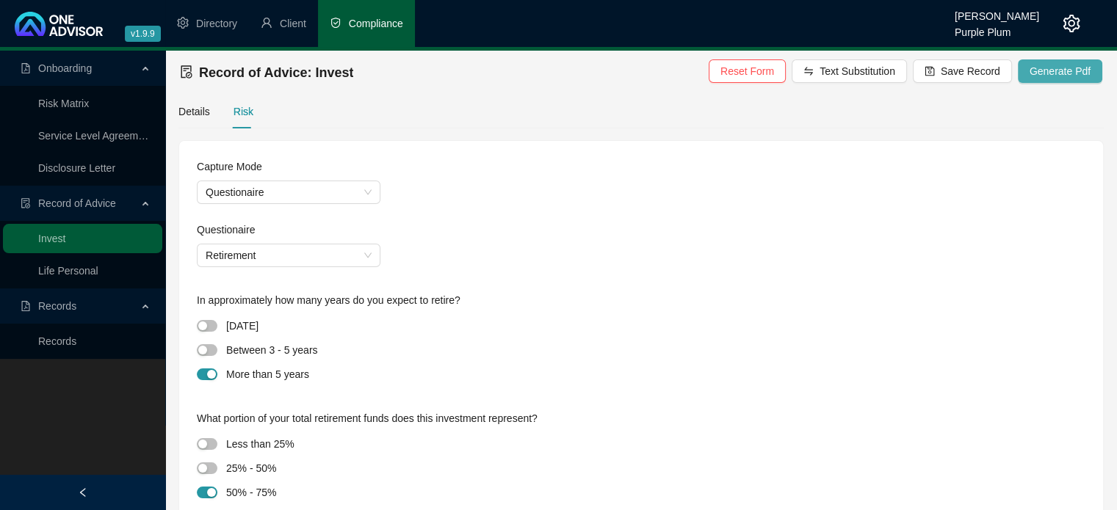
click at [1049, 70] on span "Generate Pdf" at bounding box center [1060, 71] width 61 height 16
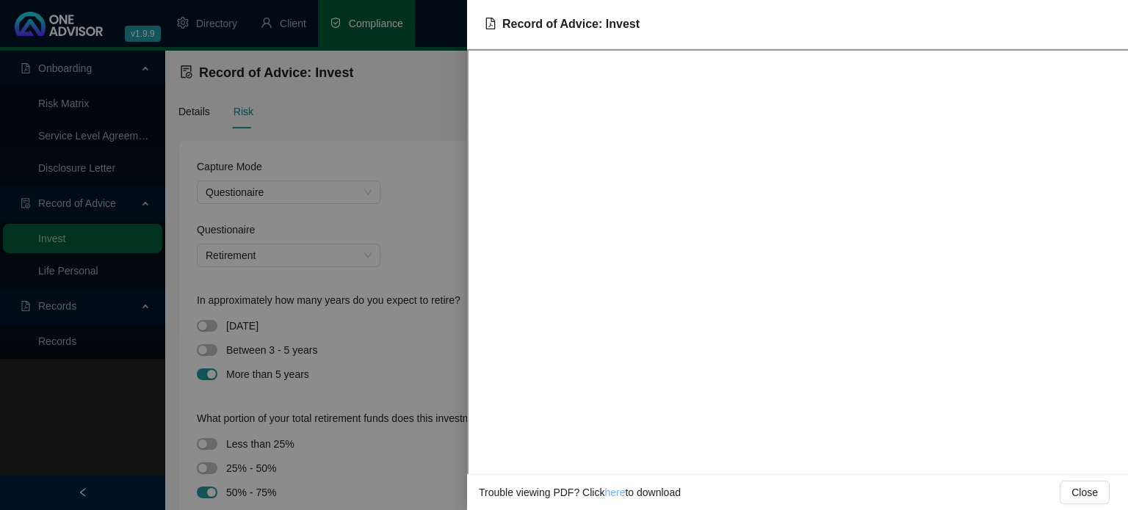
click at [610, 491] on link "here" at bounding box center [614, 493] width 21 height 12
click at [426, 240] on div at bounding box center [564, 255] width 1128 height 510
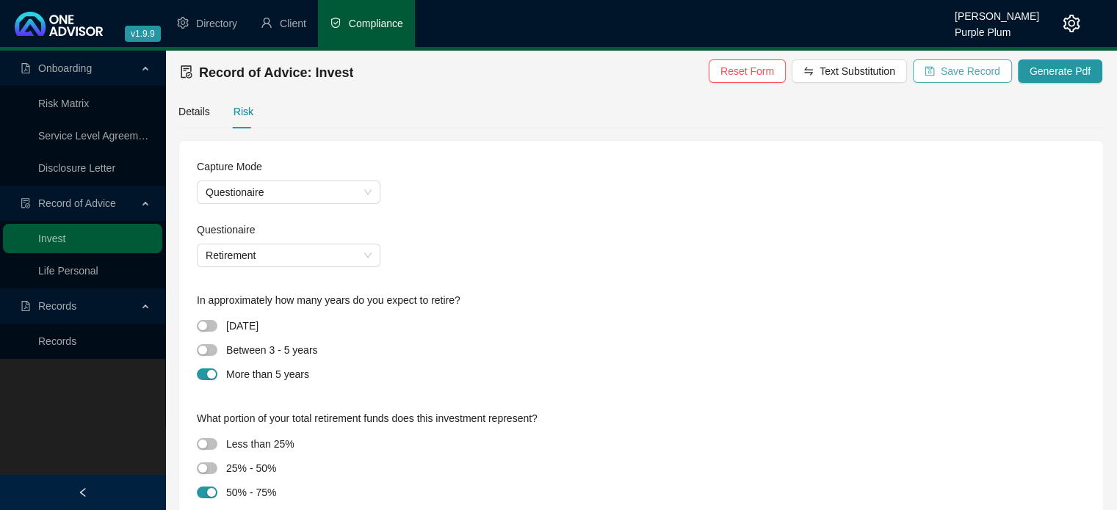
click at [959, 73] on span "Save Record" at bounding box center [970, 71] width 59 height 16
drag, startPoint x: 61, startPoint y: 345, endPoint x: 84, endPoint y: 347, distance: 22.9
click at [61, 345] on link "Records" at bounding box center [57, 342] width 38 height 12
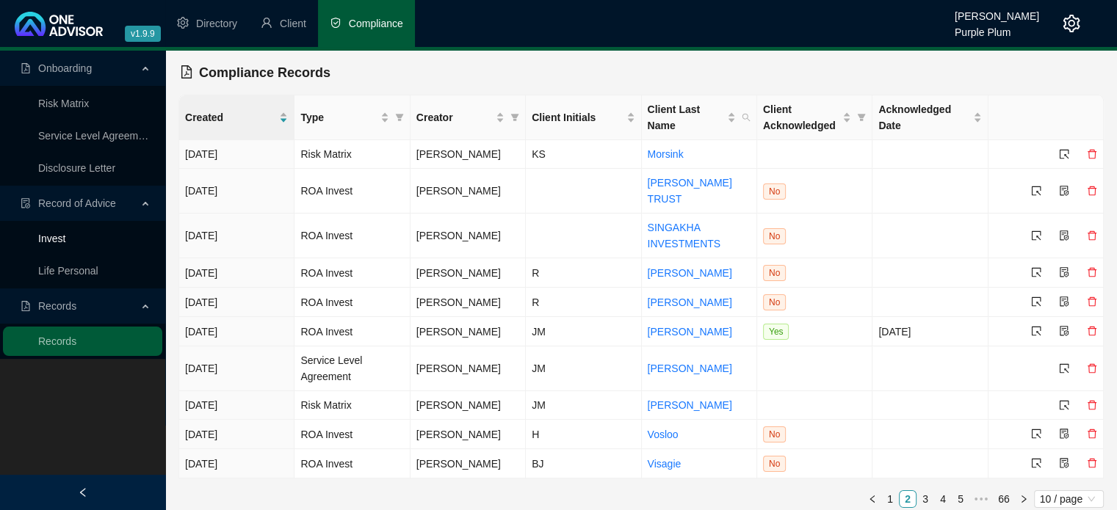
drag, startPoint x: 70, startPoint y: 238, endPoint x: 104, endPoint y: 236, distance: 33.9
click at [65, 238] on link "Invest" at bounding box center [51, 239] width 27 height 12
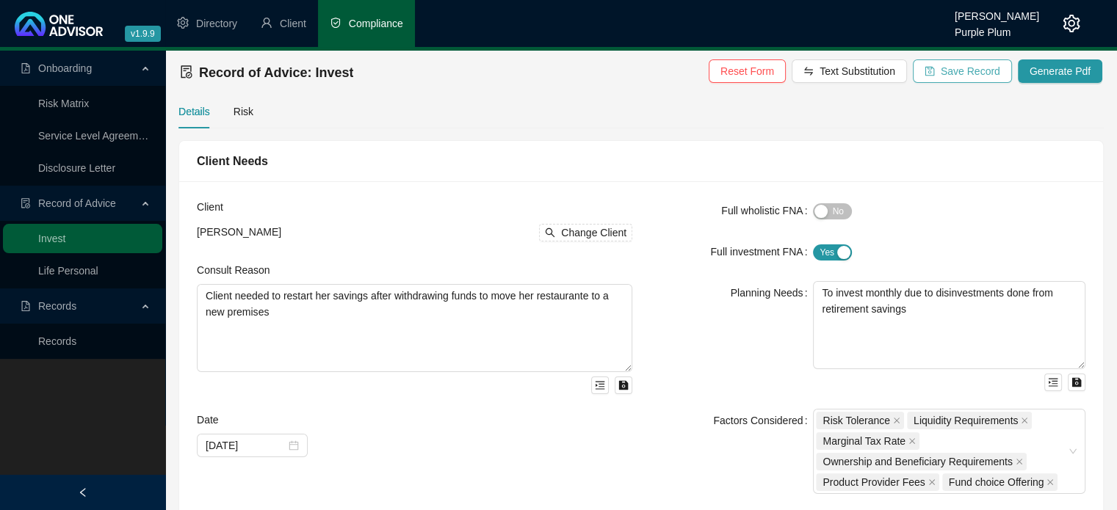
click at [975, 67] on span "Save Record" at bounding box center [970, 71] width 59 height 16
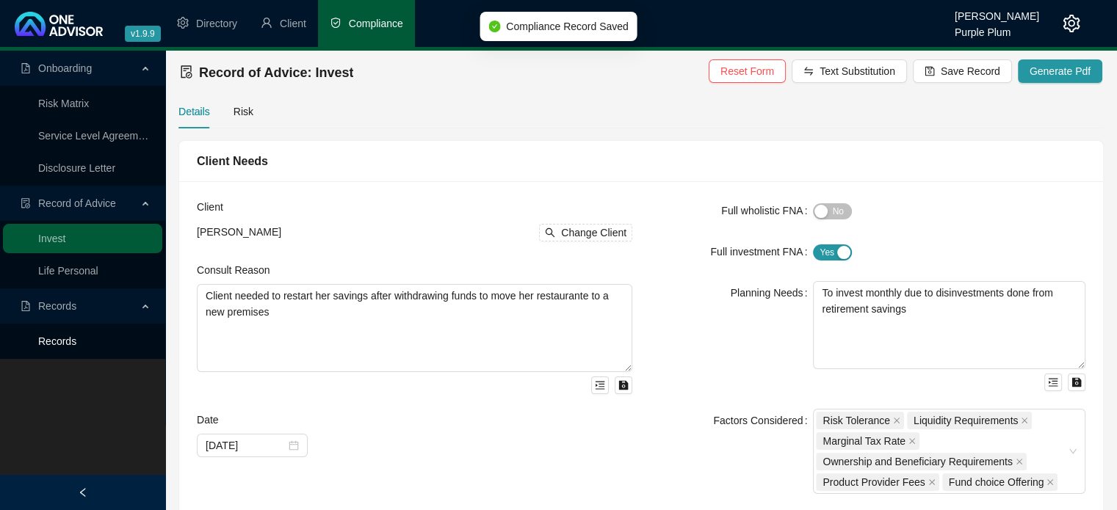
click at [53, 347] on link "Records" at bounding box center [57, 342] width 38 height 12
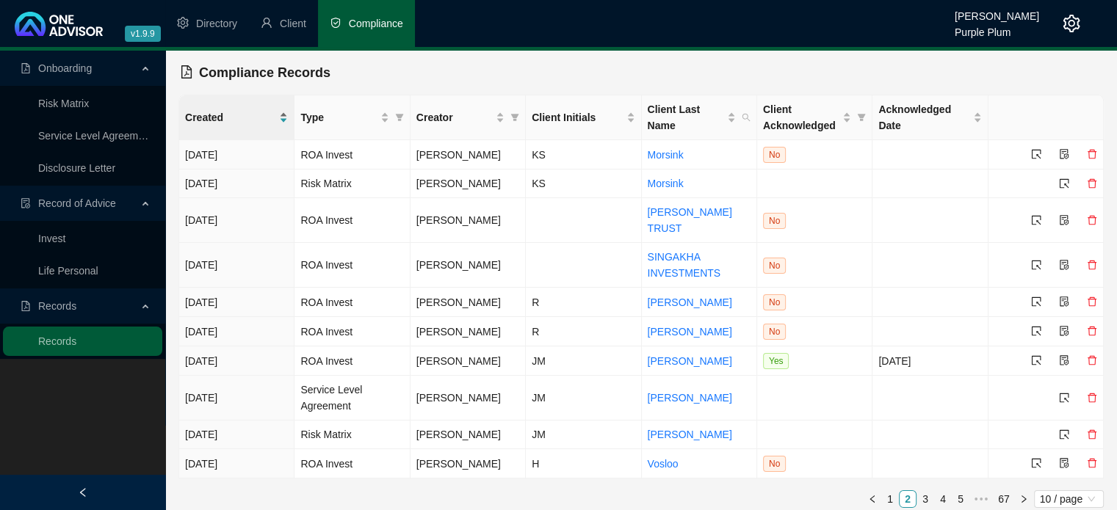
click at [279, 117] on div "Created" at bounding box center [236, 117] width 103 height 16
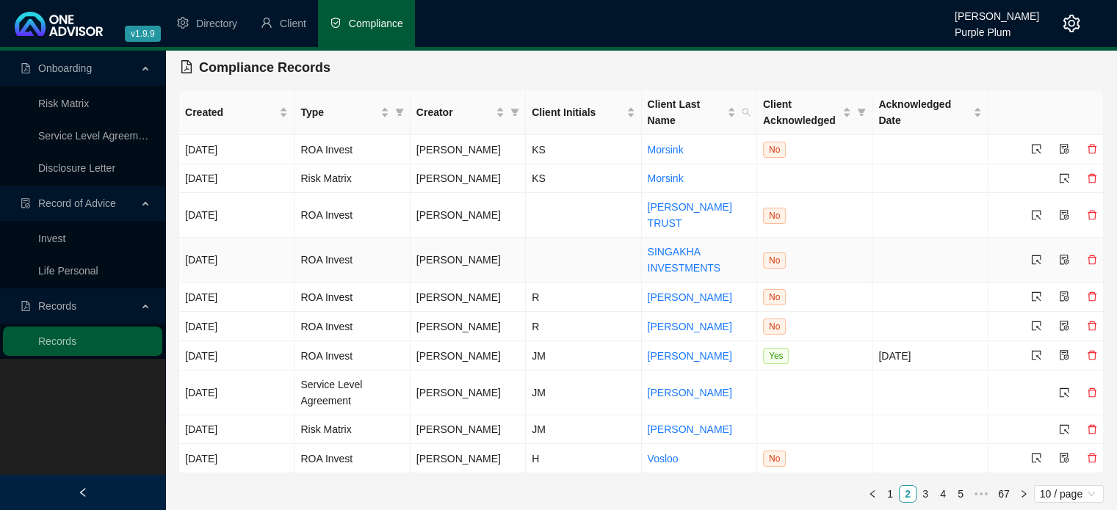
scroll to position [8, 0]
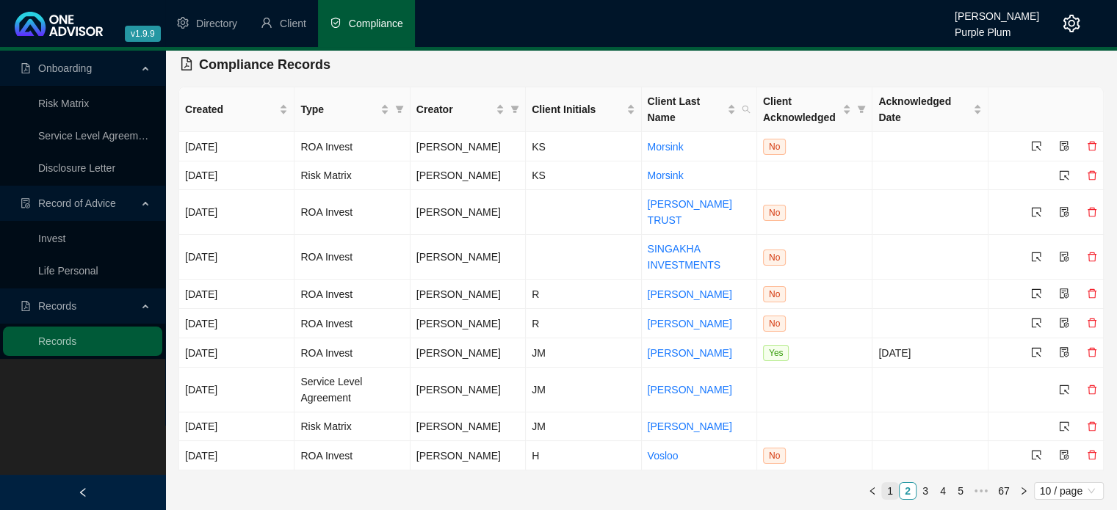
click at [894, 493] on link "1" at bounding box center [890, 491] width 16 height 16
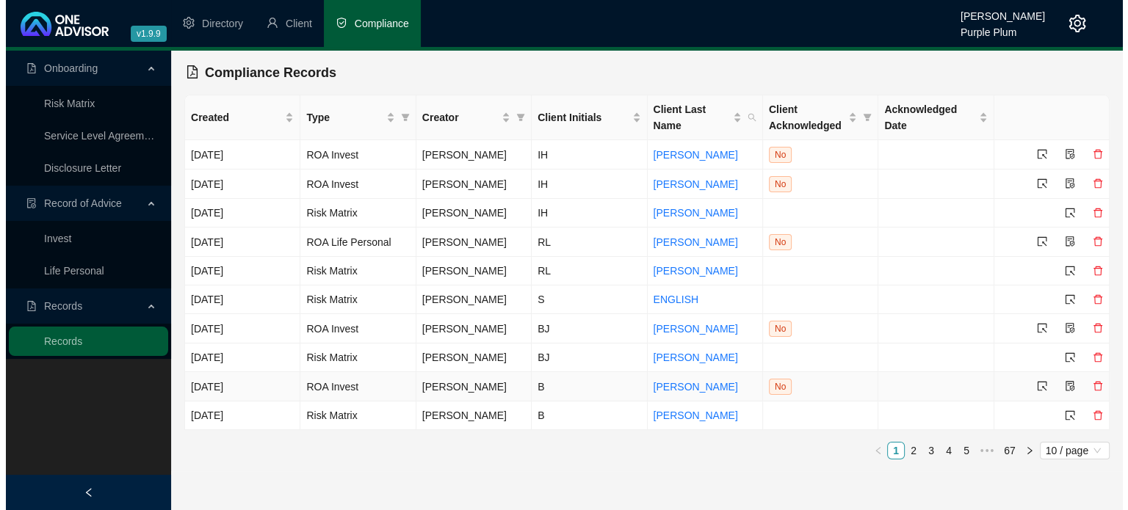
scroll to position [0, 0]
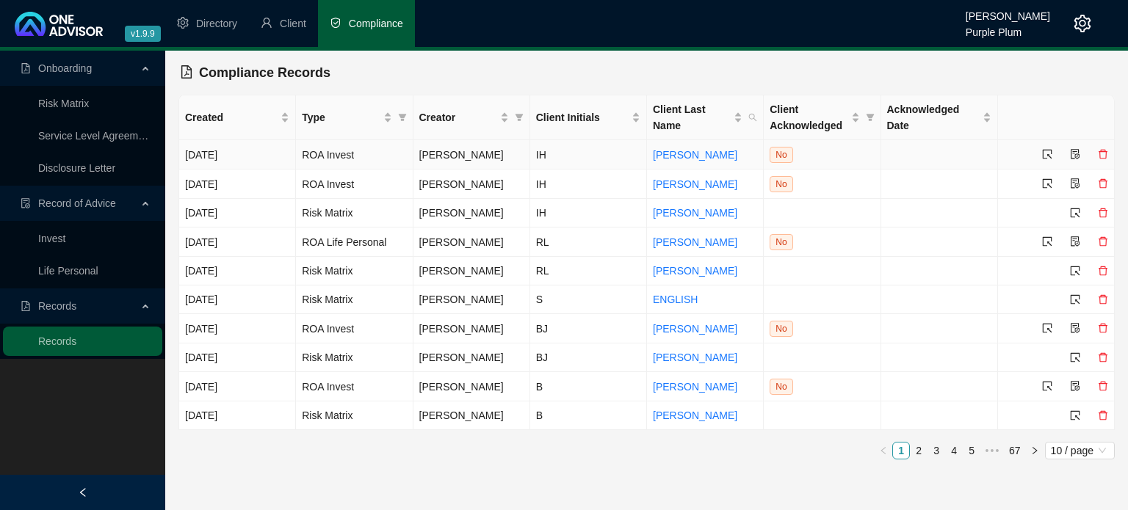
click at [1099, 151] on icon "delete" at bounding box center [1103, 154] width 10 height 10
click at [1100, 123] on span "Yes" at bounding box center [1107, 123] width 17 height 16
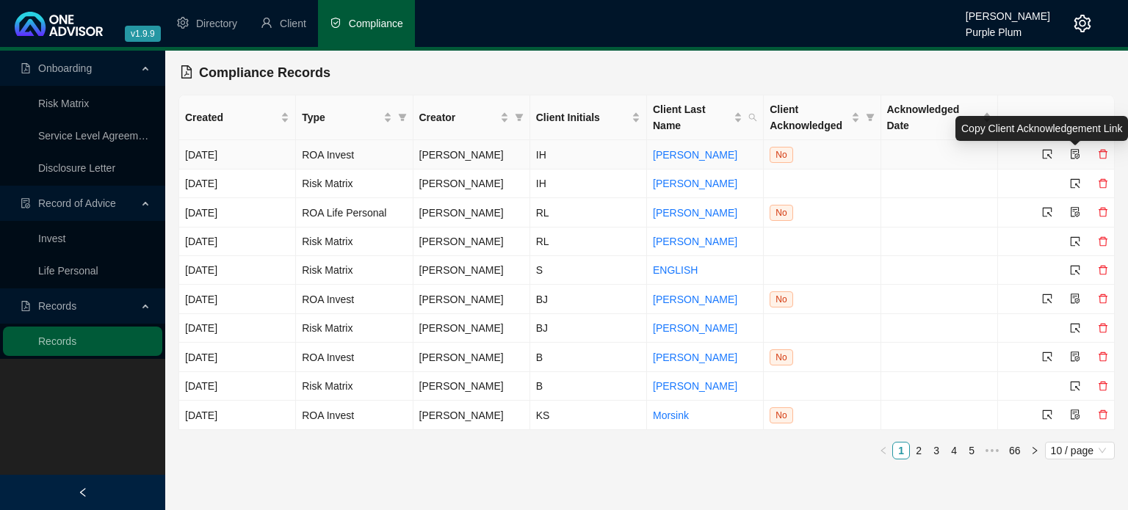
click at [1075, 152] on icon "file-protect" at bounding box center [1075, 154] width 10 height 10
